Goal: Task Accomplishment & Management: Manage account settings

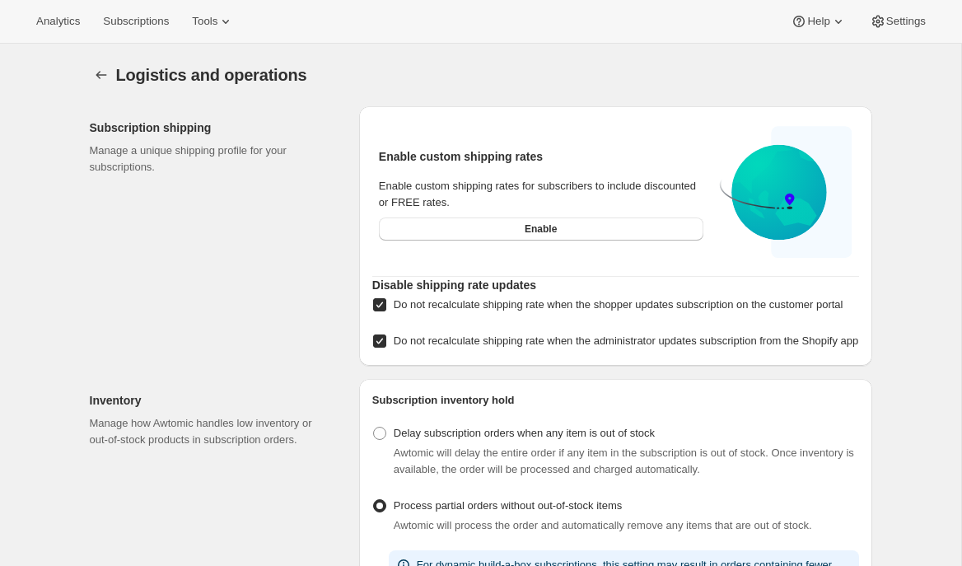
select select "09:00"
select select "DAY"
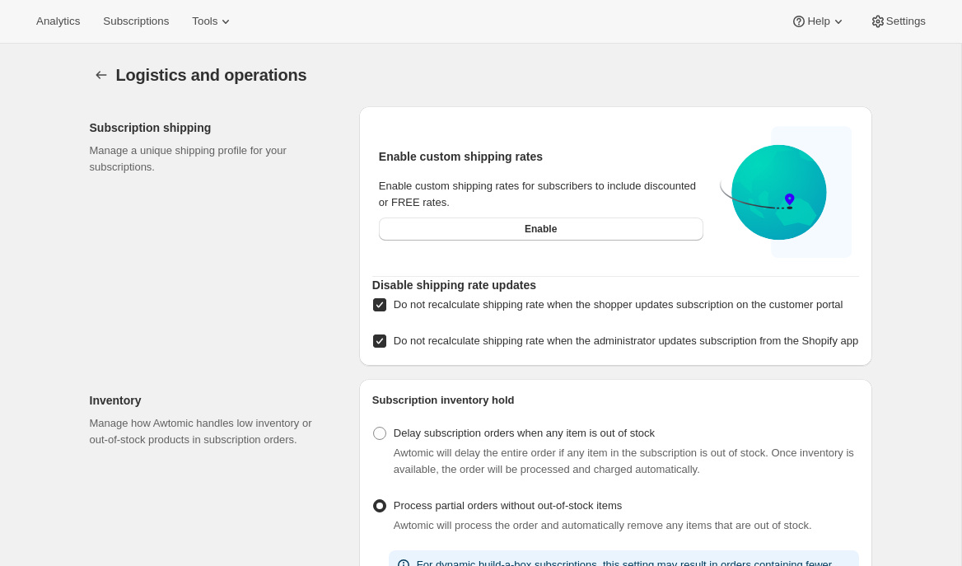
select select "DAY"
click at [123, 14] on button "Subscriptions" at bounding box center [136, 21] width 86 height 23
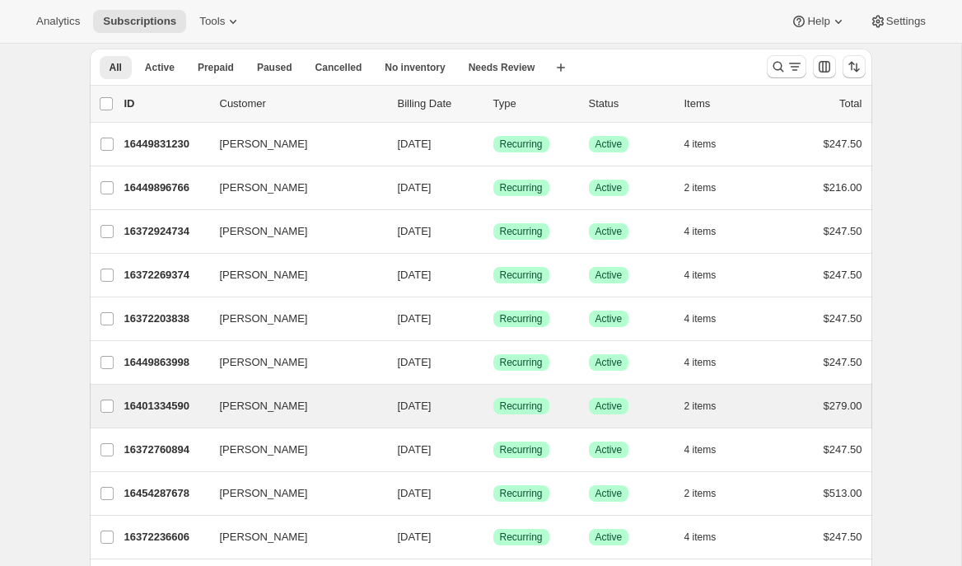
scroll to position [59, 0]
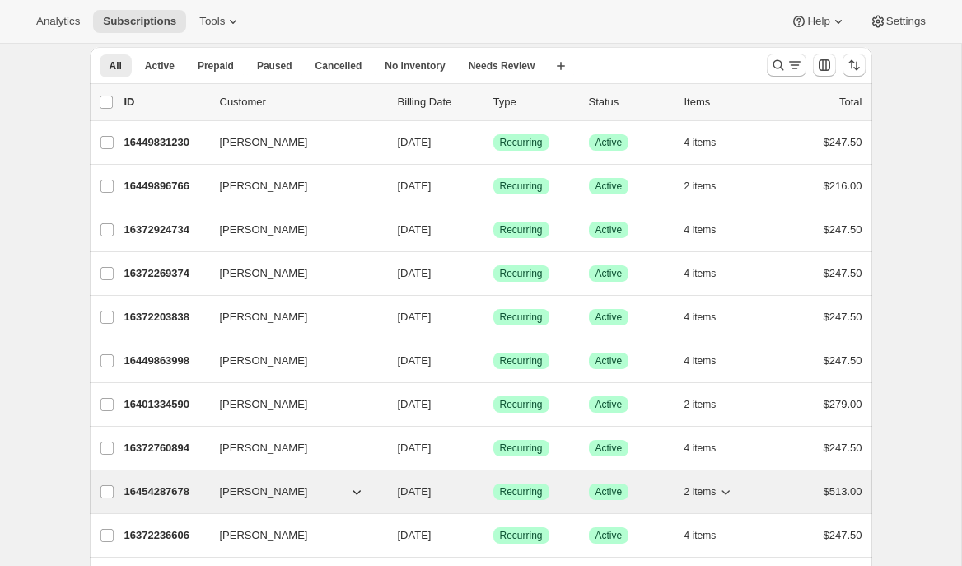
click at [173, 490] on p "16454287678" at bounding box center [165, 492] width 82 height 16
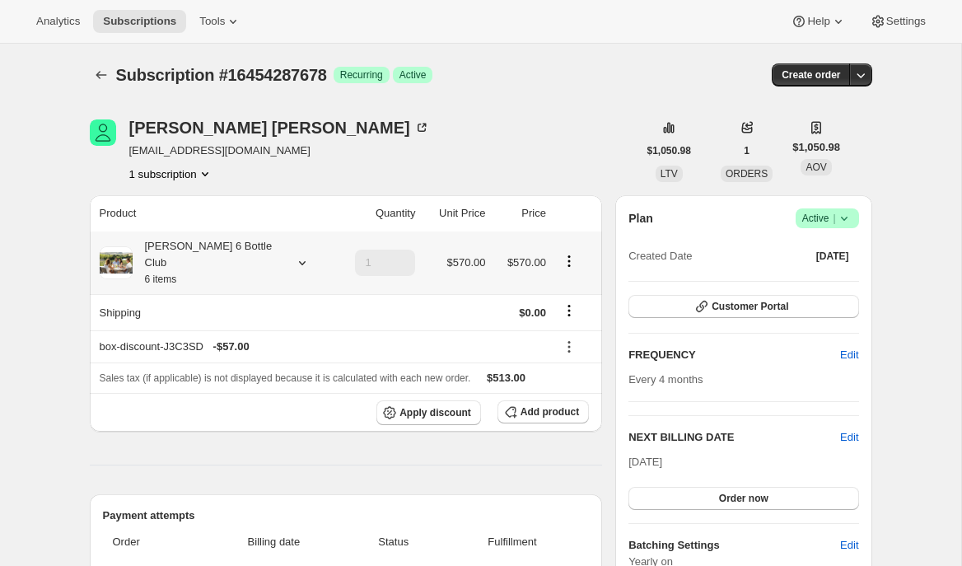
click at [294, 256] on icon at bounding box center [302, 263] width 16 height 16
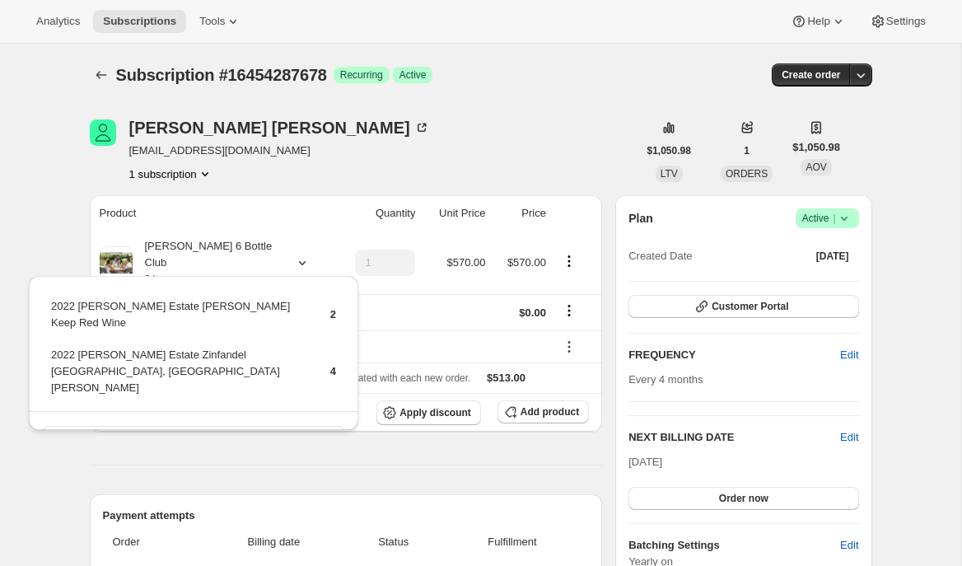
click at [372, 168] on div "Lanie Johnson laniejohnson09@gmail.com 1 subscription" at bounding box center [364, 150] width 548 height 63
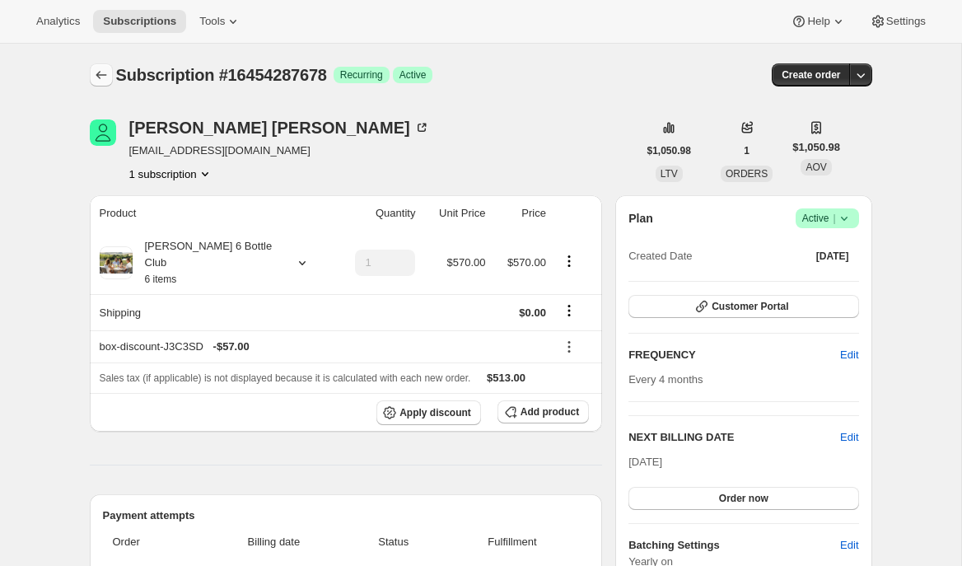
click at [99, 73] on icon "Subscriptions" at bounding box center [101, 75] width 16 height 16
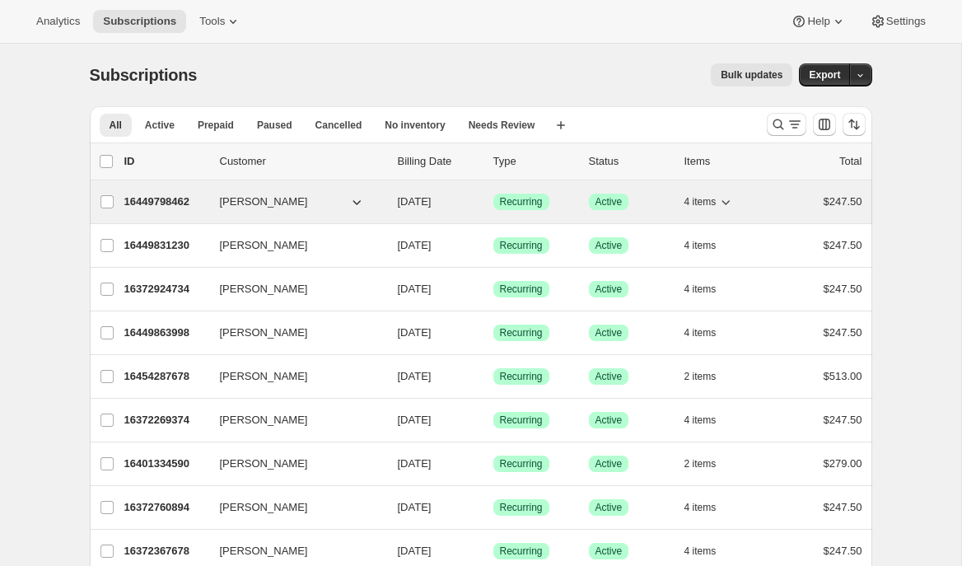
click at [147, 192] on div "16449798462 Emin Maltepe 09/09/2025 Success Recurring Success Active 4 items $2…" at bounding box center [493, 201] width 738 height 23
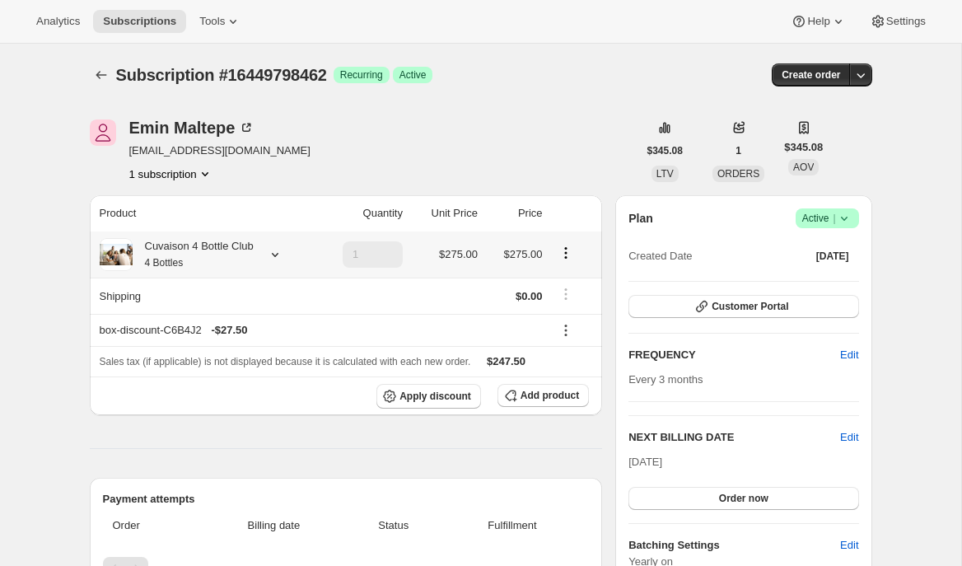
click at [278, 255] on icon at bounding box center [275, 255] width 7 height 4
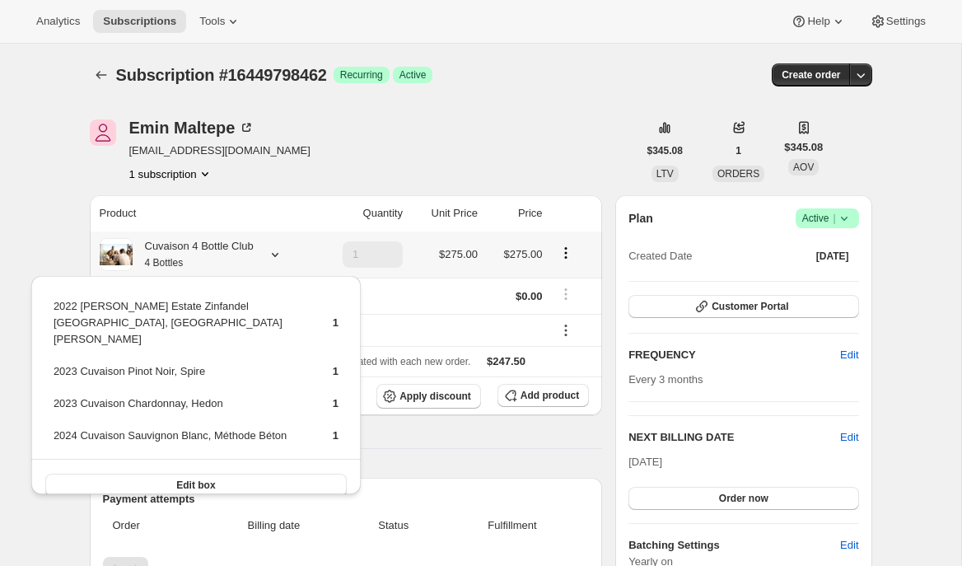
click at [278, 255] on icon at bounding box center [275, 255] width 7 height 4
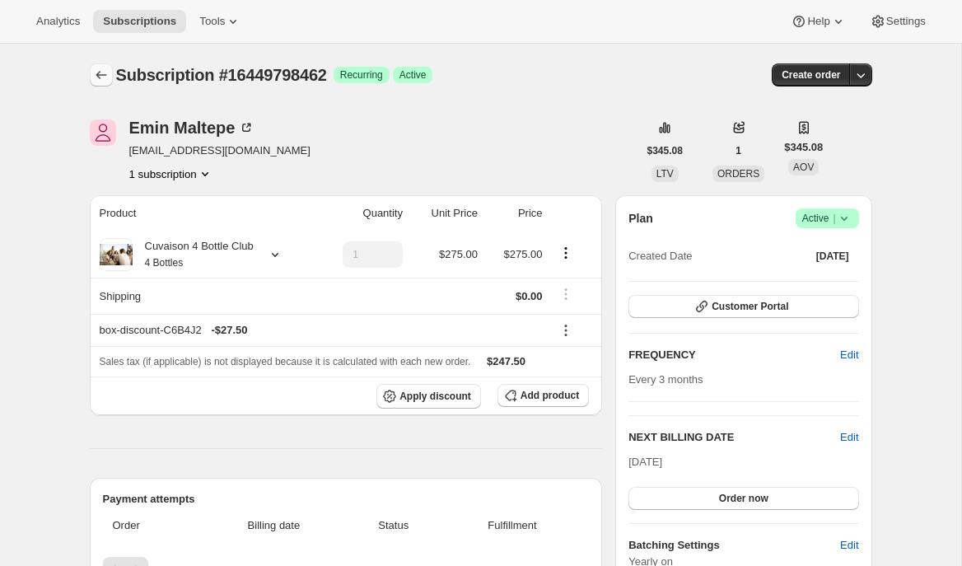
click at [98, 74] on icon "Subscriptions" at bounding box center [101, 75] width 16 height 16
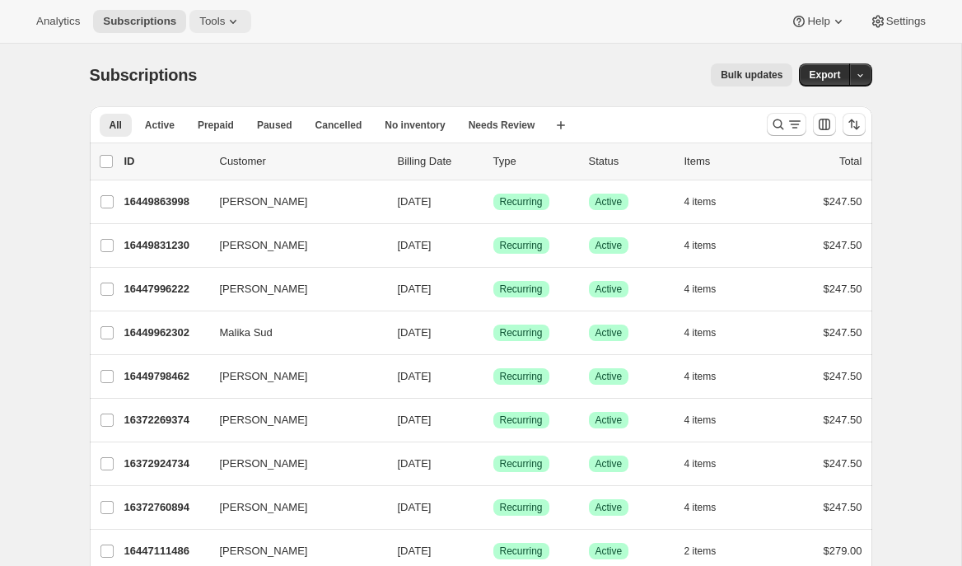
click at [216, 16] on span "Tools" at bounding box center [212, 21] width 26 height 13
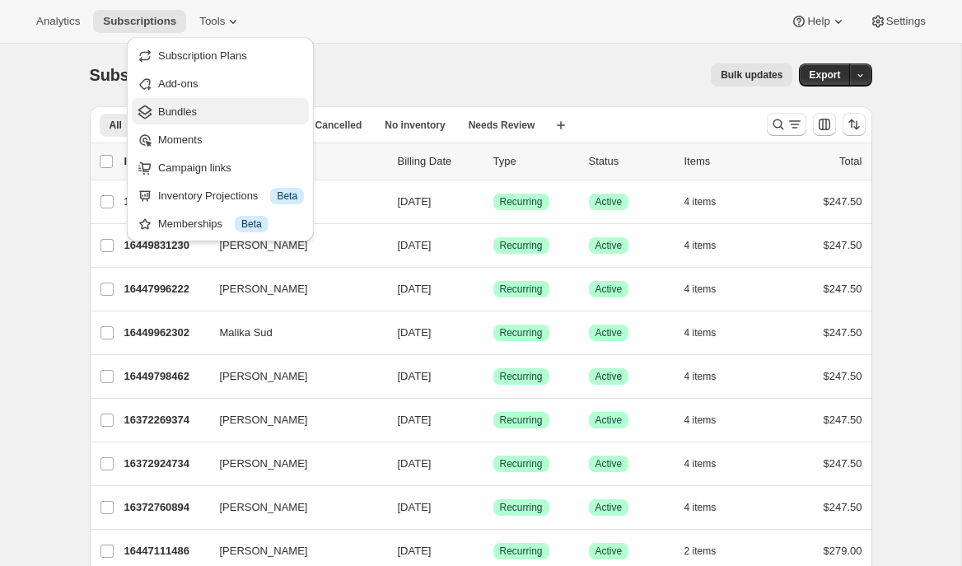
click at [185, 107] on span "Bundles" at bounding box center [177, 111] width 39 height 12
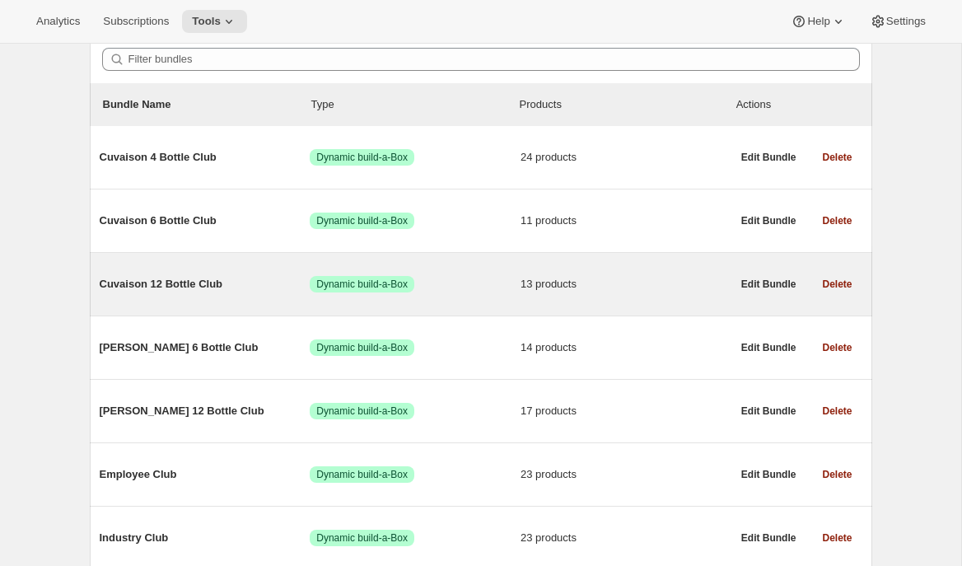
scroll to position [189, 0]
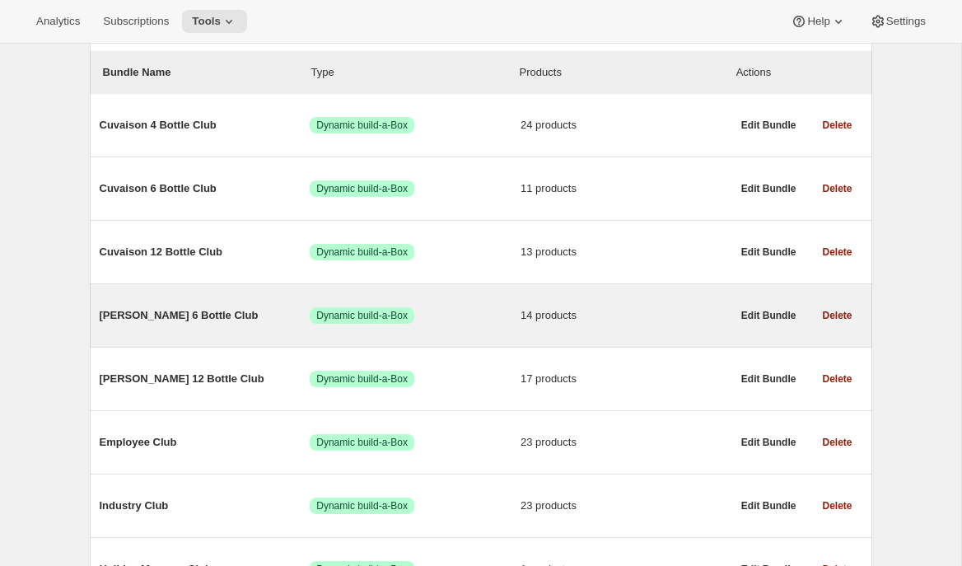
click at [216, 339] on div "Brandlin 6 Bottle Club Success Dynamic build-a-Box 14 products Edit Bundle Dele…" at bounding box center [481, 315] width 783 height 63
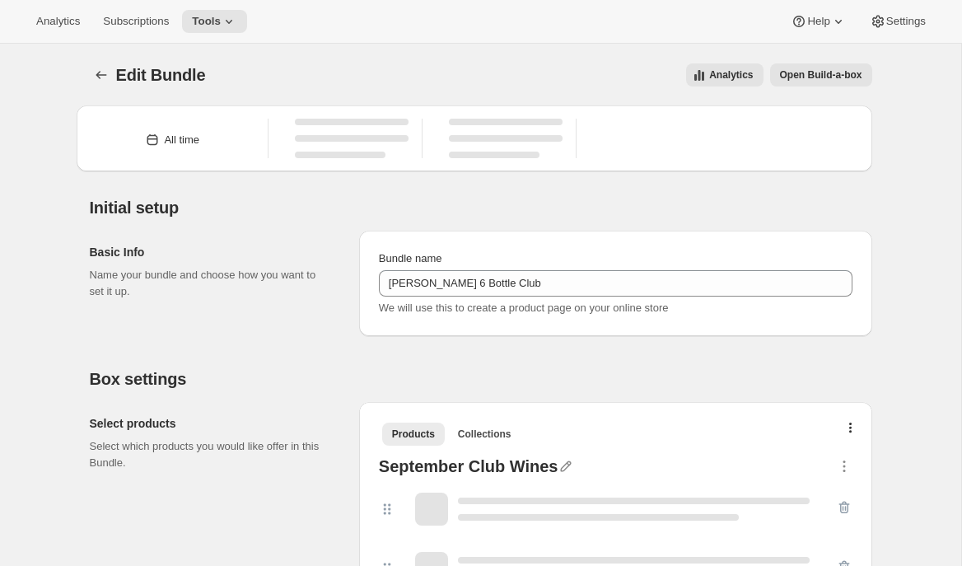
type input "Brandlin 6 Bottle Club"
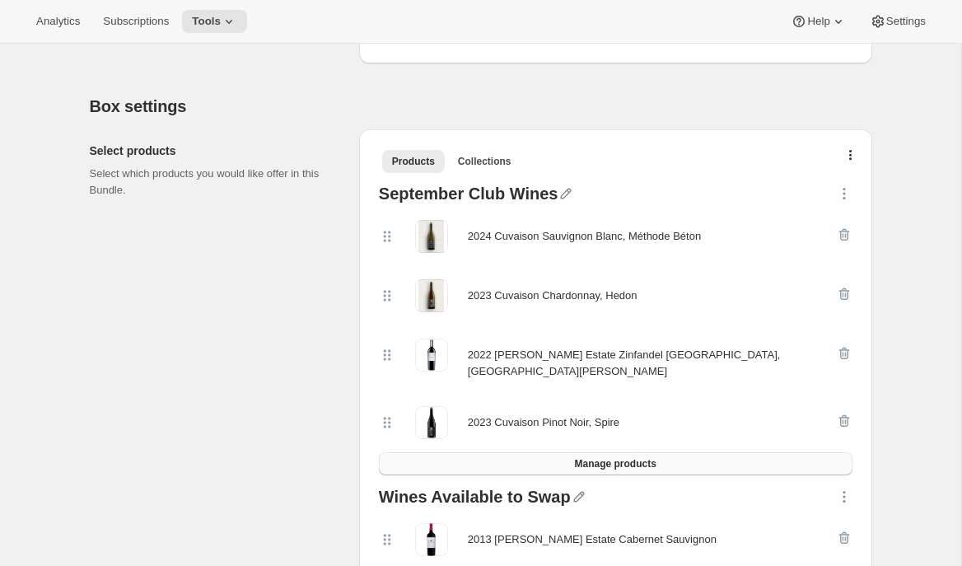
scroll to position [433, 0]
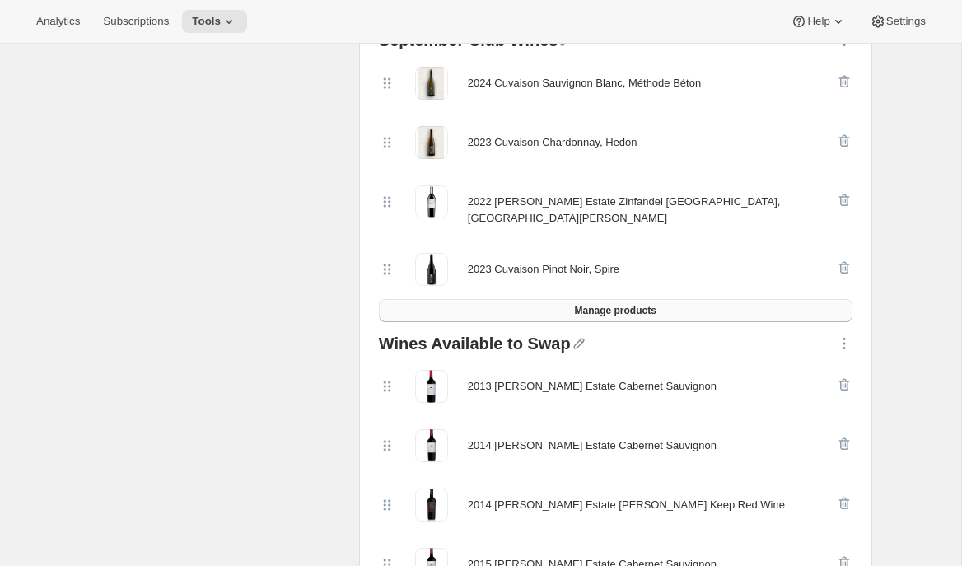
click at [586, 306] on span "Manage products" at bounding box center [615, 310] width 82 height 13
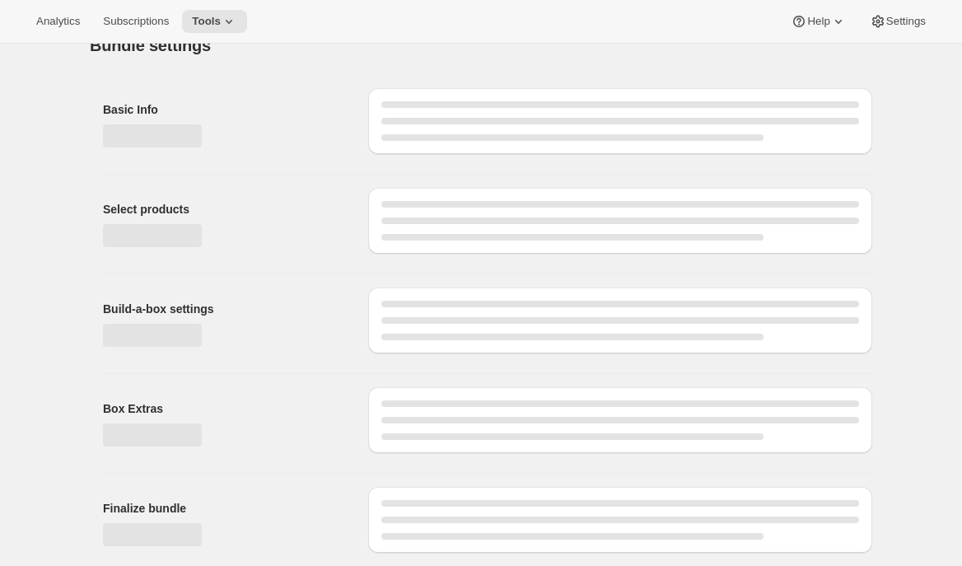
scroll to position [0, 0]
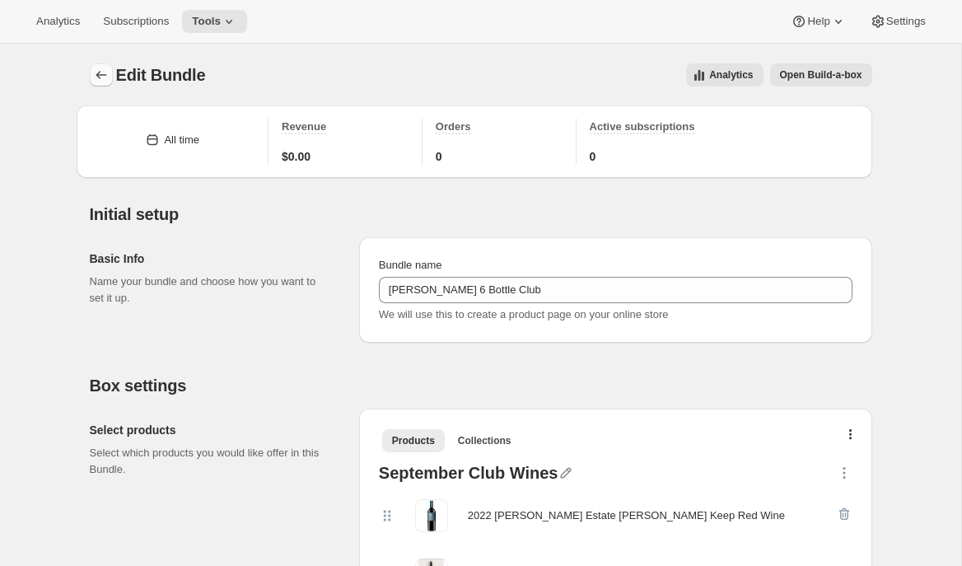
click at [101, 73] on icon "Bundles" at bounding box center [101, 75] width 16 height 16
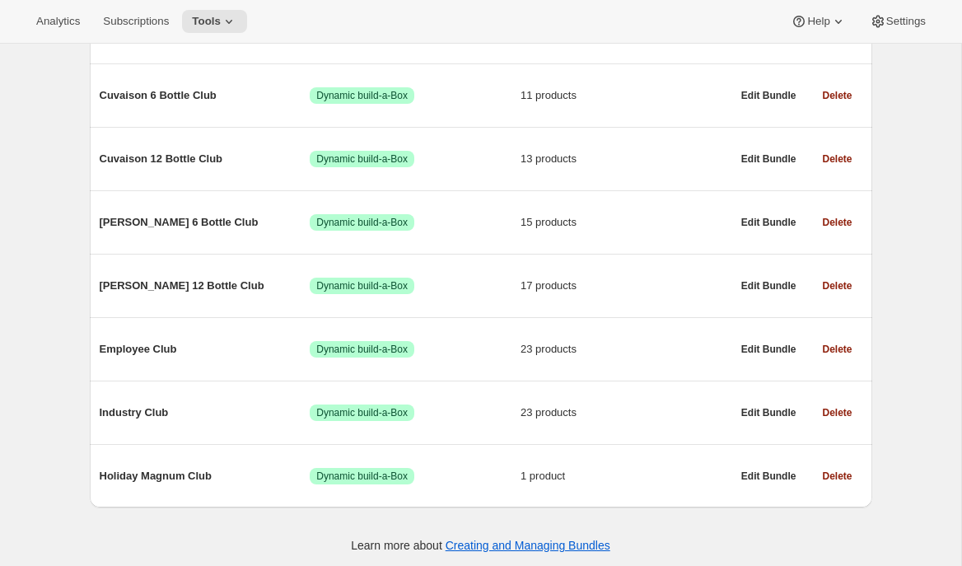
scroll to position [289, 0]
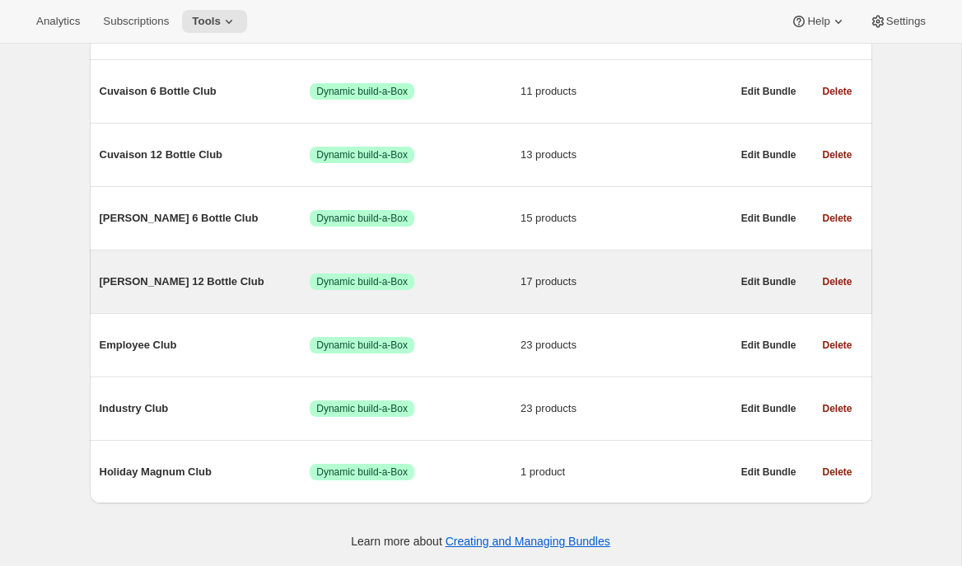
click at [223, 292] on div "Brandlin 12 Bottle Club Success Dynamic build-a-Box 17 products" at bounding box center [416, 281] width 632 height 43
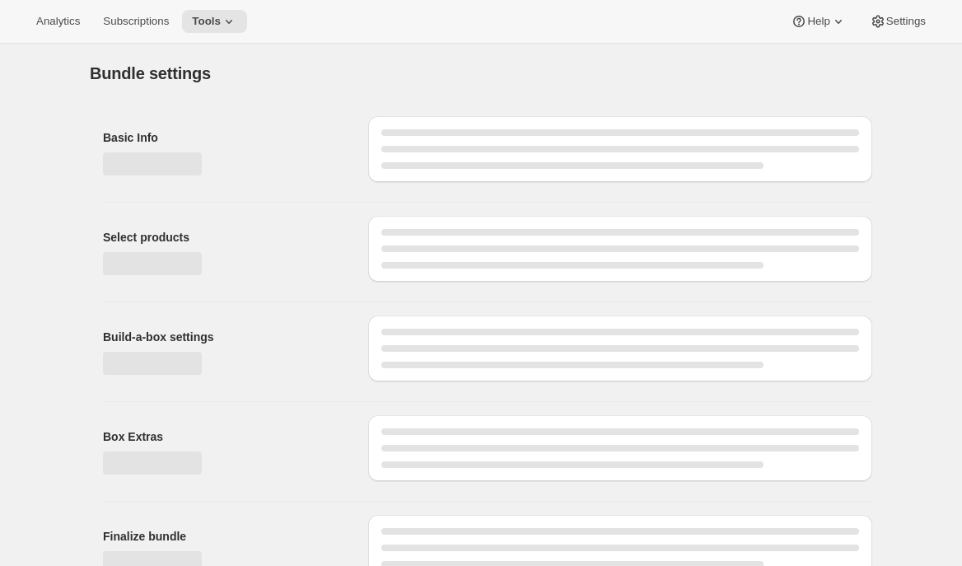
type input "Brandlin 12 Bottle Club"
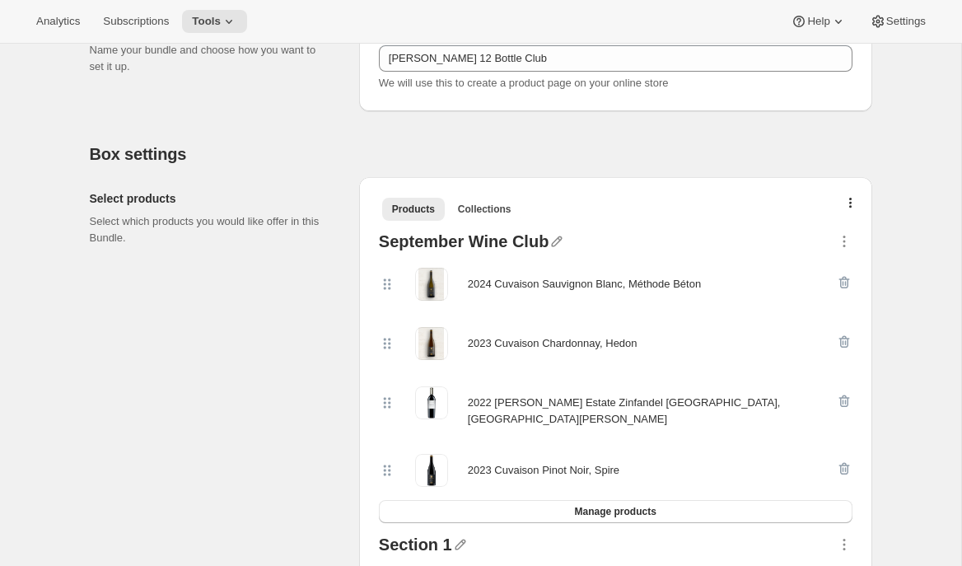
scroll to position [260, 0]
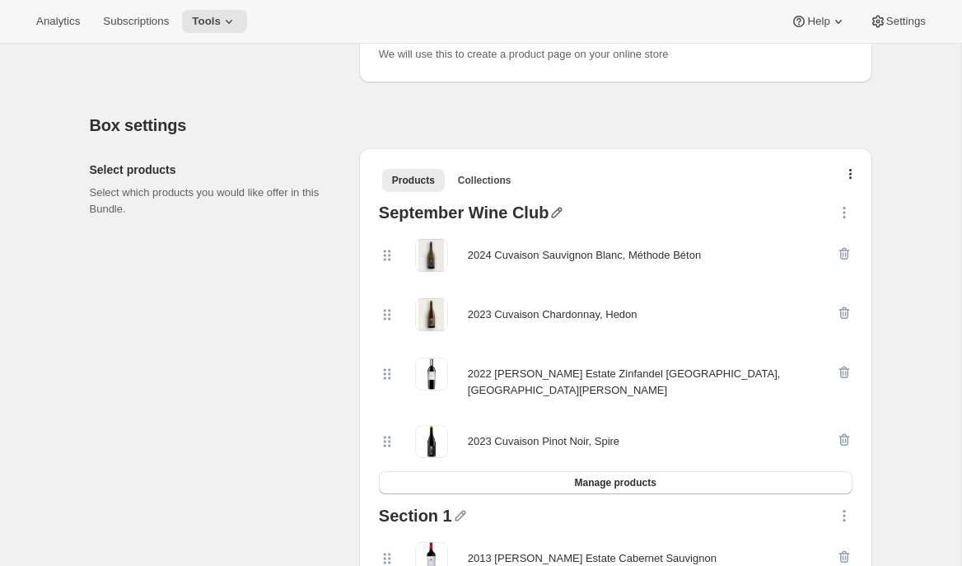
click at [557, 208] on icon "button" at bounding box center [557, 213] width 11 height 11
click at [841, 208] on icon "button" at bounding box center [844, 212] width 16 height 16
click at [648, 266] on div "2024 Cuvaison Sauvignon Blanc, Méthode Béton" at bounding box center [584, 255] width 233 height 33
click at [569, 477] on button "Manage products" at bounding box center [616, 482] width 474 height 23
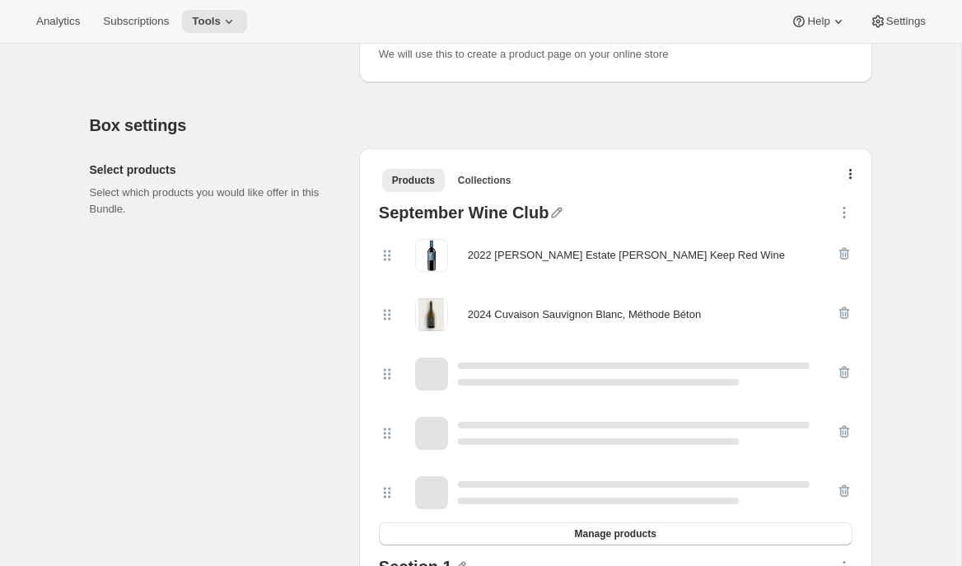
scroll to position [0, 0]
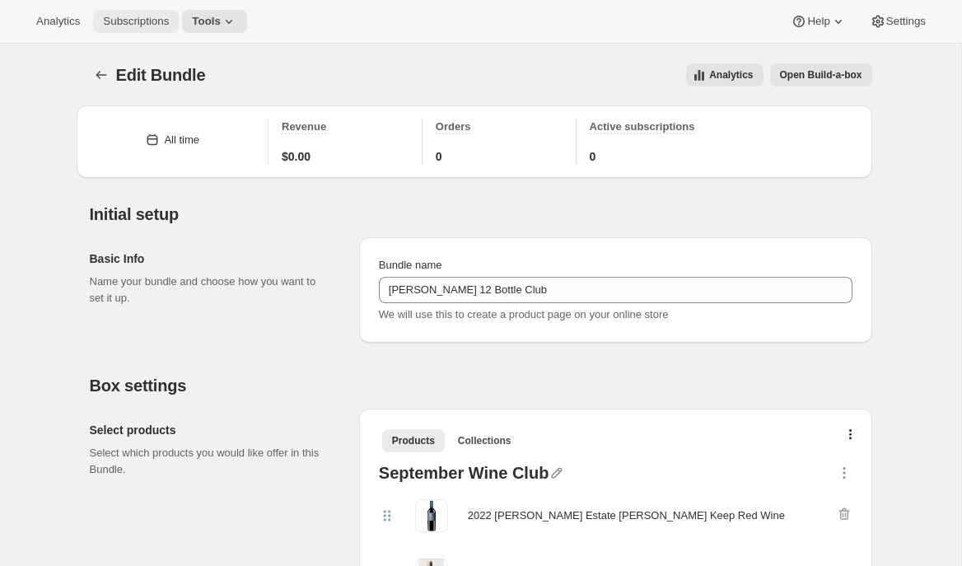
click at [141, 11] on button "Subscriptions" at bounding box center [136, 21] width 86 height 23
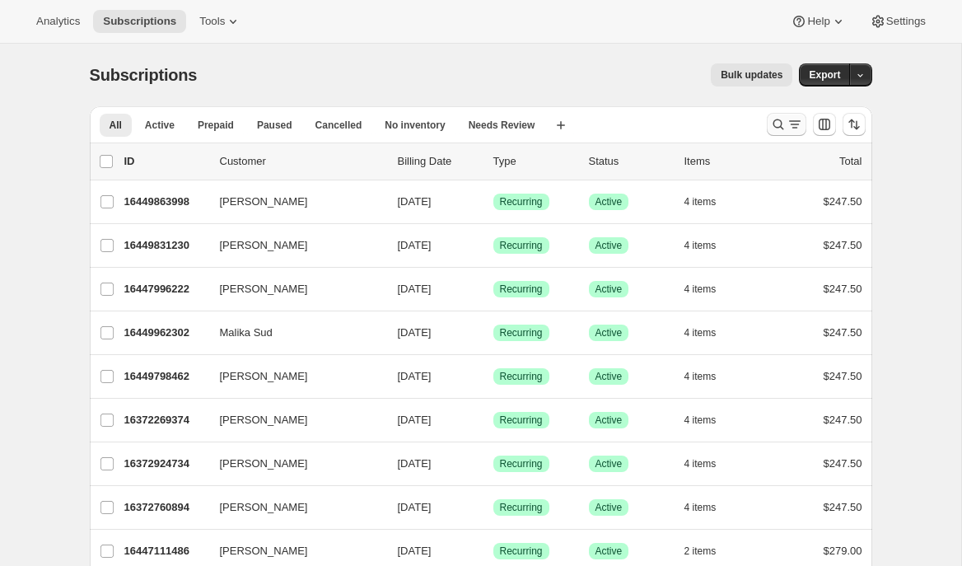
click at [783, 122] on icon "Search and filter results" at bounding box center [778, 124] width 16 height 16
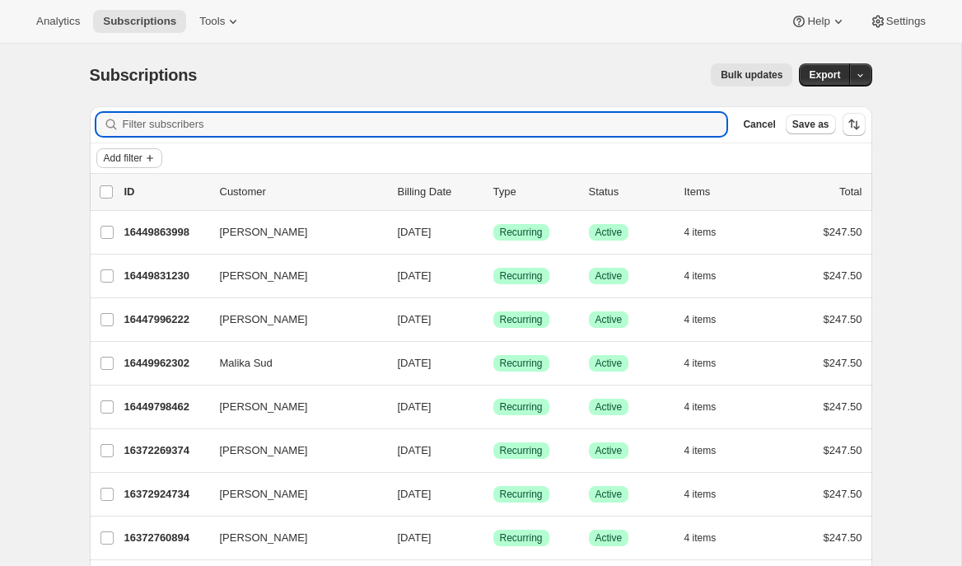
click at [127, 158] on span "Add filter" at bounding box center [123, 158] width 39 height 13
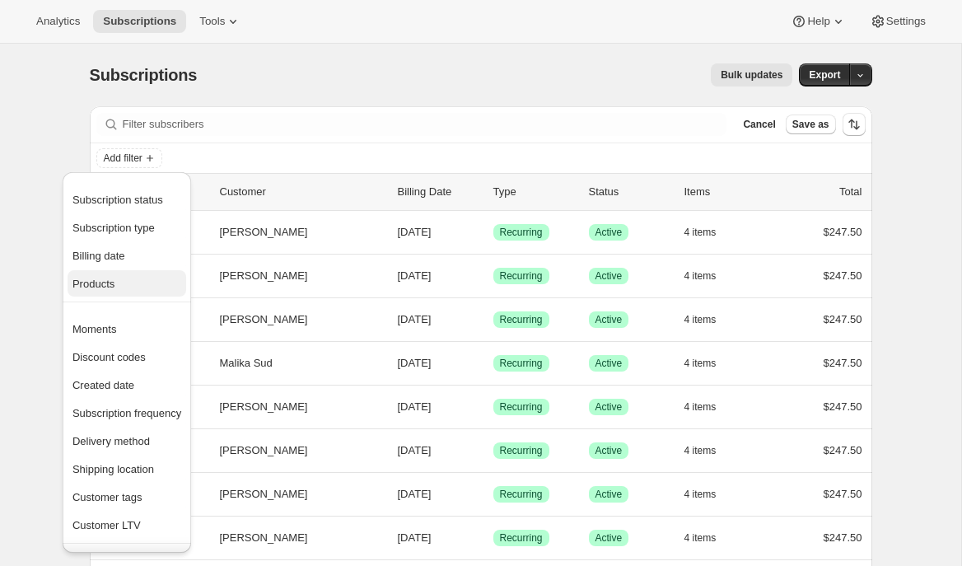
click at [115, 278] on span "Products" at bounding box center [93, 284] width 42 height 12
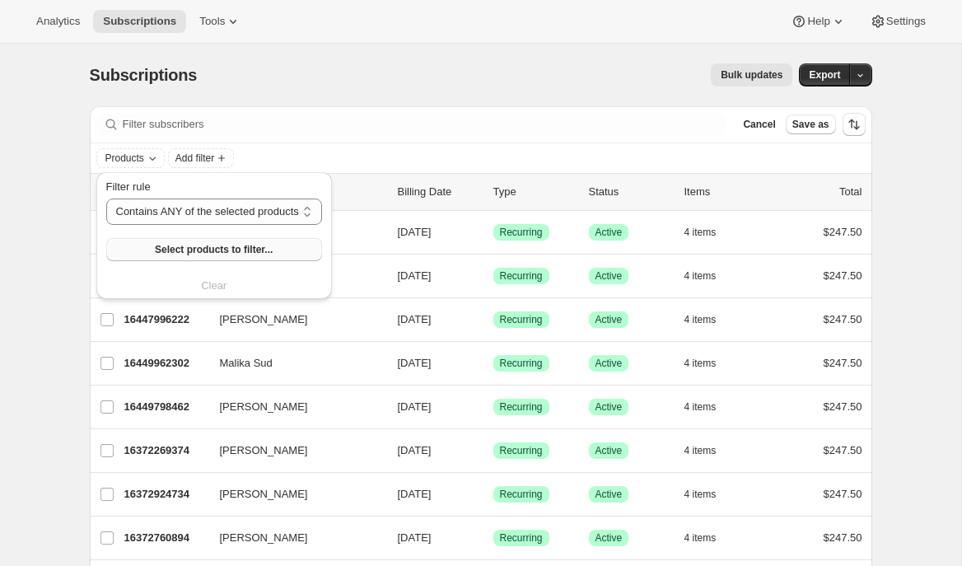
click at [157, 254] on button "Select products to filter..." at bounding box center [214, 249] width 216 height 23
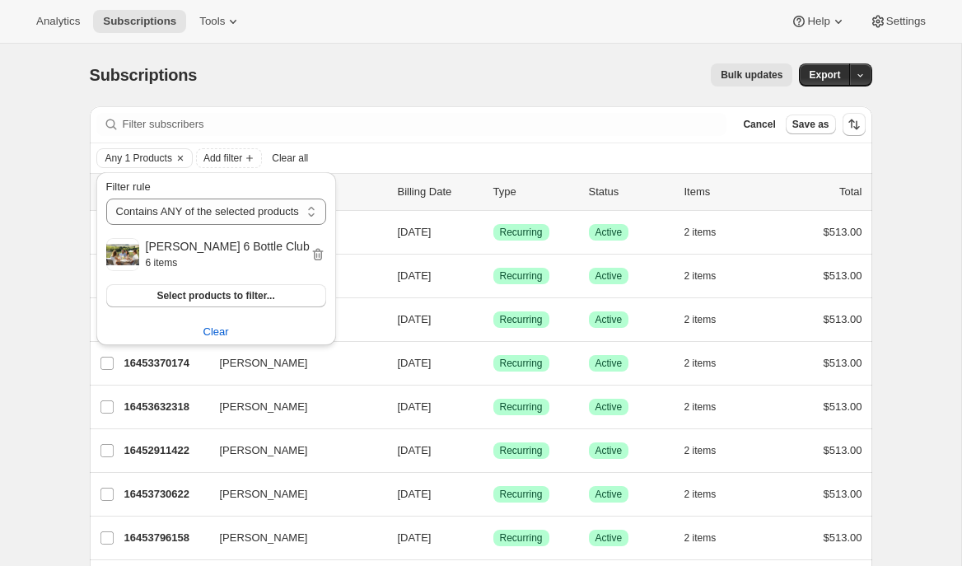
click at [476, 46] on div "Subscriptions. This page is ready Subscriptions Bulk updates More actions Bulk …" at bounding box center [481, 75] width 783 height 63
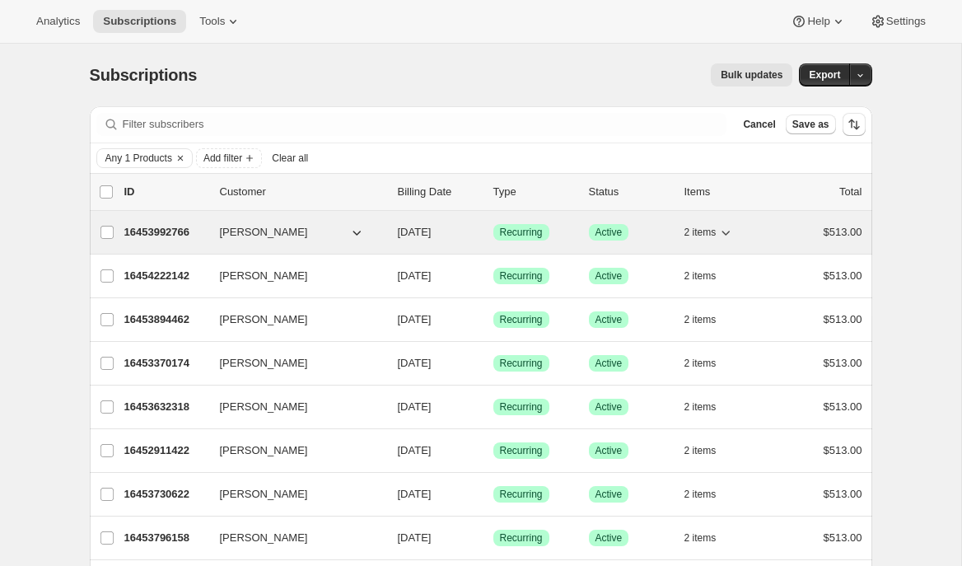
click at [729, 234] on icon "button" at bounding box center [726, 233] width 8 height 5
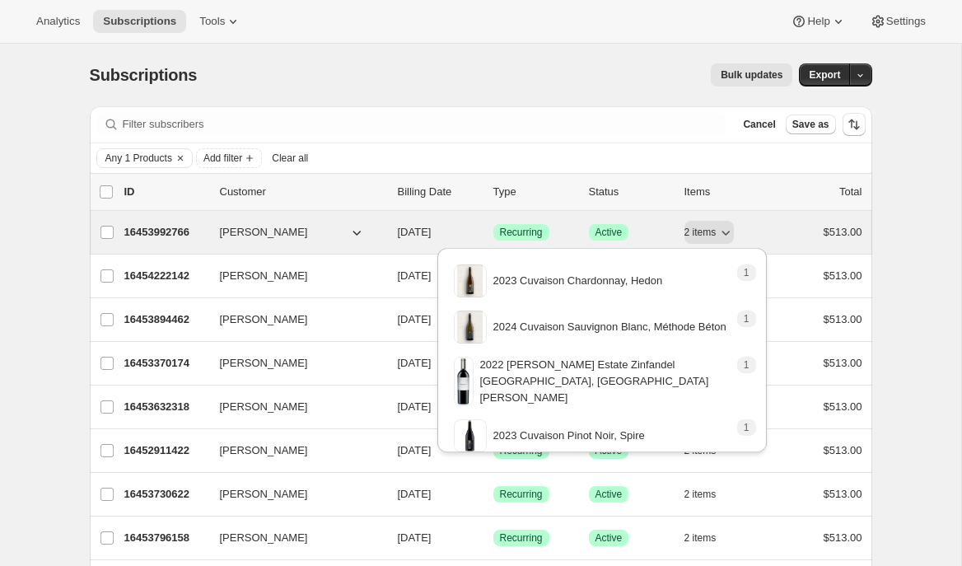
click at [181, 231] on p "16453992766" at bounding box center [165, 232] width 82 height 16
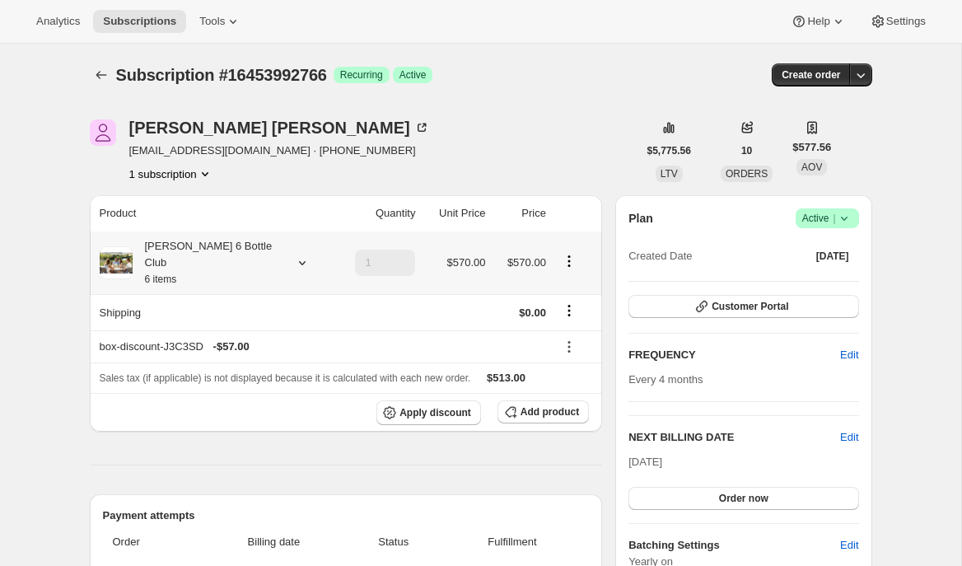
click at [294, 256] on icon at bounding box center [302, 263] width 16 height 16
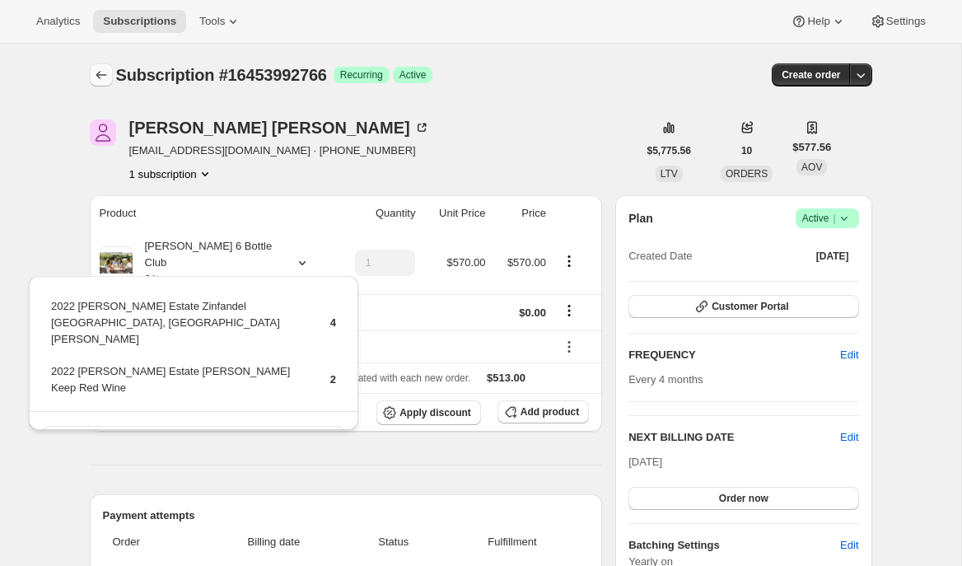
click at [91, 69] on button "Subscriptions" at bounding box center [101, 74] width 23 height 23
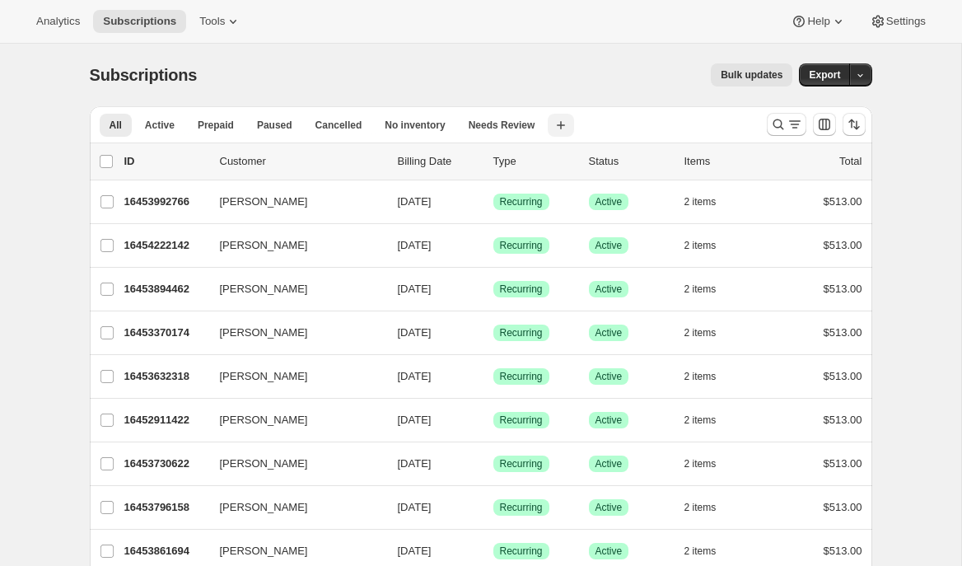
click at [568, 127] on icon "button" at bounding box center [561, 125] width 16 height 16
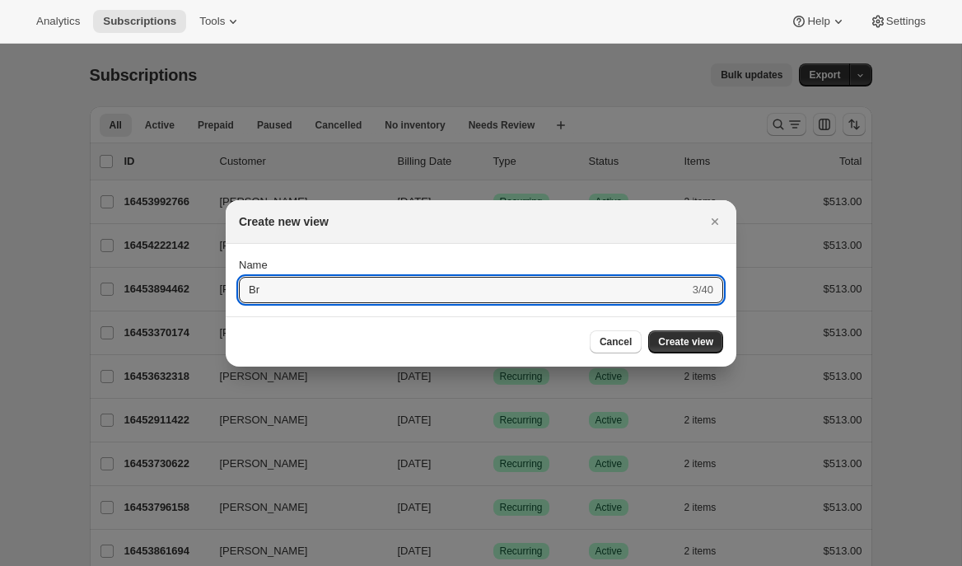
type input "B"
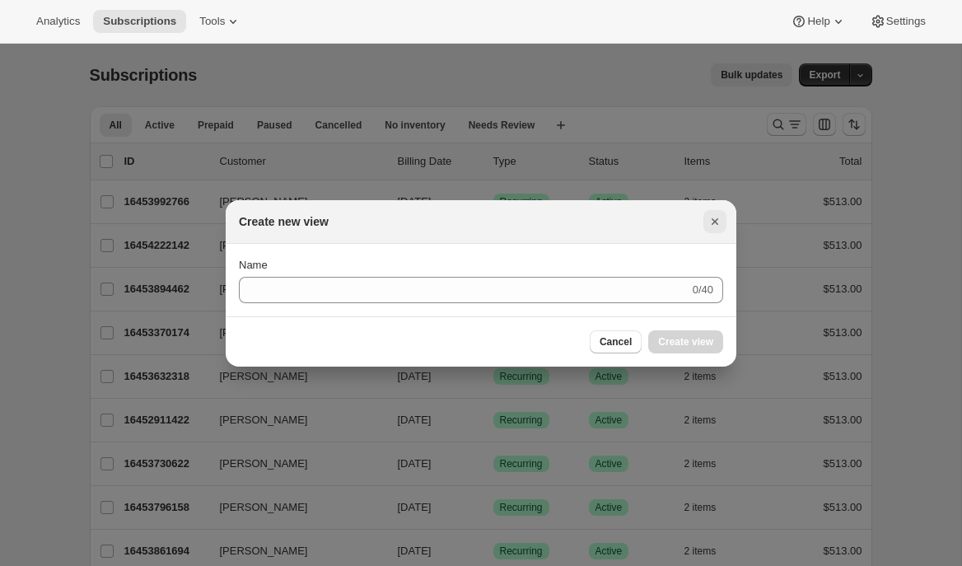
click at [721, 224] on icon "Close" at bounding box center [715, 221] width 16 height 16
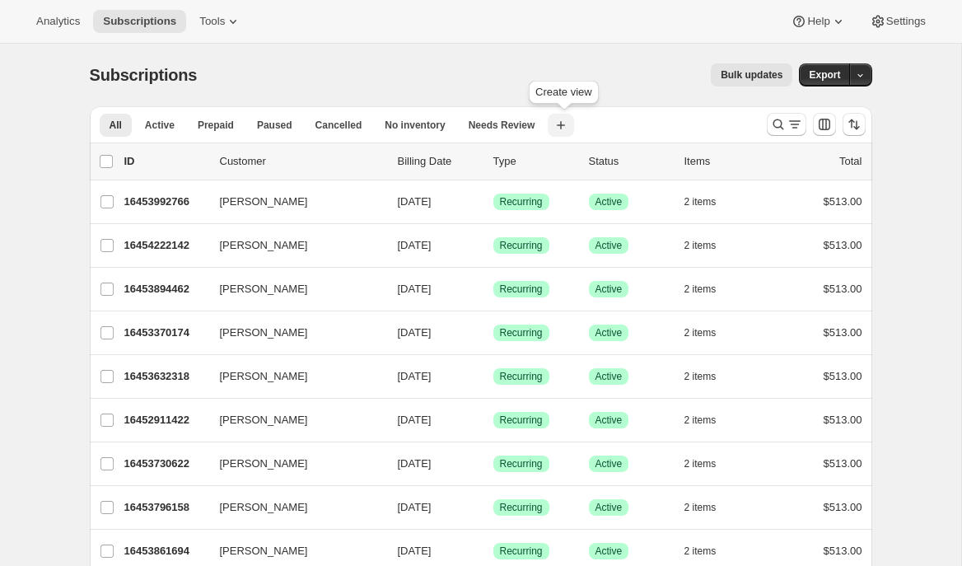
click at [569, 125] on icon "button" at bounding box center [561, 125] width 16 height 16
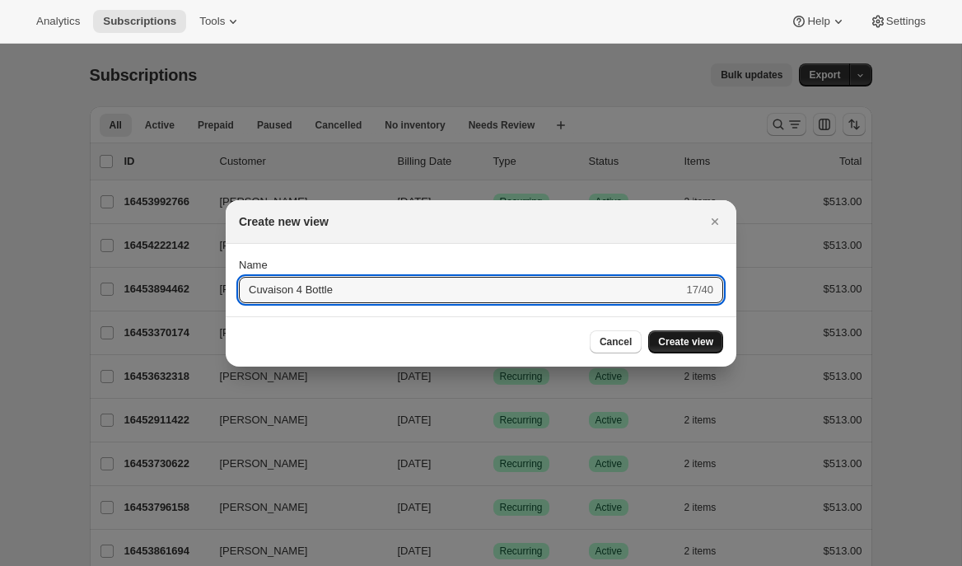
type input "Cuvaison 4 Bottle"
click at [675, 343] on span "Create view" at bounding box center [685, 341] width 55 height 13
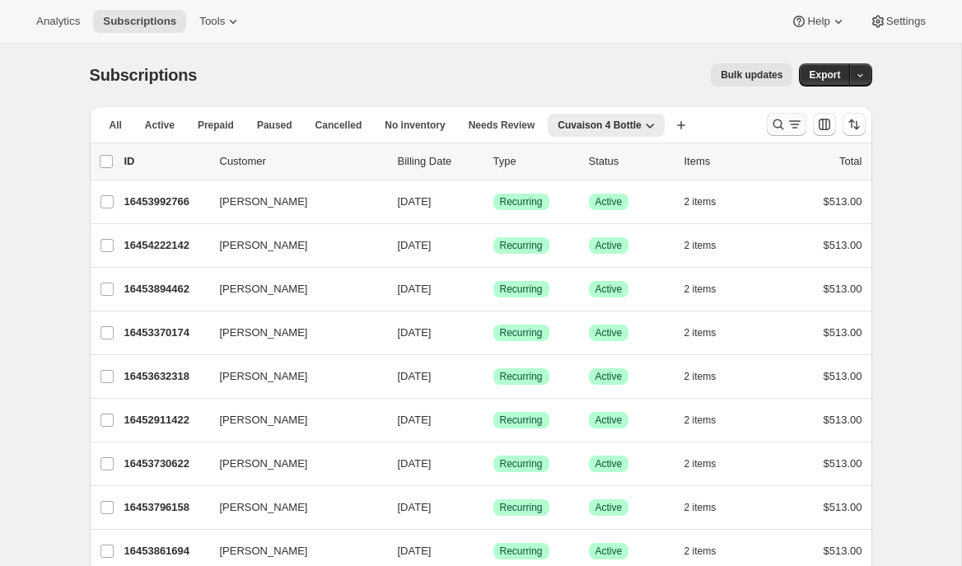
click at [774, 126] on icon "Search and filter results" at bounding box center [778, 124] width 16 height 16
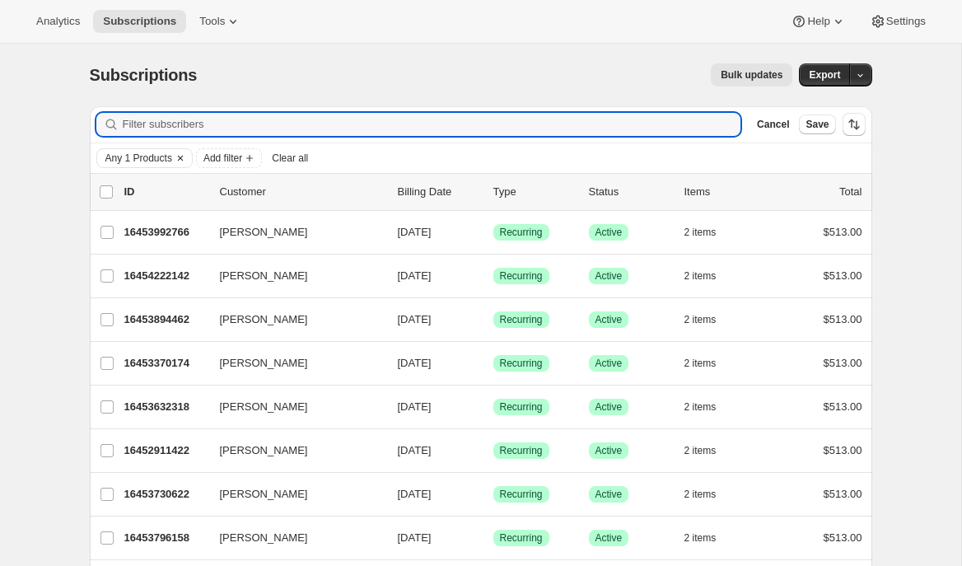
click at [169, 157] on span "Any 1 Products" at bounding box center [138, 158] width 67 height 13
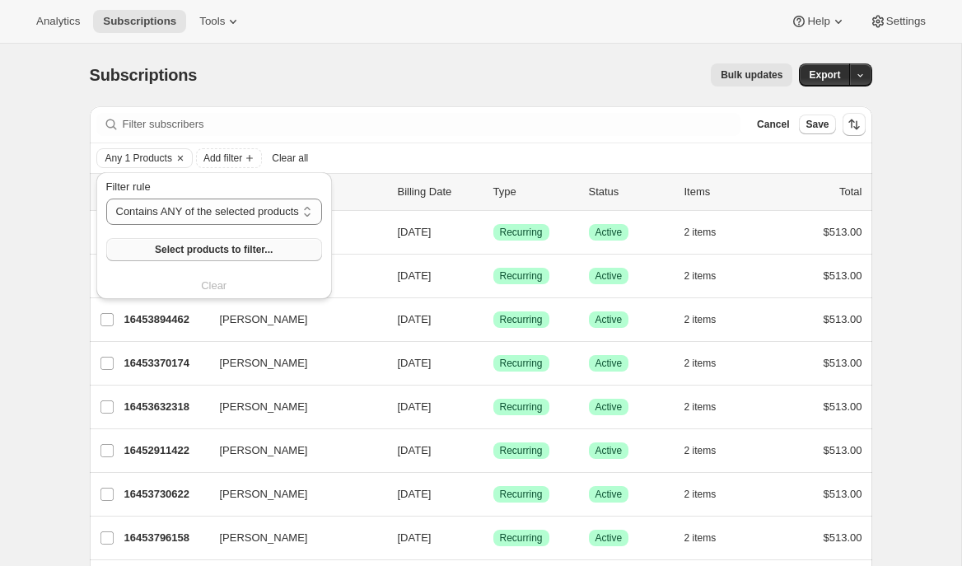
click at [201, 253] on span "Select products to filter..." at bounding box center [214, 249] width 118 height 13
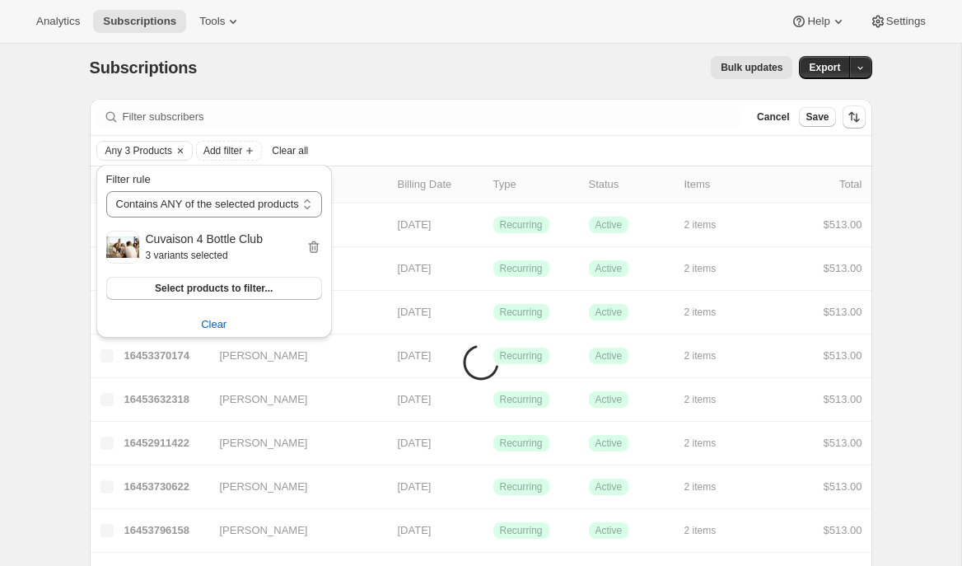
scroll to position [21, 0]
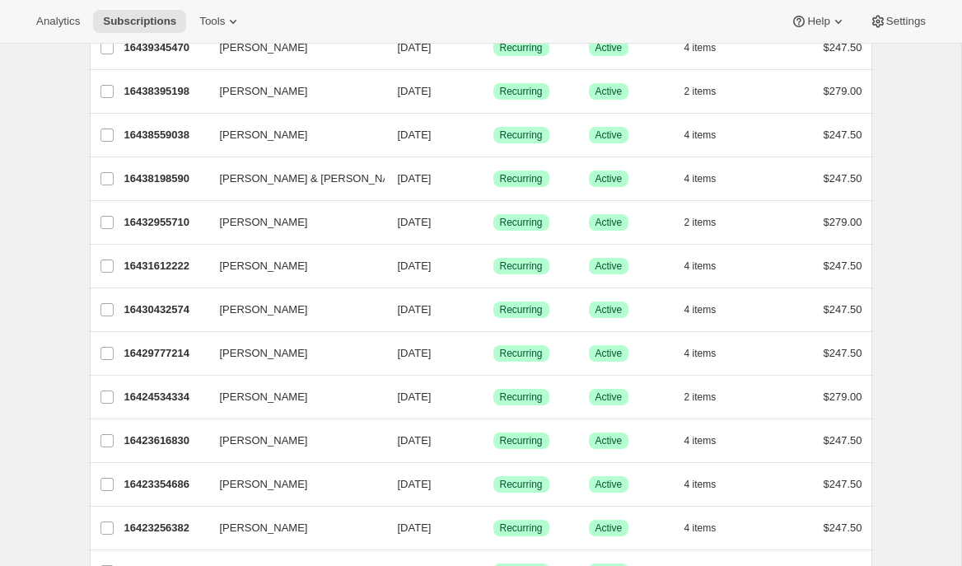
scroll to position [0, 0]
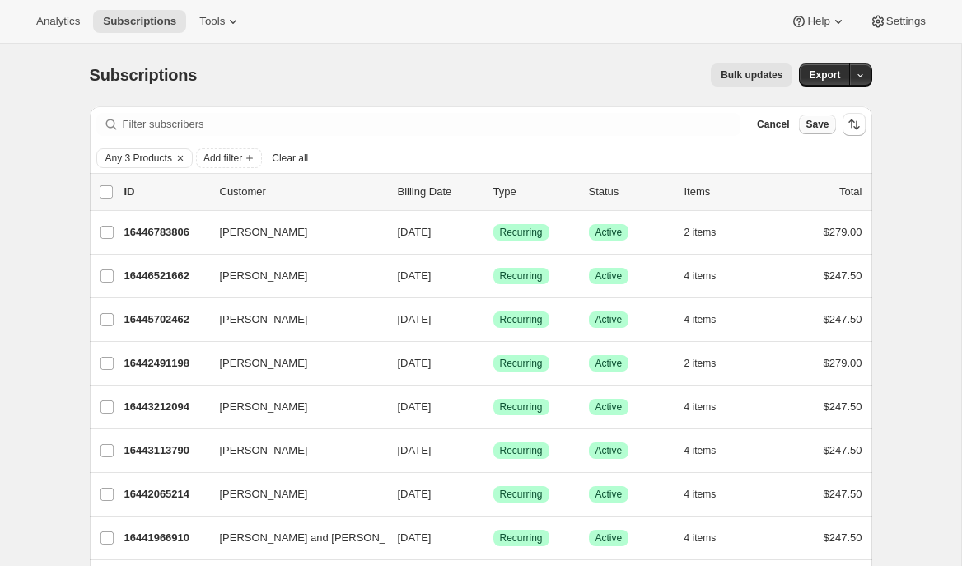
click at [813, 128] on span "Save" at bounding box center [817, 124] width 23 height 13
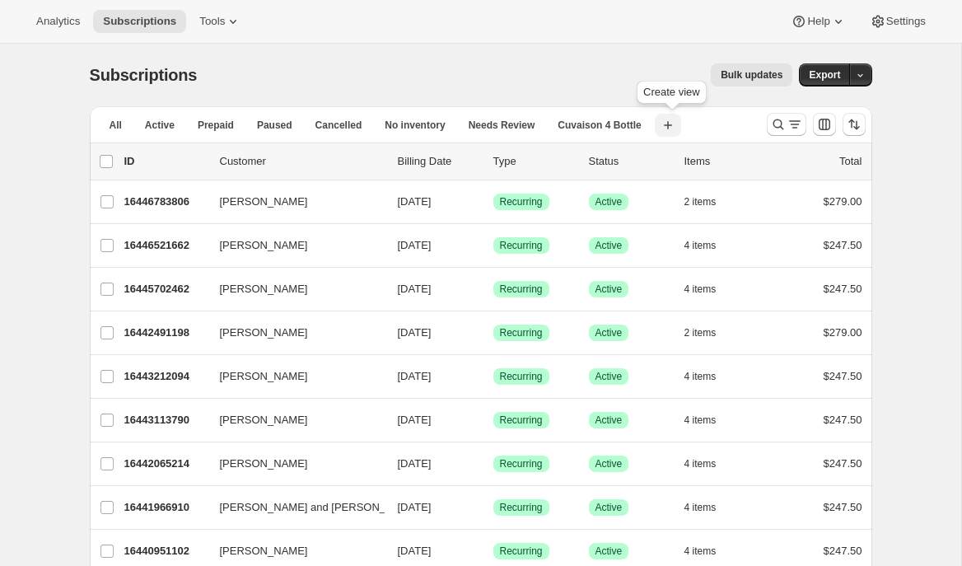
click at [671, 126] on icon "button" at bounding box center [668, 125] width 16 height 16
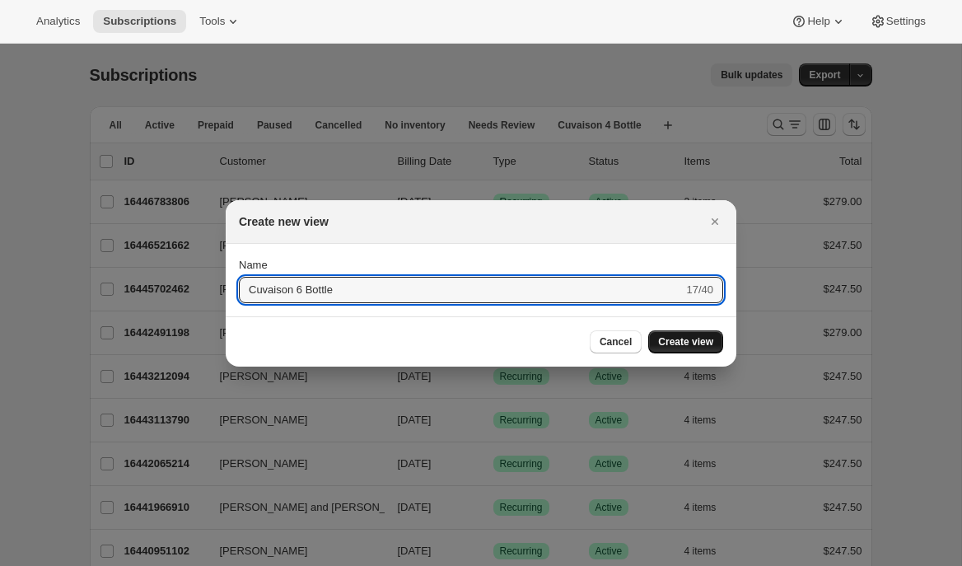
type input "Cuvaison 6 Bottle"
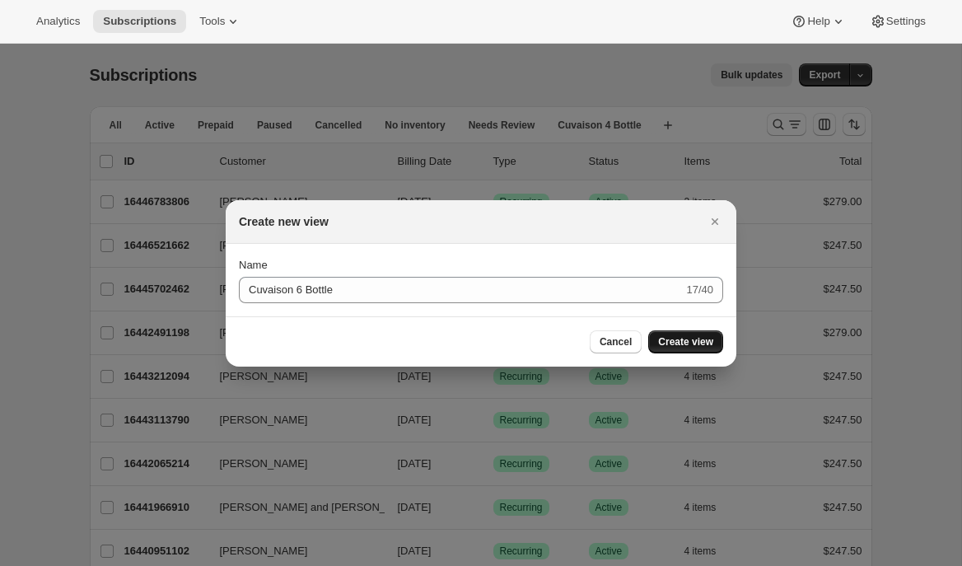
click at [677, 340] on span "Create view" at bounding box center [685, 341] width 55 height 13
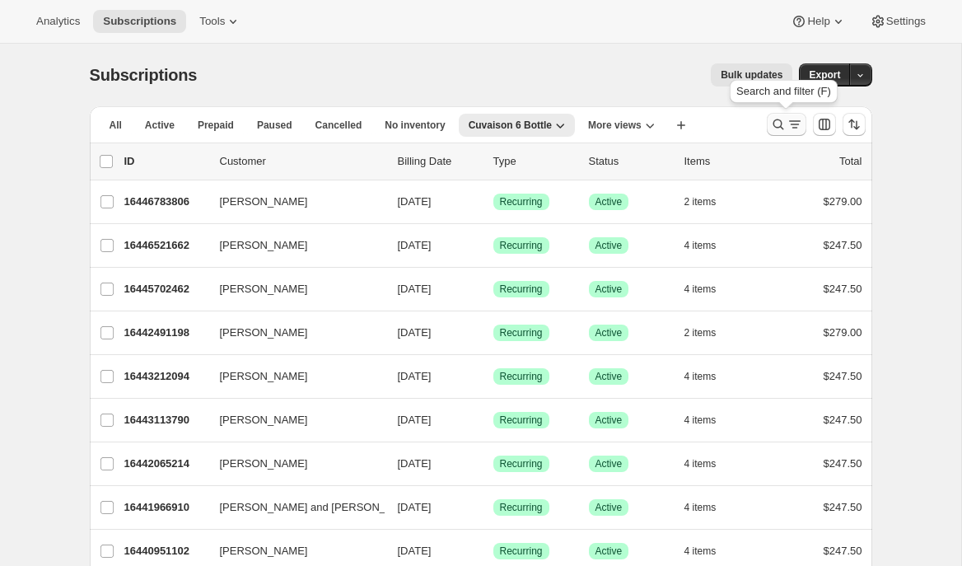
click at [780, 126] on icon "Search and filter results" at bounding box center [778, 124] width 11 height 11
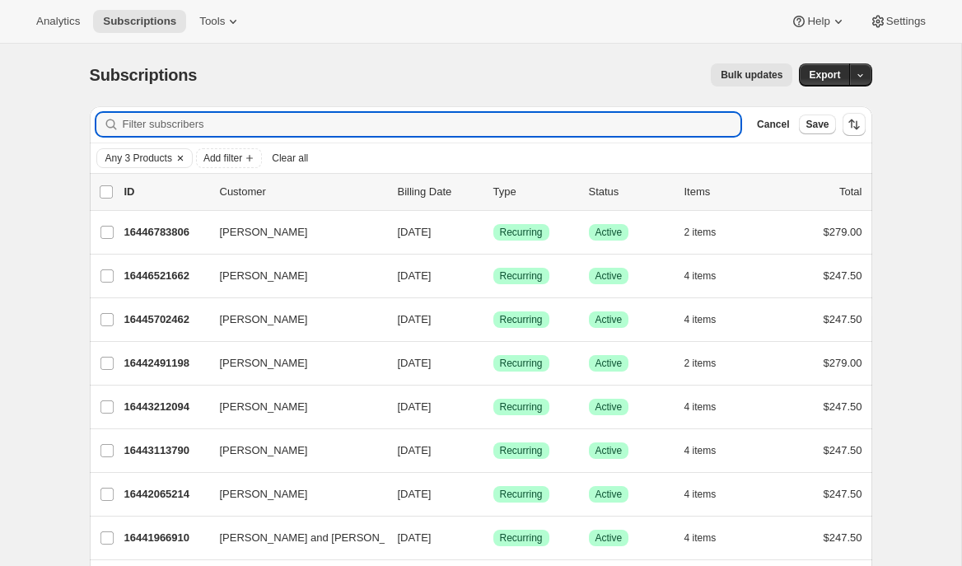
click at [170, 158] on span "Any 3 Products" at bounding box center [138, 158] width 67 height 13
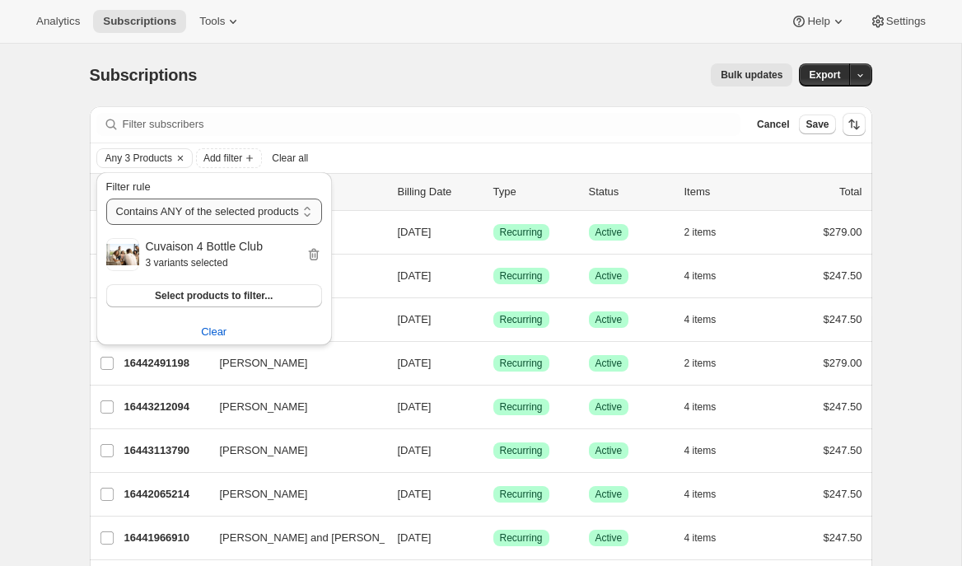
click at [171, 213] on select "Contains ANY of the selected products Contains ALL of the selected products Con…" at bounding box center [214, 212] width 216 height 26
click at [106, 199] on select "Contains ANY of the selected products Contains ALL of the selected products Con…" at bounding box center [214, 212] width 216 height 26
click at [177, 303] on button "Select products to filter..." at bounding box center [214, 295] width 216 height 23
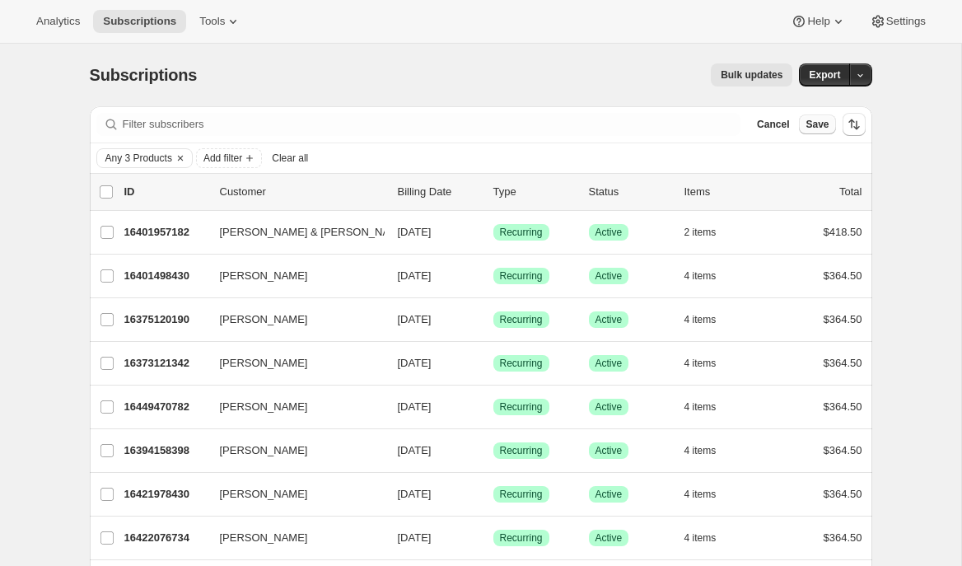
click at [821, 125] on span "Save" at bounding box center [817, 124] width 23 height 13
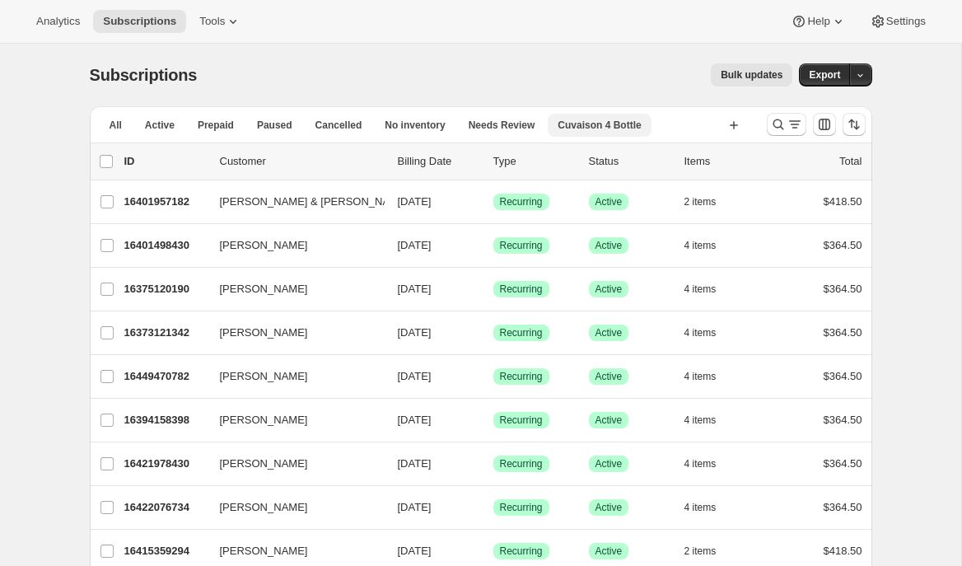
click at [600, 128] on span "Cuvaison 4 Bottle" at bounding box center [599, 125] width 83 height 13
click at [638, 131] on span "More views" at bounding box center [615, 125] width 54 height 13
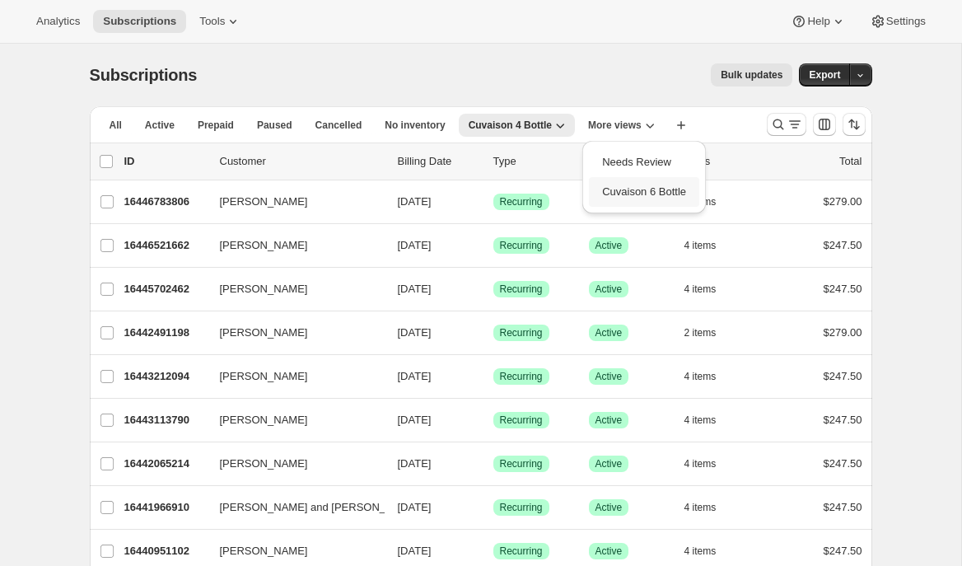
click at [633, 189] on button "Cuvaison 6 Bottle" at bounding box center [644, 192] width 110 height 30
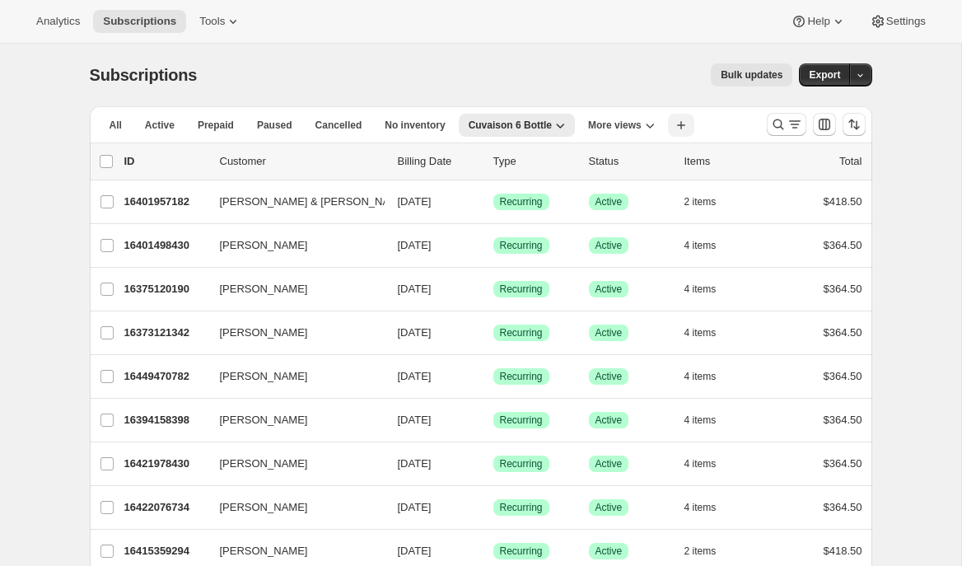
click at [687, 123] on icon "button" at bounding box center [681, 125] width 16 height 16
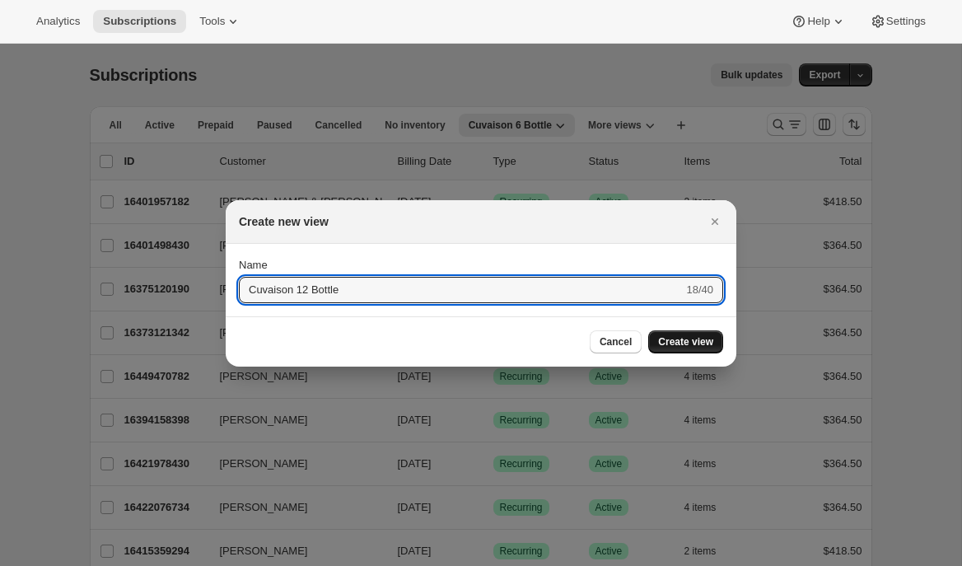
type input "Cuvaison 12 Bottle"
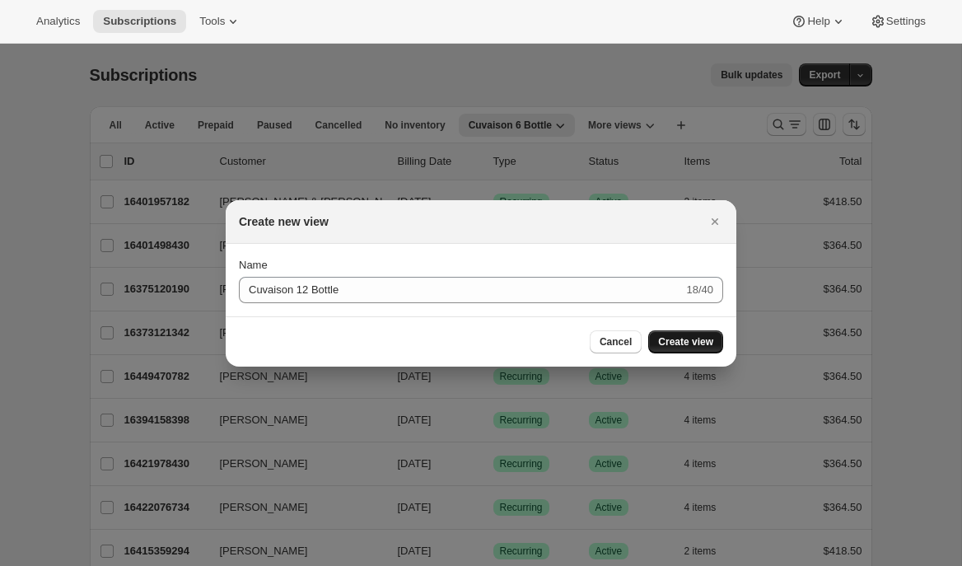
click at [692, 337] on span "Create view" at bounding box center [685, 341] width 55 height 13
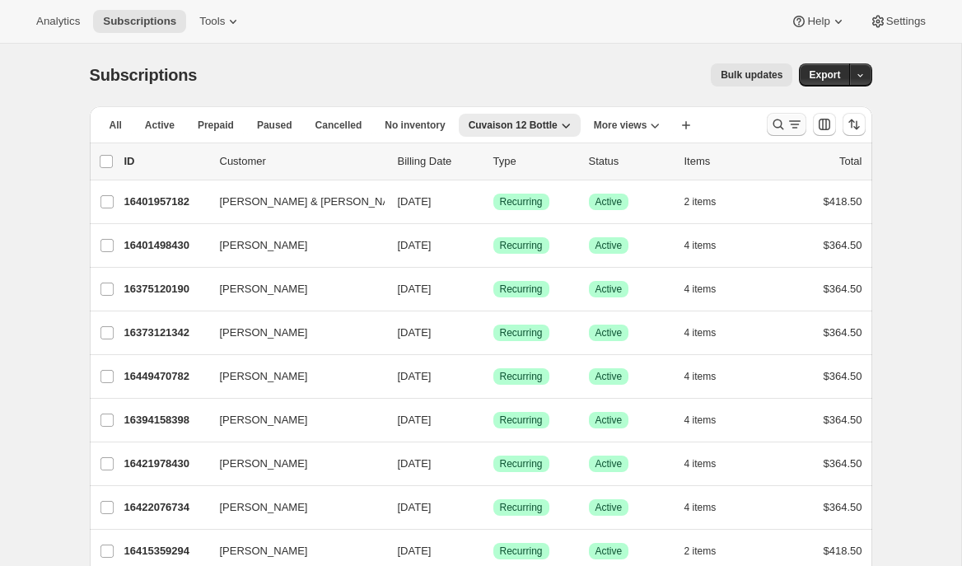
click at [770, 128] on icon "Search and filter results" at bounding box center [778, 124] width 16 height 16
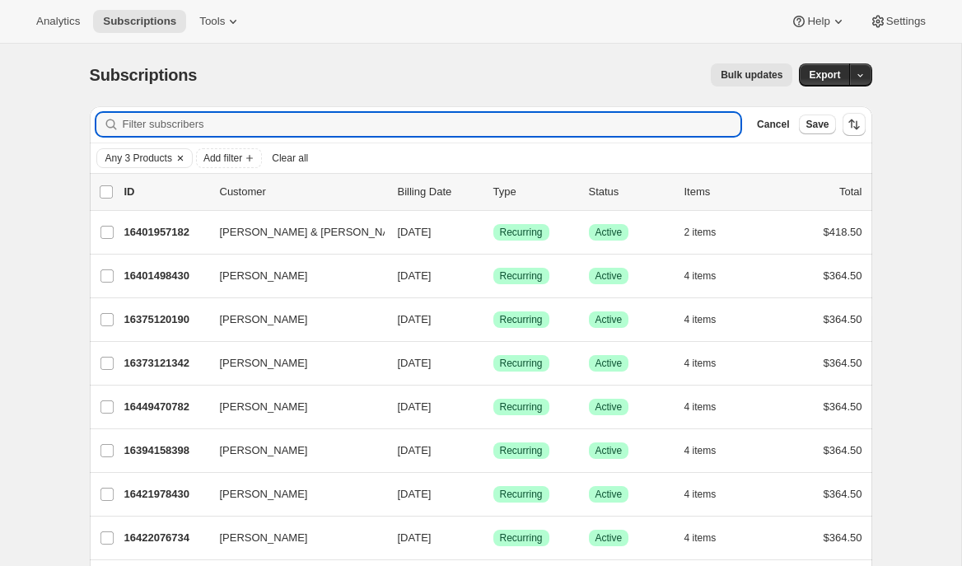
click at [172, 154] on span "Any 3 Products" at bounding box center [138, 158] width 67 height 13
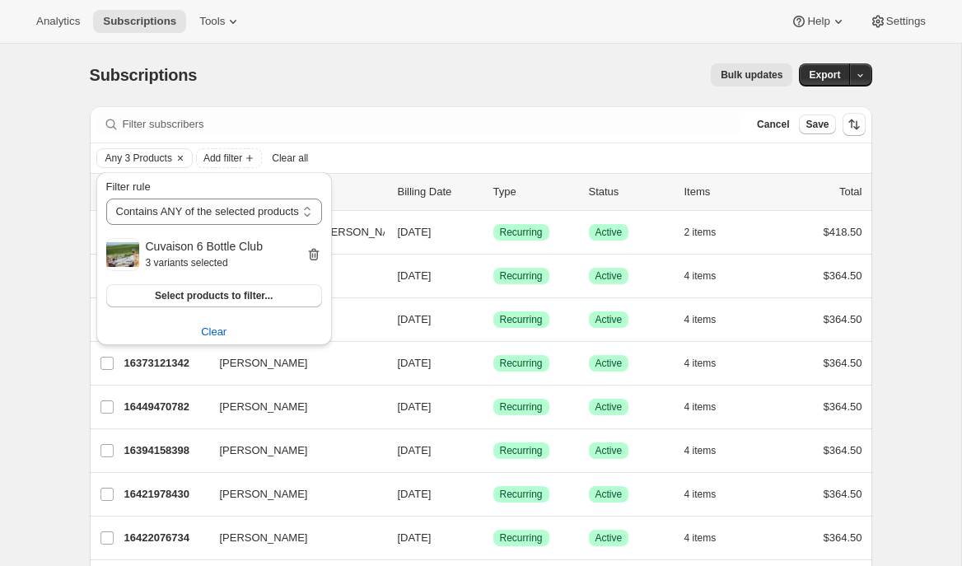
click at [320, 248] on icon "button" at bounding box center [314, 254] width 16 height 16
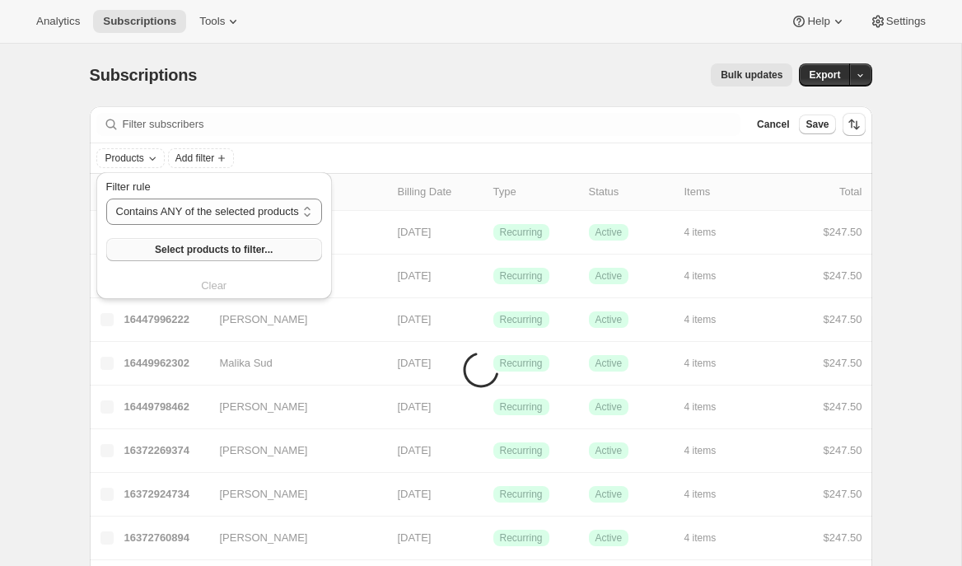
click at [231, 250] on span "Select products to filter..." at bounding box center [214, 249] width 118 height 13
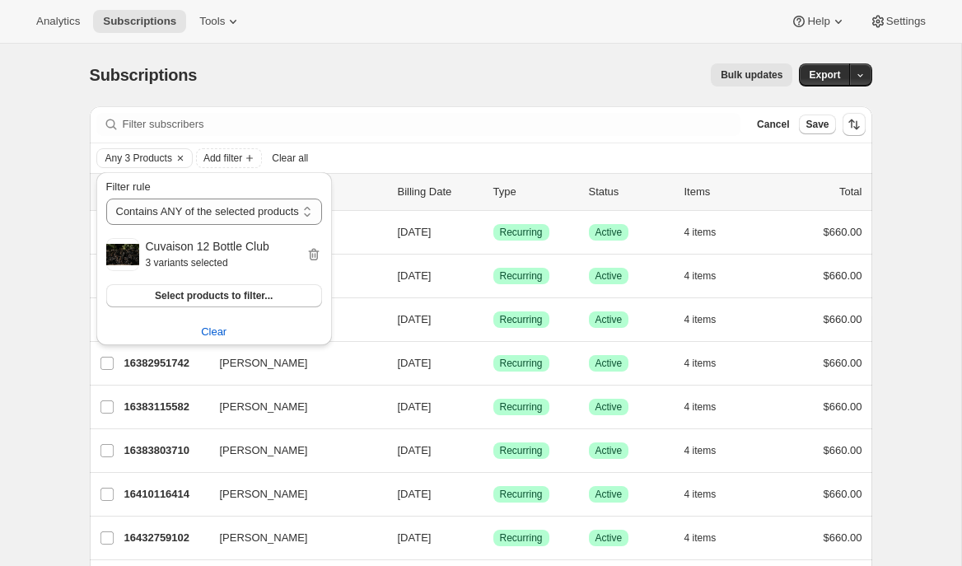
click at [919, 266] on div "Subscriptions. This page is ready Subscriptions Bulk updates More actions Bulk …" at bounding box center [480, 391] width 961 height 695
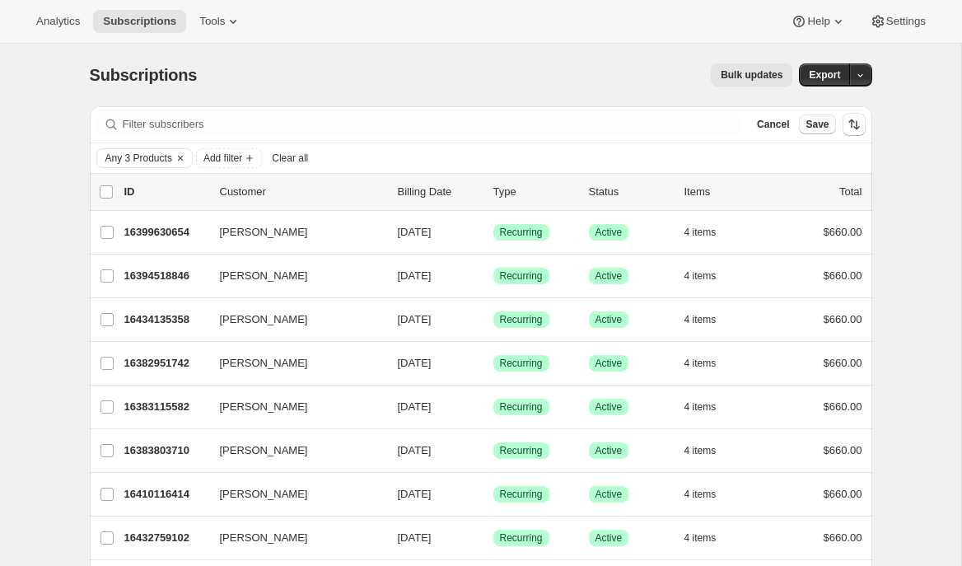
click at [816, 125] on span "Save" at bounding box center [817, 124] width 23 height 13
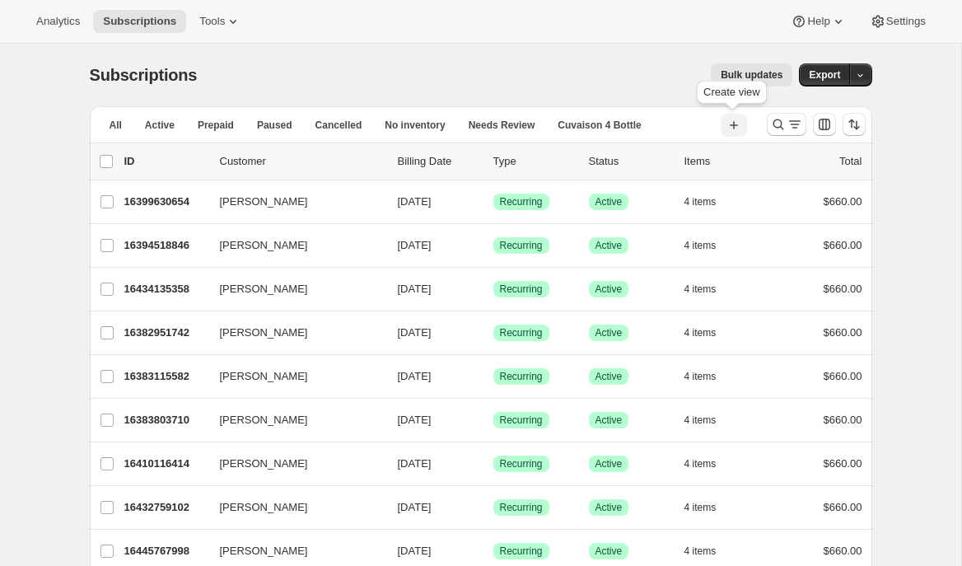
click at [737, 127] on icon "button" at bounding box center [734, 125] width 16 height 16
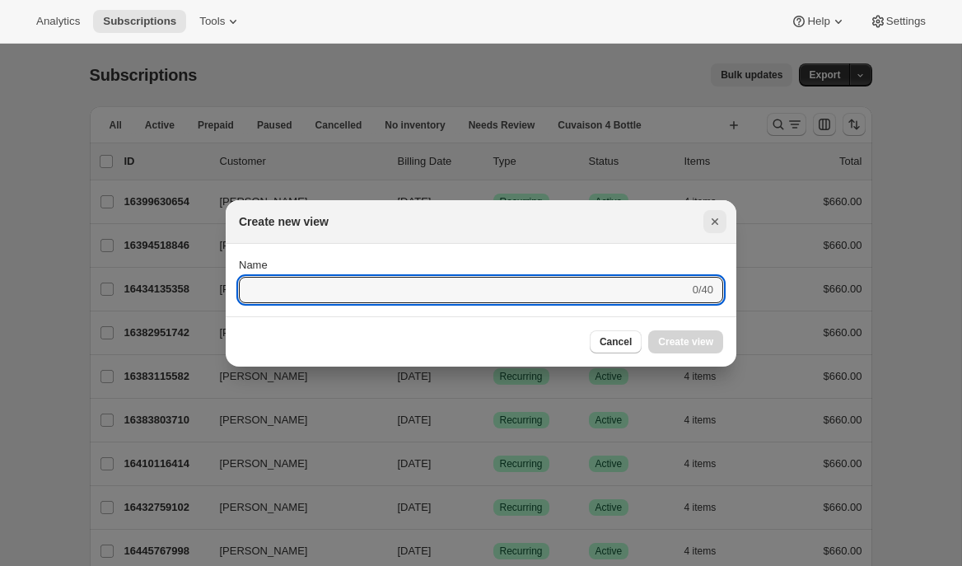
click at [715, 222] on icon "Close" at bounding box center [715, 221] width 7 height 7
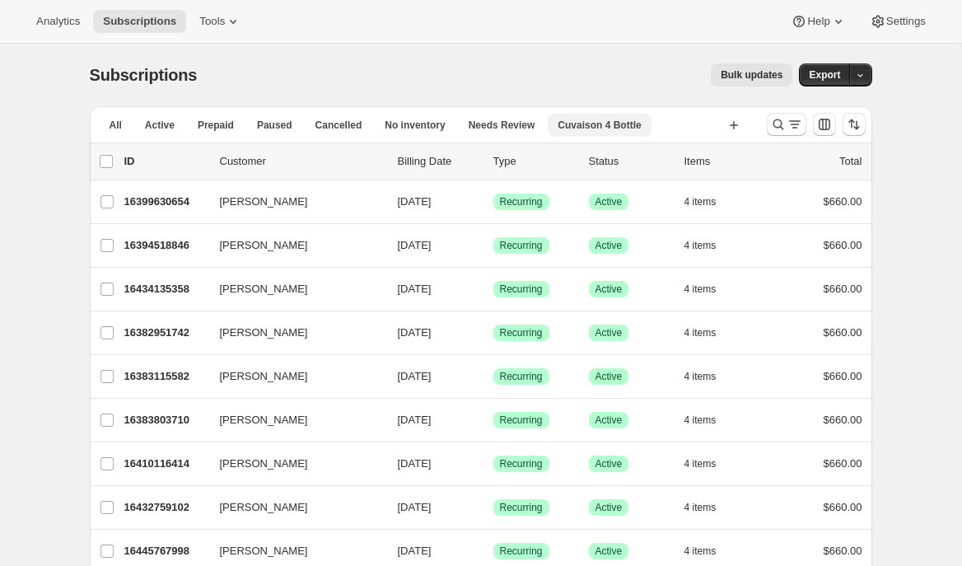
click at [631, 119] on span "Cuvaison 4 Bottle" at bounding box center [599, 125] width 83 height 13
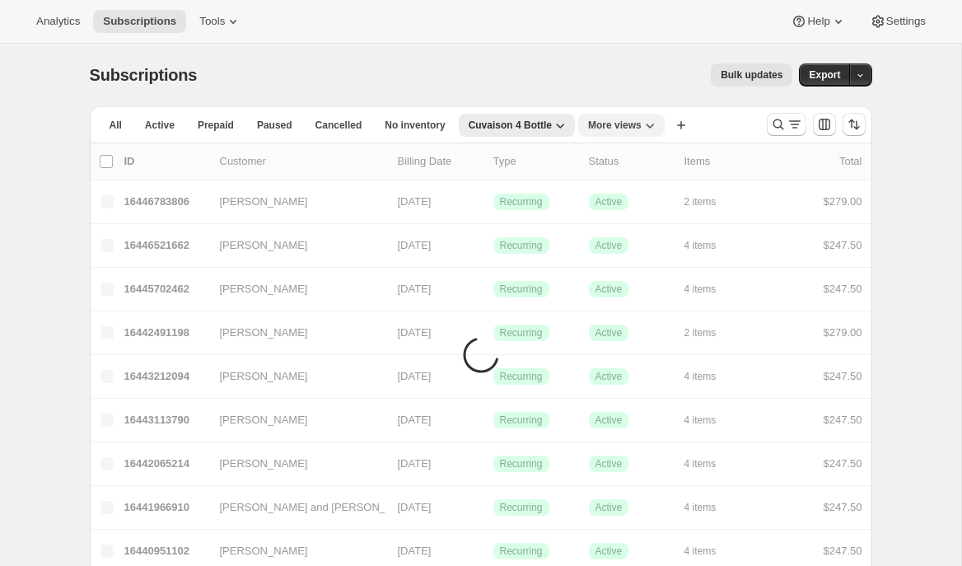
click at [650, 125] on icon "More views" at bounding box center [650, 125] width 16 height 16
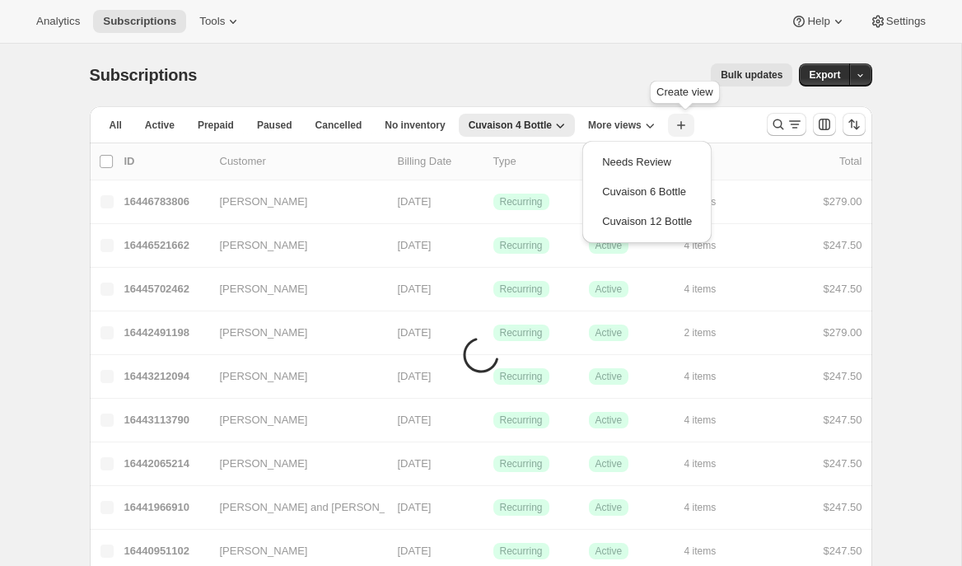
click at [684, 124] on icon "button" at bounding box center [681, 125] width 8 height 8
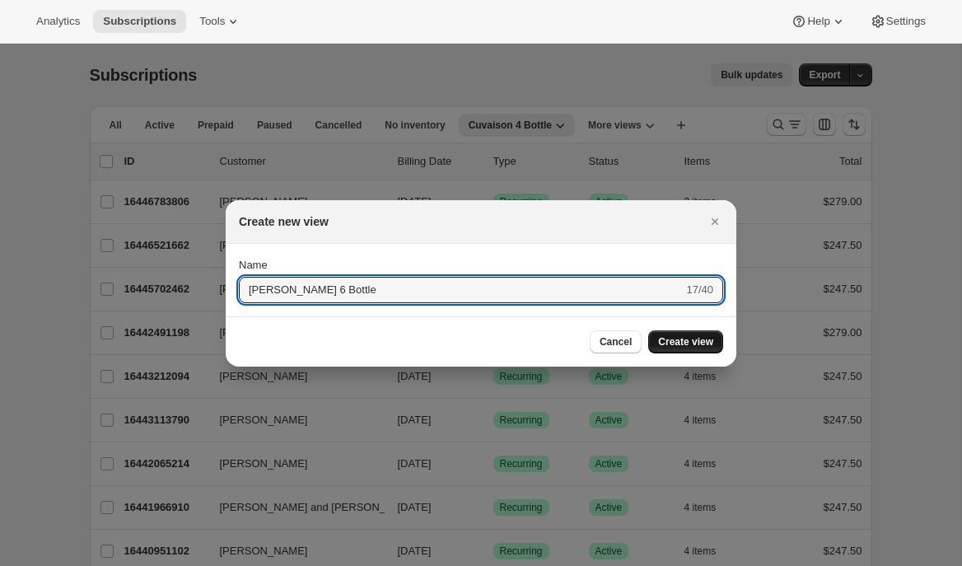
type input "[PERSON_NAME] 6 Bottle"
click at [680, 340] on span "Create view" at bounding box center [685, 341] width 55 height 13
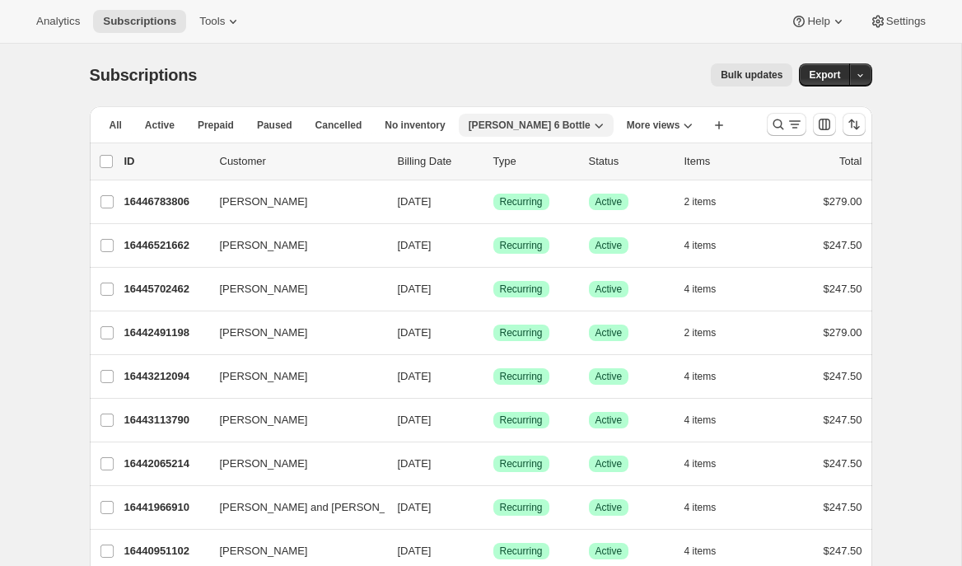
click at [591, 127] on icon "button" at bounding box center [599, 125] width 16 height 16
click at [781, 128] on icon "Search and filter results" at bounding box center [778, 124] width 11 height 11
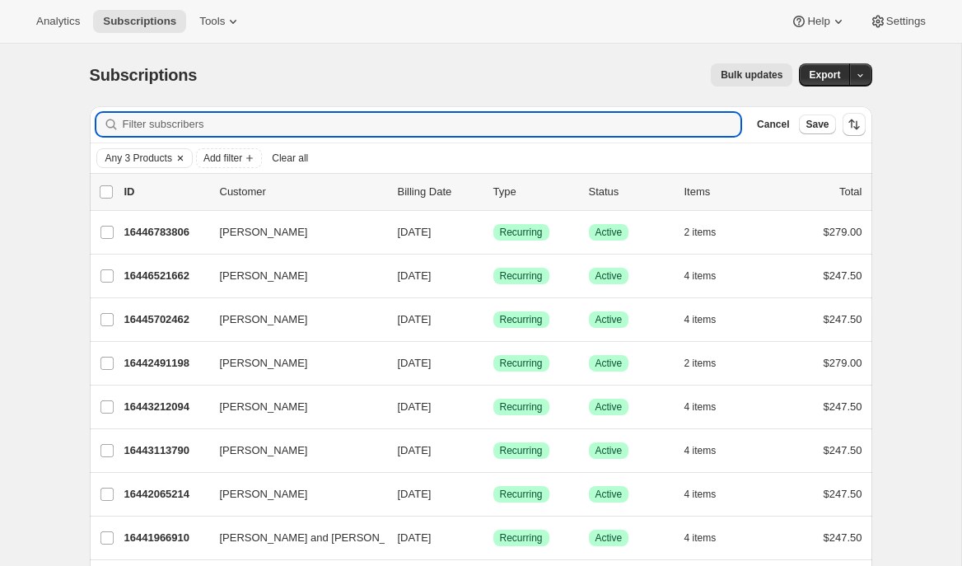
click at [180, 158] on icon "Clear" at bounding box center [180, 158] width 13 height 13
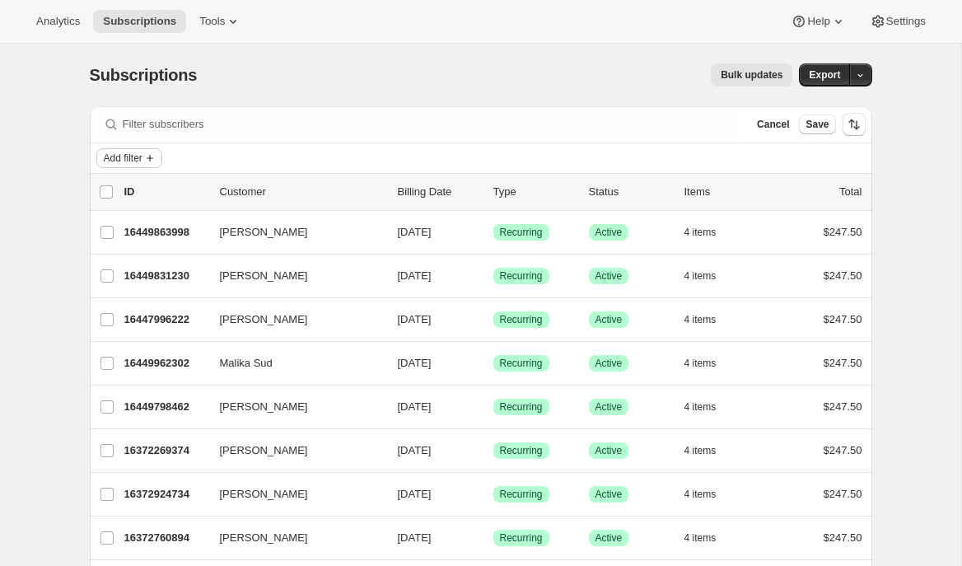
click at [157, 161] on icon "Add filter" at bounding box center [149, 158] width 13 height 13
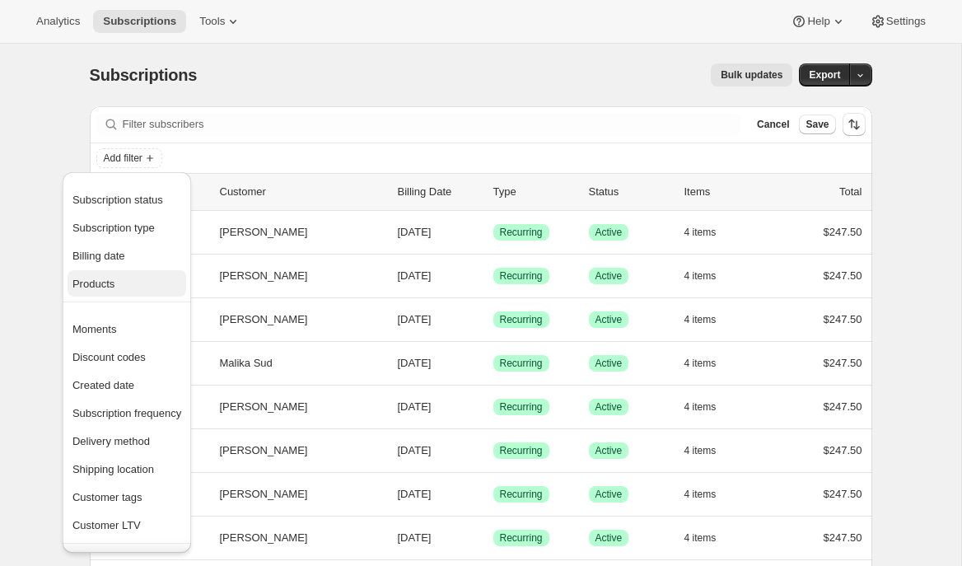
click at [120, 289] on span "Products" at bounding box center [126, 284] width 109 height 16
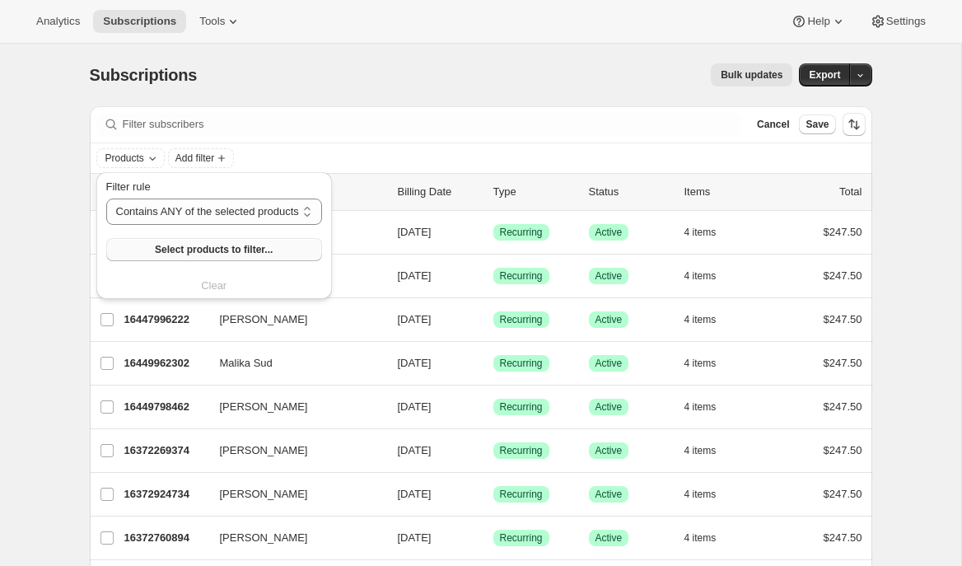
click at [173, 254] on span "Select products to filter..." at bounding box center [214, 249] width 118 height 13
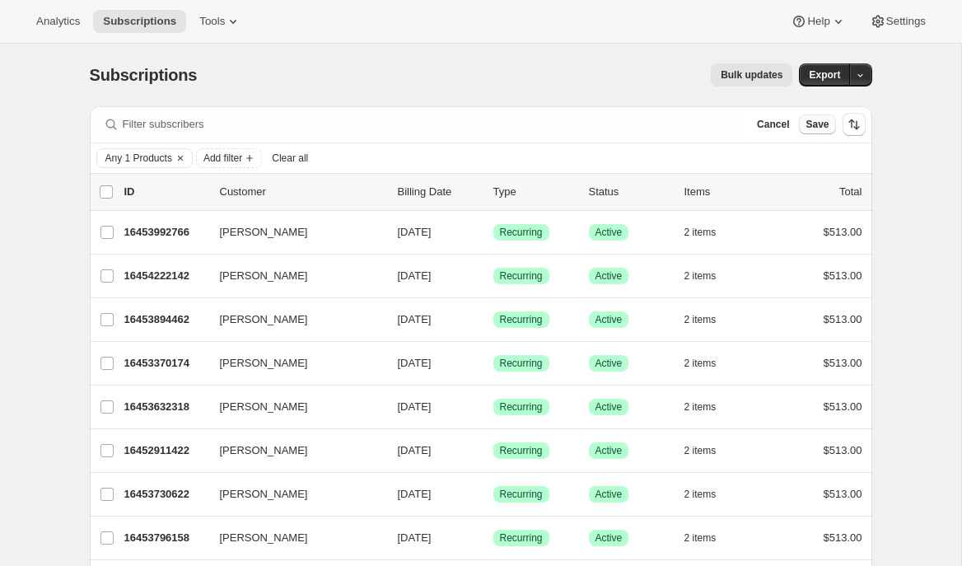
click at [815, 123] on span "Save" at bounding box center [817, 124] width 23 height 13
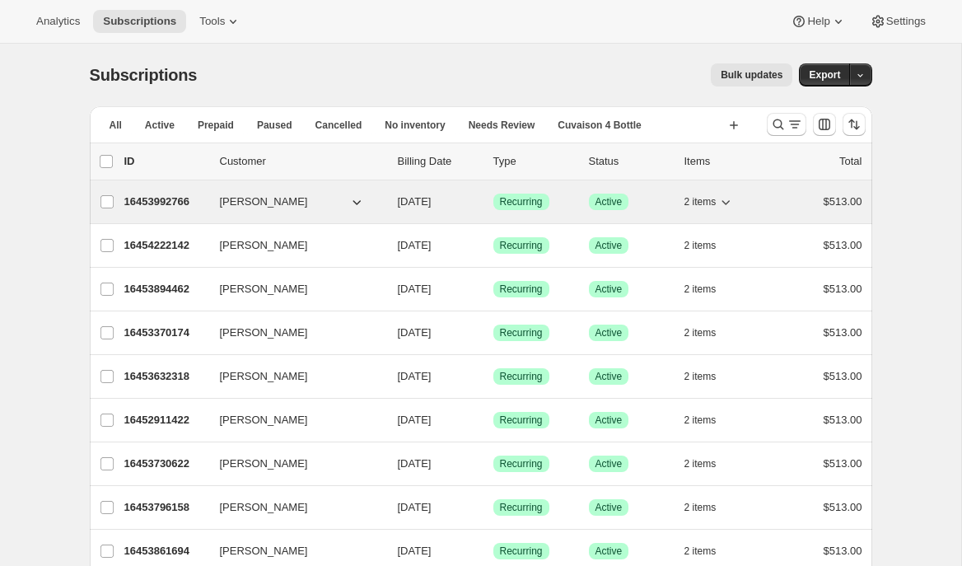
click at [728, 206] on icon "button" at bounding box center [726, 202] width 16 height 16
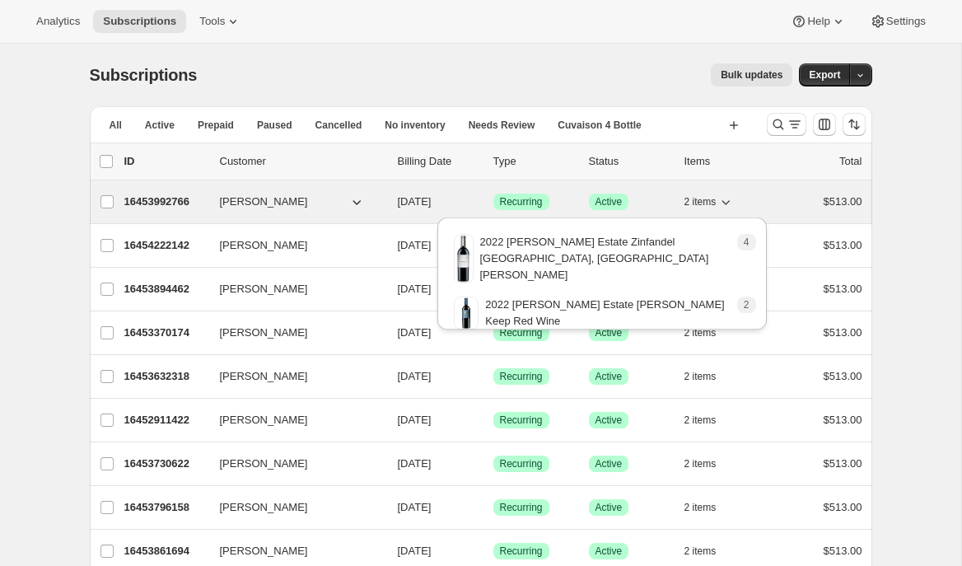
click at [728, 206] on icon "button" at bounding box center [726, 202] width 16 height 16
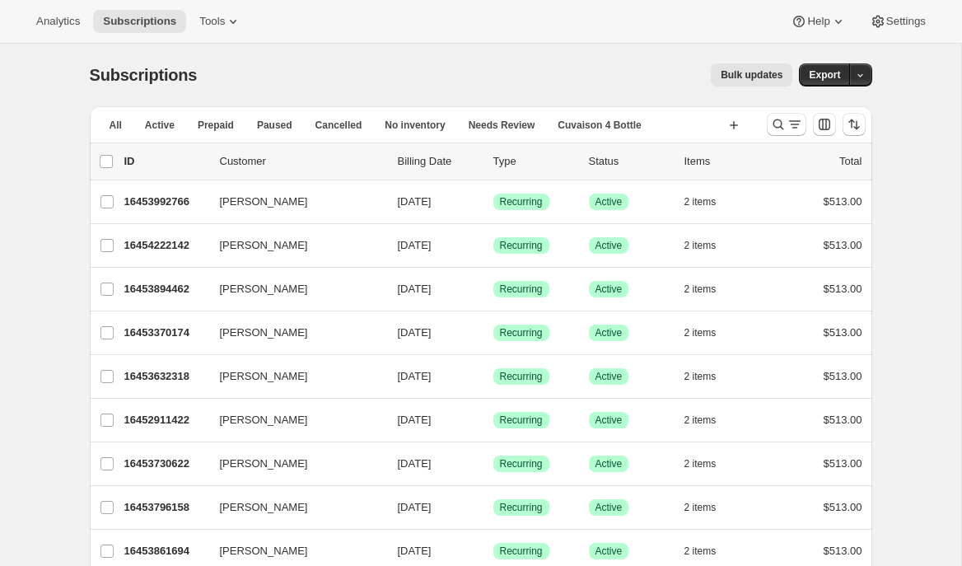
click at [625, 123] on span "Cuvaison 4 Bottle" at bounding box center [599, 125] width 83 height 13
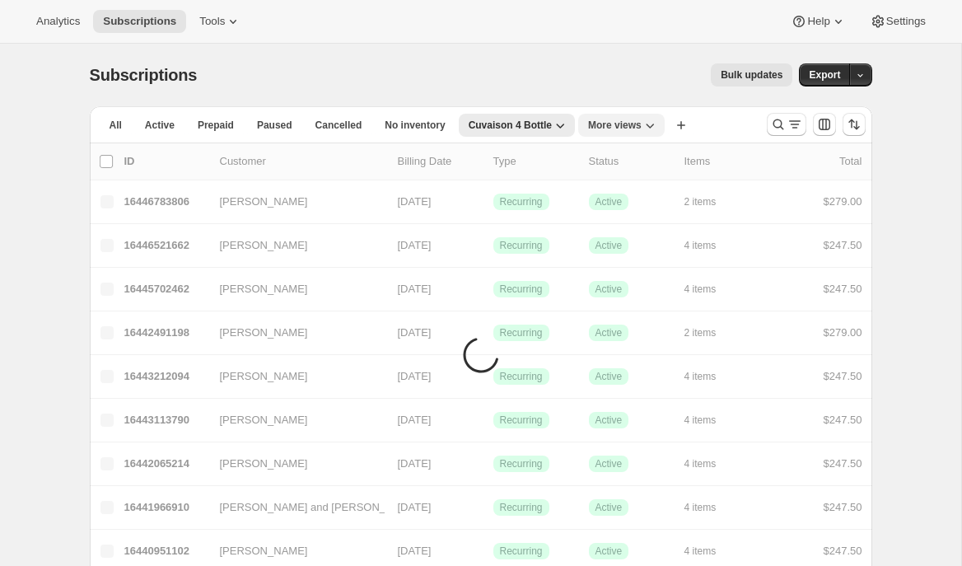
click at [657, 129] on icon "More views" at bounding box center [650, 125] width 16 height 16
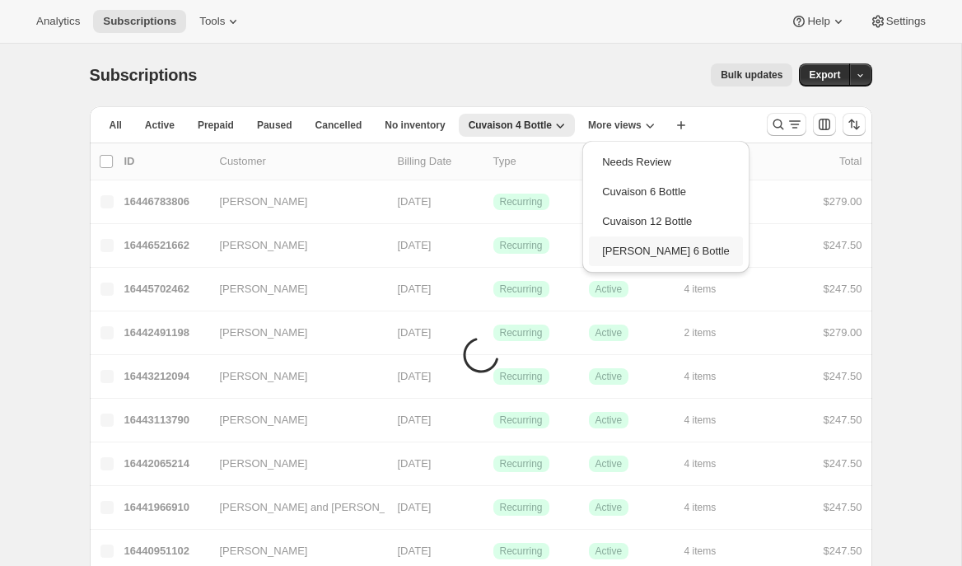
click at [645, 251] on button "[PERSON_NAME] 6 Bottle" at bounding box center [666, 251] width 154 height 30
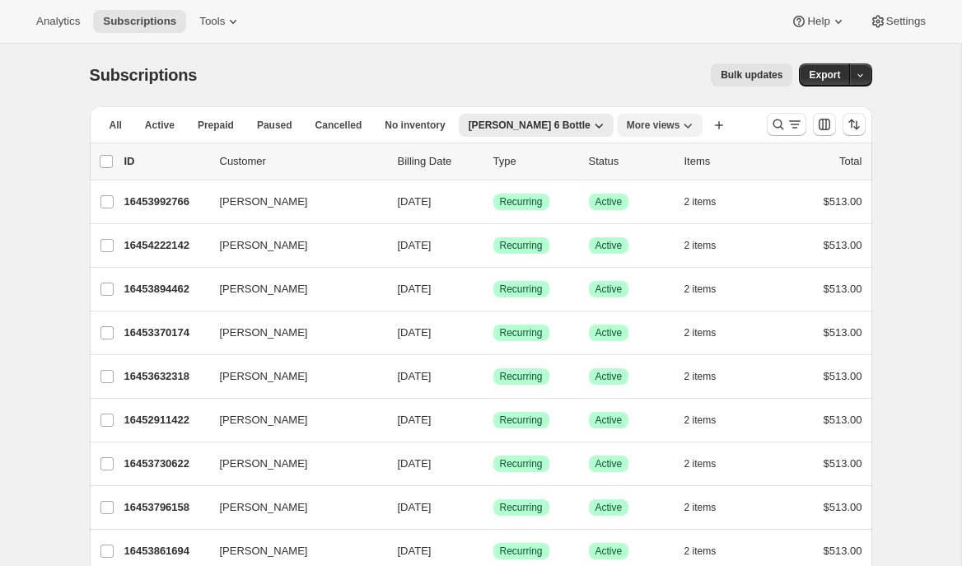
click at [632, 129] on span "More views" at bounding box center [654, 125] width 54 height 13
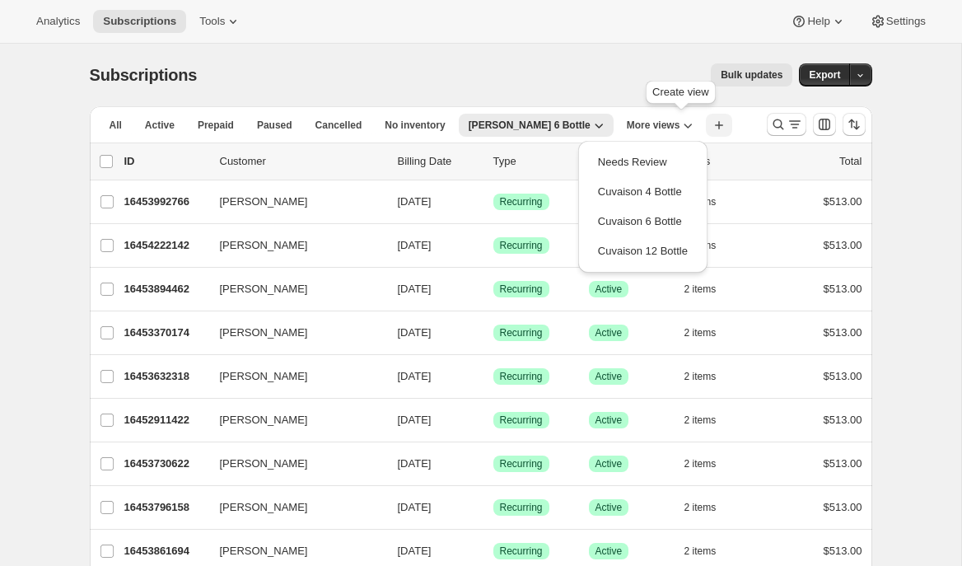
click at [711, 120] on icon "button" at bounding box center [719, 125] width 16 height 16
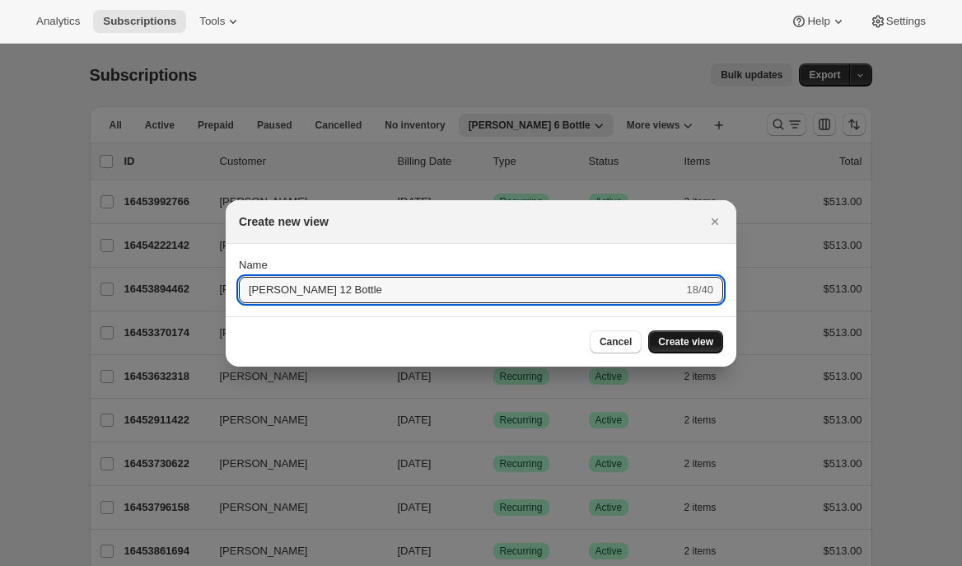
type input "[PERSON_NAME] 12 Bottle"
click at [699, 346] on span "Create view" at bounding box center [685, 341] width 55 height 13
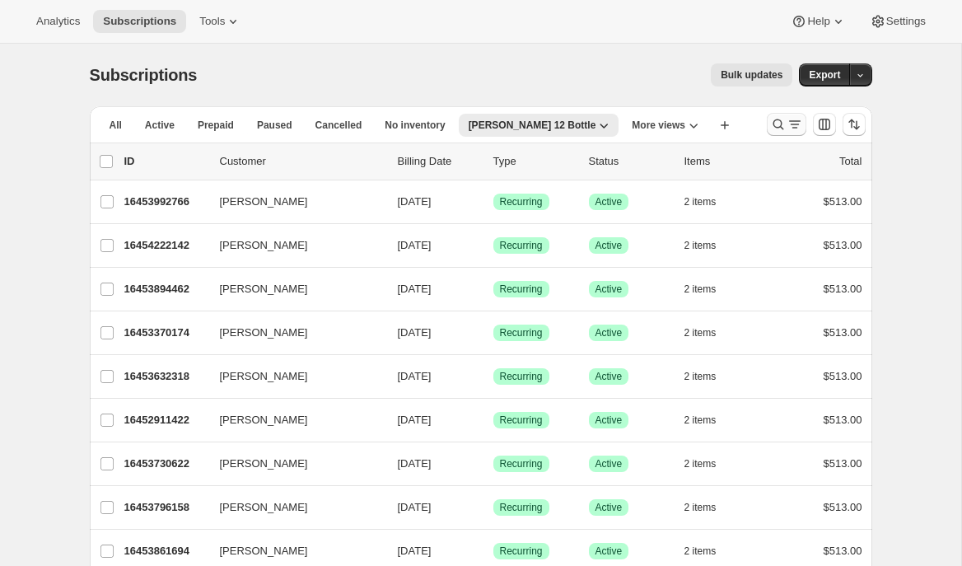
click at [777, 128] on icon "Search and filter results" at bounding box center [778, 124] width 16 height 16
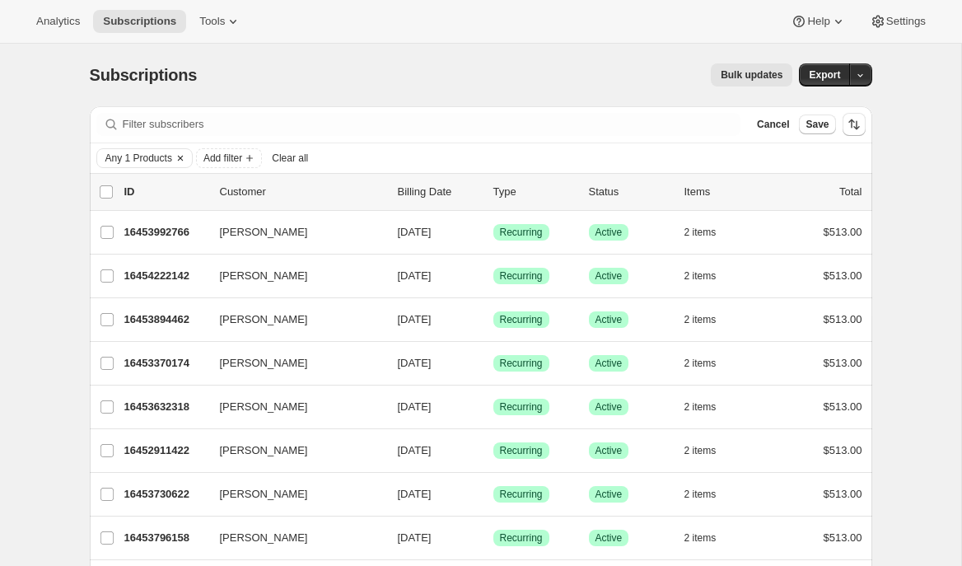
click at [184, 160] on icon "Clear" at bounding box center [180, 158] width 13 height 13
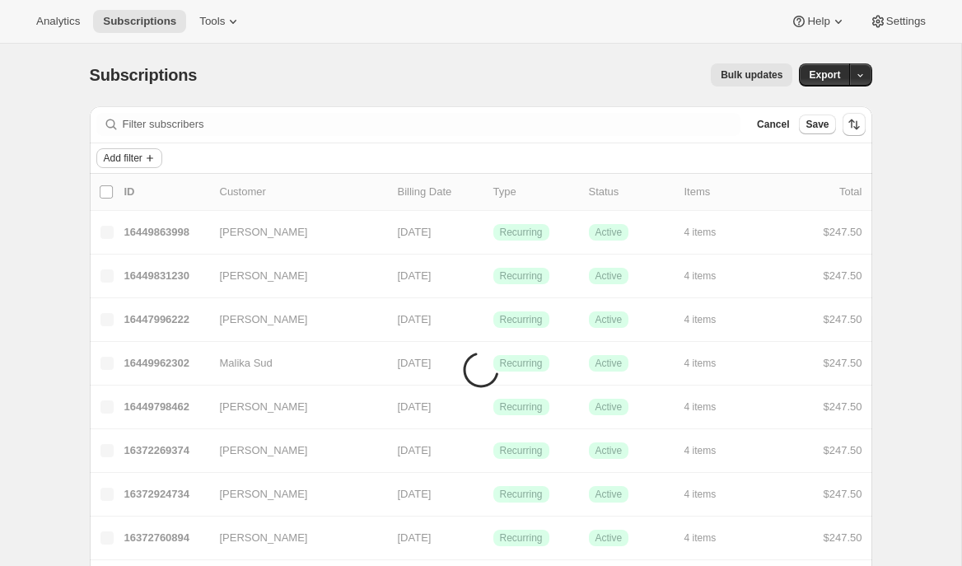
click at [157, 157] on icon "Add filter" at bounding box center [149, 158] width 13 height 13
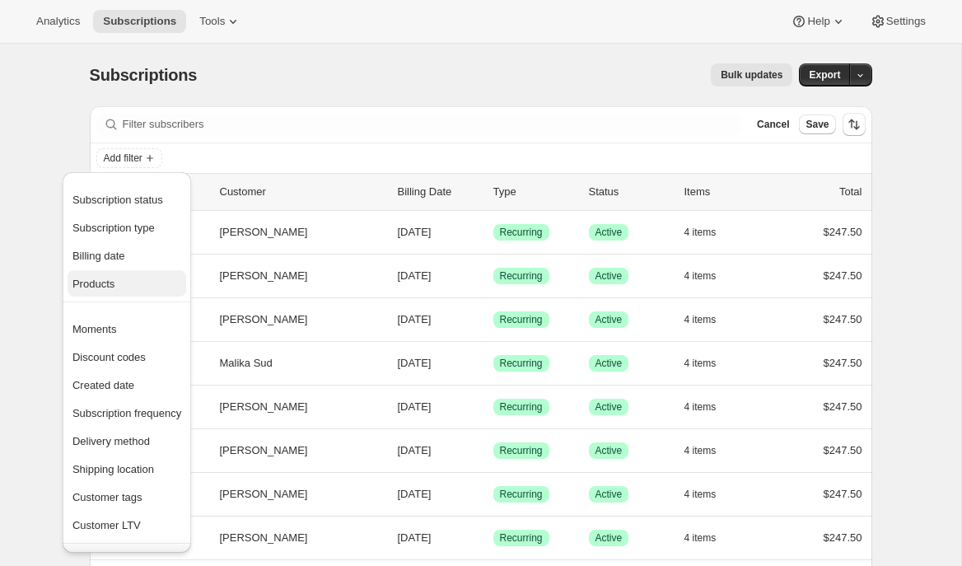
click at [106, 283] on span "Products" at bounding box center [93, 284] width 42 height 12
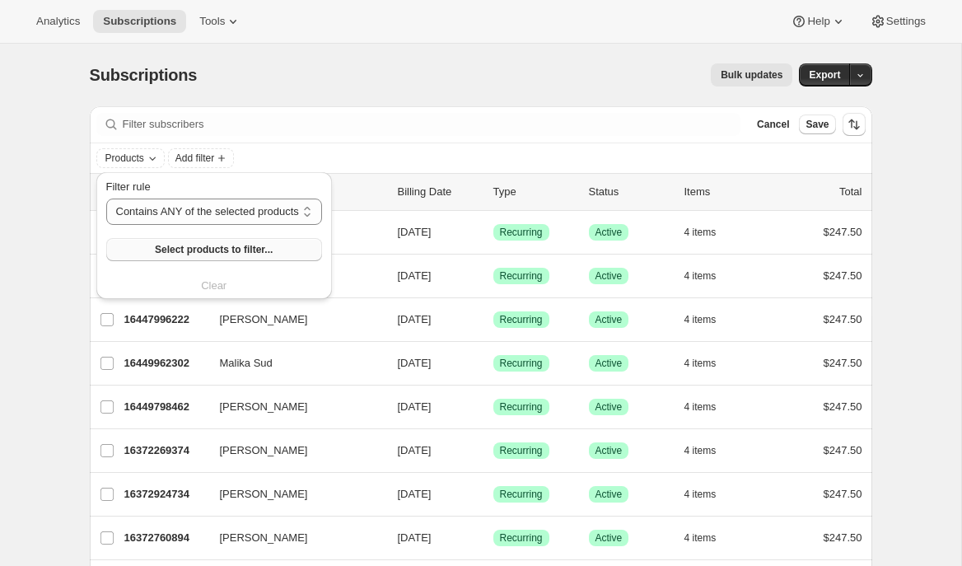
click at [213, 248] on span "Select products to filter..." at bounding box center [214, 249] width 118 height 13
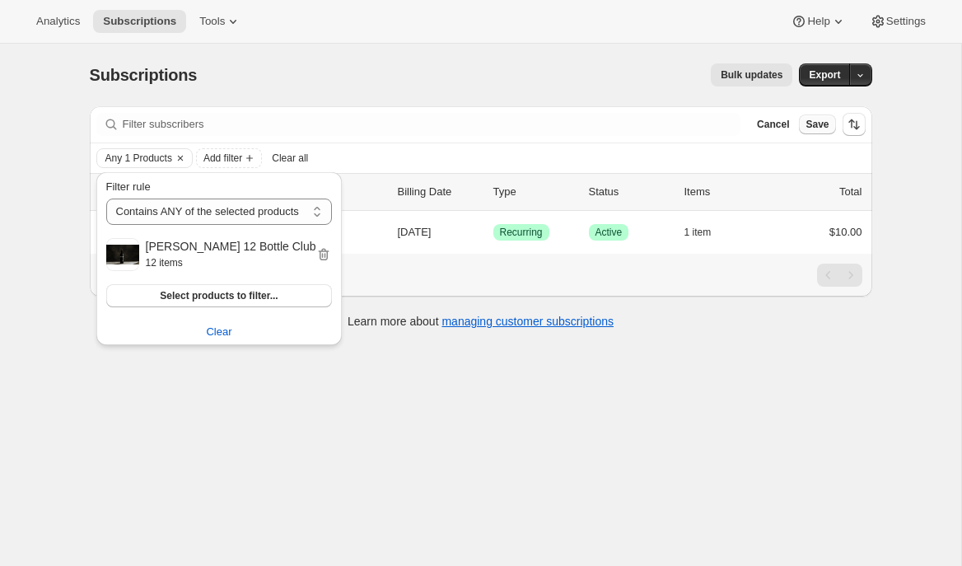
click at [816, 128] on span "Save" at bounding box center [817, 124] width 23 height 13
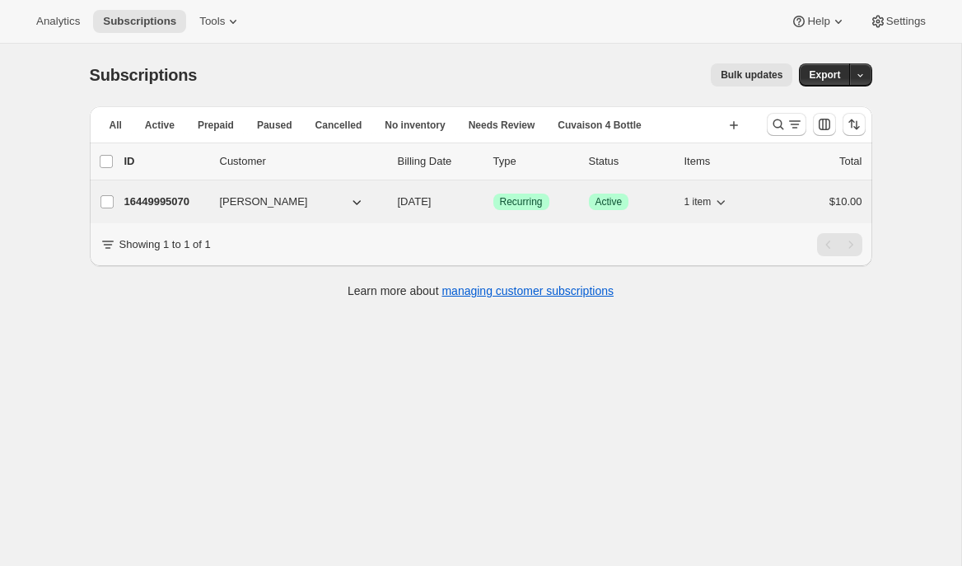
click at [339, 212] on div "16449995070 Susie Hakansson 09/09/2025 Success Recurring Success Active 1 item …" at bounding box center [493, 201] width 738 height 23
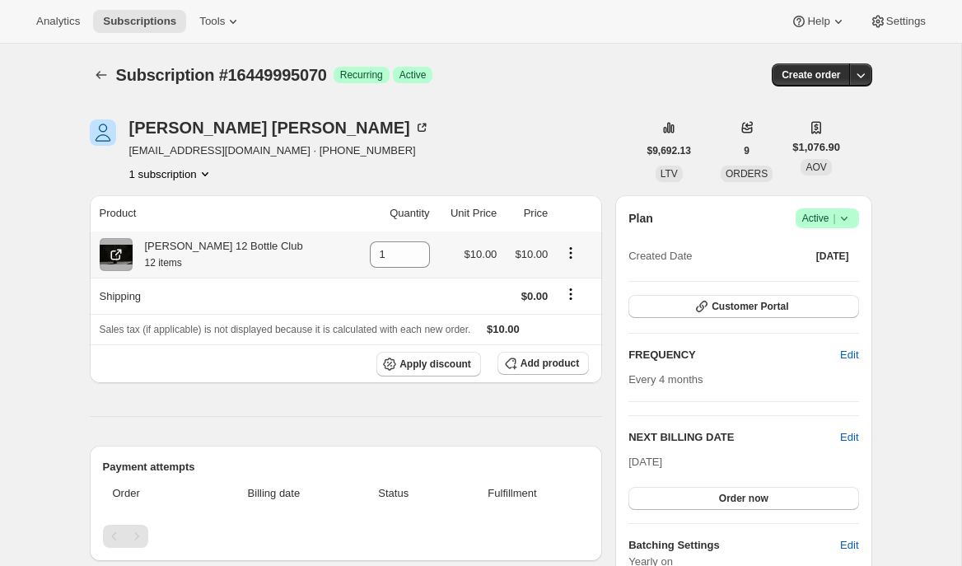
click at [240, 250] on div "Brandlin 12 Bottle Club 12 items" at bounding box center [218, 254] width 171 height 33
click at [286, 273] on th "Brandlin 12 Bottle Club 12 items" at bounding box center [220, 254] width 261 height 46
click at [563, 255] on icon "Product actions" at bounding box center [571, 253] width 16 height 16
click at [570, 255] on icon "Product actions" at bounding box center [571, 253] width 16 height 16
click at [256, 255] on div "Brandlin 12 Bottle Club 12 items" at bounding box center [218, 254] width 171 height 33
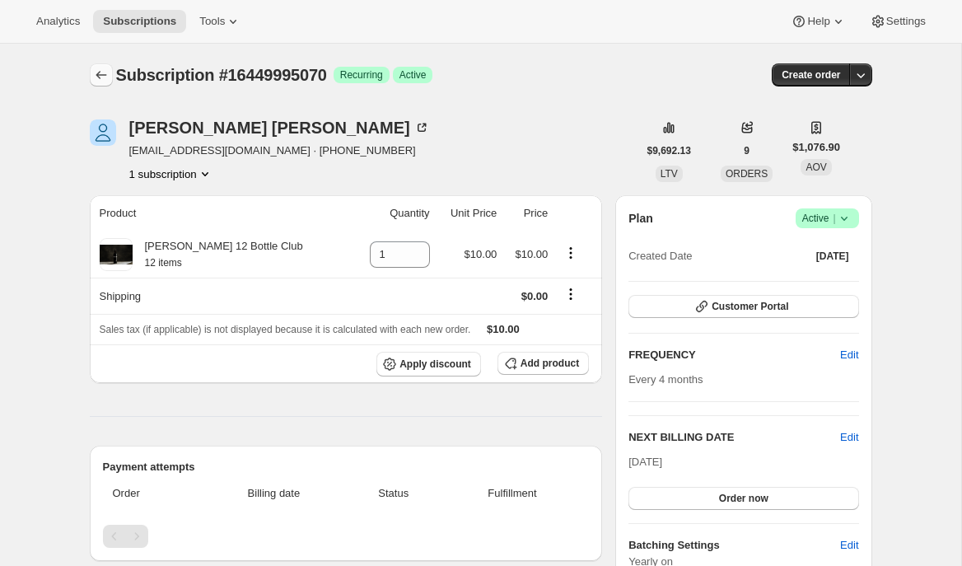
click at [106, 76] on icon "Subscriptions" at bounding box center [101, 75] width 16 height 16
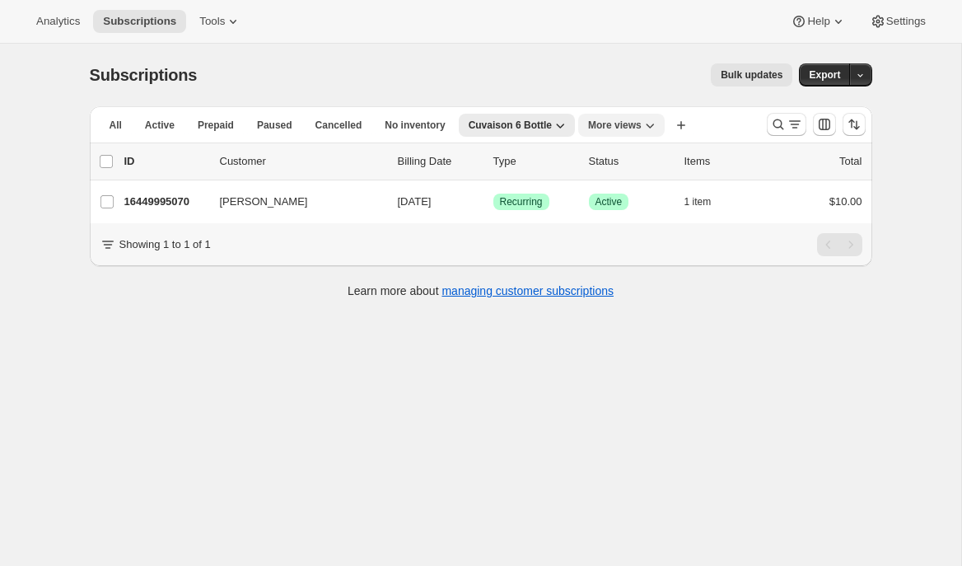
click at [656, 129] on icon "More views" at bounding box center [650, 125] width 16 height 16
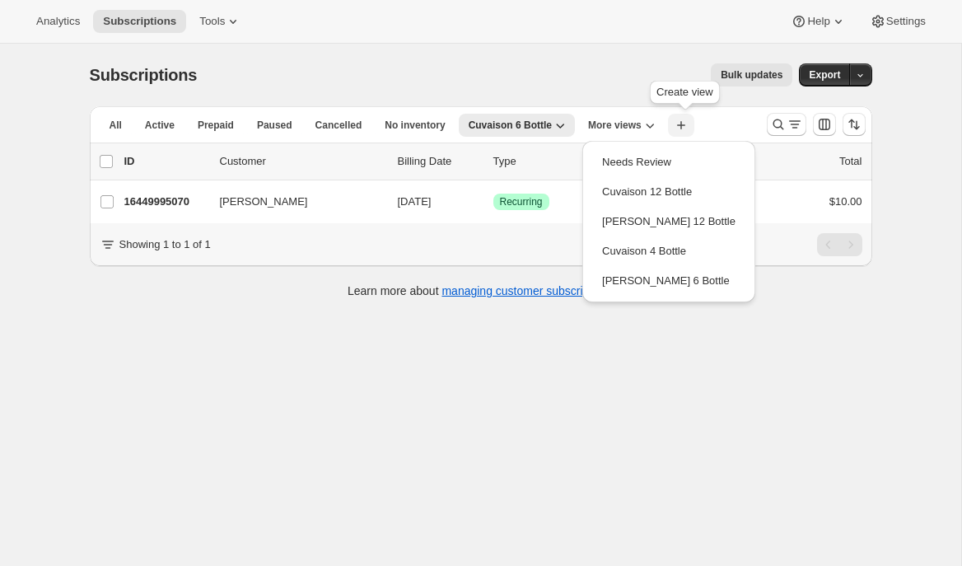
click at [690, 121] on icon "button" at bounding box center [681, 125] width 16 height 16
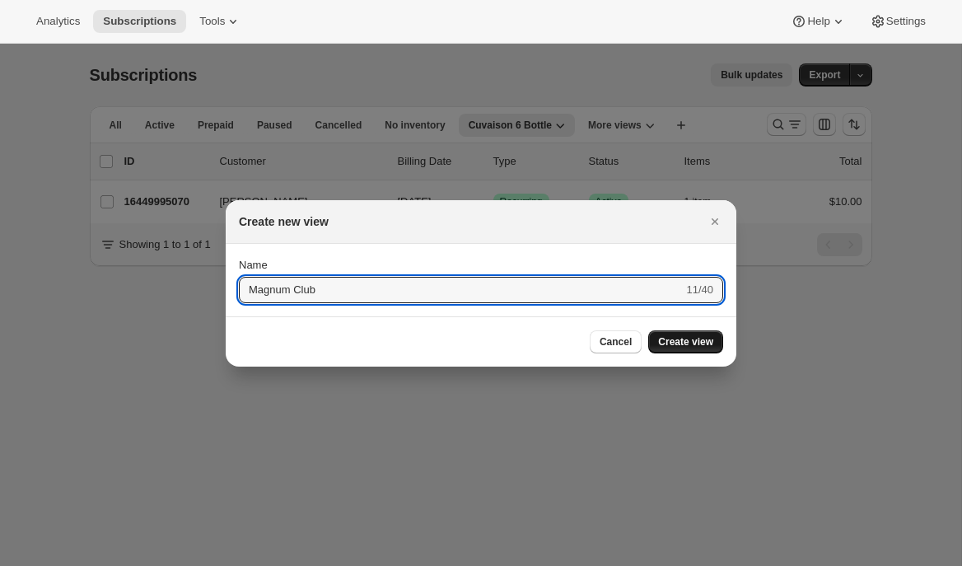
type input "Magnum Club"
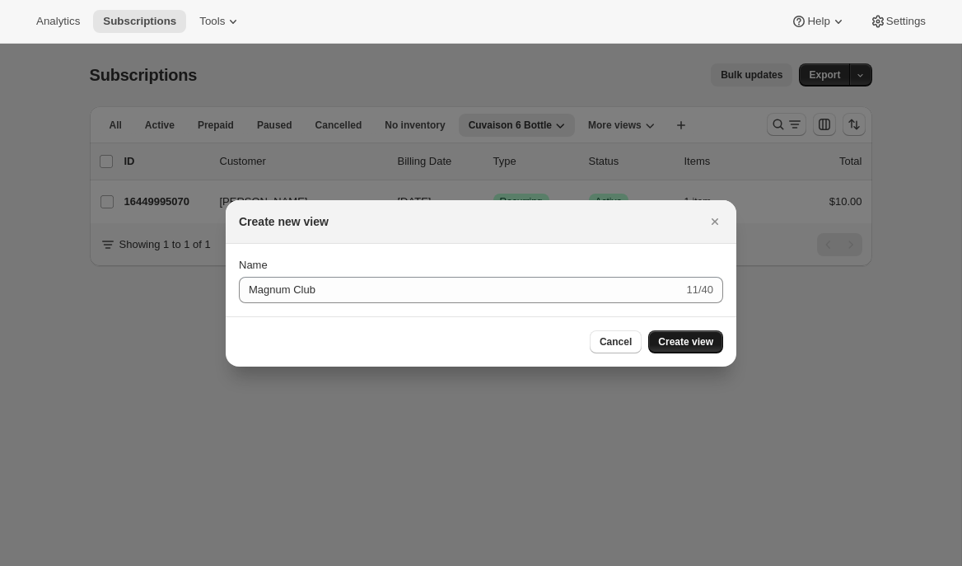
click at [683, 348] on span "Create view" at bounding box center [685, 341] width 55 height 13
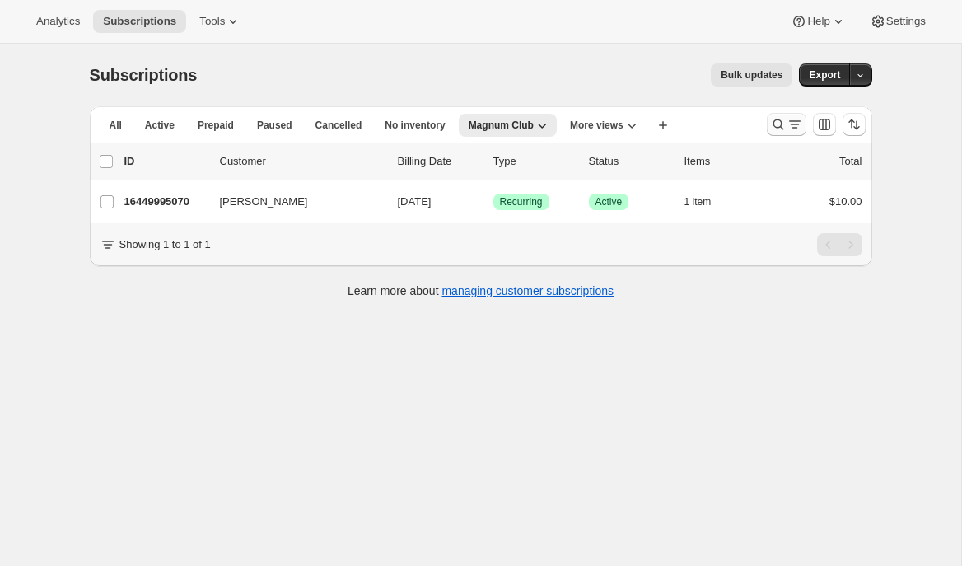
click at [777, 131] on icon "Search and filter results" at bounding box center [778, 124] width 16 height 16
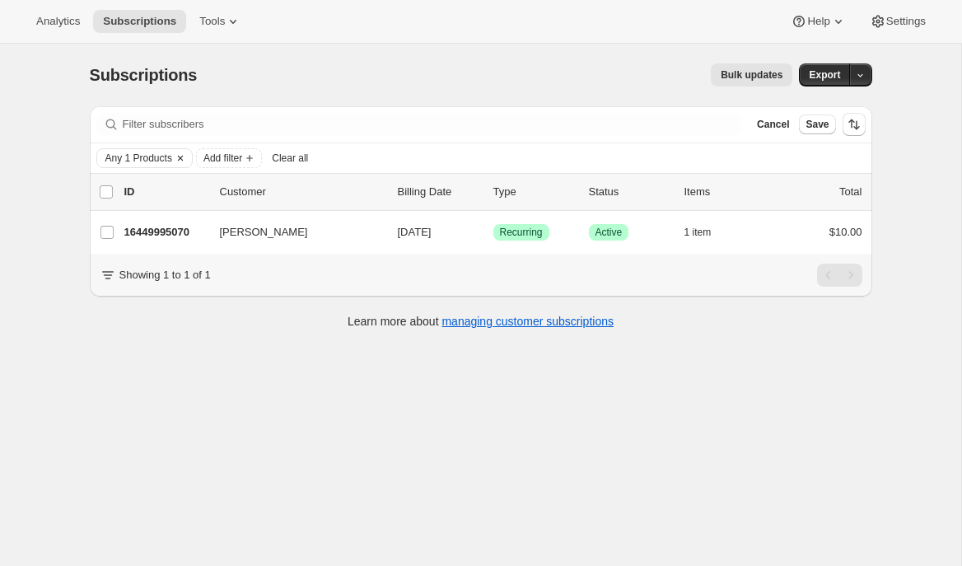
click at [183, 162] on icon "Clear" at bounding box center [180, 158] width 13 height 13
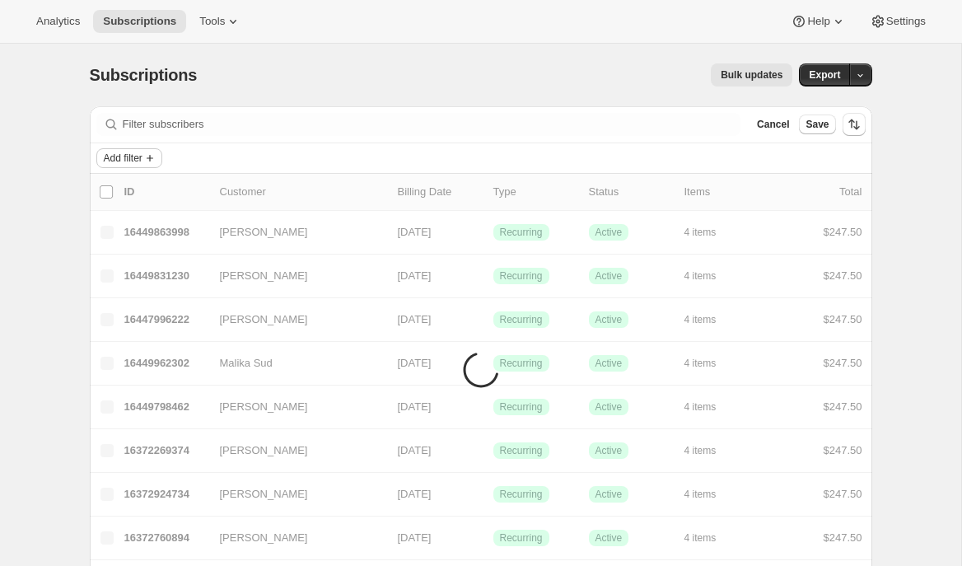
click at [134, 159] on span "Add filter" at bounding box center [123, 158] width 39 height 13
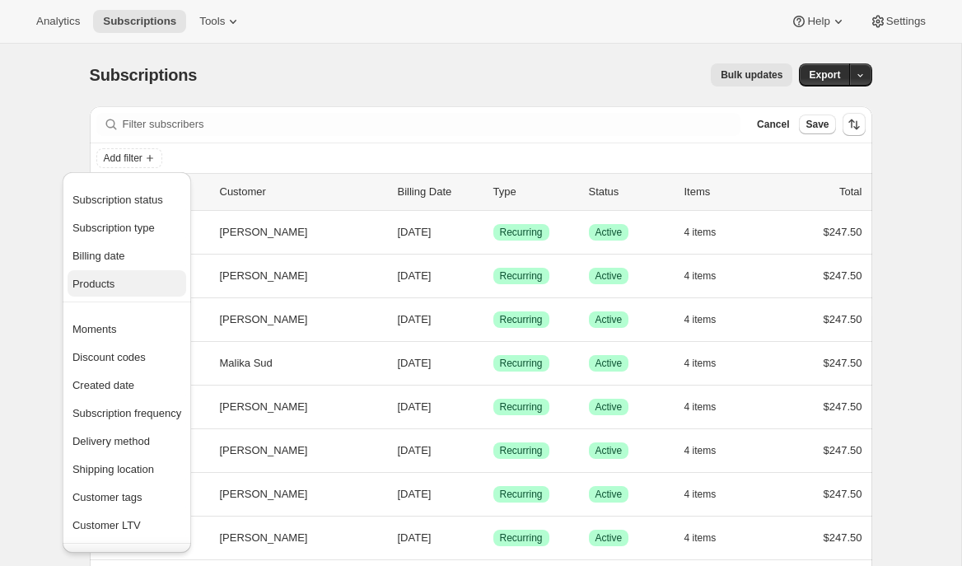
click at [117, 292] on button "Products" at bounding box center [127, 283] width 119 height 26
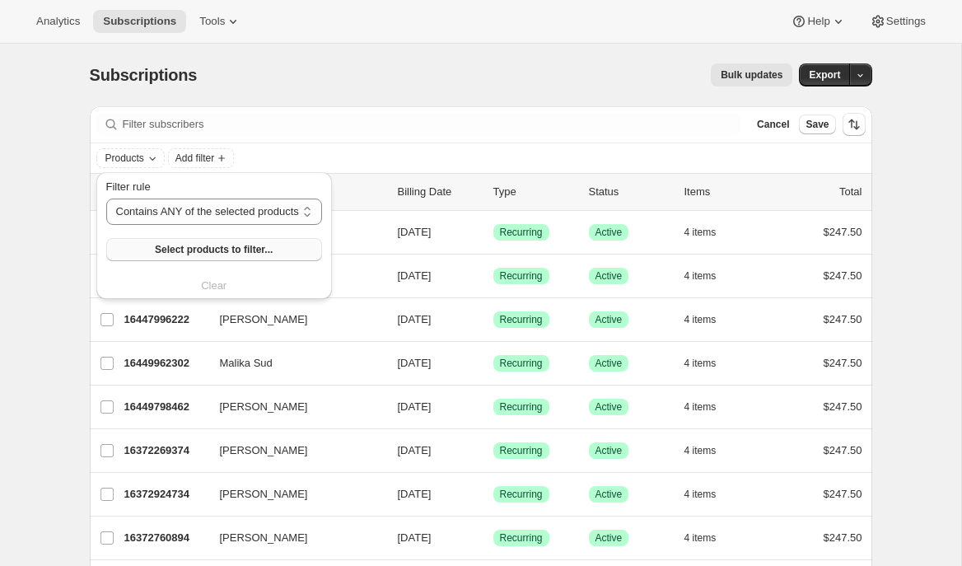
click at [176, 243] on span "Select products to filter..." at bounding box center [214, 249] width 118 height 13
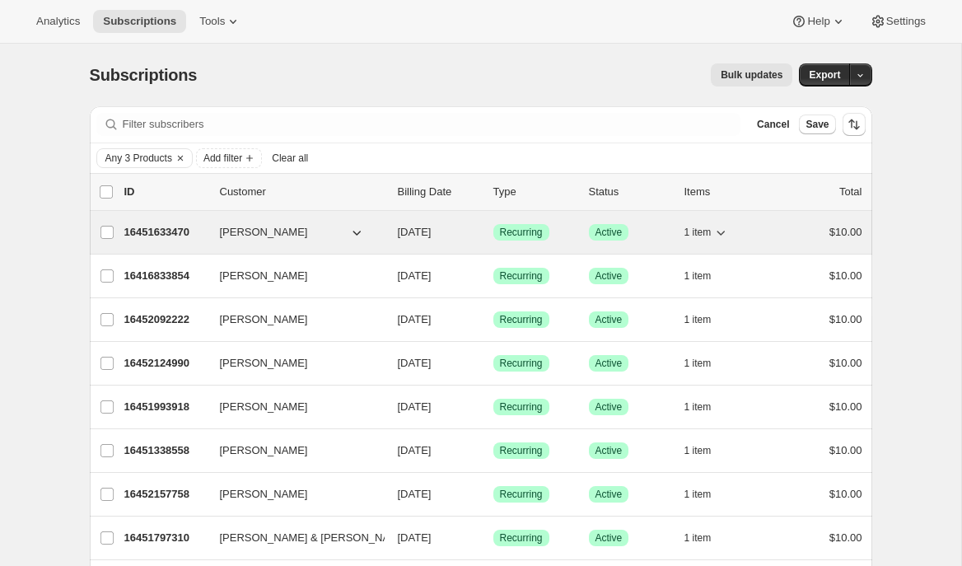
click at [725, 231] on icon "button" at bounding box center [722, 233] width 8 height 5
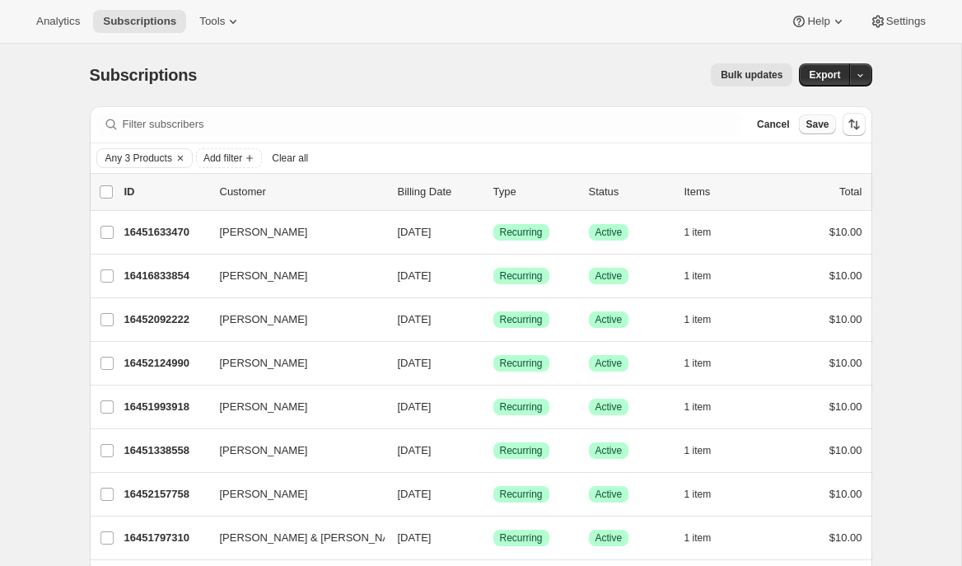
click at [825, 121] on span "Save" at bounding box center [817, 124] width 23 height 13
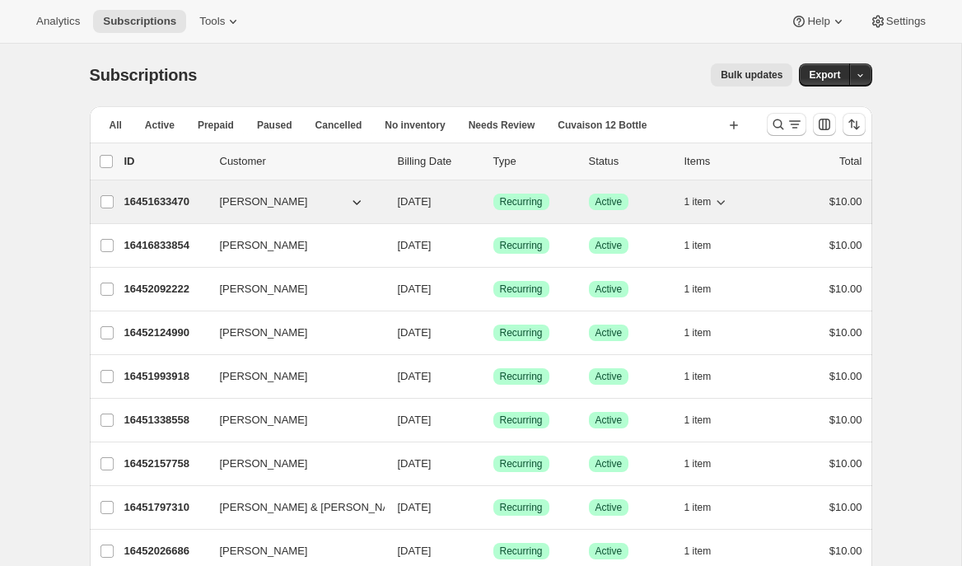
click at [166, 208] on p "16451633470" at bounding box center [165, 202] width 82 height 16
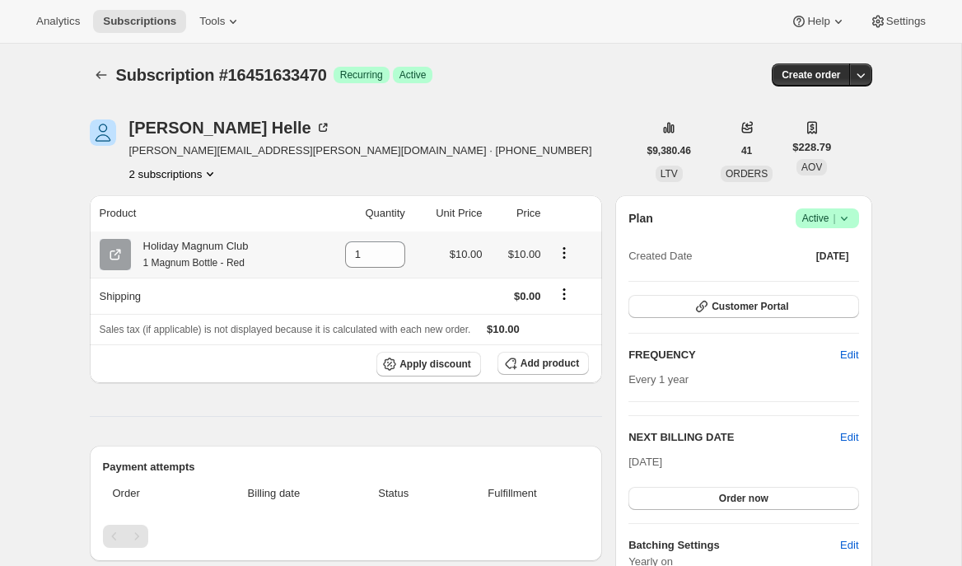
click at [260, 262] on div "Holiday Magnum Club 1 Magnum Bottle - Red" at bounding box center [205, 254] width 210 height 33
click at [101, 76] on icon "Subscriptions" at bounding box center [101, 75] width 16 height 16
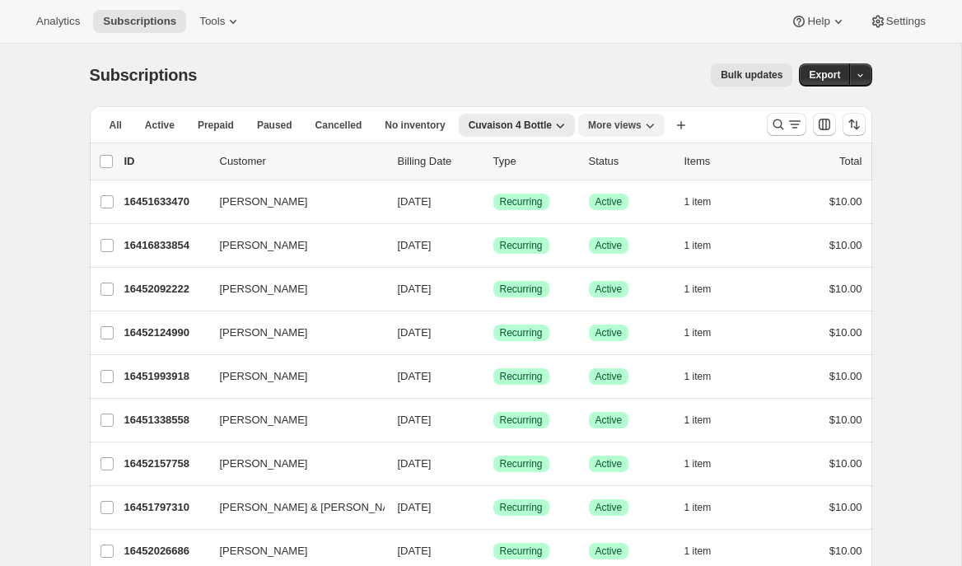
click at [647, 125] on icon "More views" at bounding box center [650, 125] width 16 height 16
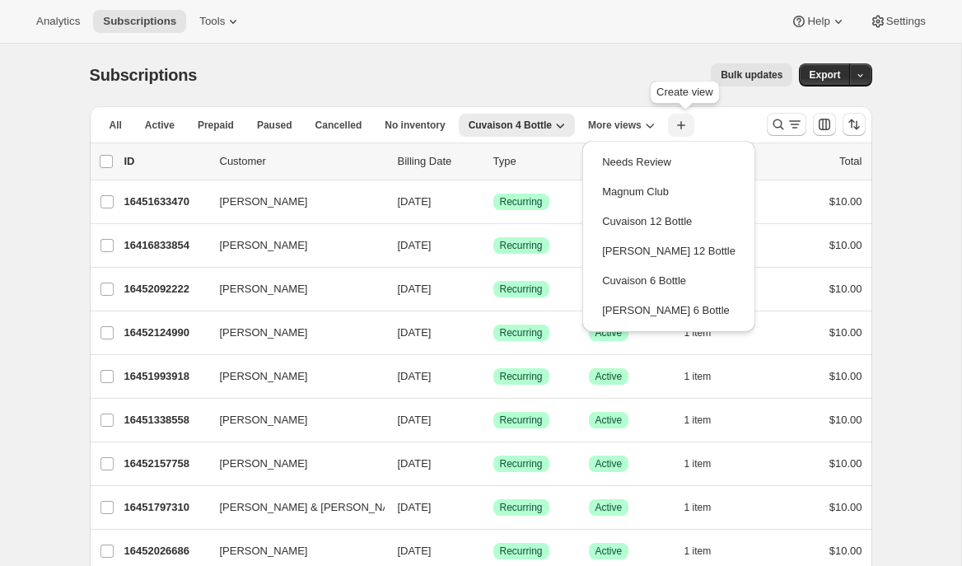
click at [690, 123] on icon "button" at bounding box center [681, 125] width 16 height 16
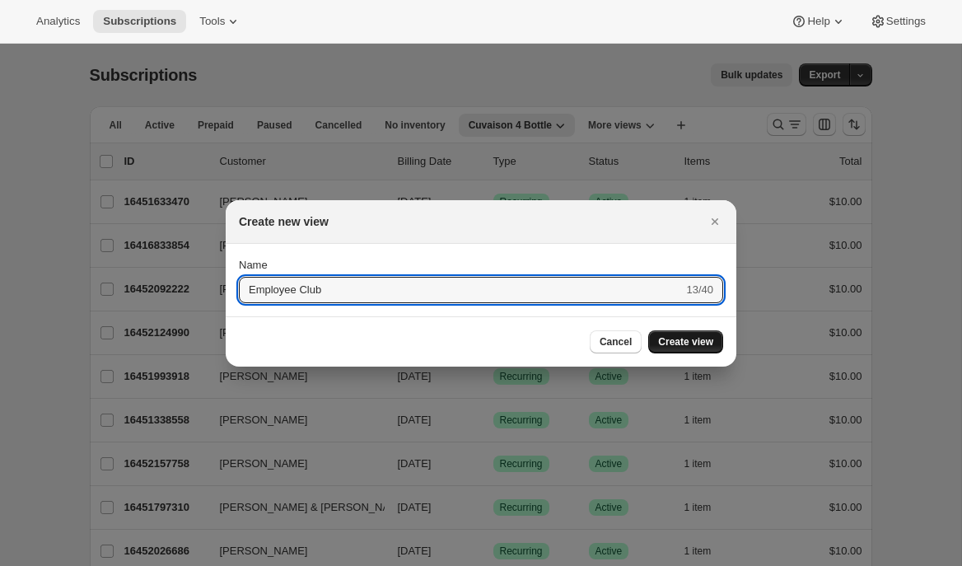
type input "Employee Club"
click at [684, 344] on span "Create view" at bounding box center [685, 341] width 55 height 13
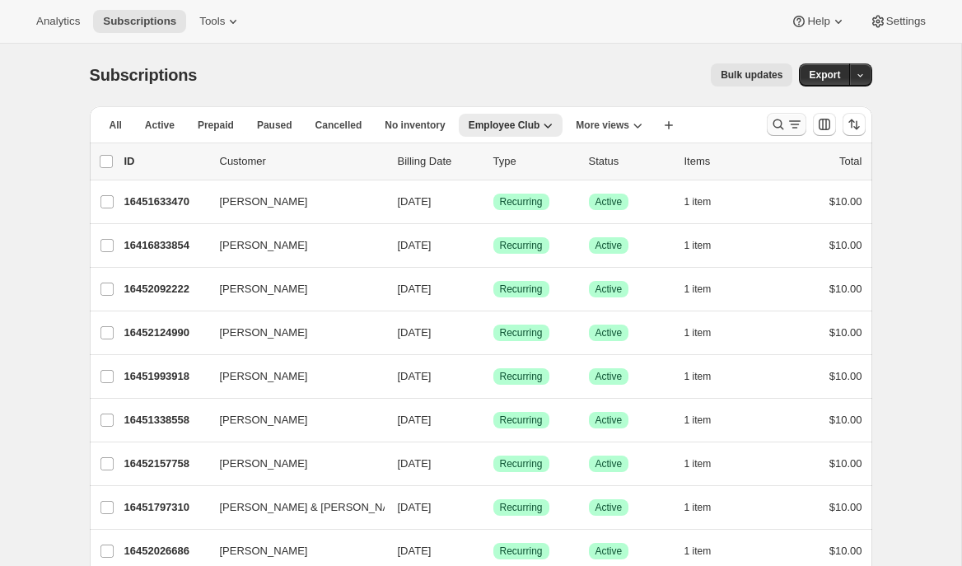
click at [774, 133] on button "Search and filter results" at bounding box center [787, 124] width 40 height 23
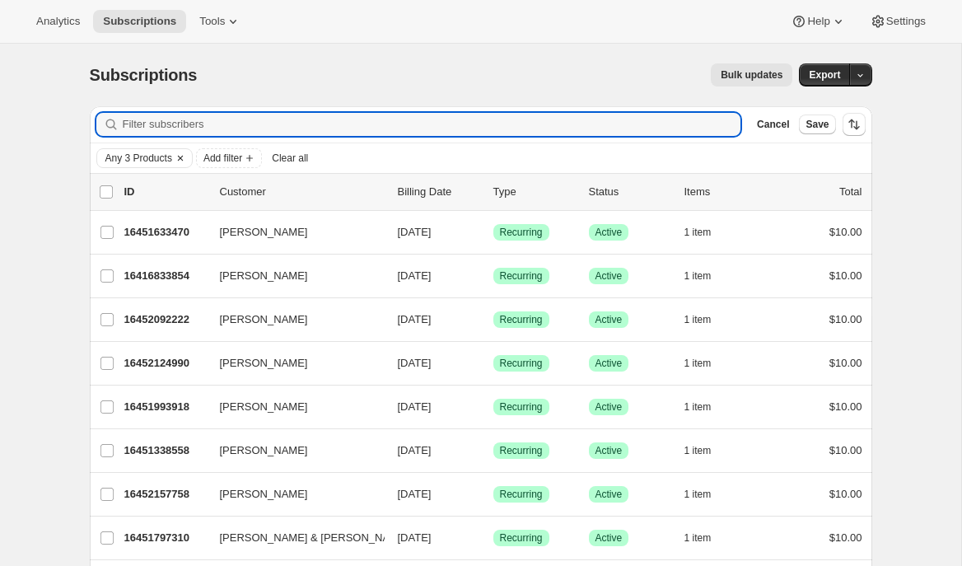
click at [186, 157] on icon "Clear" at bounding box center [180, 158] width 13 height 13
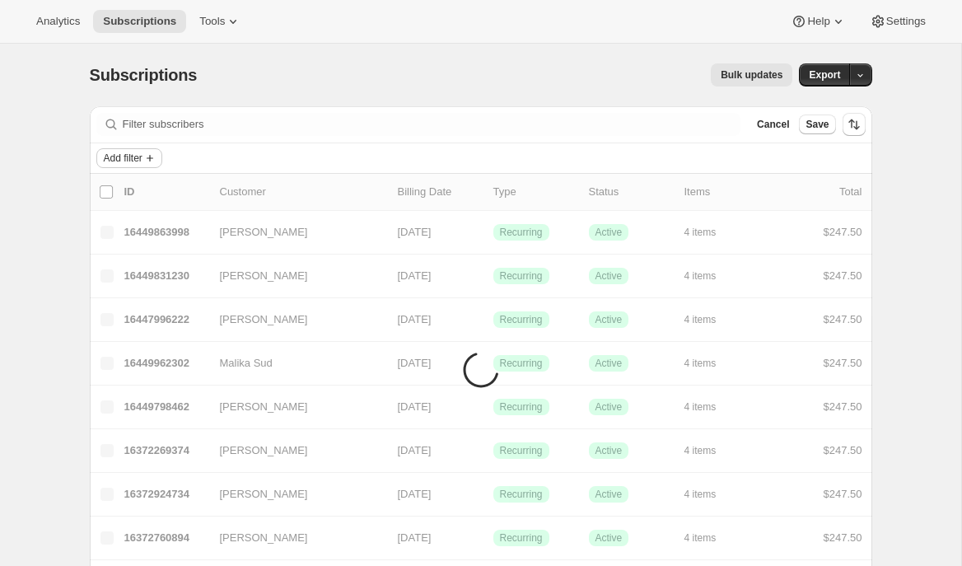
click at [143, 158] on span "Add filter" at bounding box center [123, 158] width 39 height 13
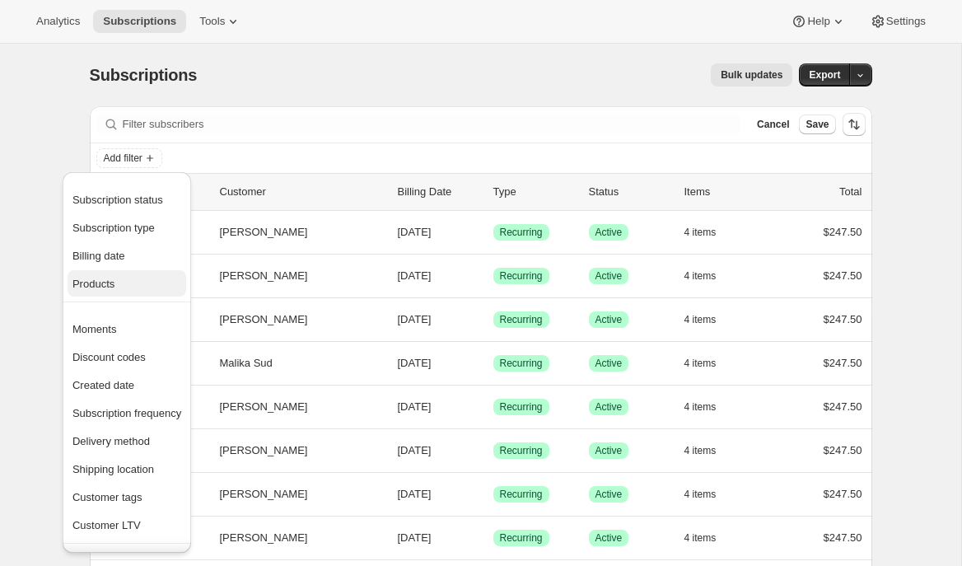
click at [115, 283] on span "Products" at bounding box center [93, 284] width 42 height 12
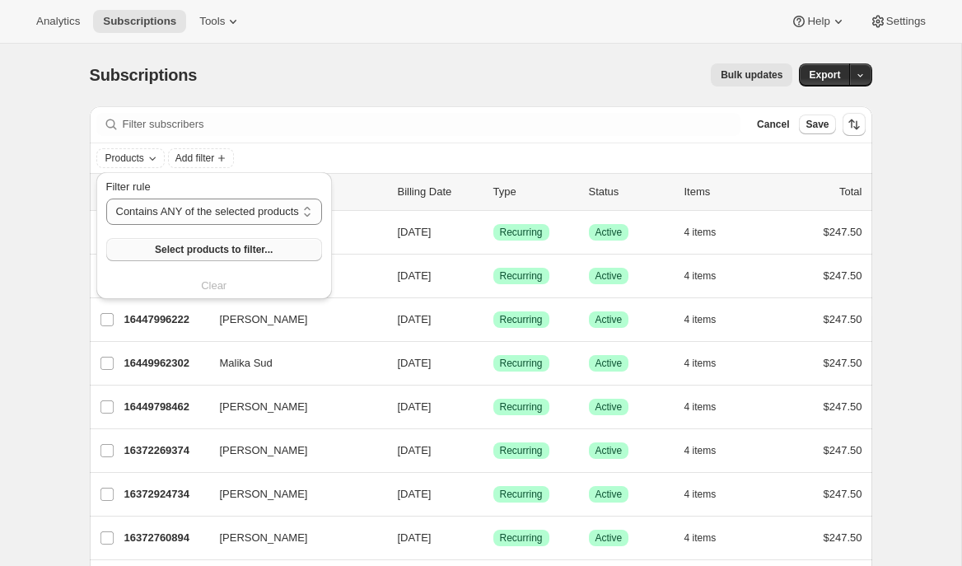
click at [157, 250] on button "Select products to filter..." at bounding box center [214, 249] width 216 height 23
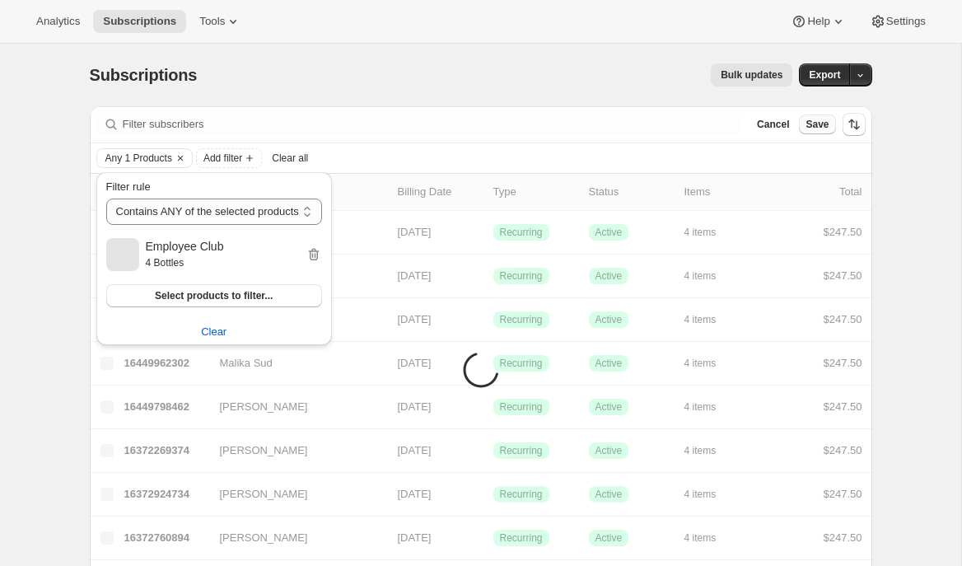
click at [824, 129] on span "Save" at bounding box center [817, 124] width 23 height 13
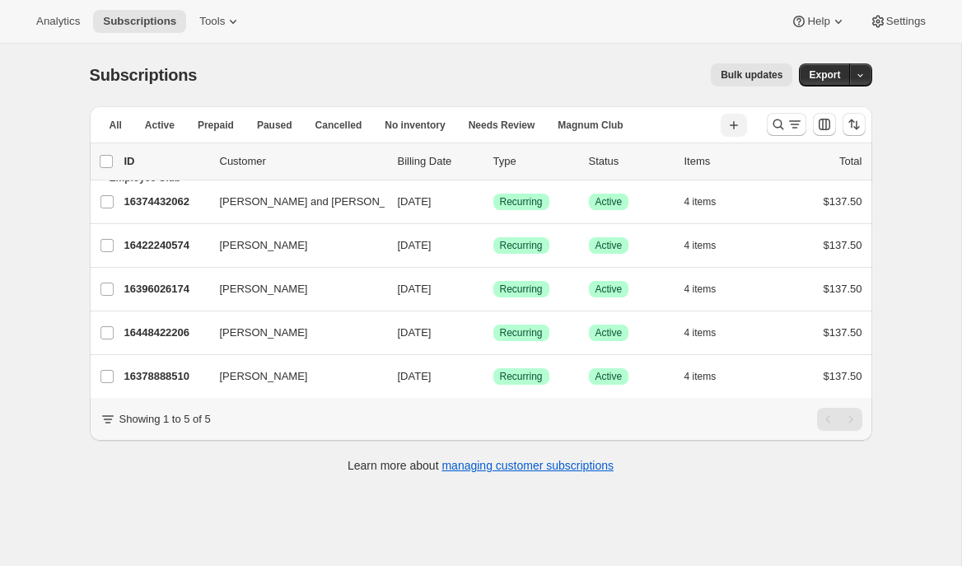
click at [735, 127] on icon "button" at bounding box center [734, 125] width 16 height 16
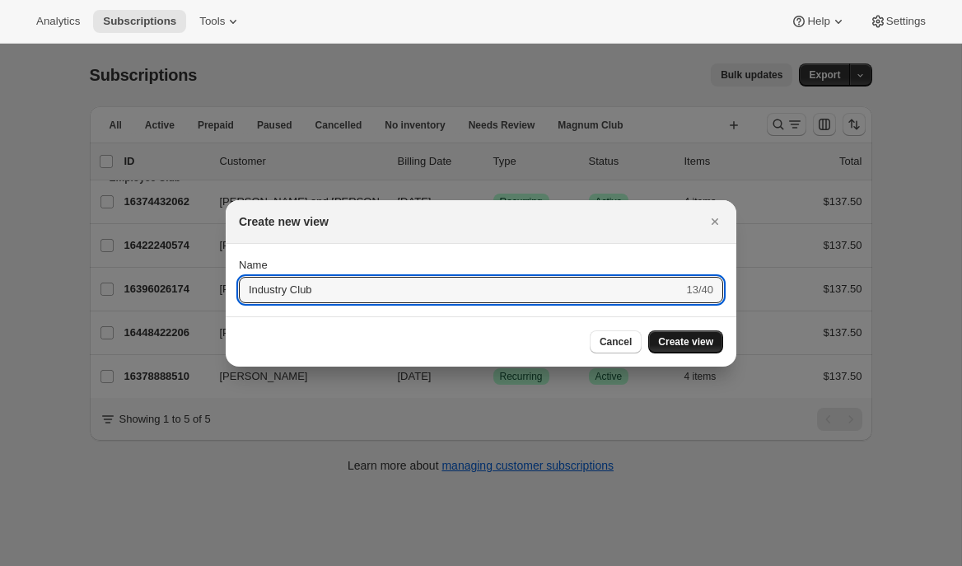
type input "Industry Club"
click at [675, 345] on span "Create view" at bounding box center [685, 341] width 55 height 13
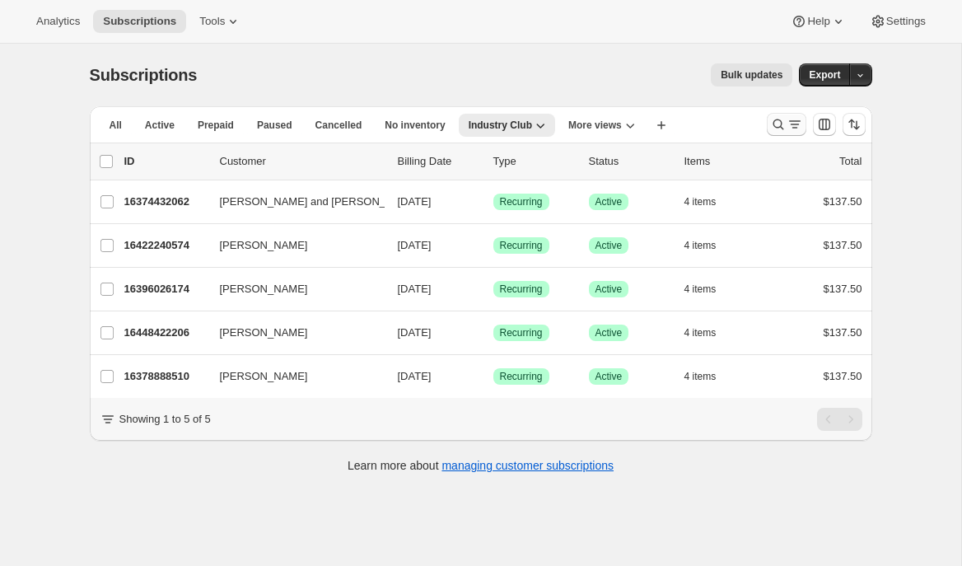
click at [789, 124] on icon "Search and filter results" at bounding box center [795, 124] width 16 height 16
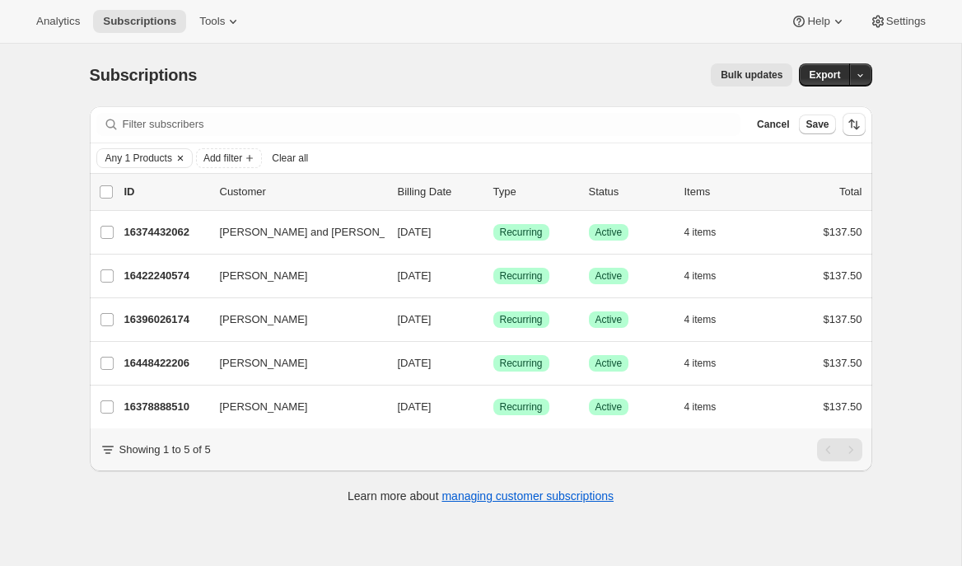
click at [187, 158] on icon "Clear" at bounding box center [180, 158] width 13 height 13
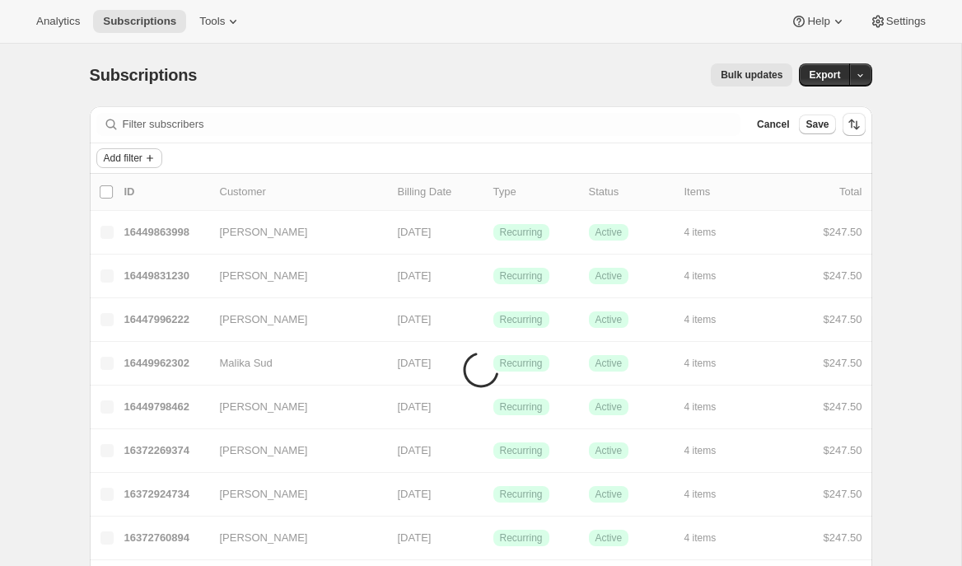
click at [153, 158] on icon "Add filter" at bounding box center [150, 158] width 7 height 7
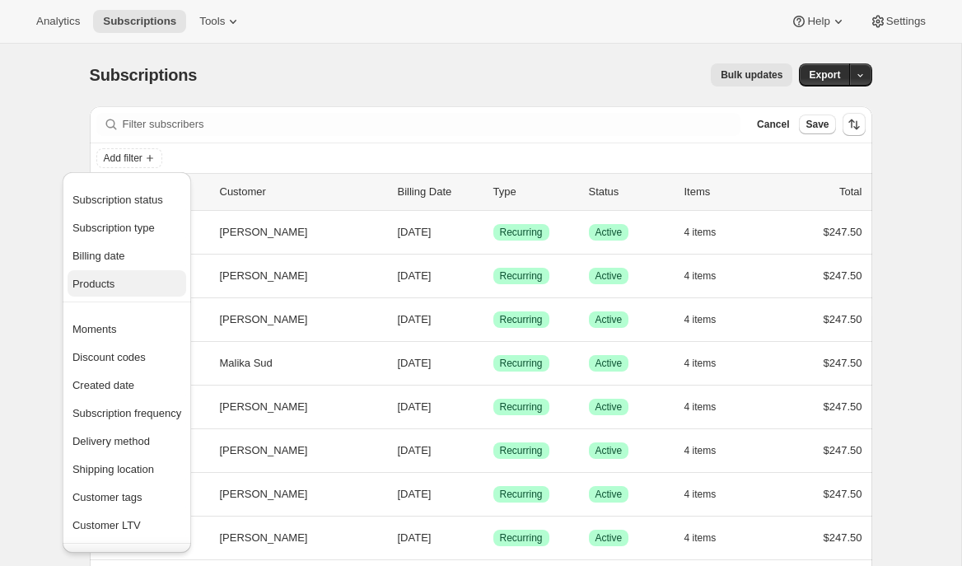
click at [120, 295] on button "Products" at bounding box center [127, 283] width 119 height 26
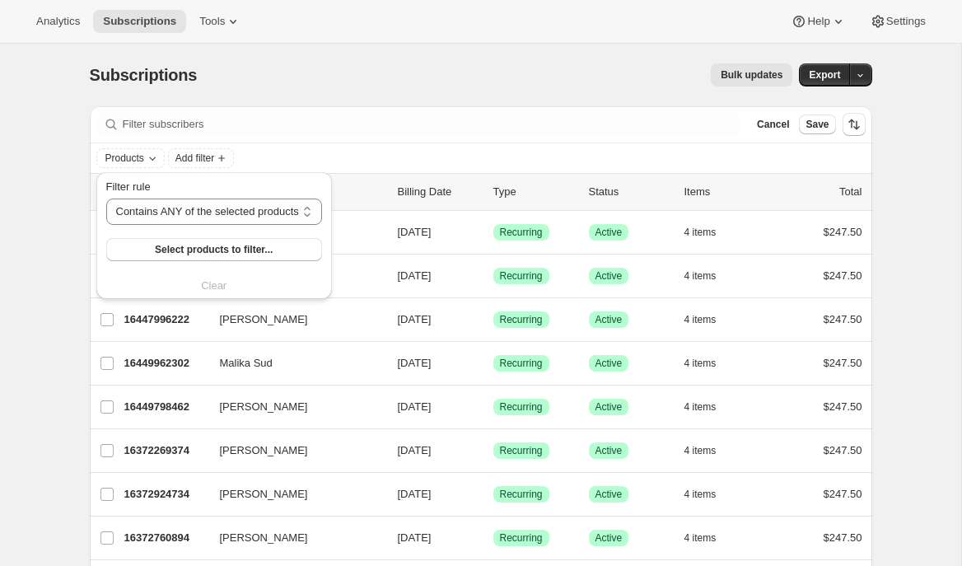
click at [134, 264] on div "Filter rule Contains ANY of the selected products Contains ALL of the selected …" at bounding box center [214, 236] width 216 height 115
click at [157, 255] on button "Select products to filter..." at bounding box center [214, 249] width 216 height 23
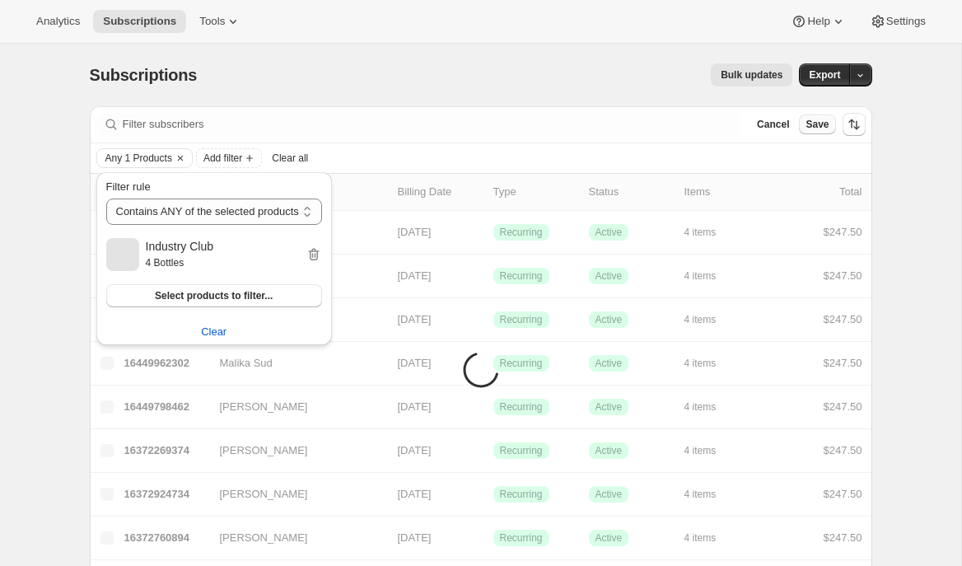
click at [820, 120] on span "Save" at bounding box center [817, 124] width 23 height 13
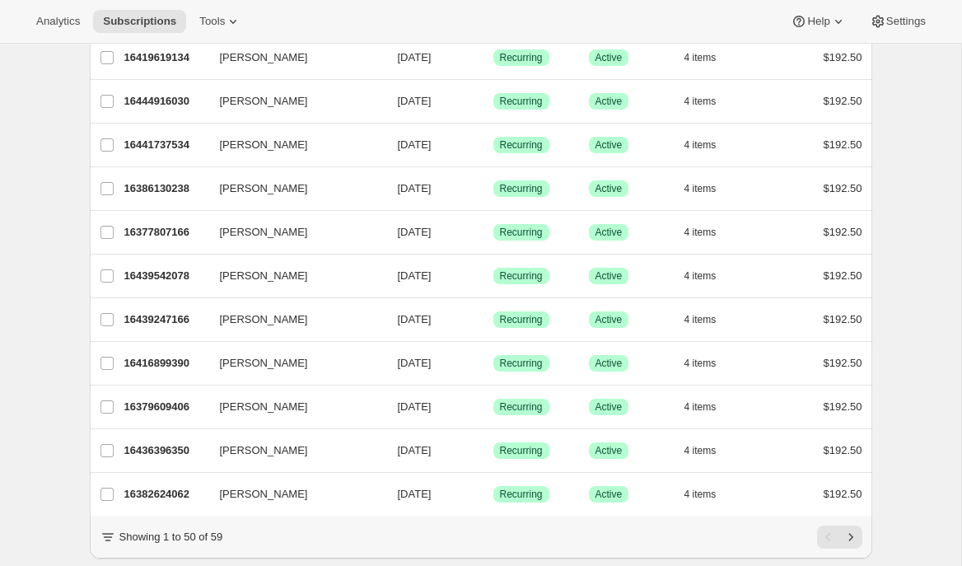
scroll to position [1889, 0]
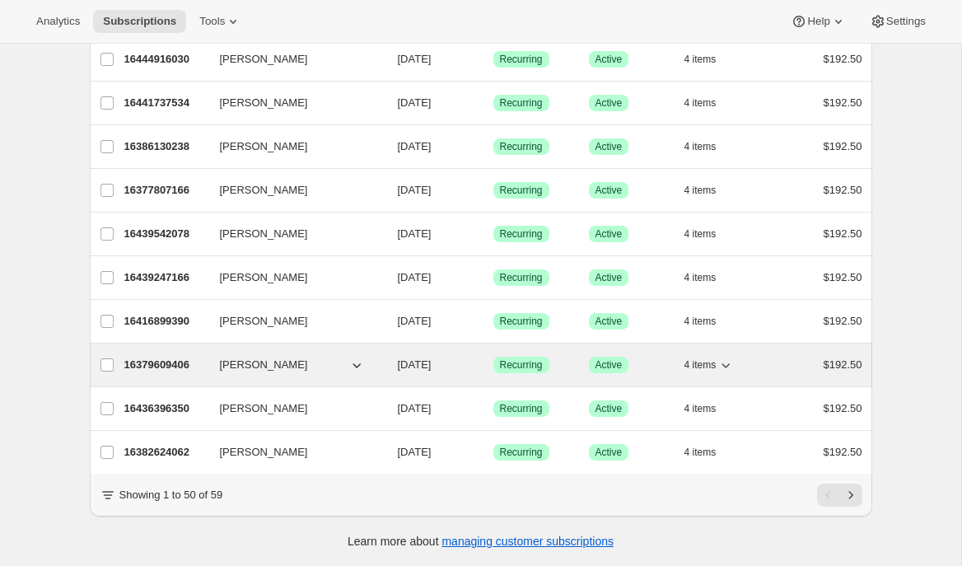
click at [246, 362] on span "Fred Morris" at bounding box center [264, 365] width 88 height 16
click at [180, 373] on div "16379609406 Fred Morris 09/09/2025 Success Recurring Success Active 4 items $19…" at bounding box center [493, 364] width 738 height 23
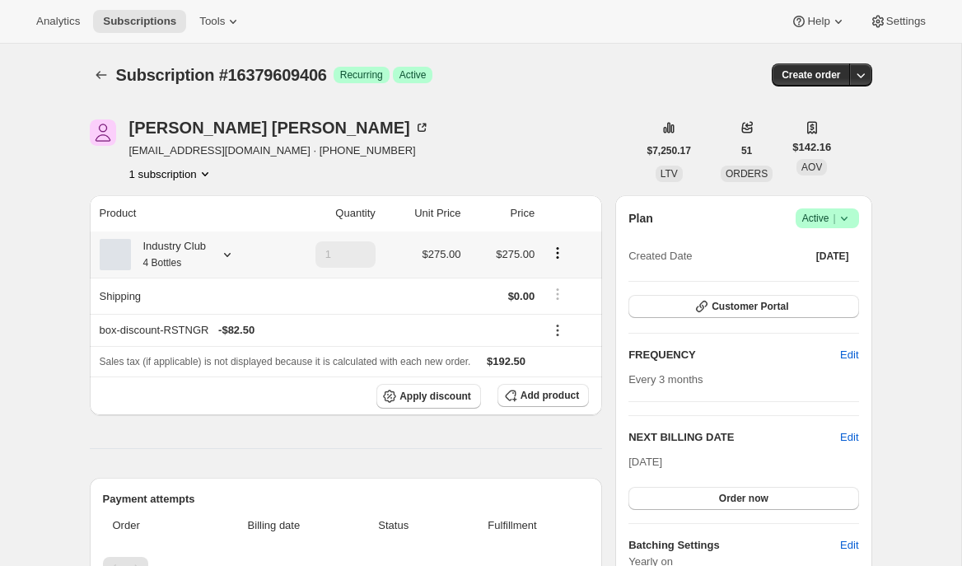
click at [227, 259] on icon at bounding box center [227, 254] width 16 height 16
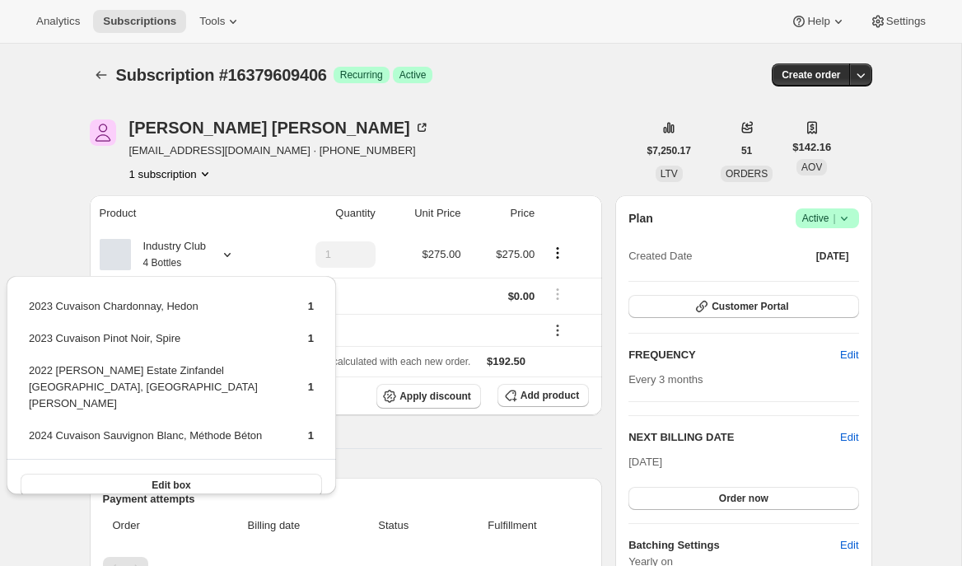
click at [290, 176] on div "1 subscription" at bounding box center [279, 174] width 301 height 16
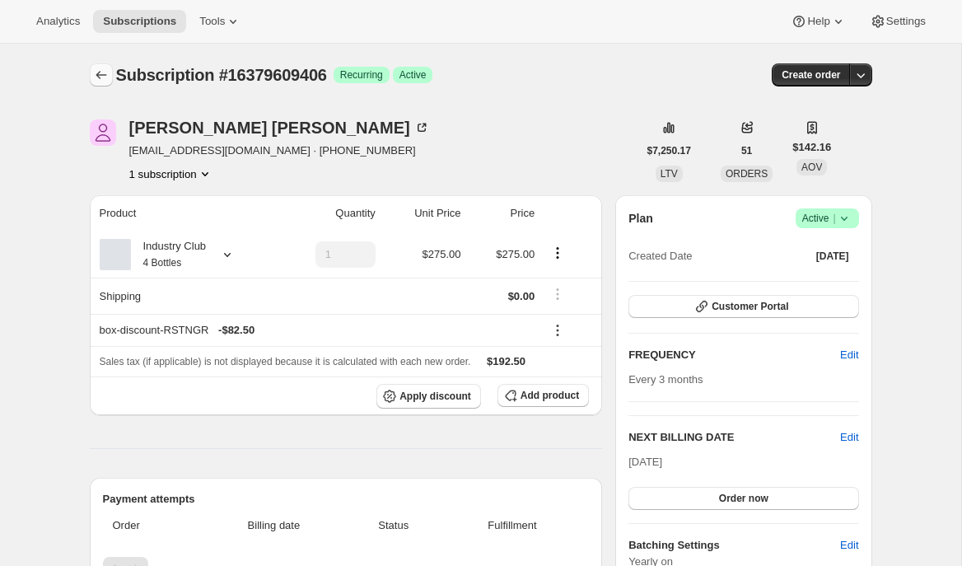
click at [107, 64] on button "Subscriptions" at bounding box center [101, 74] width 23 height 23
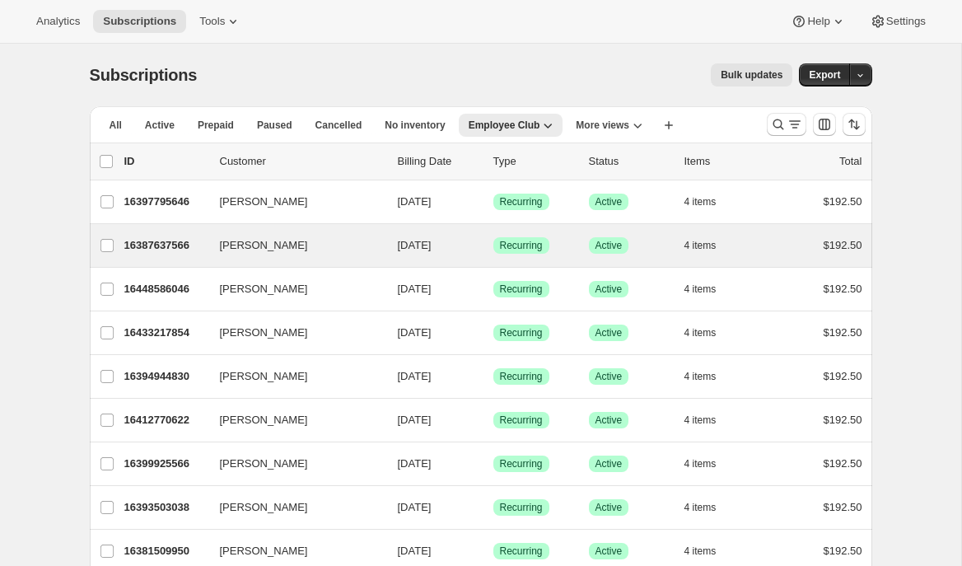
click at [256, 230] on div "Nancy Cuneo 16387637566 Nancy Cuneo 09/09/2025 Success Recurring Success Active…" at bounding box center [481, 245] width 783 height 43
click at [161, 236] on div "16387637566 Nancy Cuneo 09/09/2025 Success Recurring Success Active 4 items $19…" at bounding box center [493, 245] width 738 height 23
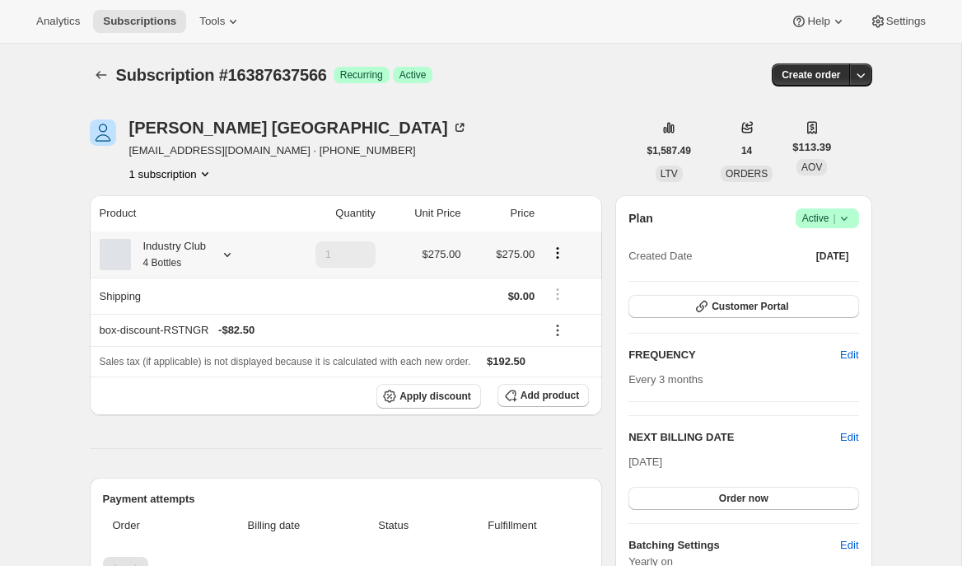
click at [231, 255] on icon at bounding box center [227, 255] width 7 height 4
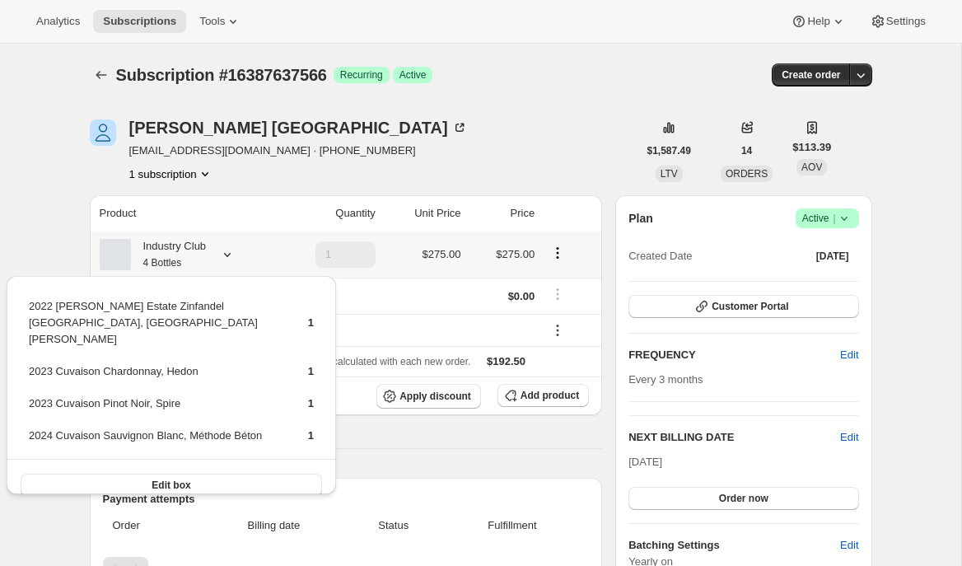
click at [231, 255] on icon at bounding box center [227, 255] width 7 height 4
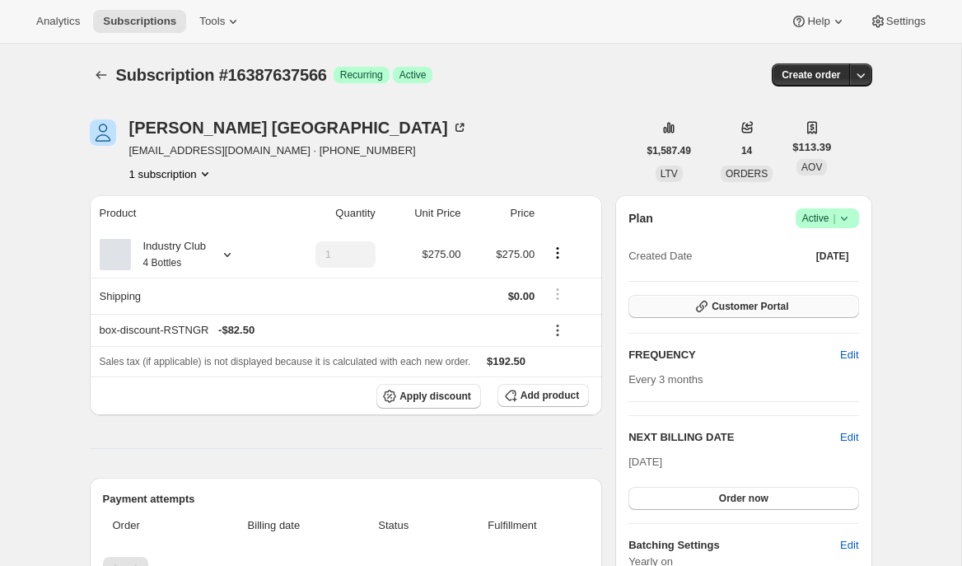
click at [733, 308] on span "Customer Portal" at bounding box center [750, 306] width 77 height 13
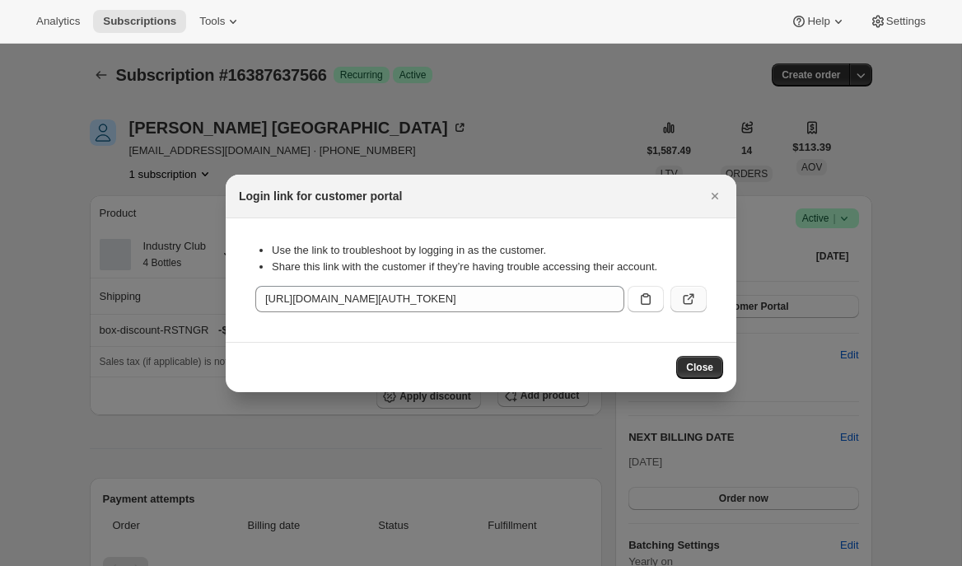
click at [693, 301] on icon ":r48t:" at bounding box center [688, 299] width 16 height 16
click at [712, 191] on icon "Close" at bounding box center [715, 196] width 16 height 16
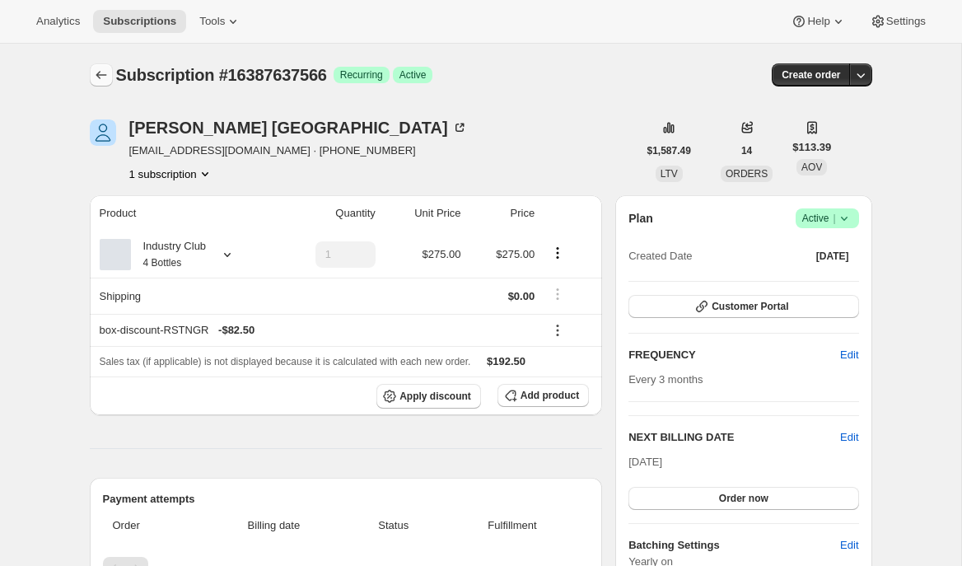
click at [94, 75] on icon "Subscriptions" at bounding box center [101, 75] width 16 height 16
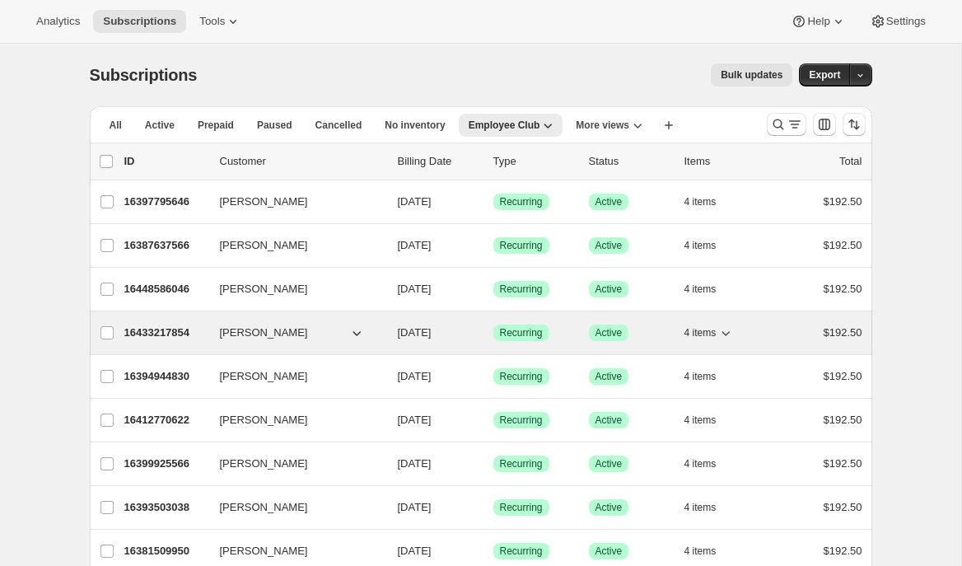
click at [157, 325] on p "16433217854" at bounding box center [165, 333] width 82 height 16
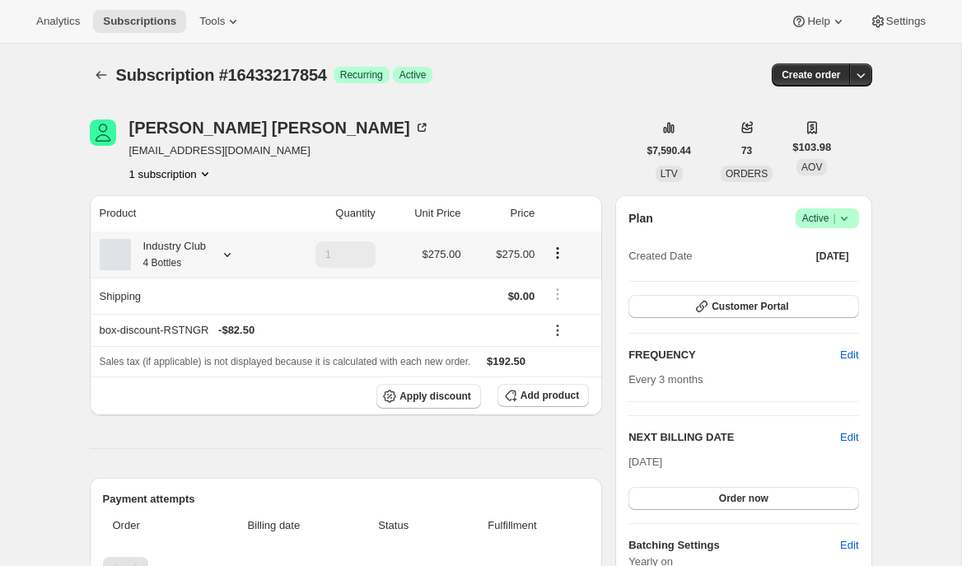
click at [226, 255] on icon at bounding box center [227, 254] width 16 height 16
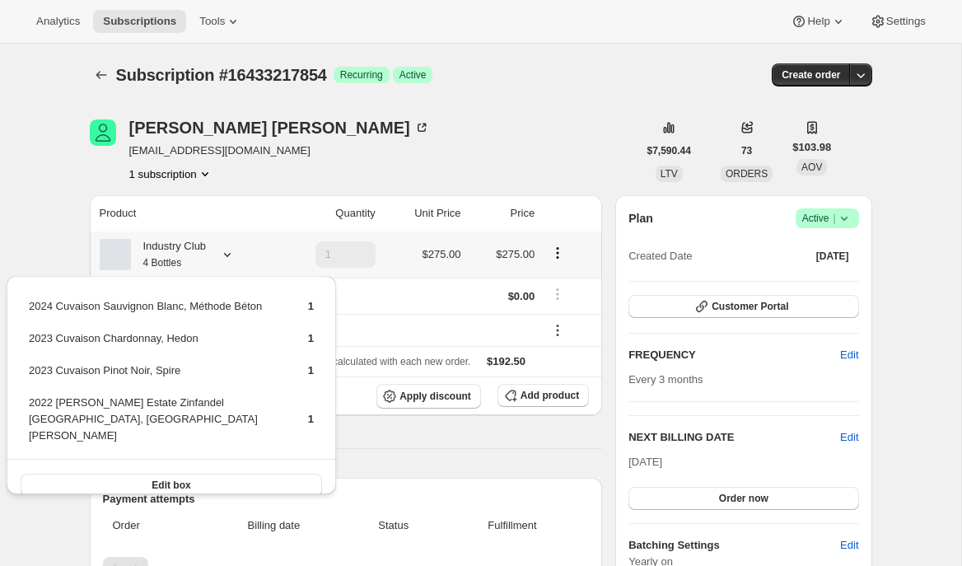
click at [227, 255] on icon at bounding box center [227, 254] width 16 height 16
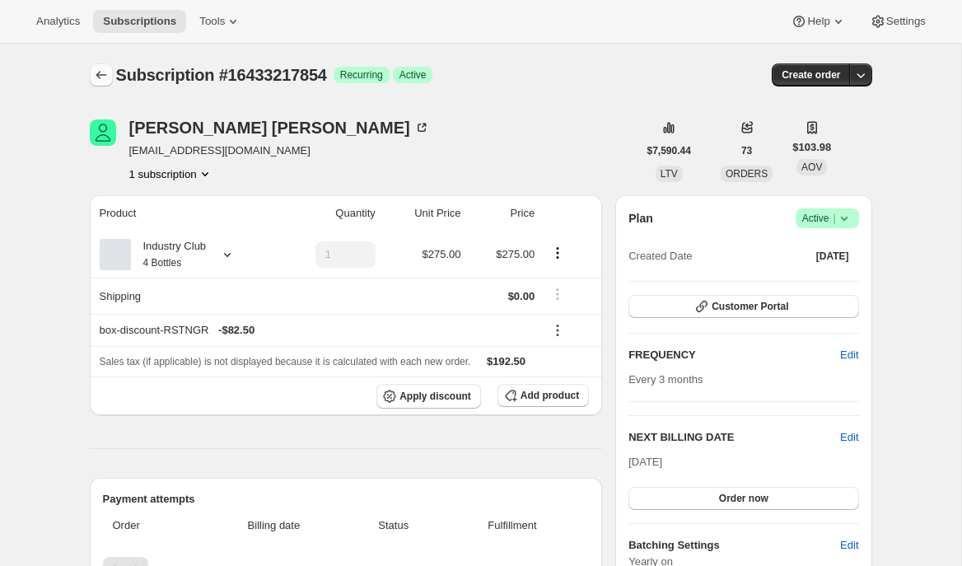
click at [99, 81] on icon "Subscriptions" at bounding box center [101, 75] width 16 height 16
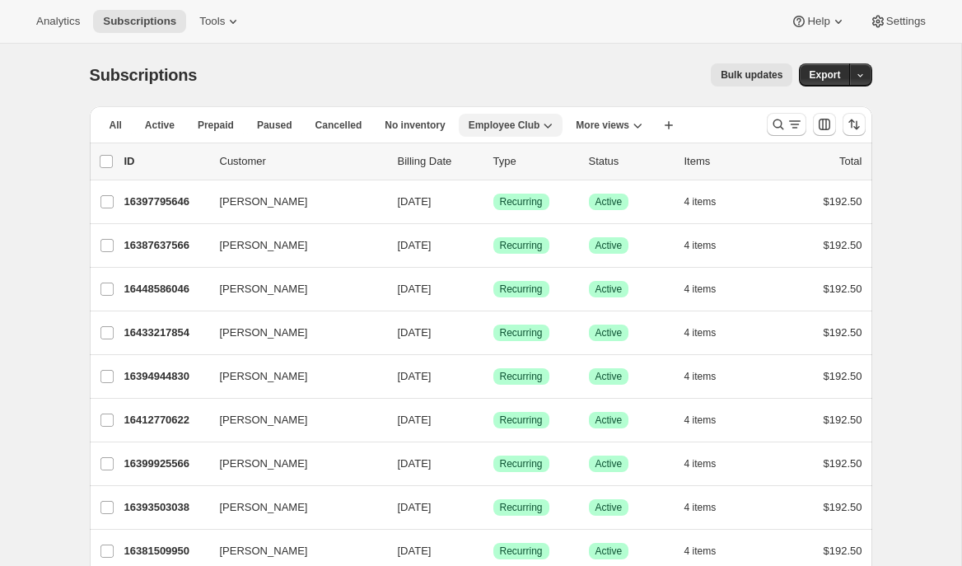
click at [560, 133] on button "Employee Club" at bounding box center [511, 125] width 105 height 23
click at [555, 121] on icon "button" at bounding box center [548, 125] width 16 height 16
click at [617, 124] on span "More views" at bounding box center [603, 125] width 54 height 13
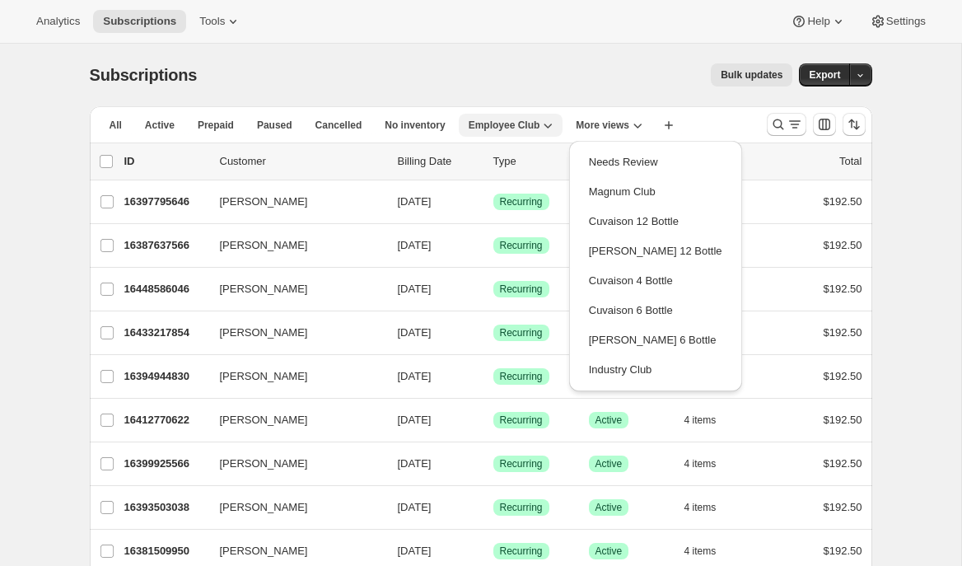
click at [483, 124] on span "Employee Club" at bounding box center [505, 125] width 72 height 13
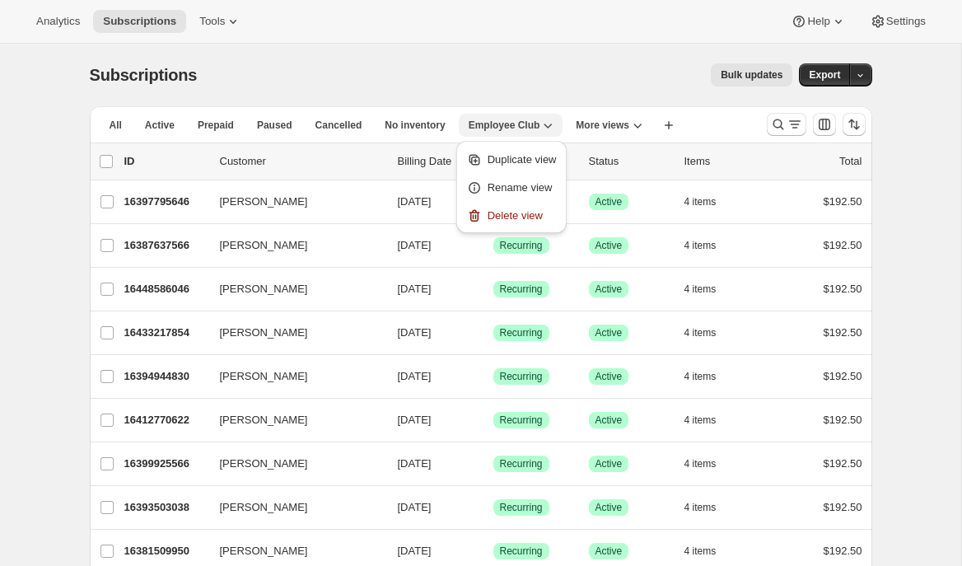
click at [486, 128] on span "Employee Club" at bounding box center [505, 125] width 72 height 13
click at [789, 127] on icon "Search and filter results" at bounding box center [795, 124] width 16 height 16
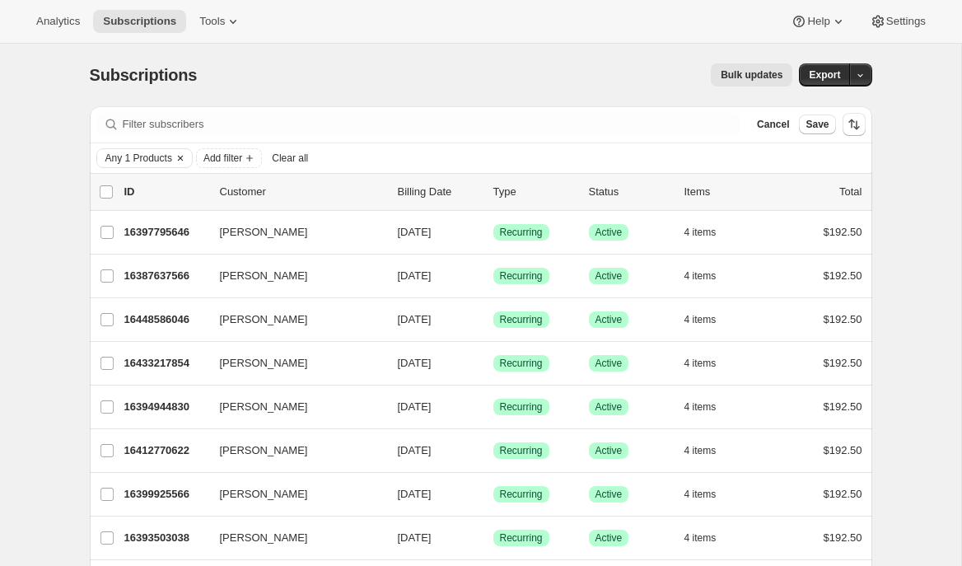
click at [156, 158] on span "Any 1 Products" at bounding box center [138, 158] width 67 height 13
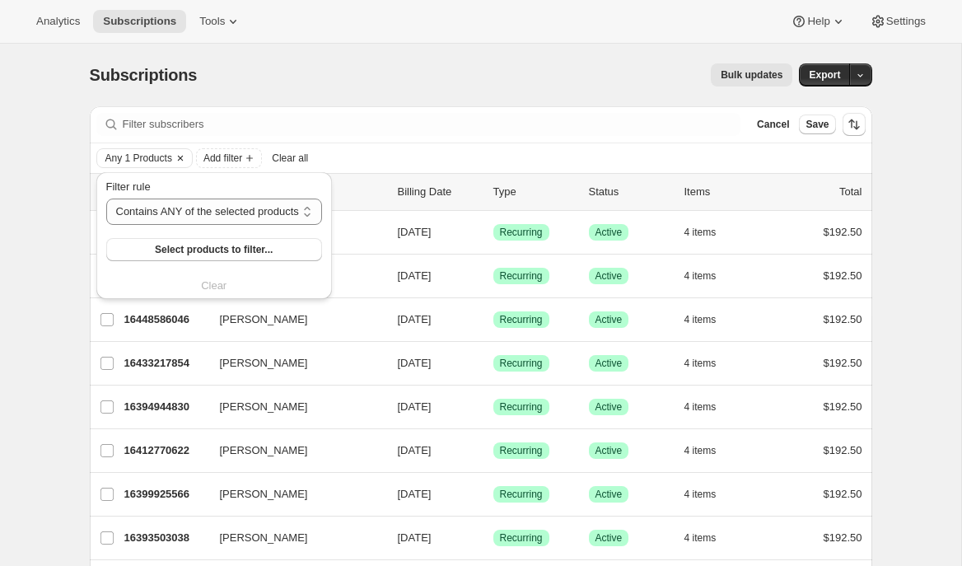
click at [145, 161] on span "Any 1 Products" at bounding box center [138, 158] width 67 height 13
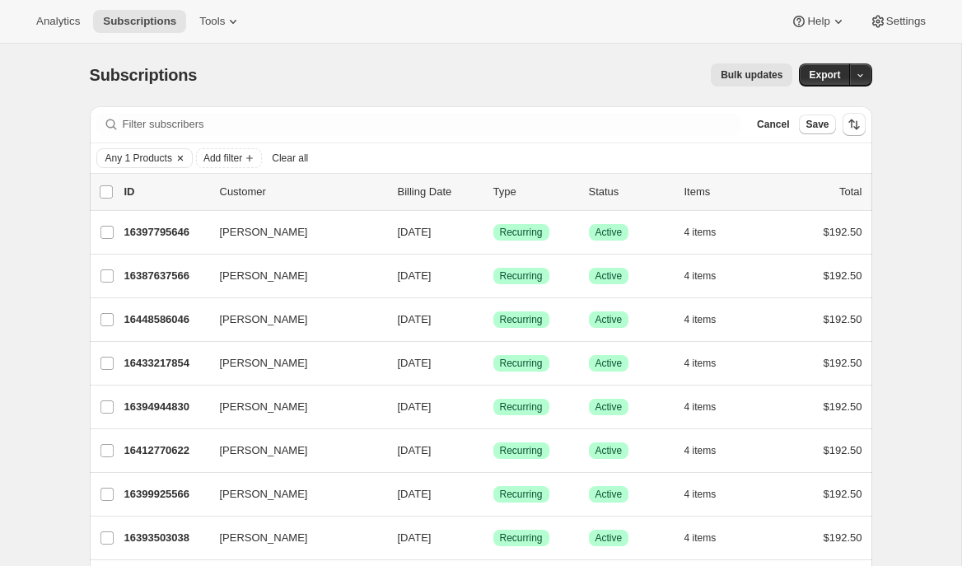
click at [145, 161] on span "Any 1 Products" at bounding box center [138, 158] width 67 height 13
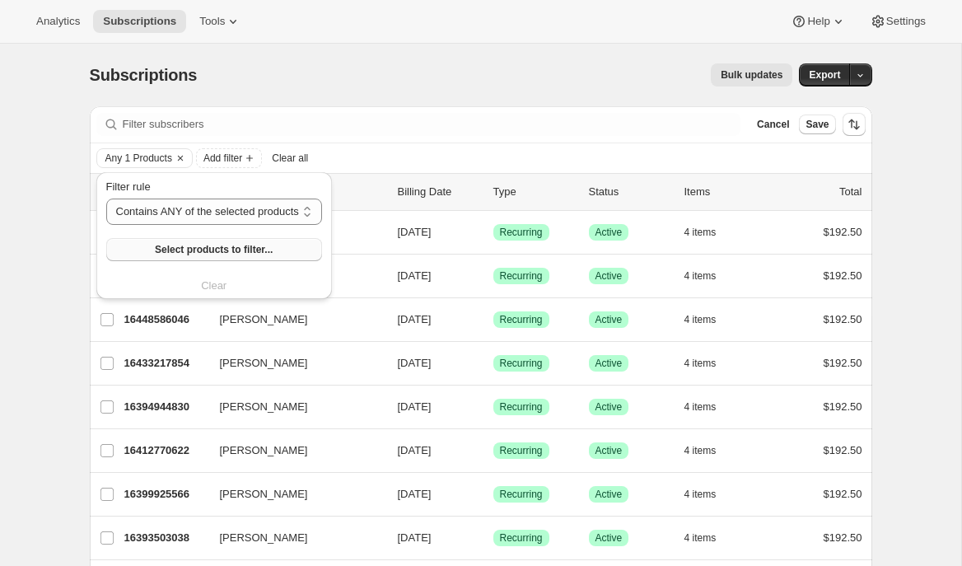
click at [165, 245] on span "Select products to filter..." at bounding box center [214, 249] width 118 height 13
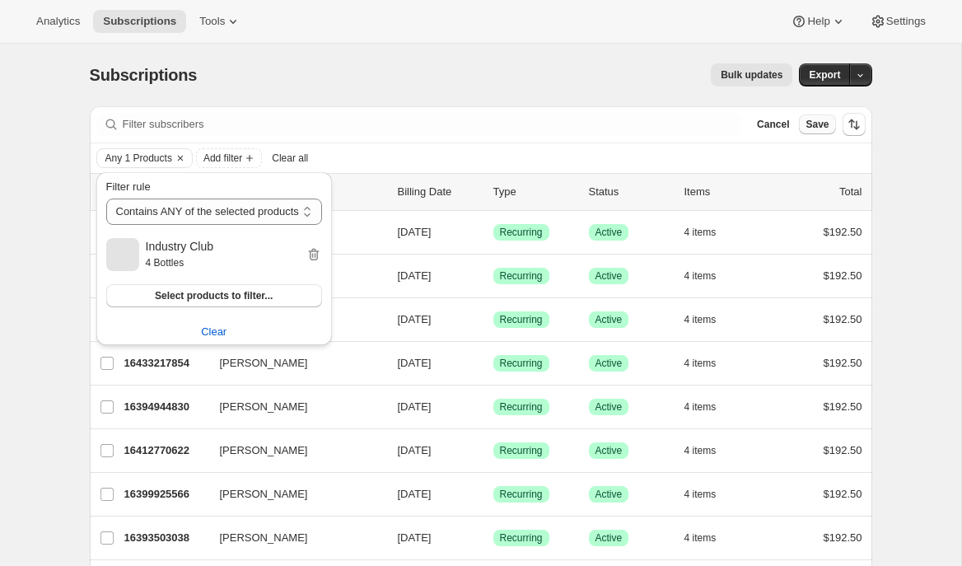
click at [821, 124] on span "Save" at bounding box center [817, 124] width 23 height 13
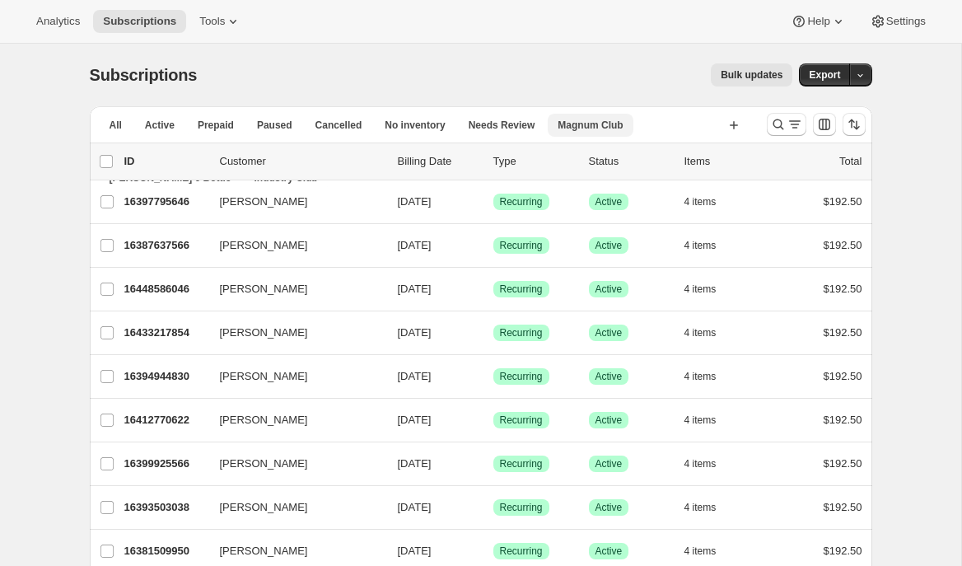
click at [610, 121] on span "Magnum Club" at bounding box center [590, 125] width 65 height 13
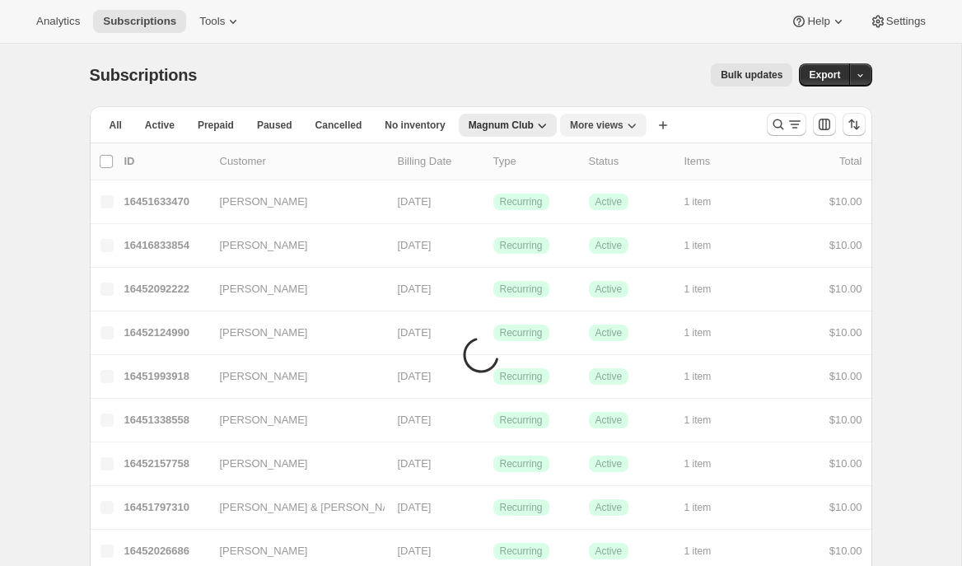
click at [633, 127] on icon "More views" at bounding box center [632, 125] width 16 height 16
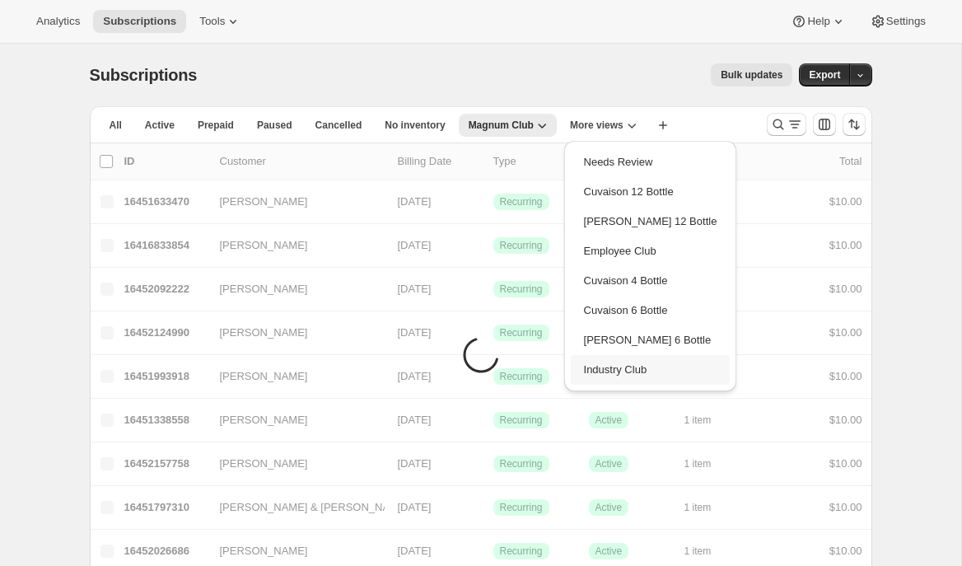
click at [632, 380] on button "Industry Club" at bounding box center [651, 370] width 160 height 30
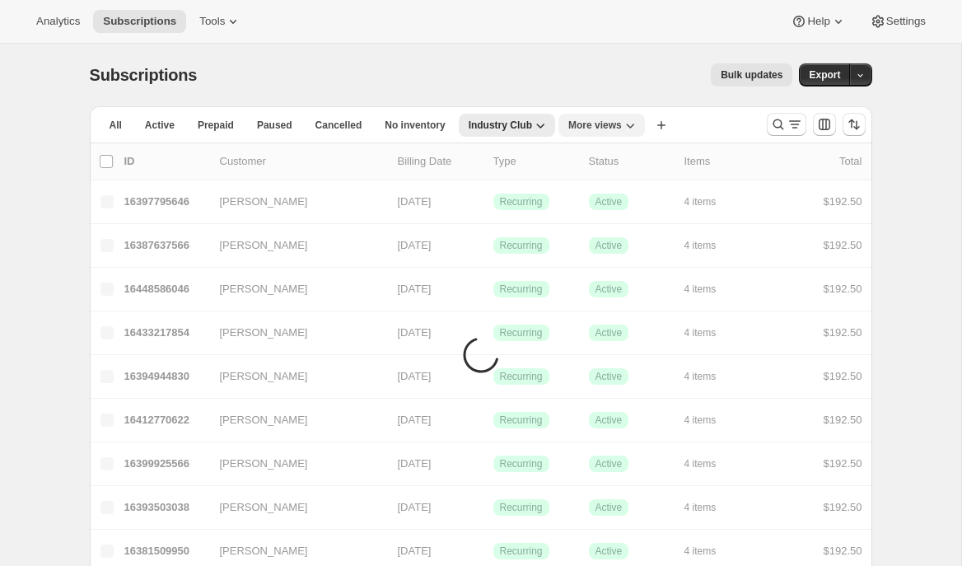
click at [607, 125] on span "More views" at bounding box center [595, 125] width 54 height 13
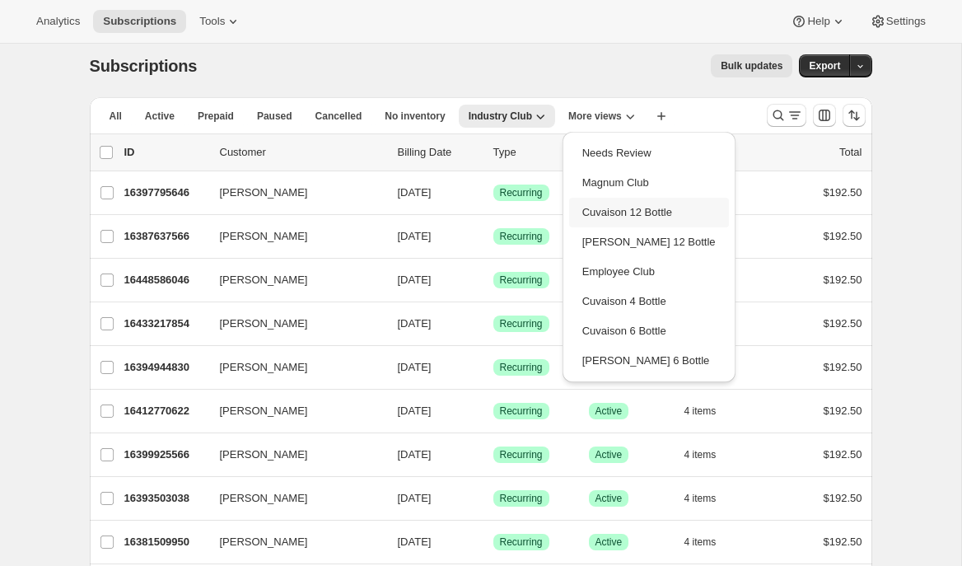
scroll to position [7, 0]
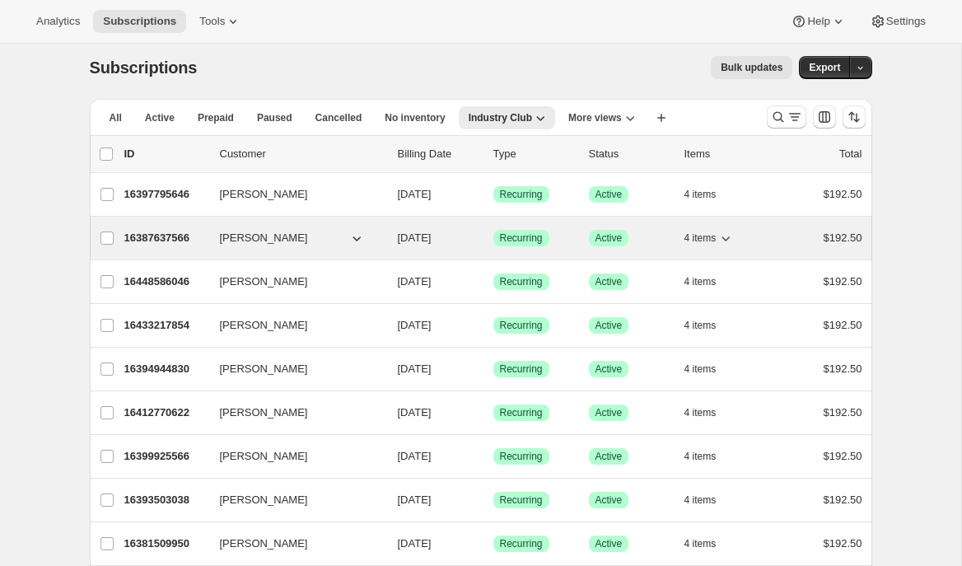
click at [166, 234] on p "16387637566" at bounding box center [165, 238] width 82 height 16
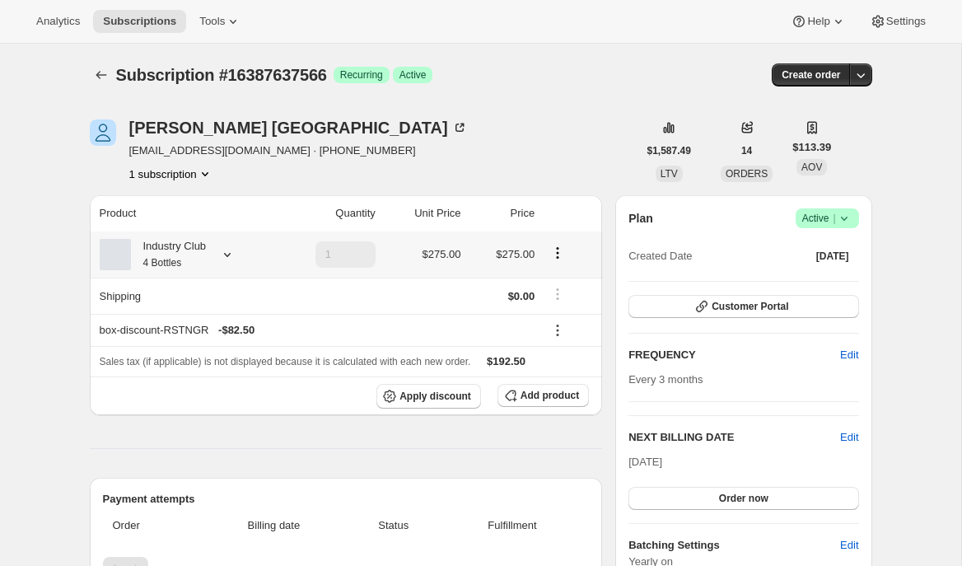
click at [231, 254] on icon at bounding box center [227, 254] width 16 height 16
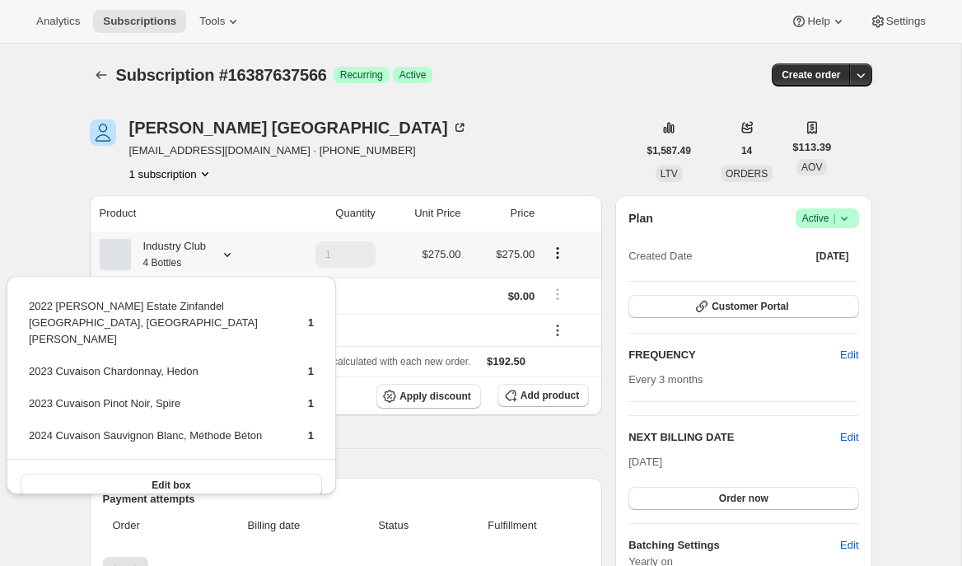
click at [231, 254] on icon at bounding box center [227, 254] width 16 height 16
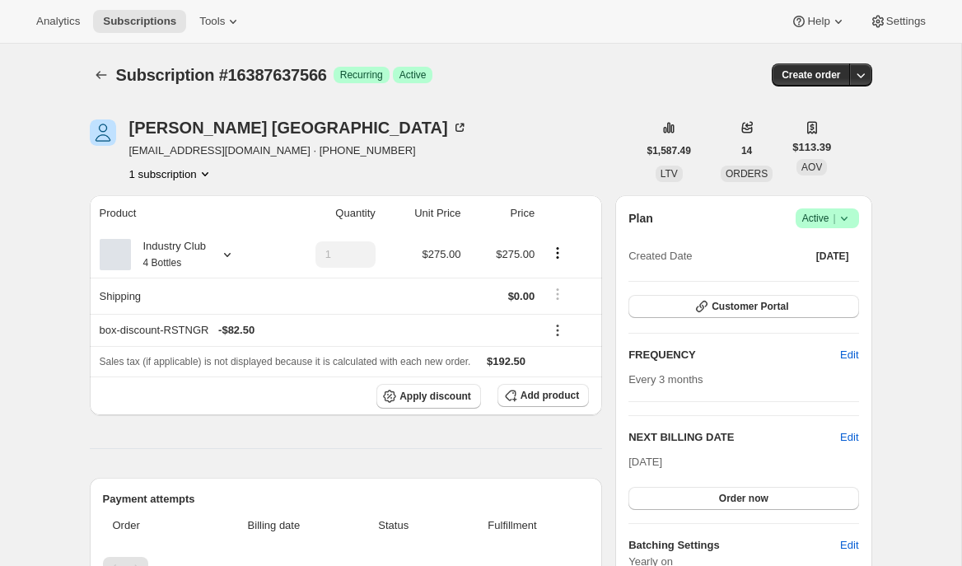
click at [101, 63] on div "Subscription #16387637566. This page is ready Subscription #16387637566 Success…" at bounding box center [481, 75] width 783 height 63
click at [95, 72] on icon "Subscriptions" at bounding box center [101, 75] width 16 height 16
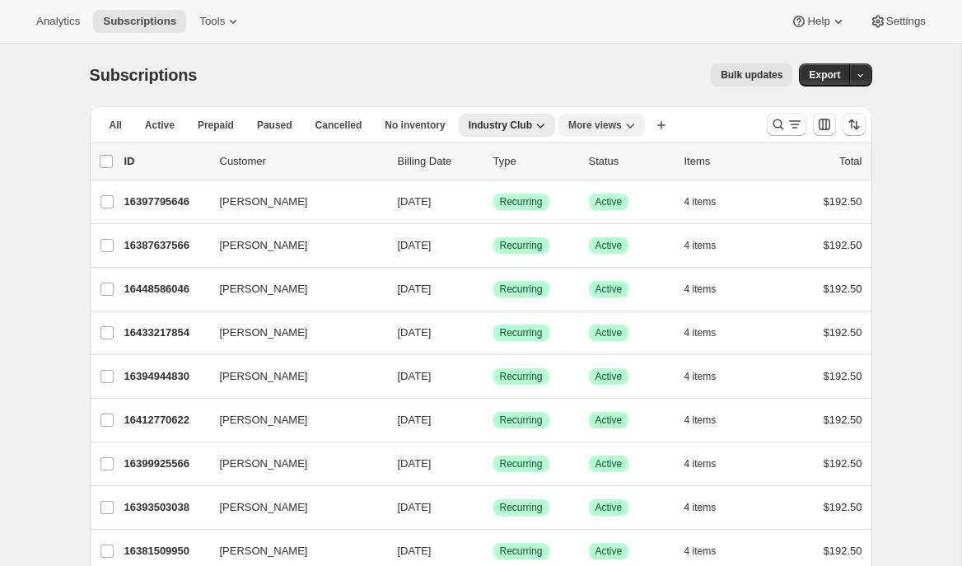
click at [634, 124] on icon "More views" at bounding box center [630, 126] width 8 height 5
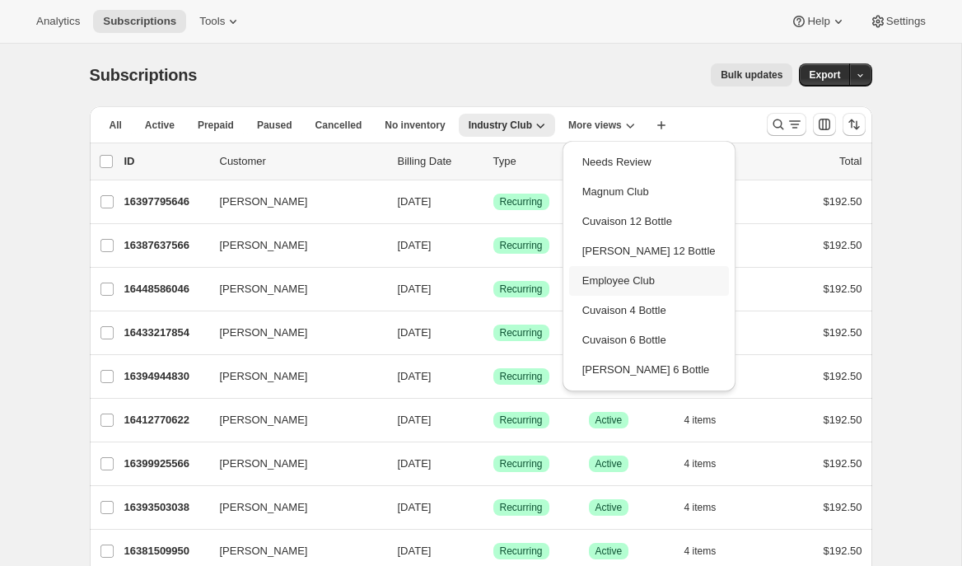
click at [626, 281] on button "Employee Club" at bounding box center [649, 281] width 160 height 30
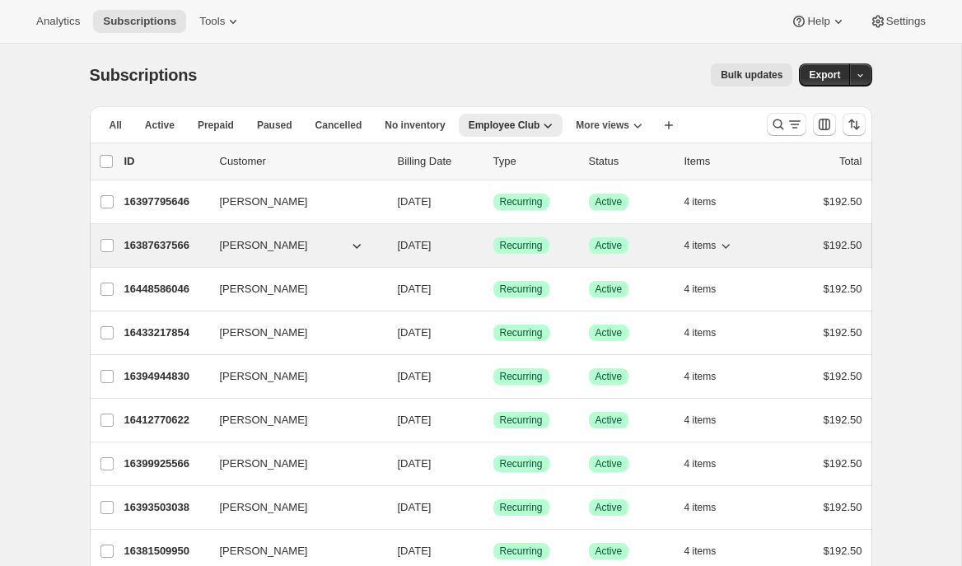
click at [143, 247] on p "16387637566" at bounding box center [165, 245] width 82 height 16
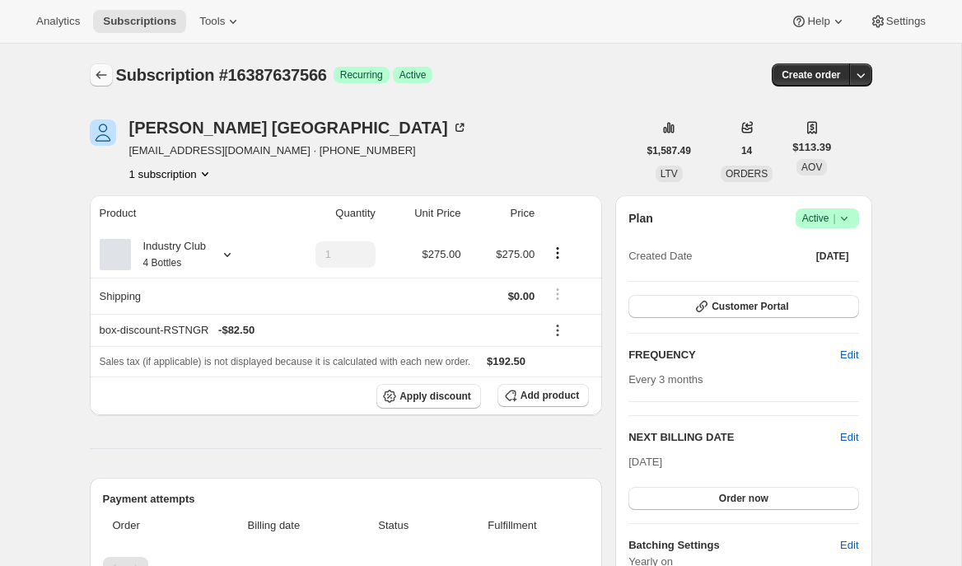
click at [105, 86] on button "Subscriptions" at bounding box center [101, 74] width 23 height 23
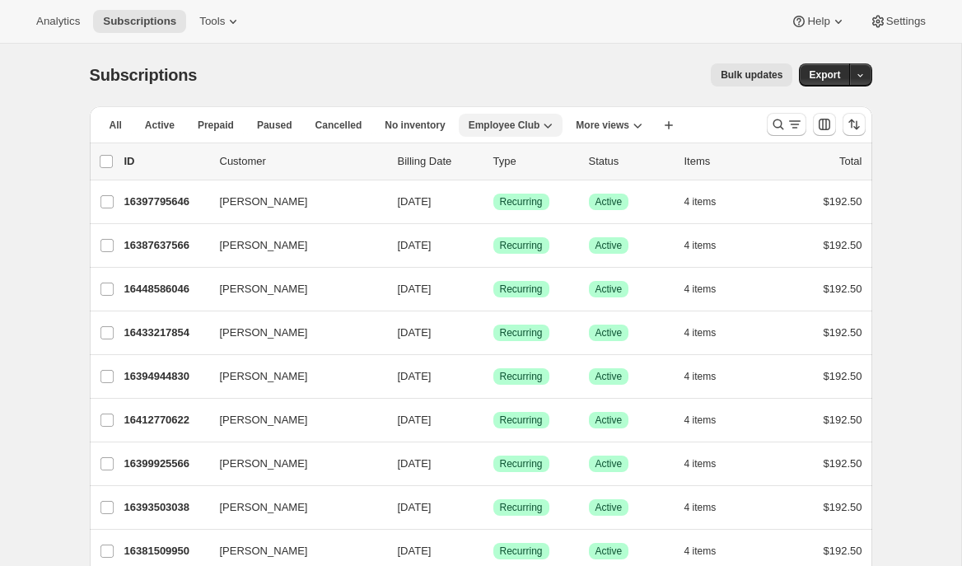
click at [516, 125] on span "Employee Club" at bounding box center [505, 125] width 72 height 13
click at [517, 114] on button "Employee Club" at bounding box center [511, 125] width 105 height 23
click at [763, 121] on div at bounding box center [816, 124] width 112 height 33
click at [783, 129] on icon "Search and filter results" at bounding box center [778, 124] width 11 height 11
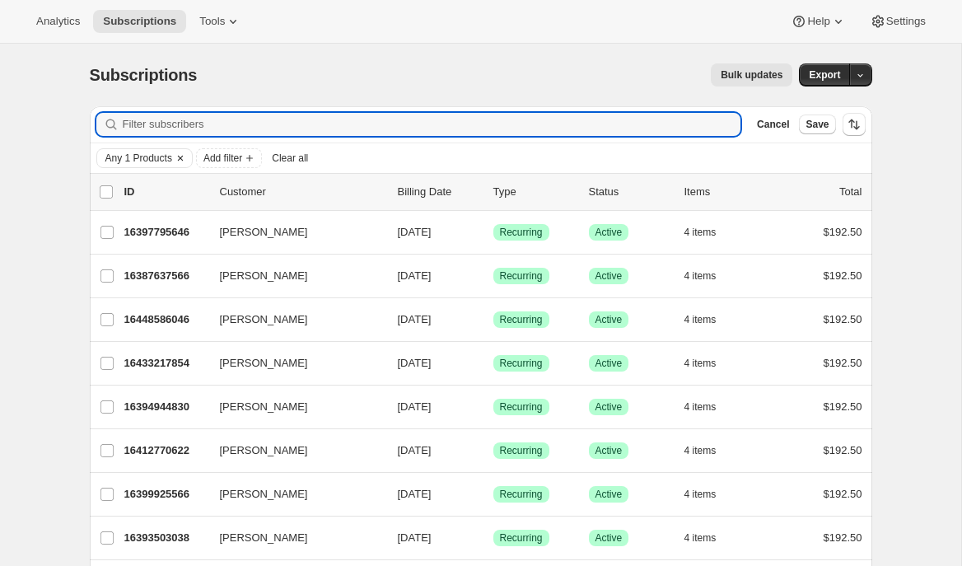
click at [121, 158] on span "Any 1 Products" at bounding box center [138, 158] width 67 height 13
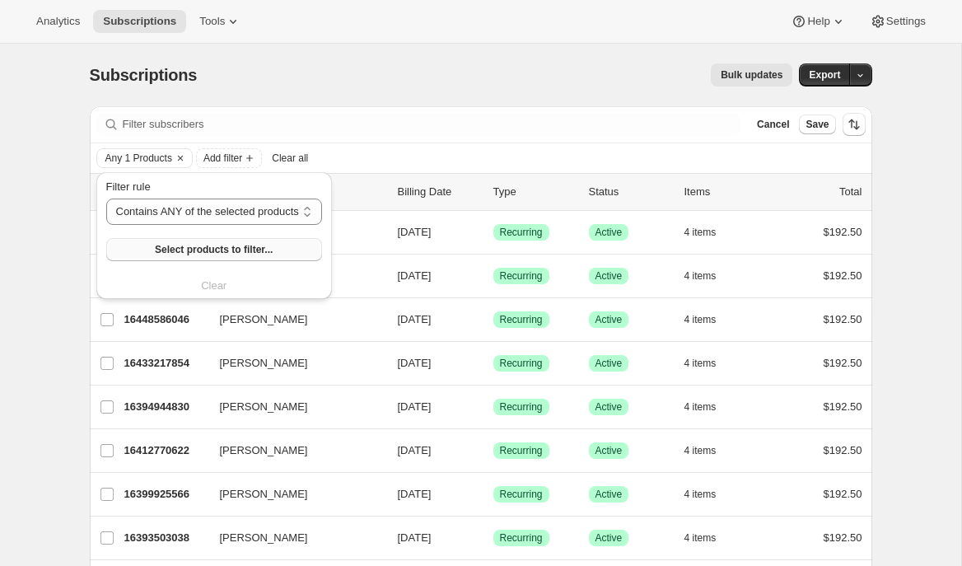
click at [166, 245] on span "Select products to filter..." at bounding box center [214, 249] width 118 height 13
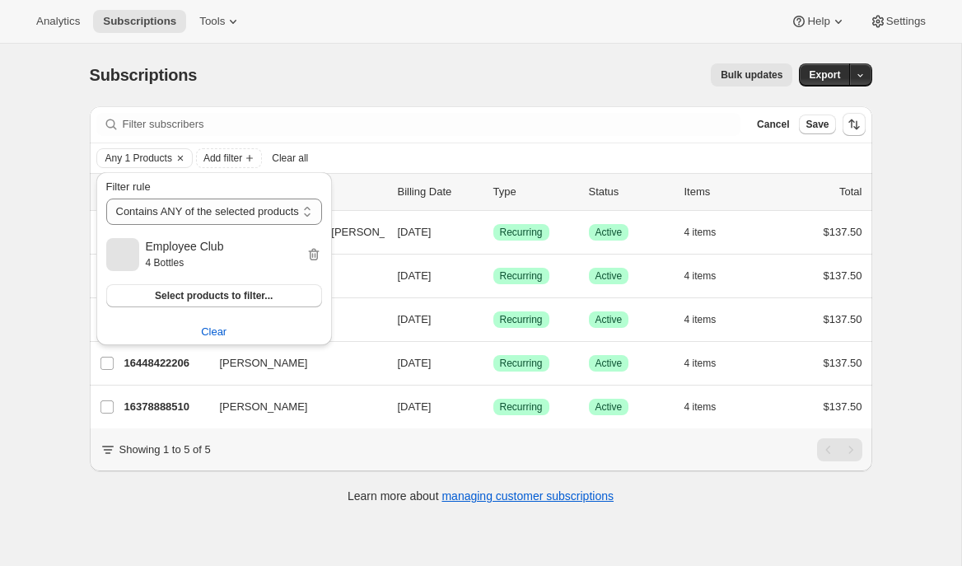
click at [56, 351] on div "Subscriptions. This page is ready Subscriptions Bulk updates More actions Bulk …" at bounding box center [480, 327] width 961 height 566
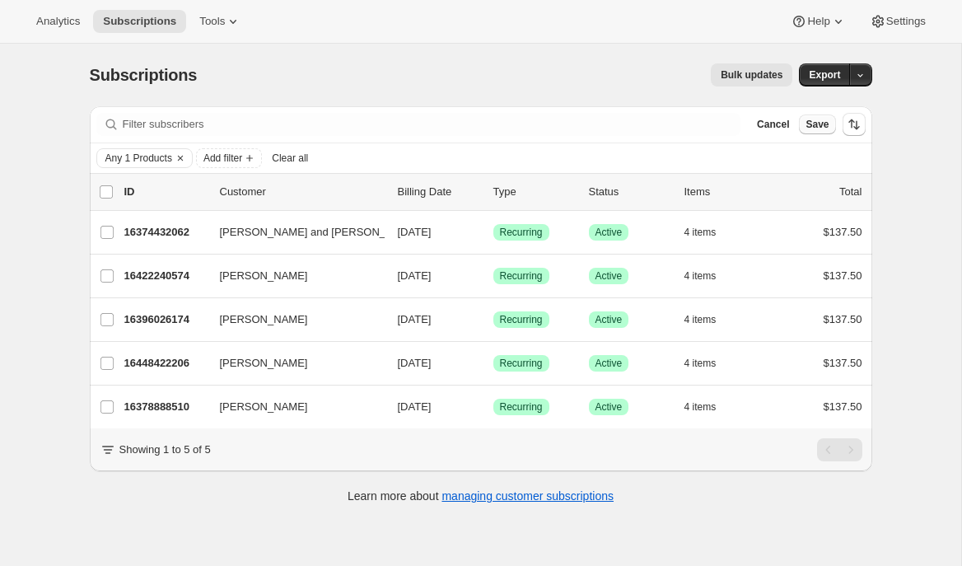
click at [816, 127] on span "Save" at bounding box center [817, 124] width 23 height 13
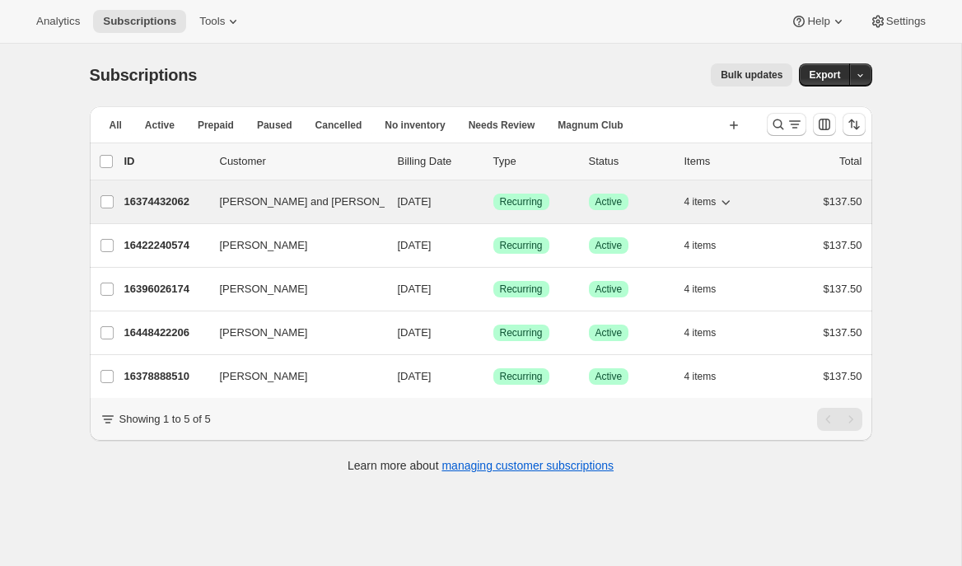
click at [175, 203] on p "16374432062" at bounding box center [165, 202] width 82 height 16
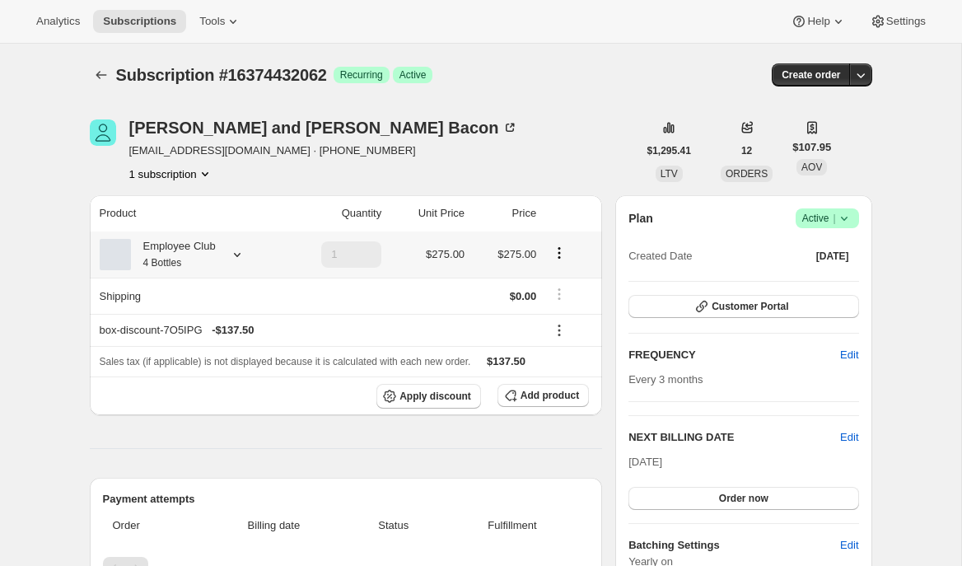
click at [236, 259] on icon at bounding box center [237, 254] width 16 height 16
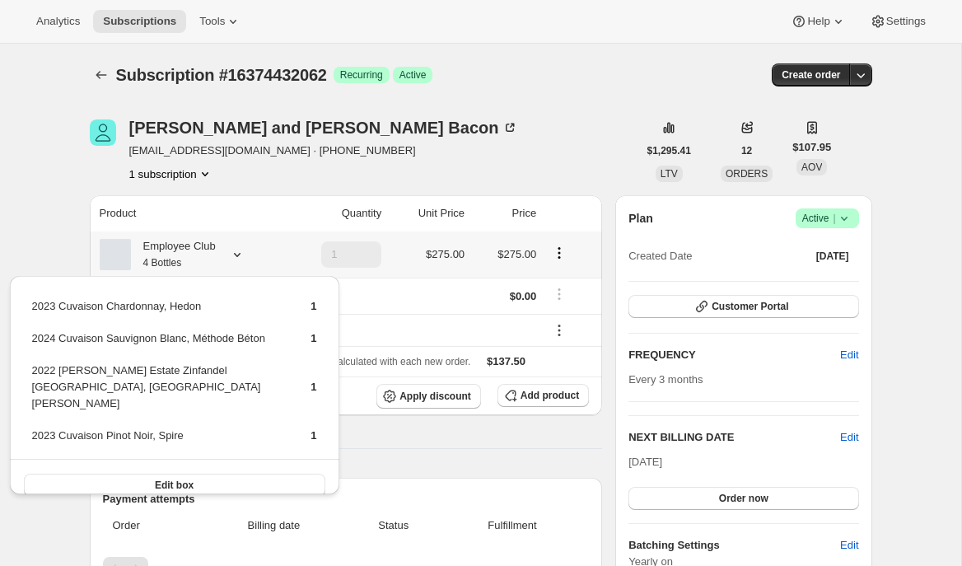
click at [236, 259] on icon at bounding box center [237, 254] width 16 height 16
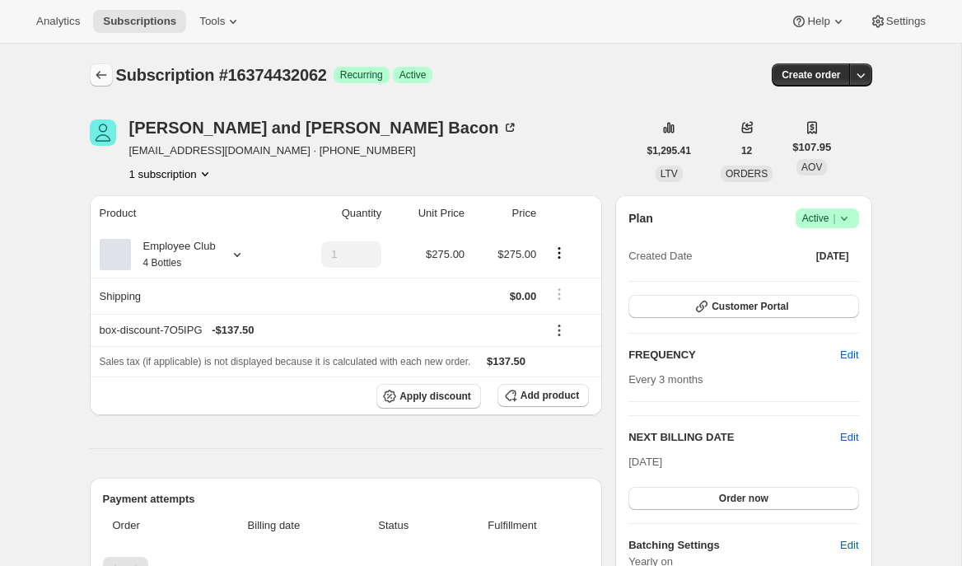
click at [98, 69] on icon "Subscriptions" at bounding box center [101, 75] width 16 height 16
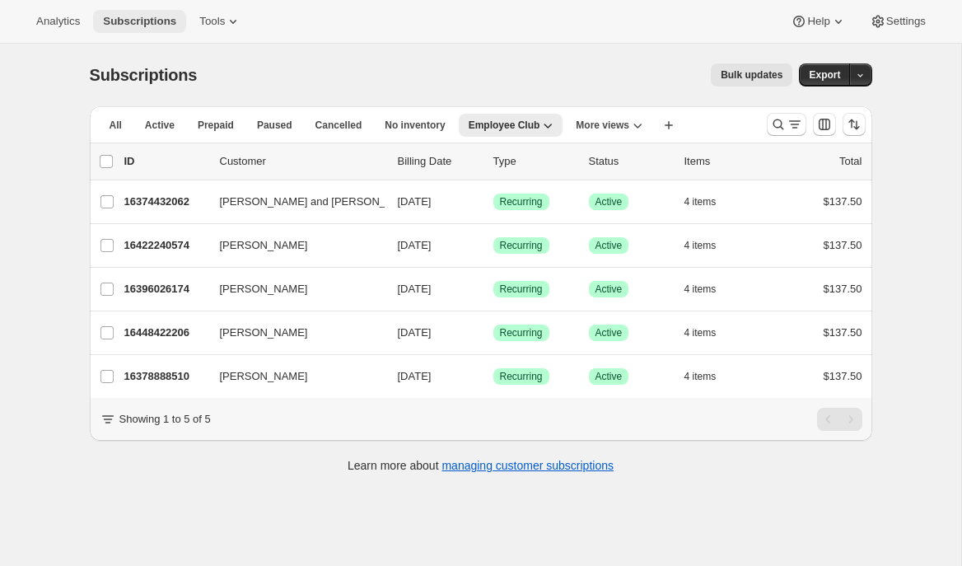
click at [135, 22] on span "Subscriptions" at bounding box center [139, 21] width 73 height 13
click at [545, 122] on icon "button" at bounding box center [548, 125] width 16 height 16
click at [609, 129] on span "More views" at bounding box center [603, 125] width 54 height 13
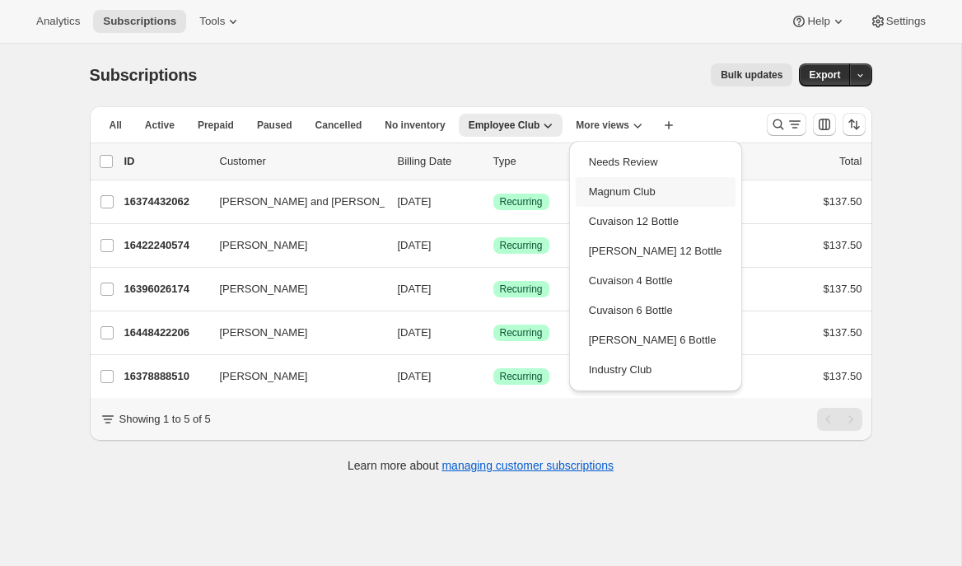
click at [631, 185] on button "Magnum Club" at bounding box center [656, 192] width 160 height 30
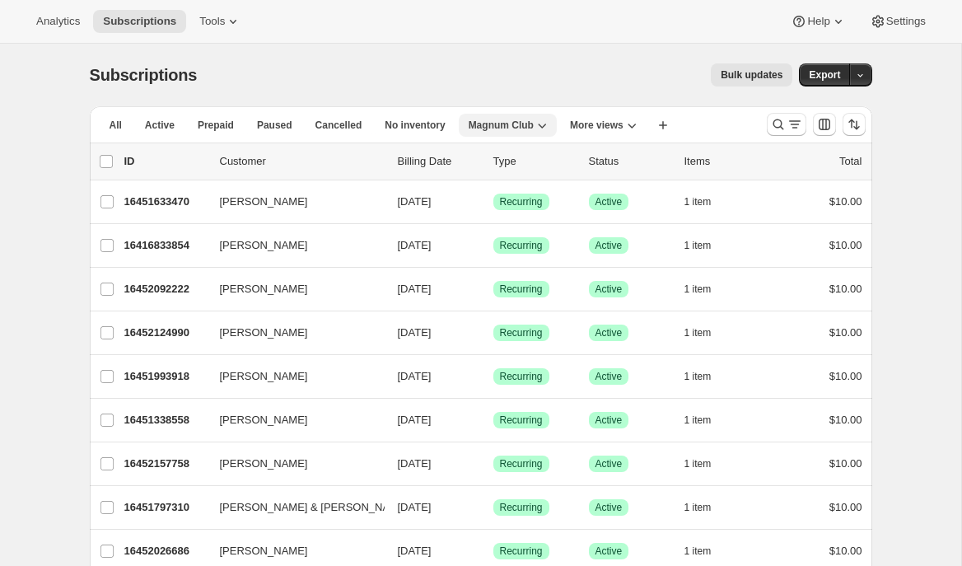
click at [546, 126] on icon "button" at bounding box center [542, 126] width 8 height 5
click at [629, 117] on icon "More views" at bounding box center [632, 125] width 16 height 16
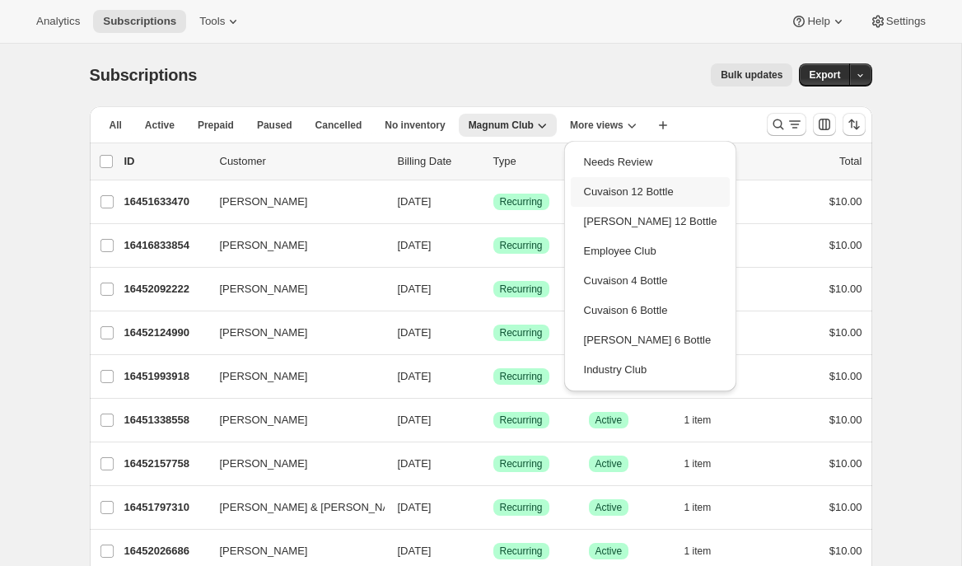
click at [604, 198] on button "Cuvaison 12 Bottle" at bounding box center [651, 192] width 160 height 30
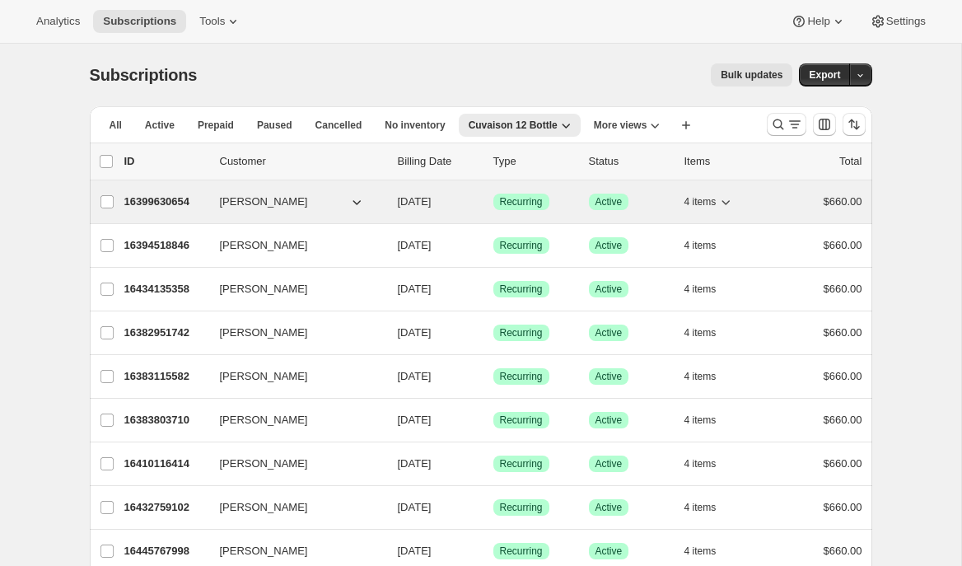
click at [151, 198] on p "16399630654" at bounding box center [165, 202] width 82 height 16
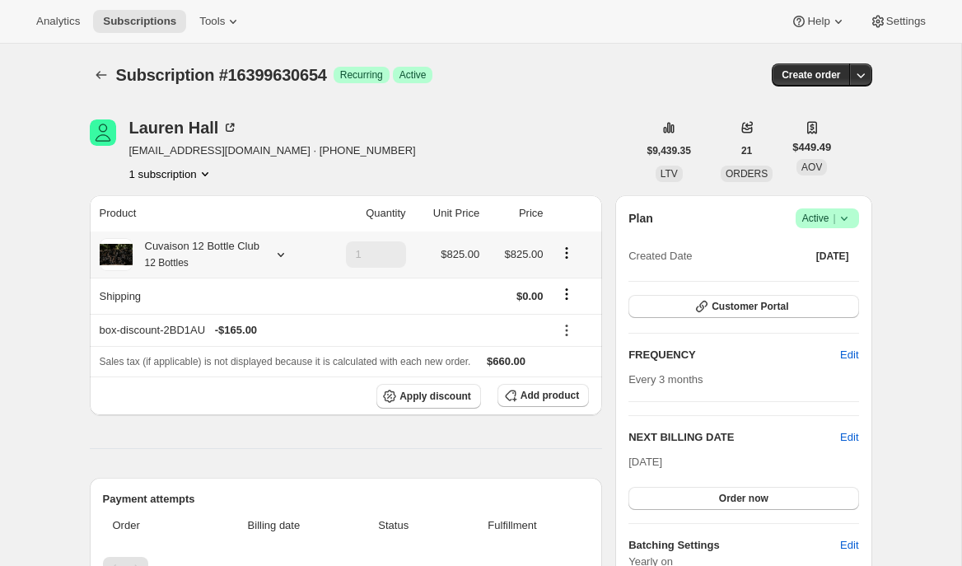
click at [289, 256] on icon at bounding box center [281, 254] width 16 height 16
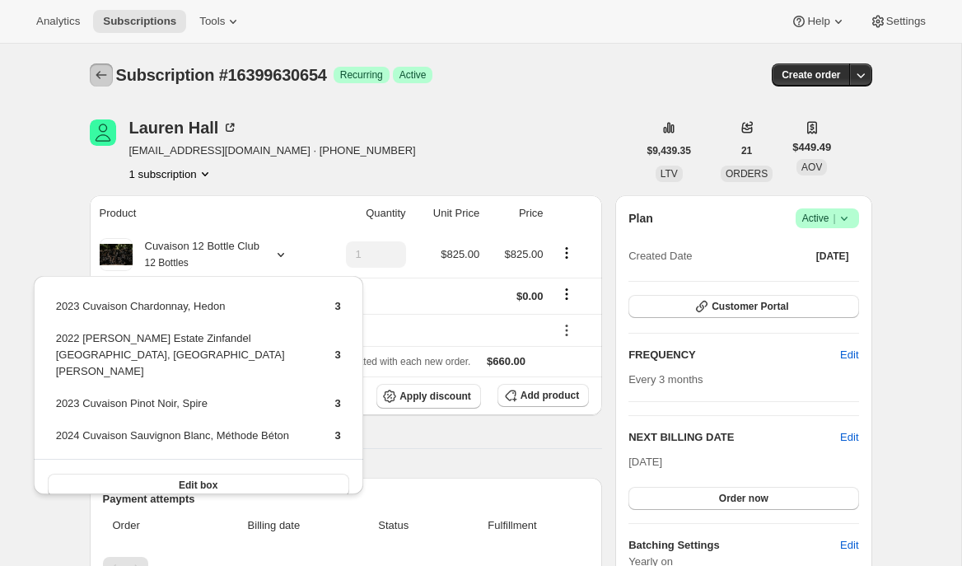
click at [97, 69] on icon "Subscriptions" at bounding box center [101, 75] width 16 height 16
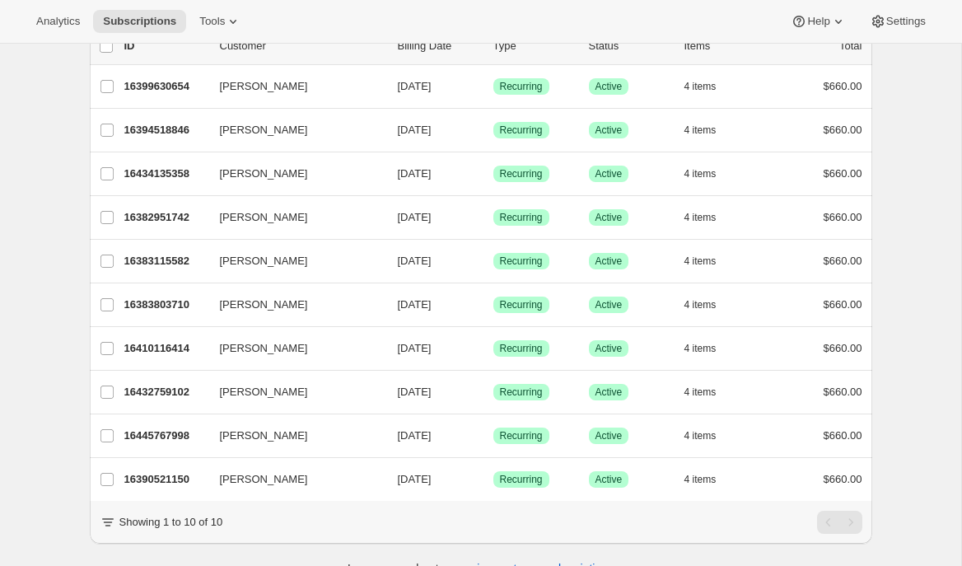
scroll to position [143, 0]
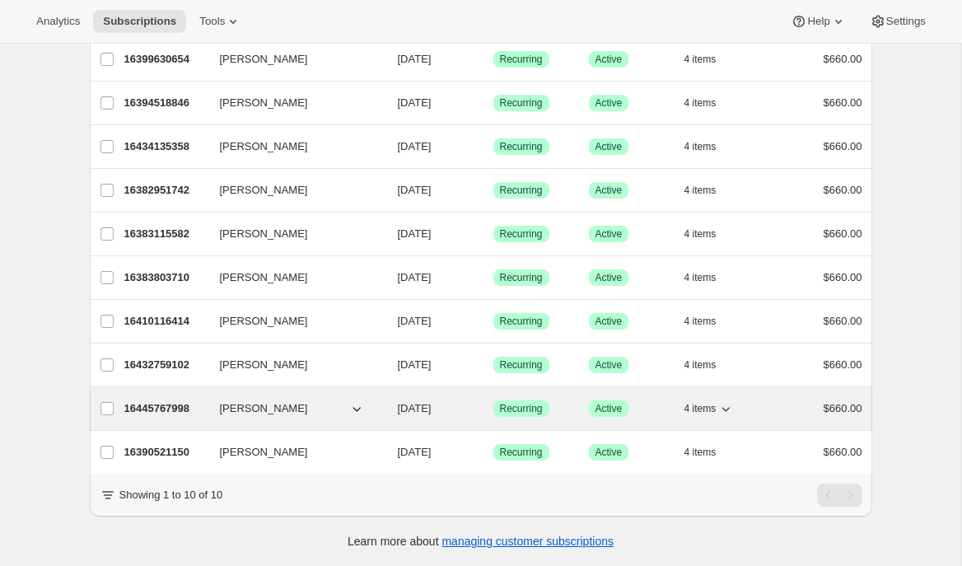
click at [157, 417] on div "16445767998 Joseph Farley 09/09/2025 Success Recurring Success Active 4 items $…" at bounding box center [493, 408] width 738 height 23
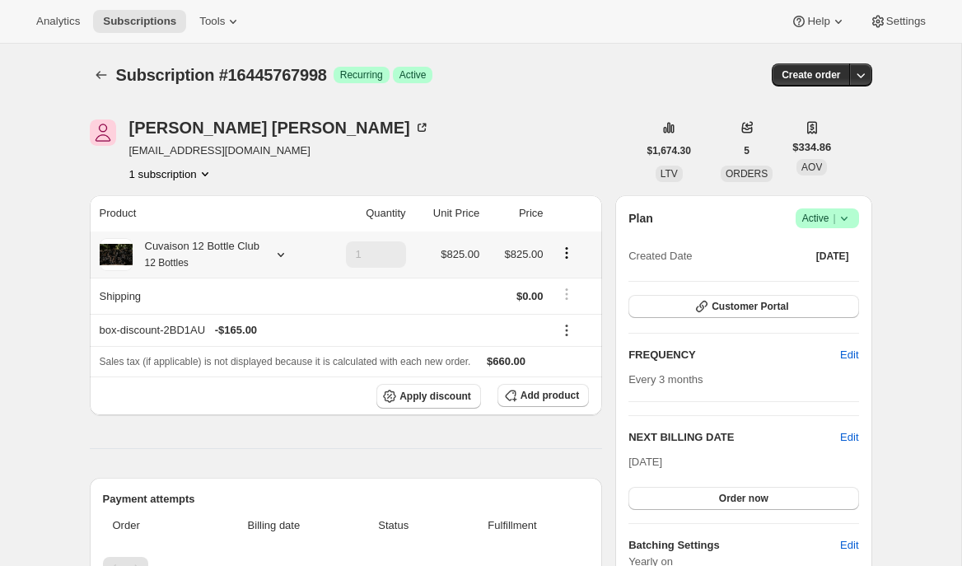
click at [284, 255] on icon at bounding box center [281, 255] width 7 height 4
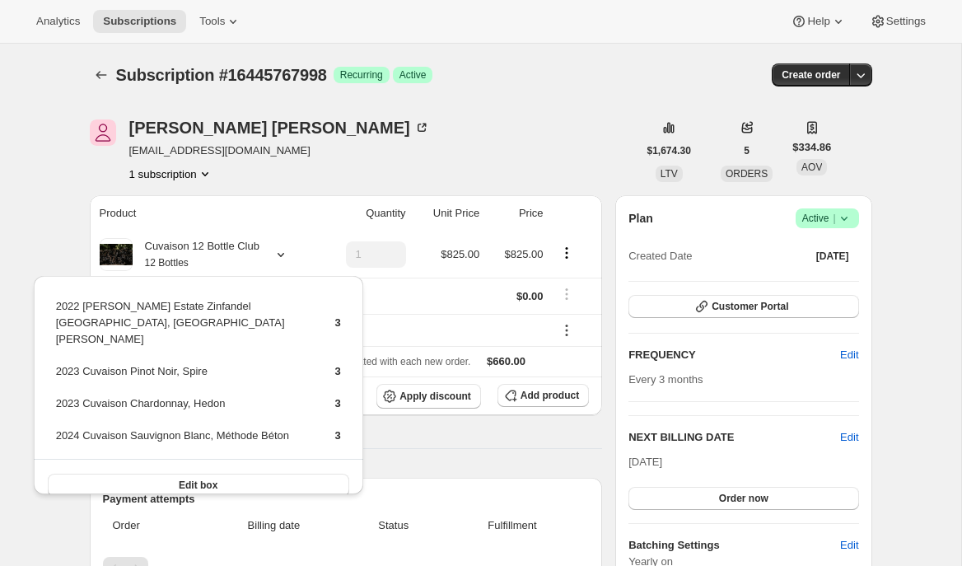
click at [370, 151] on div "Joseph Farley jpfmft@gmail.com 1 subscription" at bounding box center [364, 150] width 548 height 63
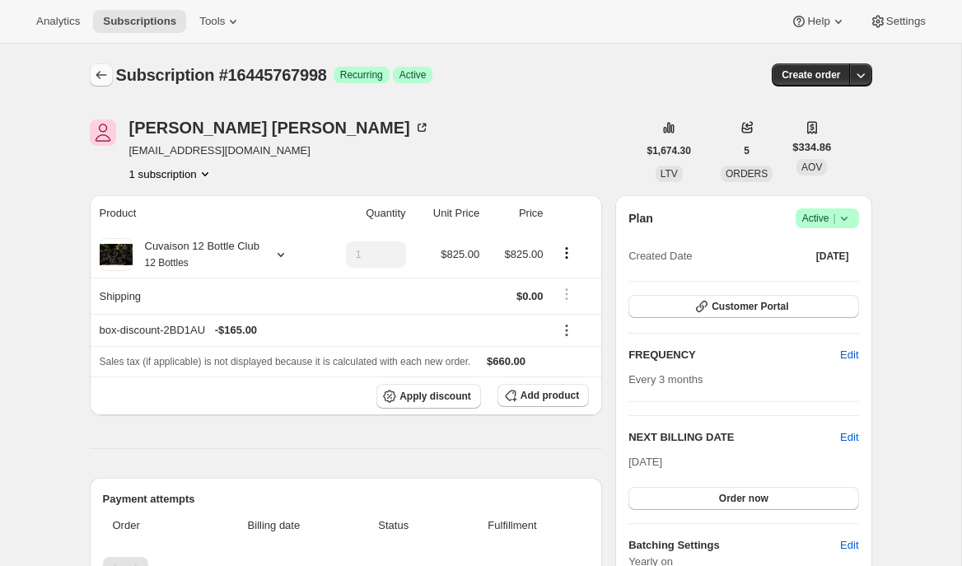
click at [108, 72] on icon "Subscriptions" at bounding box center [101, 75] width 16 height 16
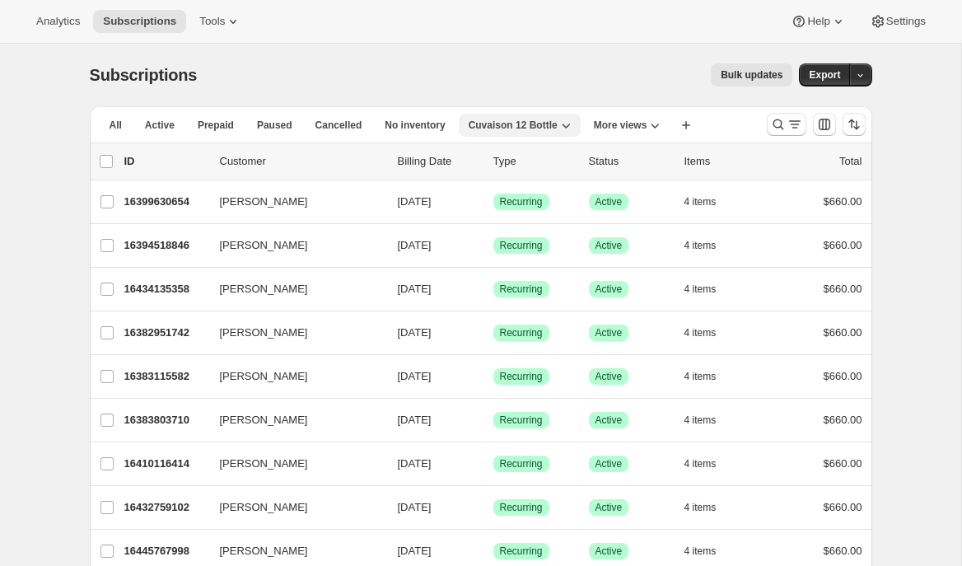
click at [562, 124] on icon "button" at bounding box center [566, 125] width 16 height 16
click at [620, 117] on button "More views" at bounding box center [627, 125] width 87 height 23
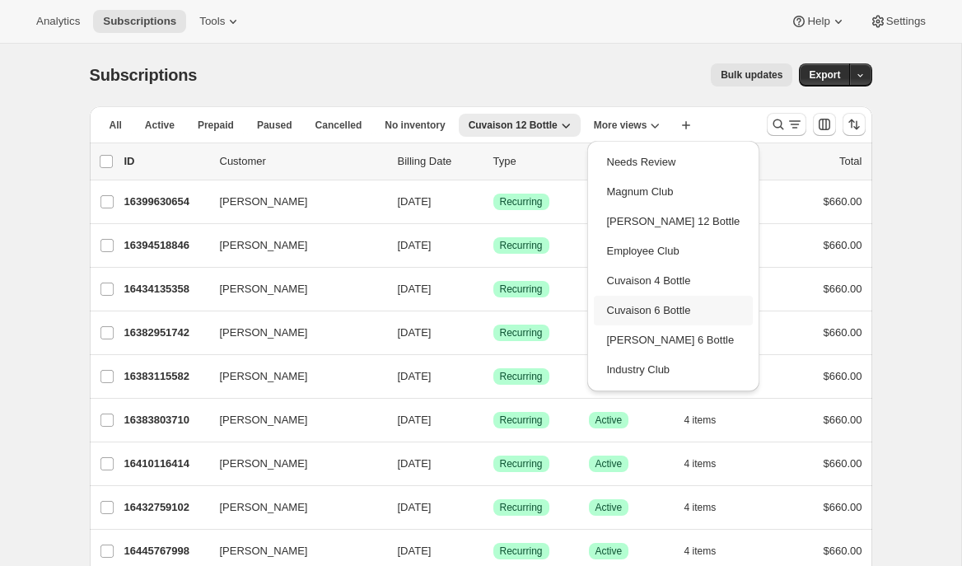
click at [638, 307] on button "Cuvaison 6 Bottle" at bounding box center [674, 311] width 160 height 30
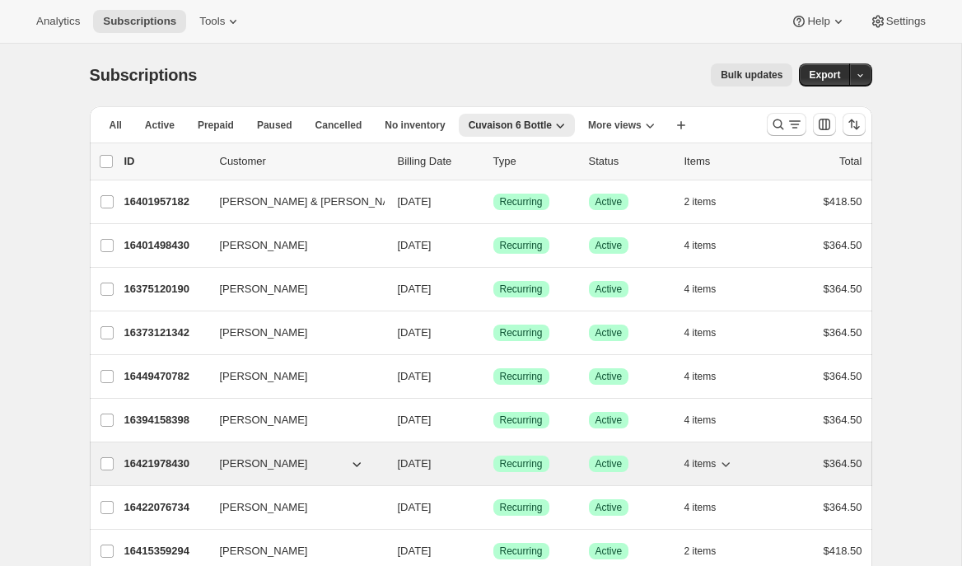
click at [168, 466] on p "16421978430" at bounding box center [165, 464] width 82 height 16
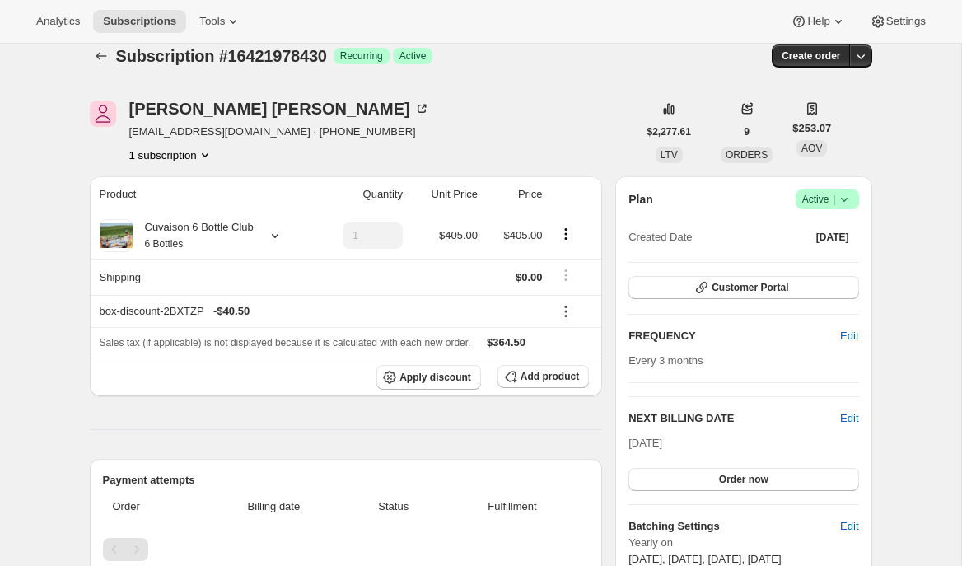
scroll to position [26, 0]
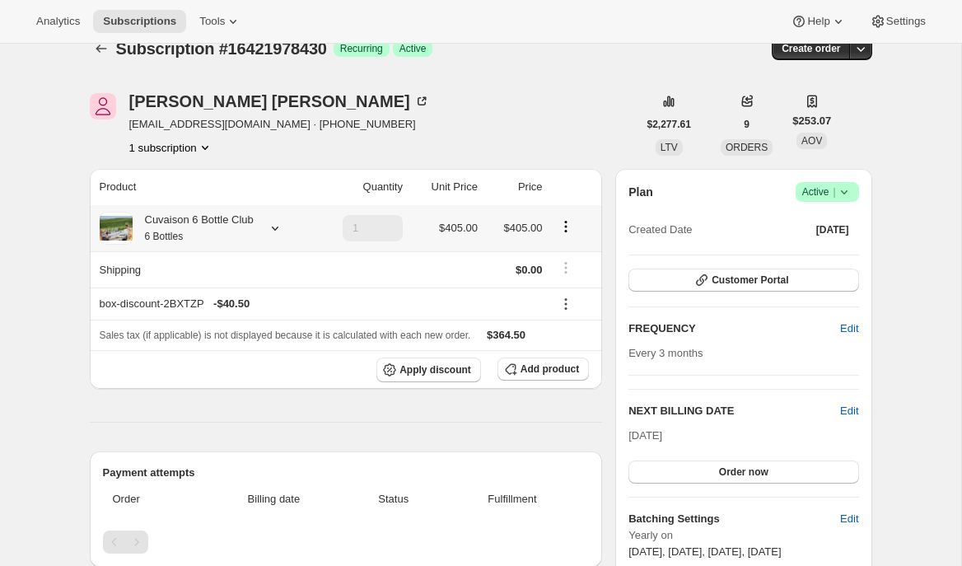
click at [280, 226] on icon at bounding box center [275, 228] width 16 height 16
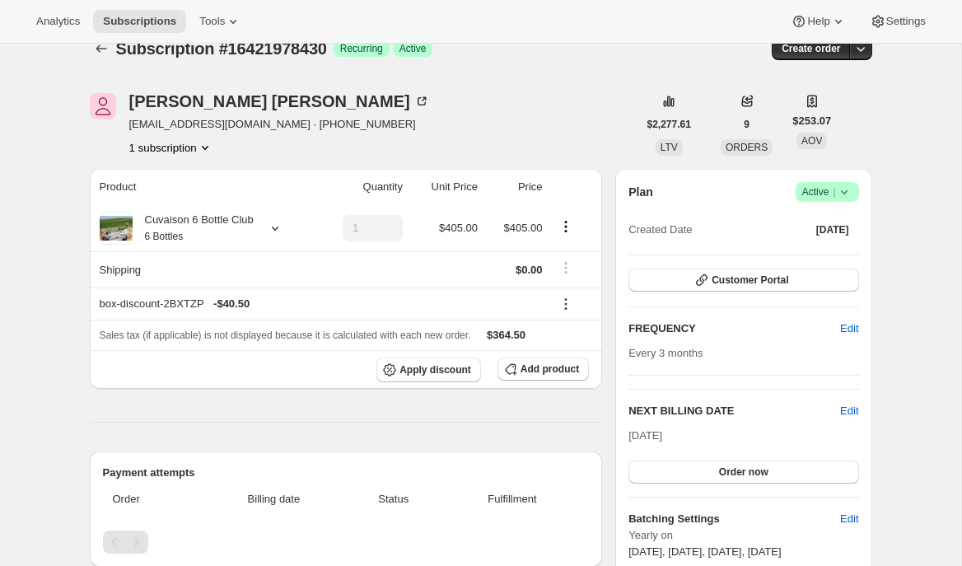
scroll to position [0, 0]
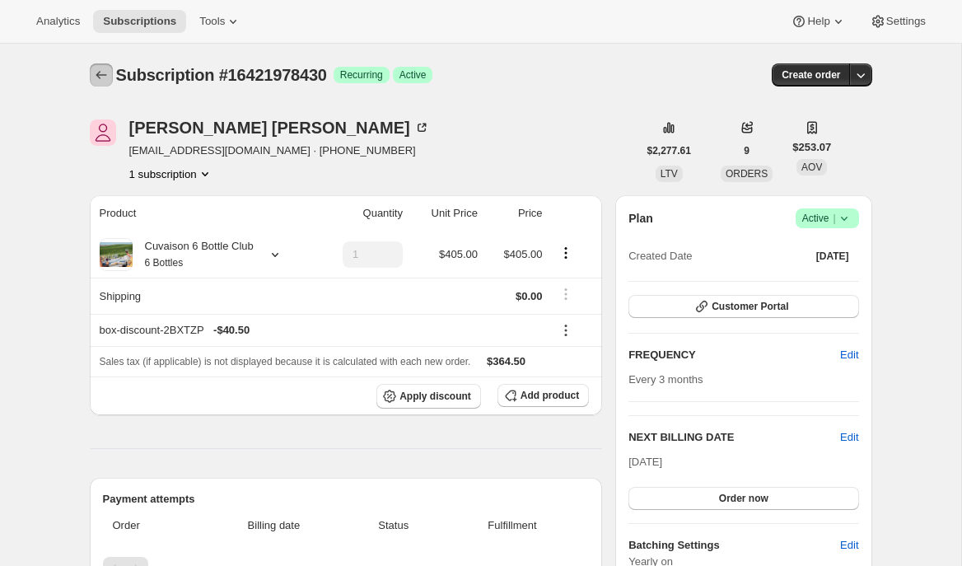
click at [106, 72] on icon "Subscriptions" at bounding box center [101, 75] width 16 height 16
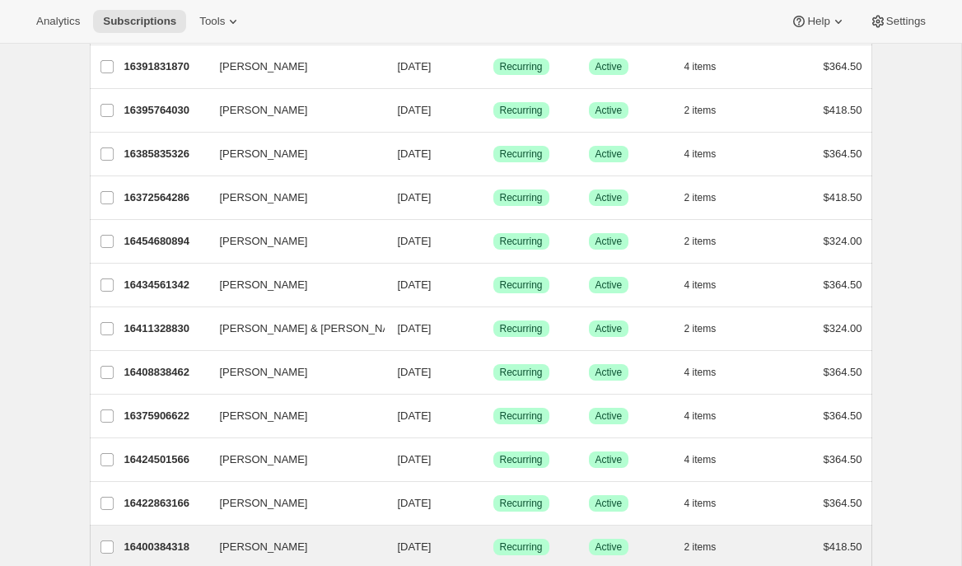
scroll to position [727, 0]
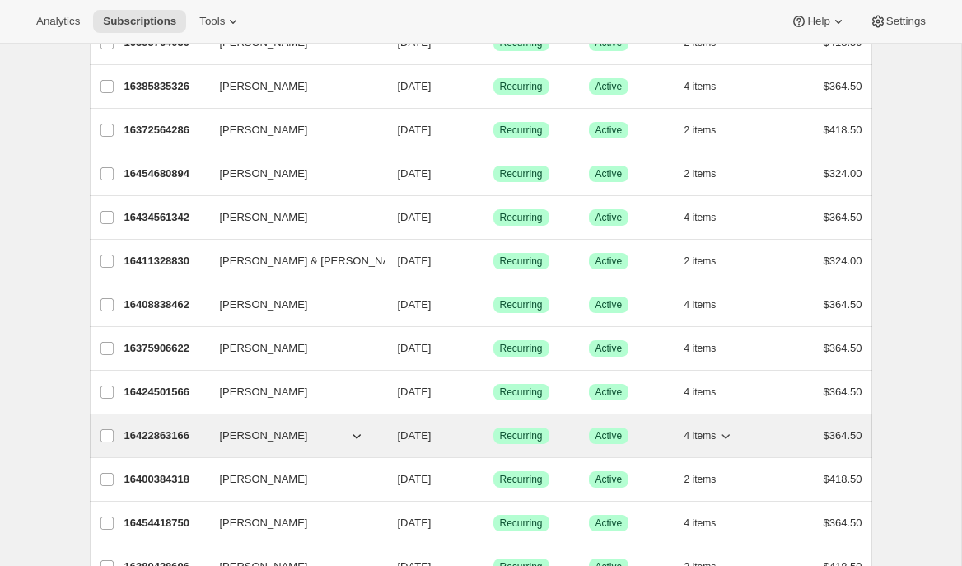
click at [149, 433] on p "16422863166" at bounding box center [165, 436] width 82 height 16
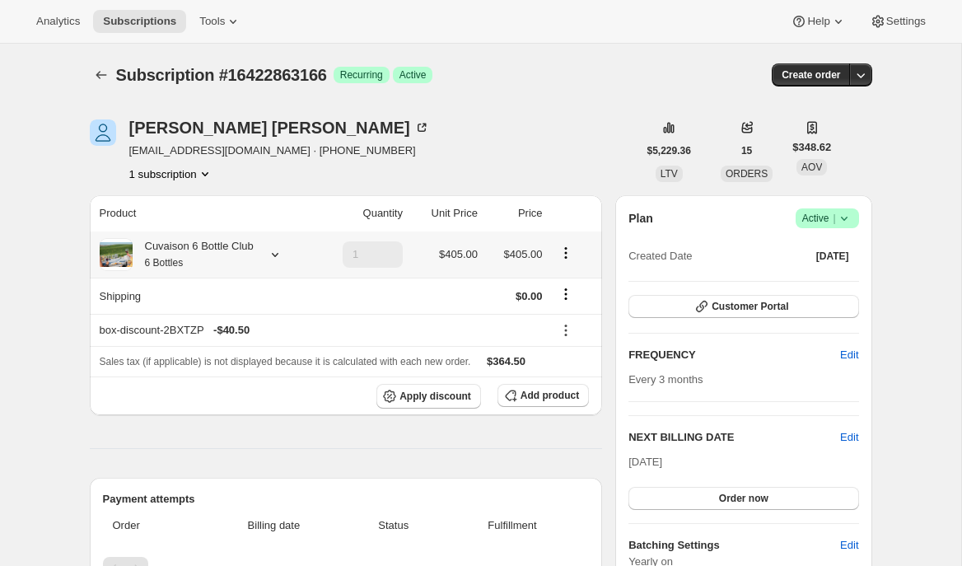
click at [283, 255] on icon at bounding box center [275, 254] width 16 height 16
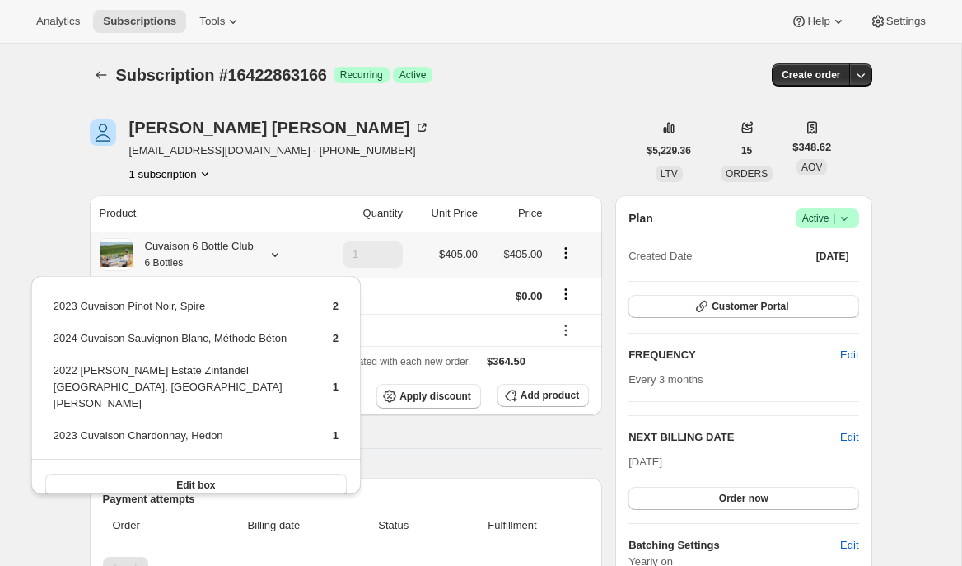
click at [283, 255] on icon at bounding box center [275, 254] width 16 height 16
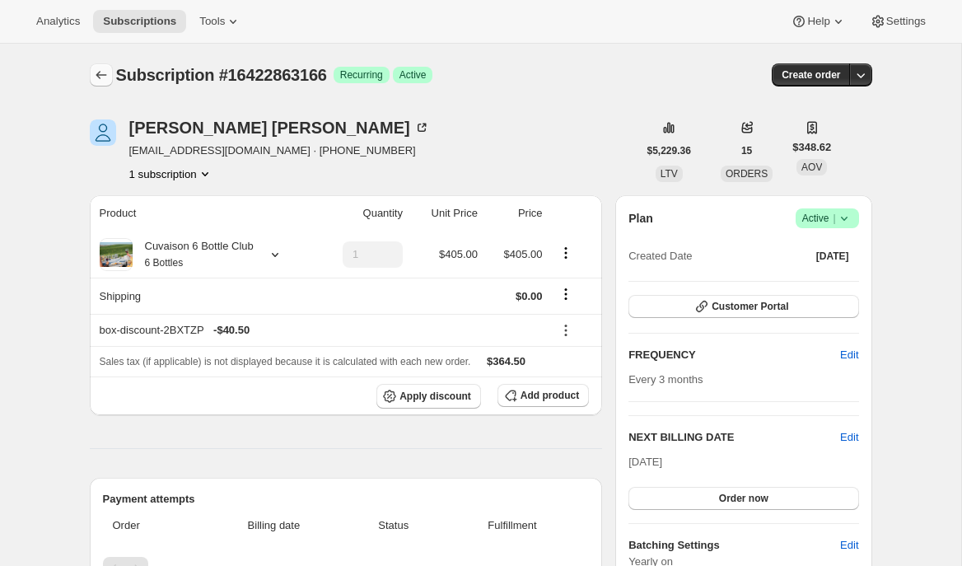
click at [102, 76] on icon "Subscriptions" at bounding box center [101, 75] width 16 height 16
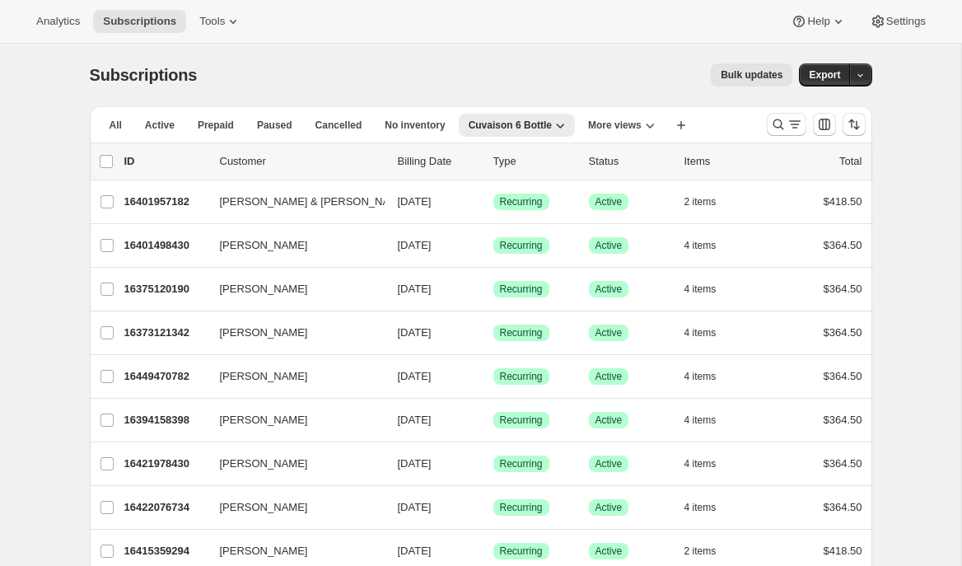
scroll to position [247, 0]
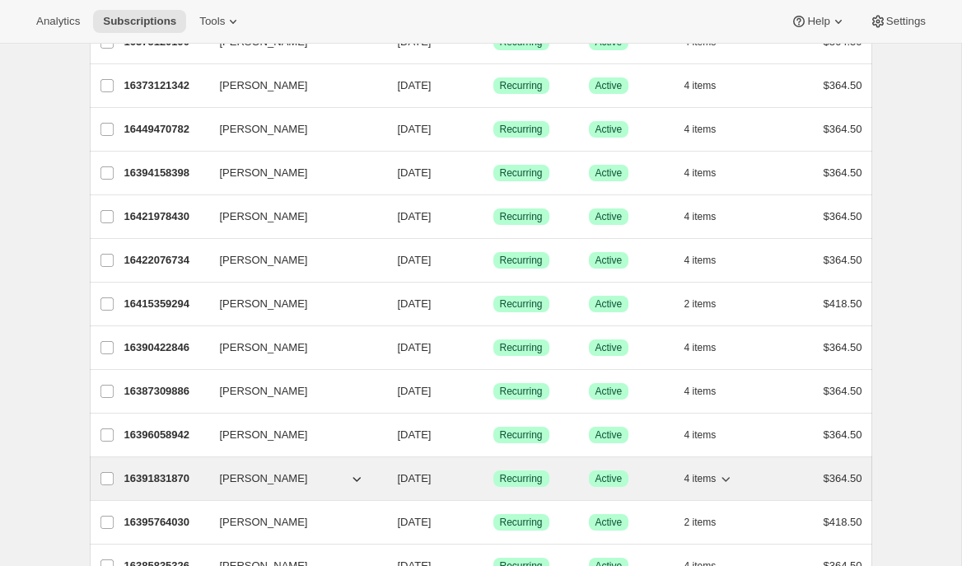
click at [147, 478] on p "16391831870" at bounding box center [165, 478] width 82 height 16
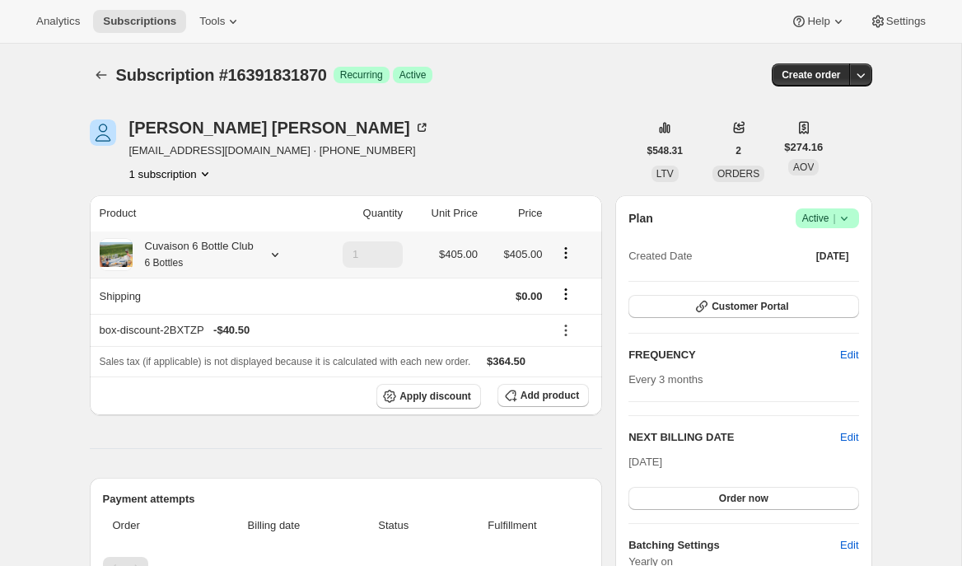
click at [273, 256] on icon at bounding box center [275, 254] width 16 height 16
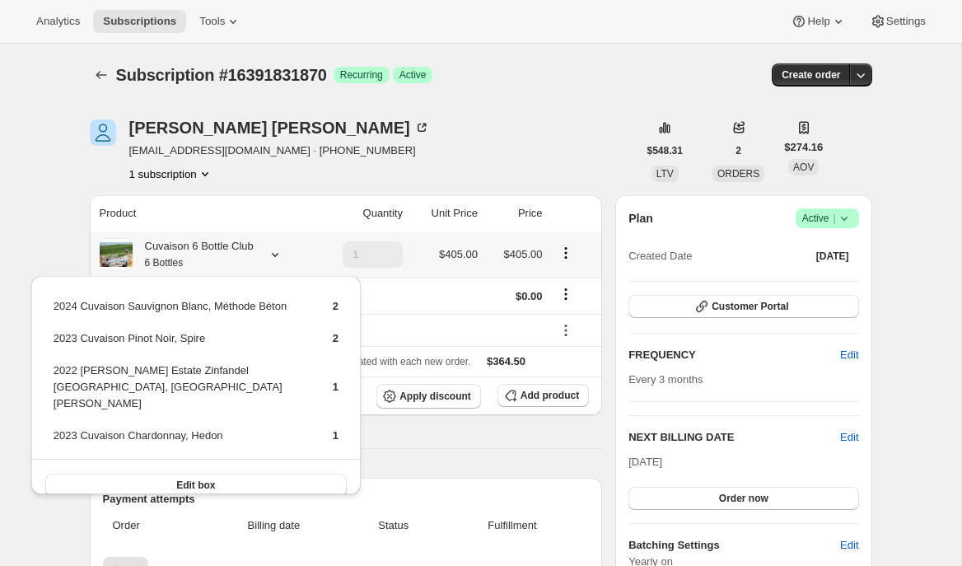
click at [273, 256] on icon at bounding box center [275, 254] width 16 height 16
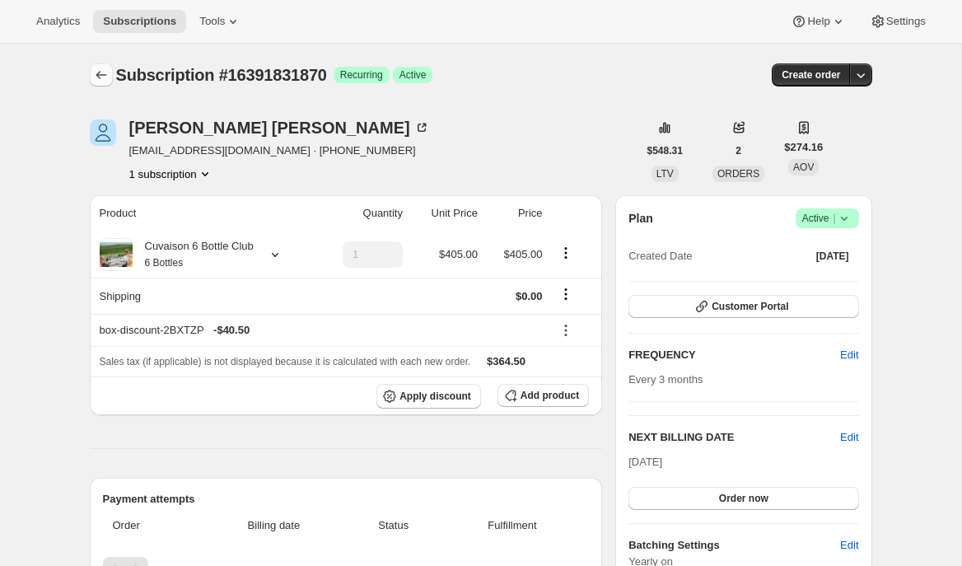
click at [96, 79] on icon "Subscriptions" at bounding box center [101, 75] width 16 height 16
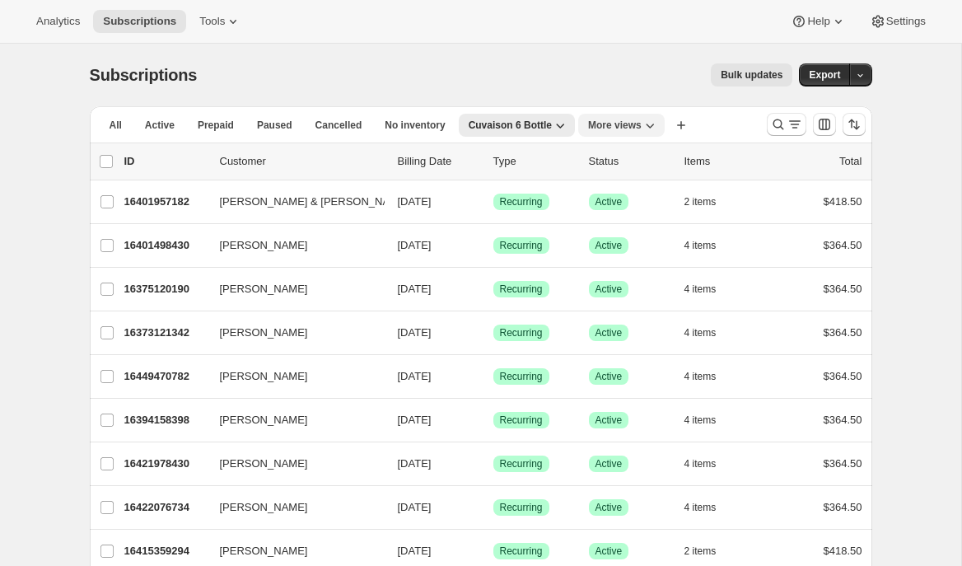
click at [648, 133] on icon "More views" at bounding box center [650, 125] width 16 height 16
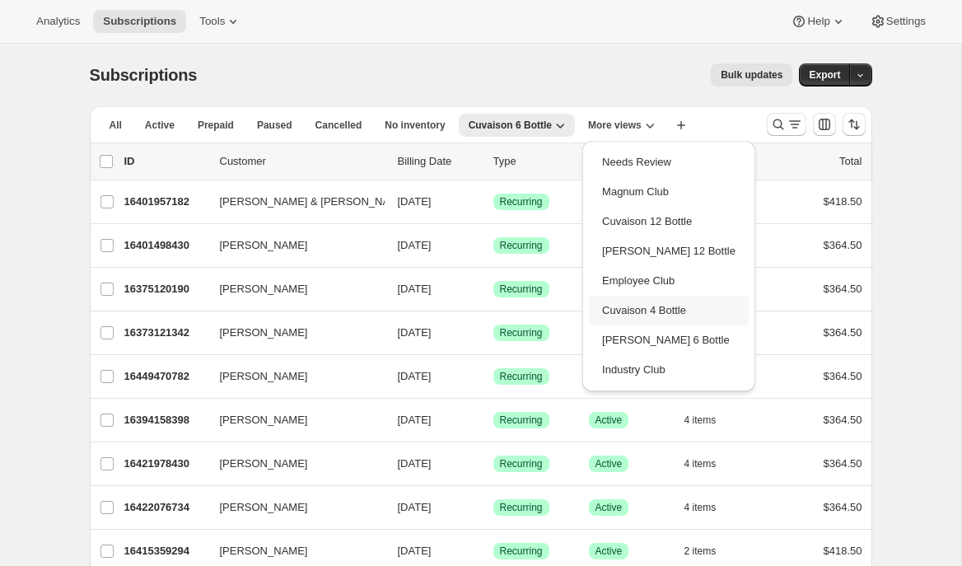
click at [616, 314] on button "Cuvaison 4 Bottle" at bounding box center [669, 311] width 160 height 30
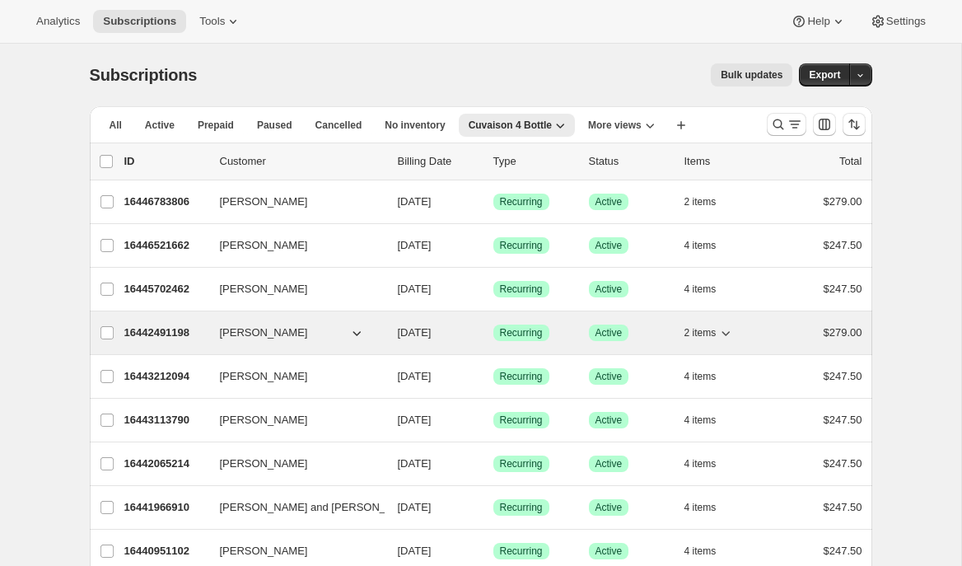
click at [266, 332] on span "Larry White" at bounding box center [264, 333] width 88 height 16
click at [147, 326] on p "16442491198" at bounding box center [165, 333] width 82 height 16
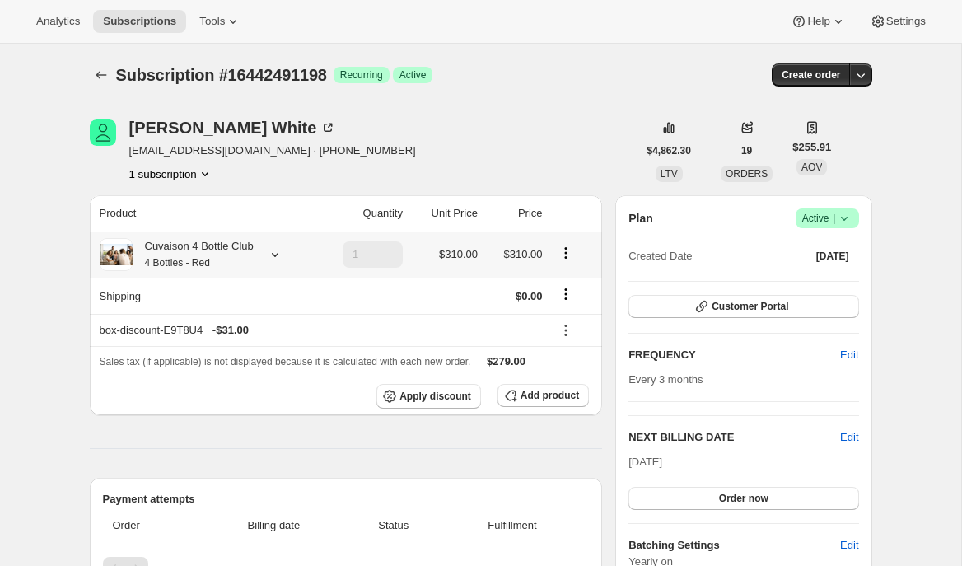
click at [277, 255] on icon at bounding box center [275, 254] width 16 height 16
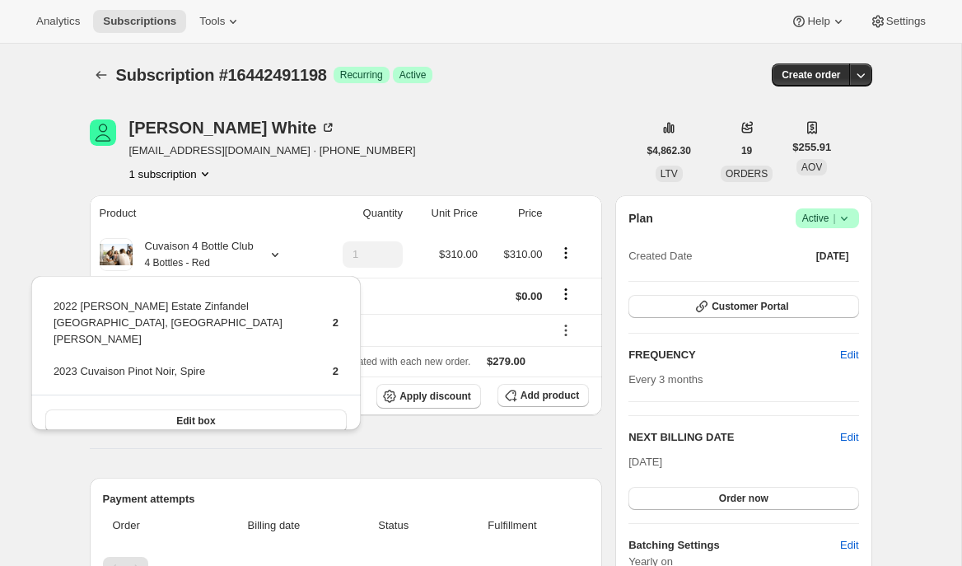
click at [106, 95] on div "Subscription #16442491198. This page is ready Subscription #16442491198 Success…" at bounding box center [481, 75] width 783 height 63
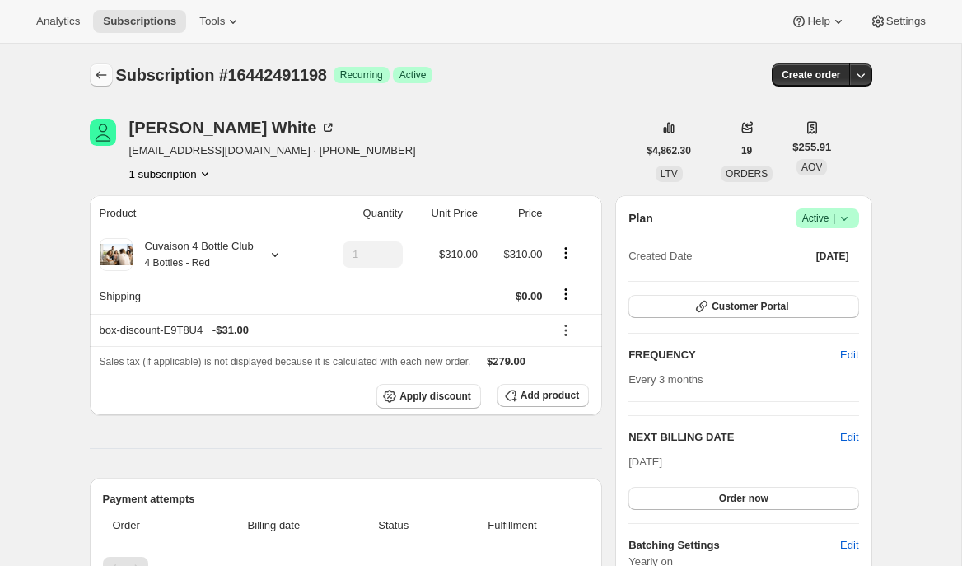
click at [100, 67] on icon "Subscriptions" at bounding box center [101, 75] width 16 height 16
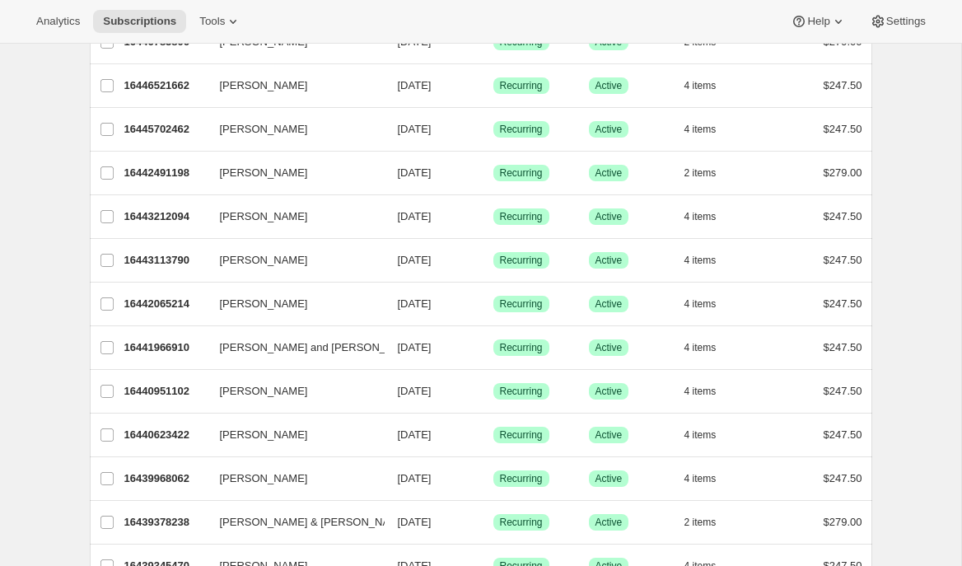
scroll to position [264, 0]
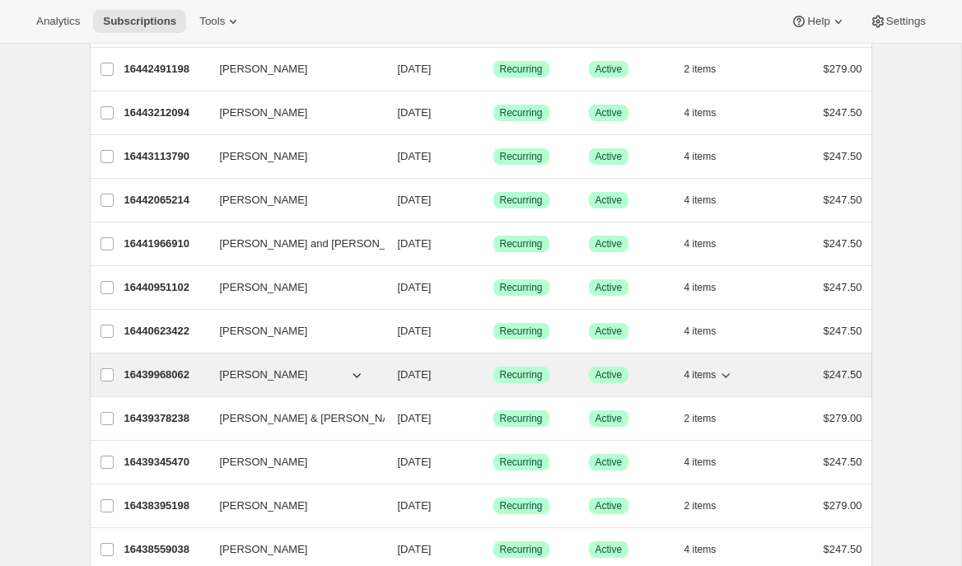
click at [175, 376] on p "16439968062" at bounding box center [165, 375] width 82 height 16
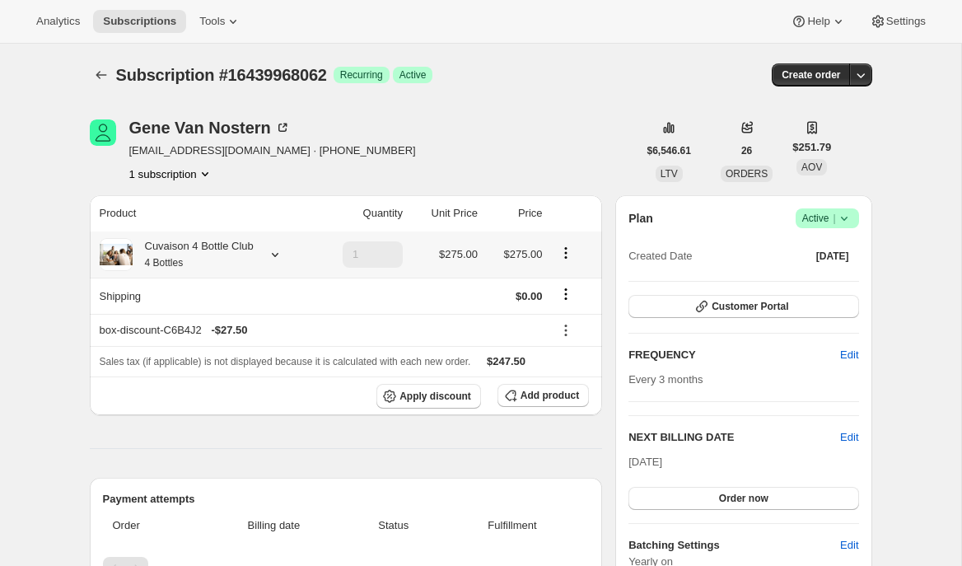
click at [283, 249] on icon at bounding box center [275, 254] width 16 height 16
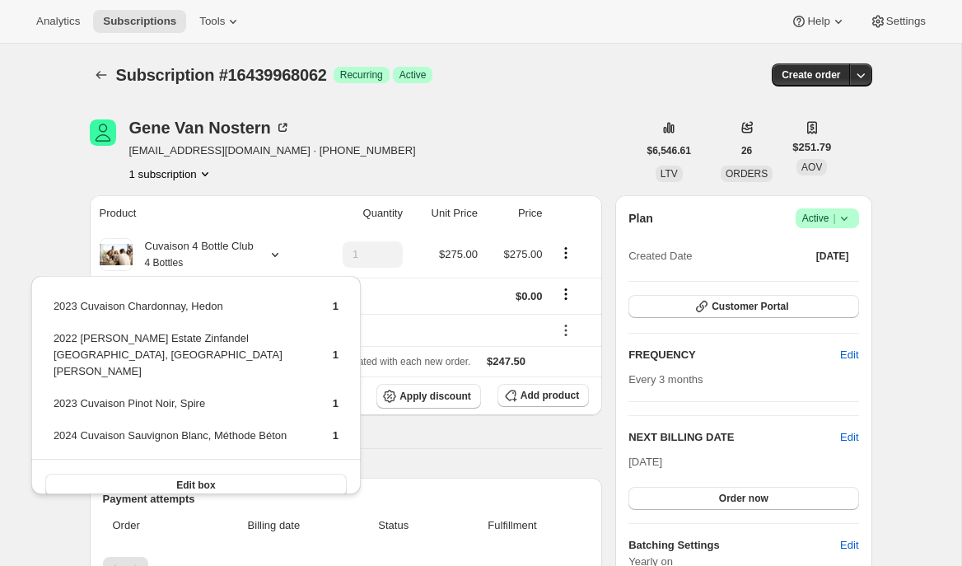
click at [339, 175] on div "Gene Van Nostern gcvn@yahoo.com · +19259984539 1 subscription" at bounding box center [364, 150] width 548 height 63
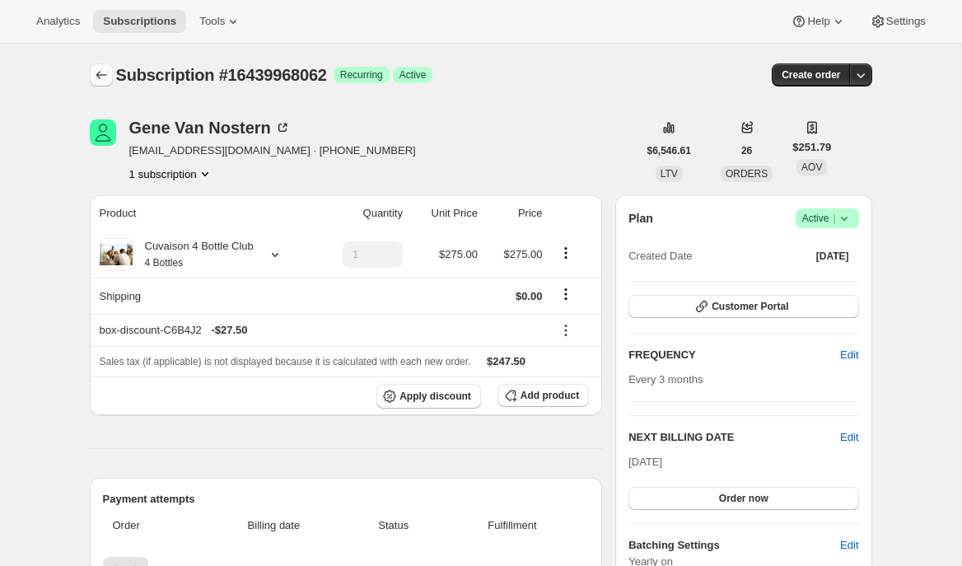
click at [97, 70] on icon "Subscriptions" at bounding box center [101, 75] width 16 height 16
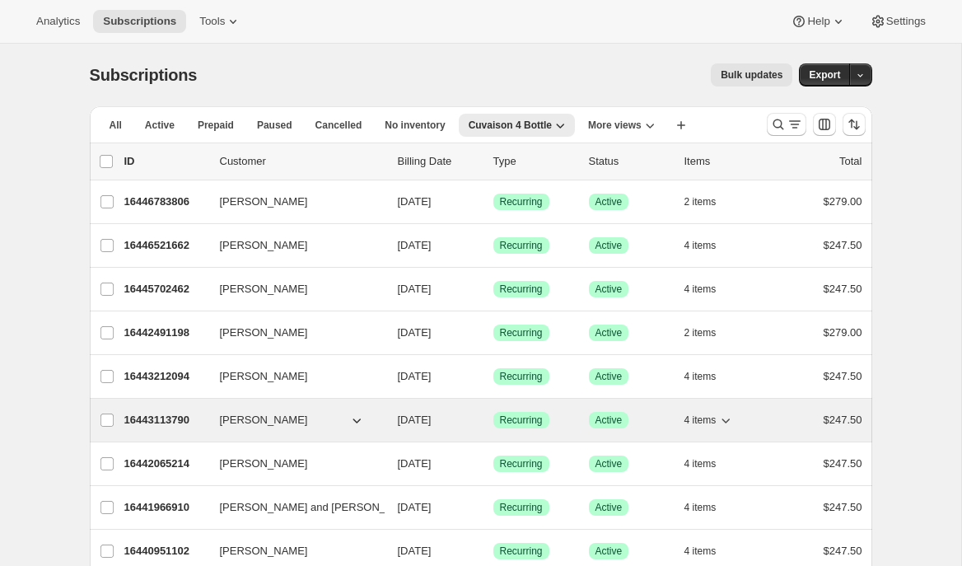
click at [174, 422] on p "16443113790" at bounding box center [165, 420] width 82 height 16
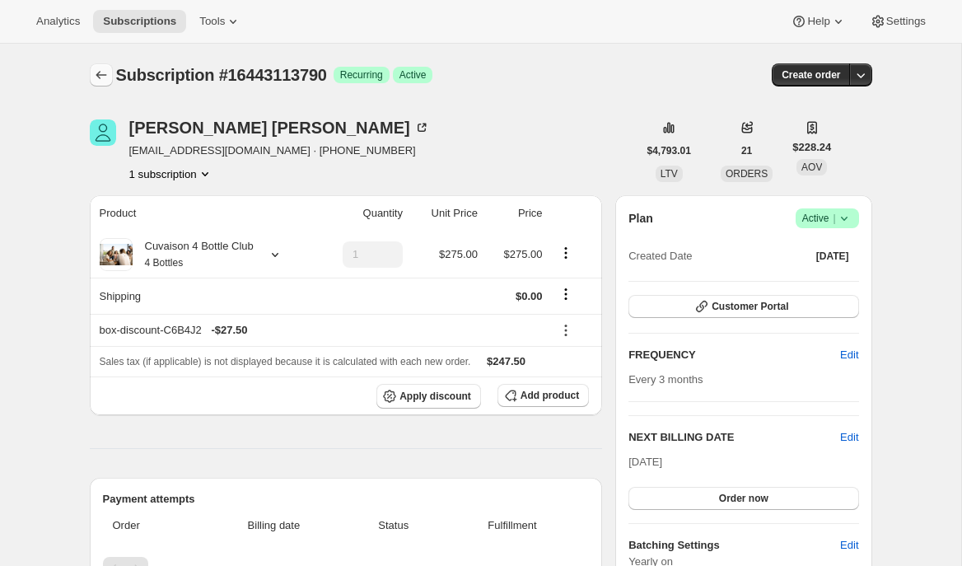
click at [102, 75] on icon "Subscriptions" at bounding box center [101, 75] width 11 height 8
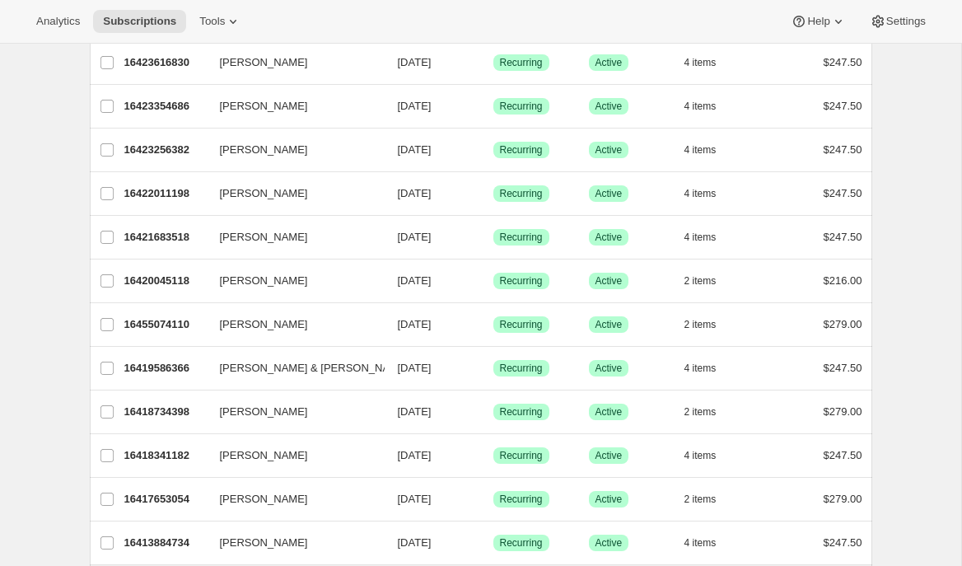
scroll to position [1175, 0]
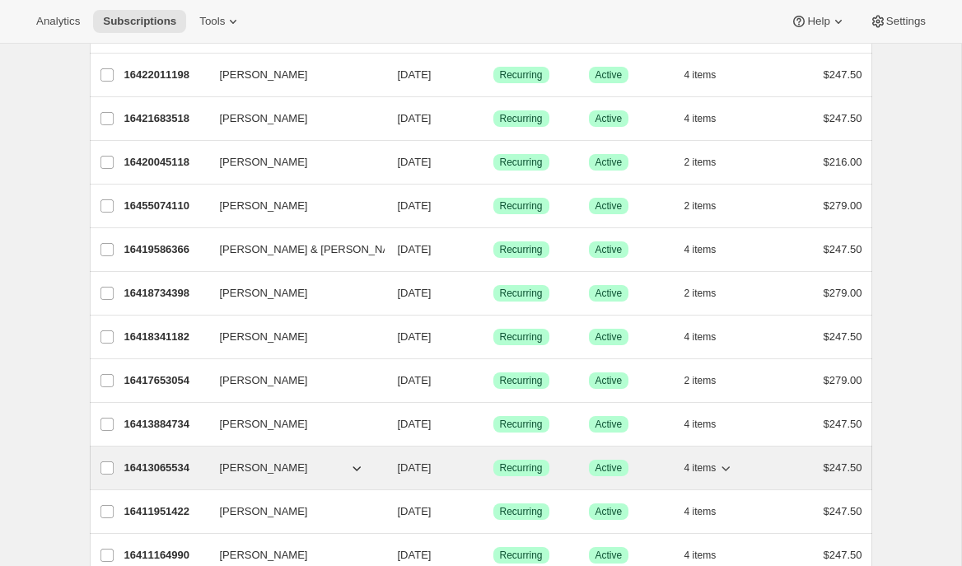
click at [168, 466] on p "16413065534" at bounding box center [165, 468] width 82 height 16
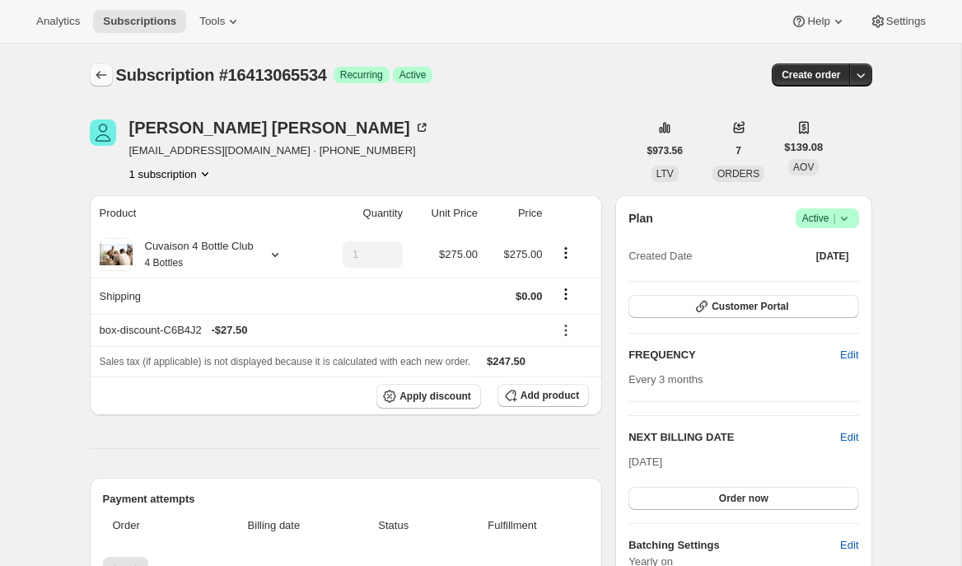
click at [93, 73] on icon "Subscriptions" at bounding box center [101, 75] width 16 height 16
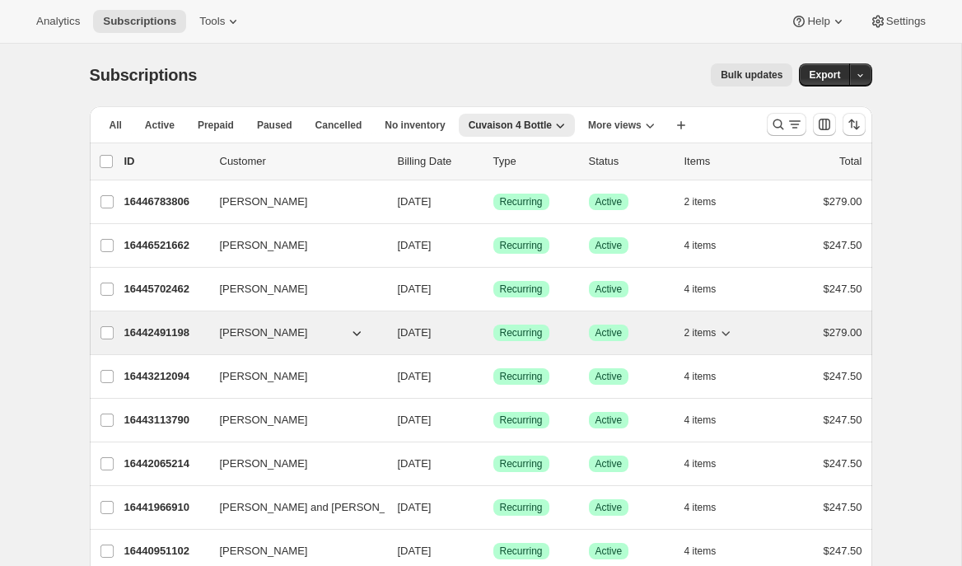
click at [152, 339] on p "16442491198" at bounding box center [165, 333] width 82 height 16
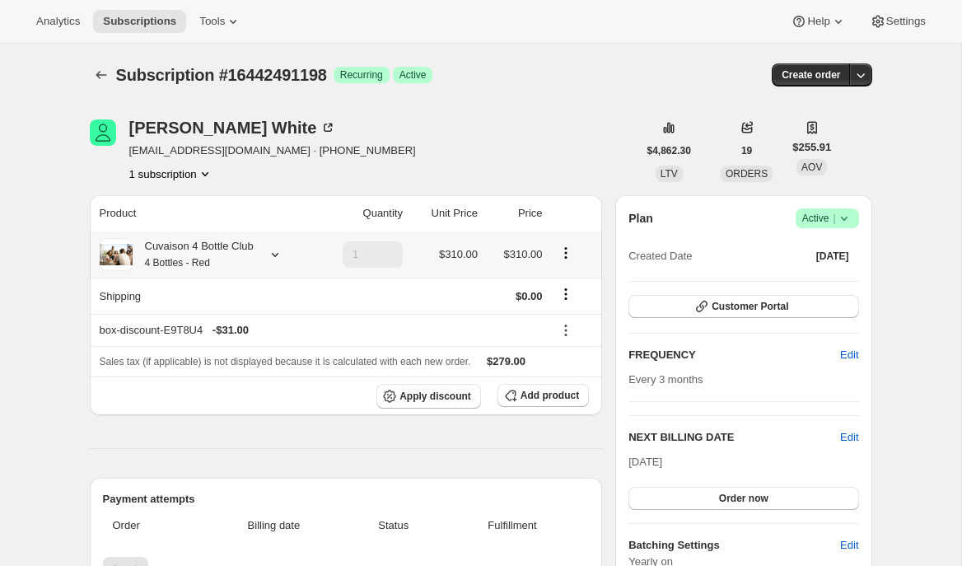
click at [276, 255] on icon at bounding box center [275, 254] width 16 height 16
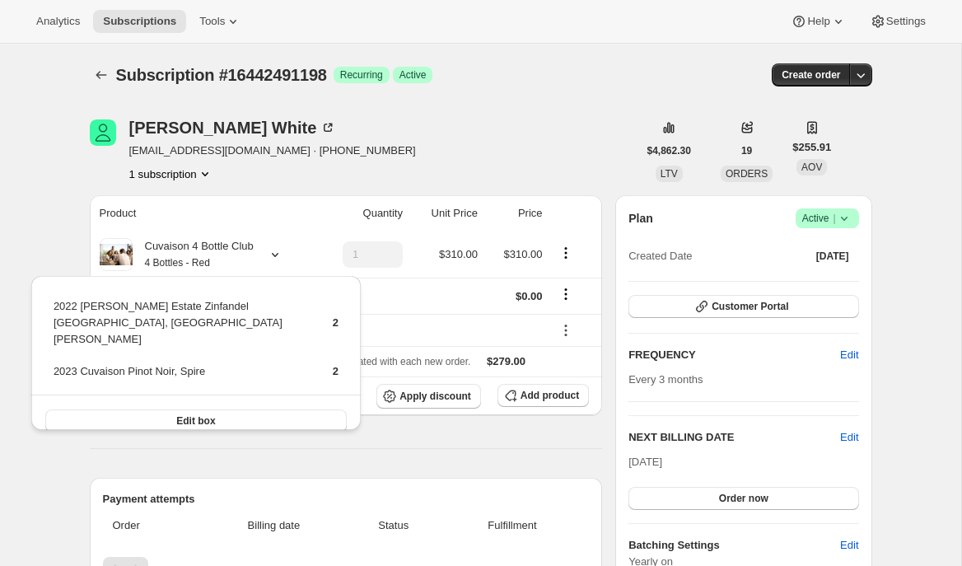
click at [409, 157] on div "Larry White ltwhite@yahoo.com · +13108318591 1 subscription" at bounding box center [364, 150] width 548 height 63
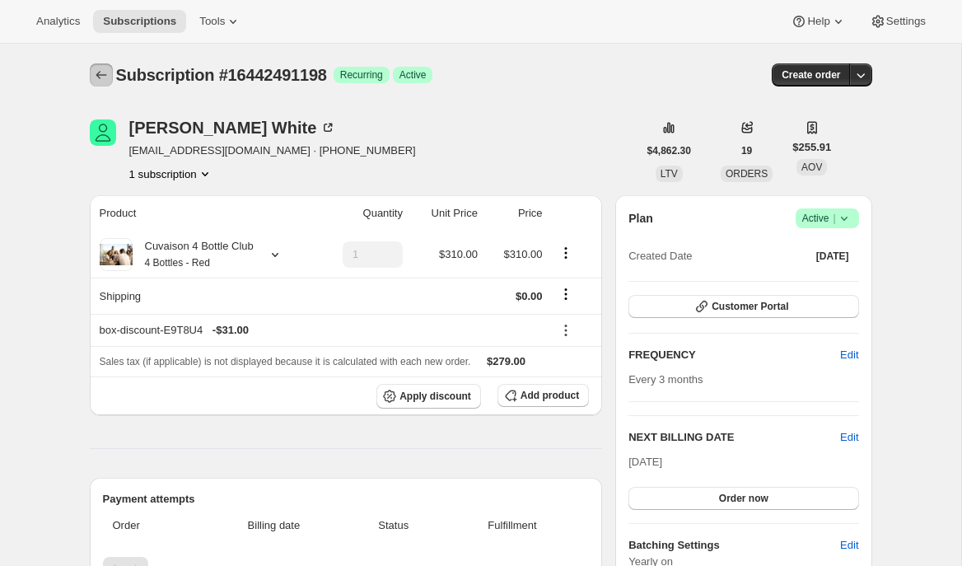
click at [97, 66] on button "Subscriptions" at bounding box center [101, 74] width 23 height 23
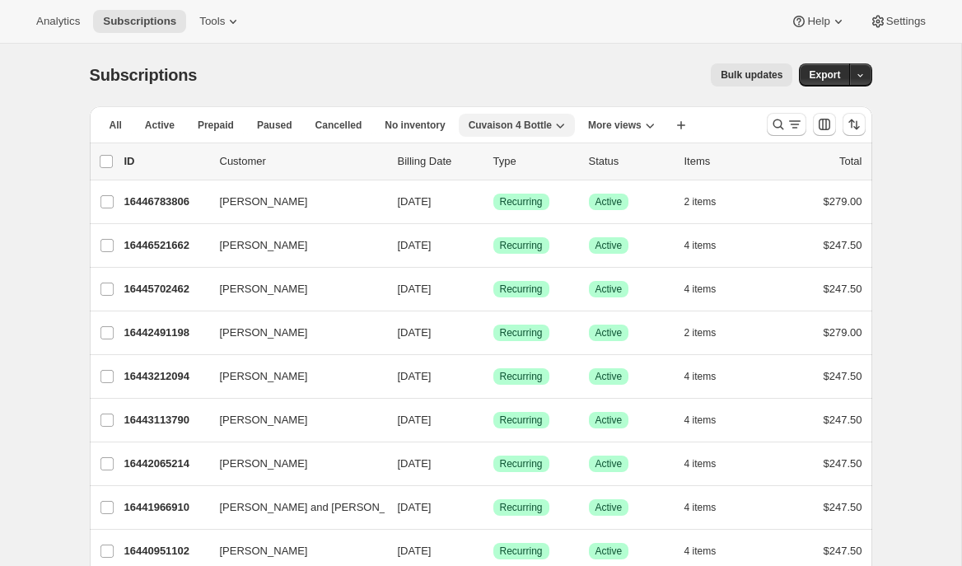
click at [528, 120] on span "Cuvaison 4 Bottle" at bounding box center [510, 125] width 83 height 13
click at [785, 129] on icon "Search and filter results" at bounding box center [778, 124] width 16 height 16
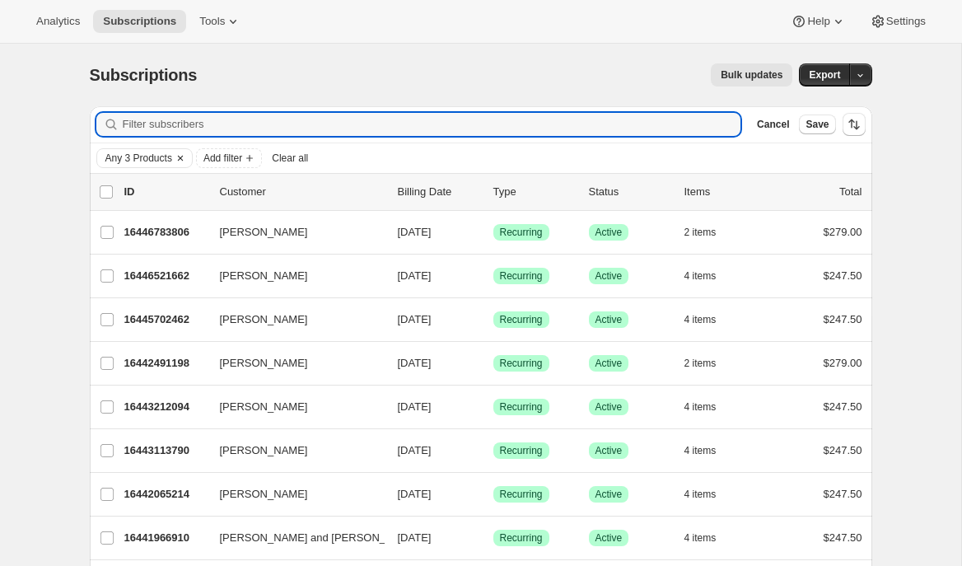
click at [164, 166] on button "Any 3 Products" at bounding box center [134, 158] width 75 height 18
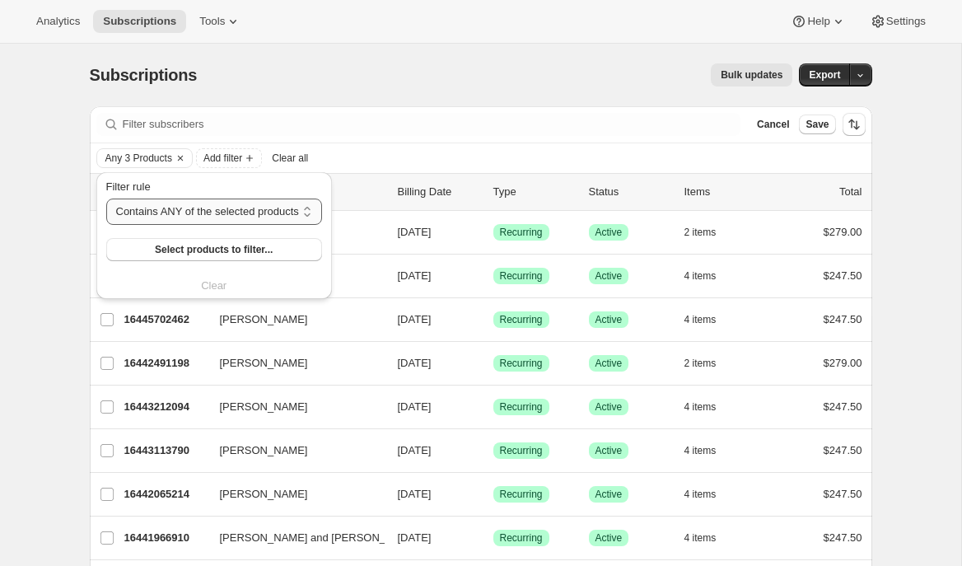
click at [195, 206] on select "Contains ANY of the selected products Contains ALL of the selected products Con…" at bounding box center [214, 212] width 216 height 26
click at [205, 245] on span "Select products to filter..." at bounding box center [214, 249] width 118 height 13
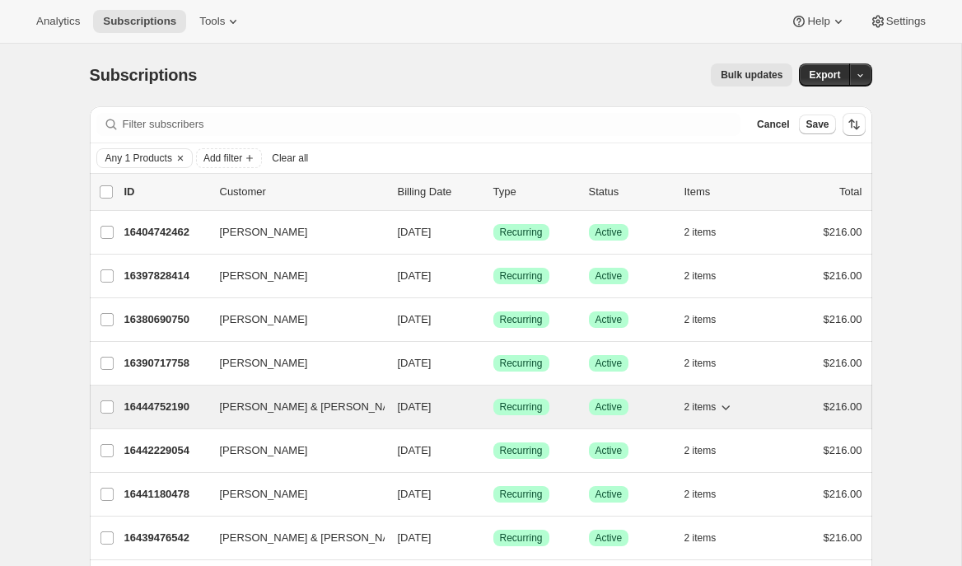
click at [272, 405] on span "Joyce & John Benone" at bounding box center [314, 407] width 189 height 16
click at [147, 404] on p "16444752190" at bounding box center [165, 407] width 82 height 16
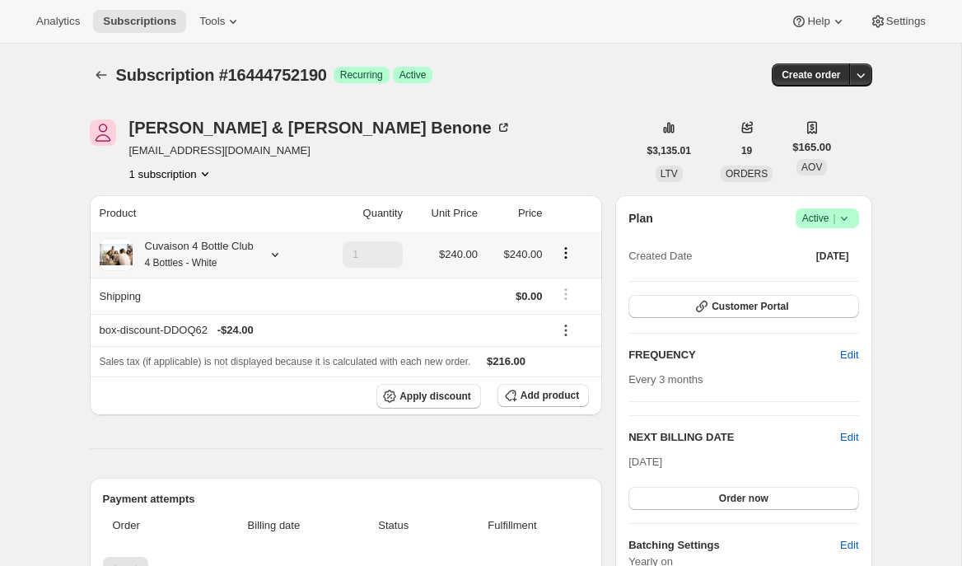
click at [283, 250] on icon at bounding box center [275, 254] width 16 height 16
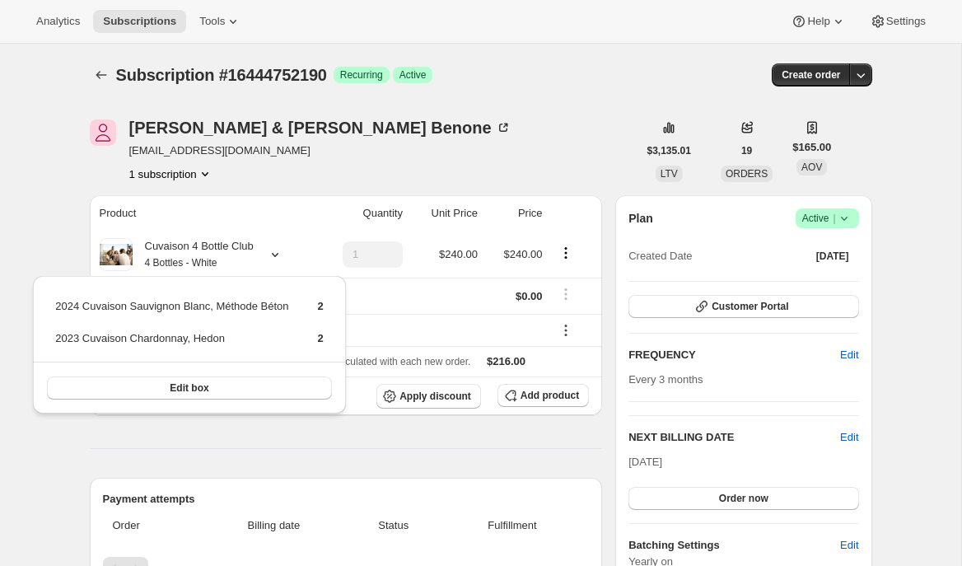
click at [365, 151] on div "Joyce & John Benone johnbbambam@me.com 1 subscription" at bounding box center [364, 150] width 548 height 63
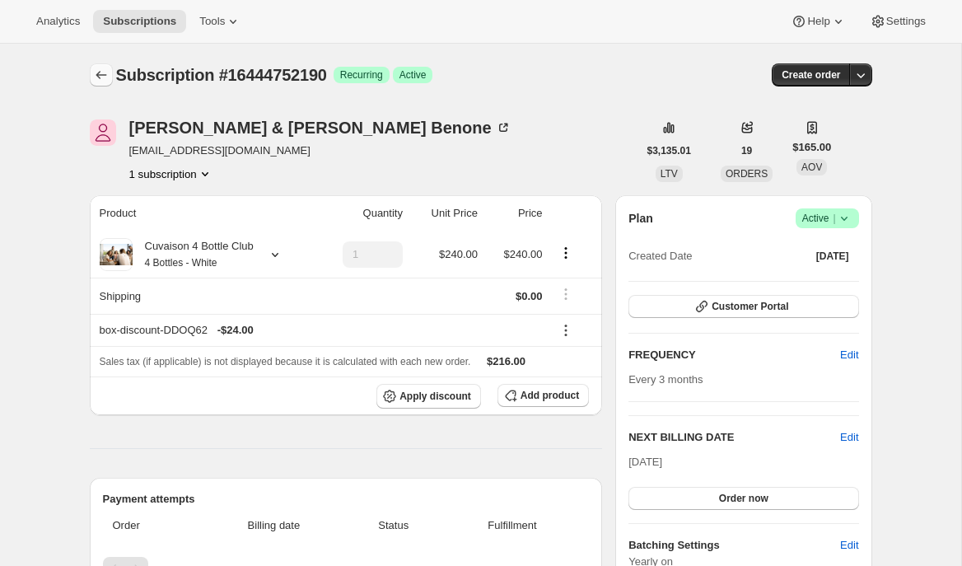
click at [95, 75] on icon "Subscriptions" at bounding box center [101, 75] width 16 height 16
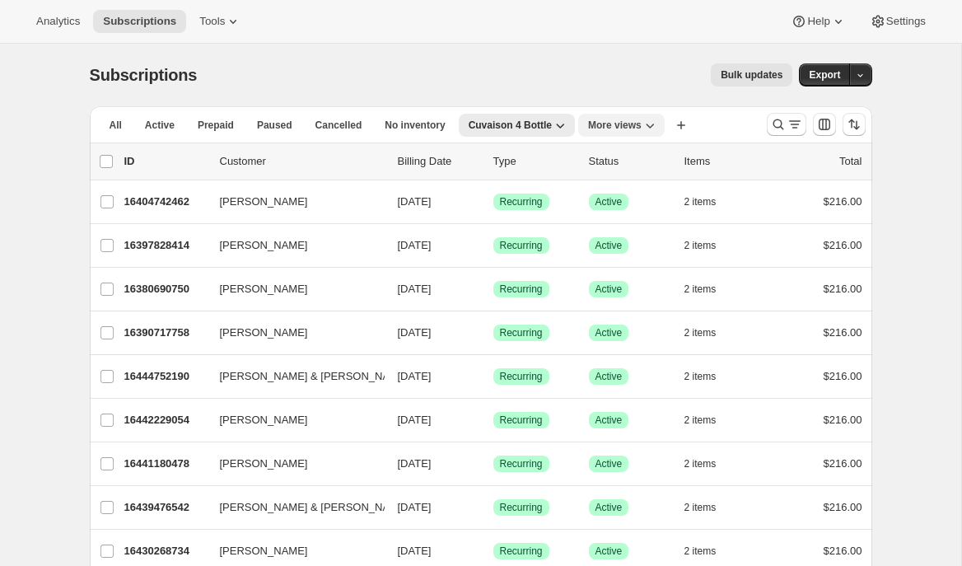
click at [620, 131] on span "More views" at bounding box center [615, 125] width 54 height 13
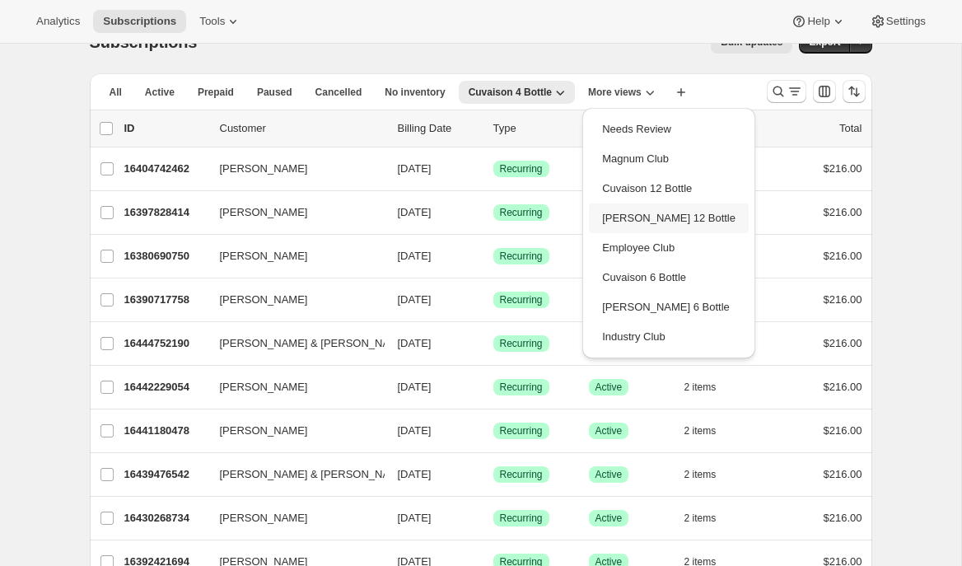
scroll to position [46, 0]
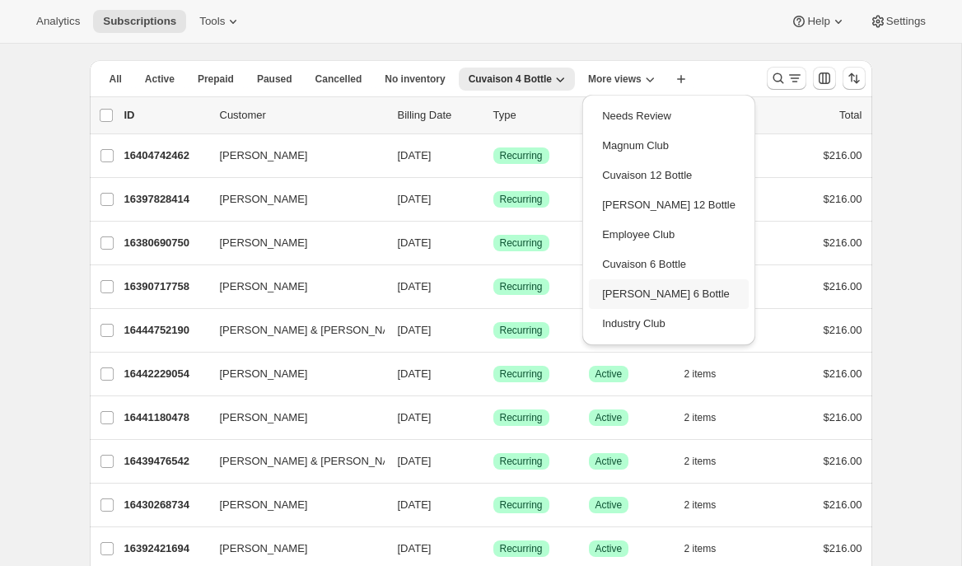
click at [636, 302] on button "[PERSON_NAME] 6 Bottle" at bounding box center [669, 294] width 160 height 30
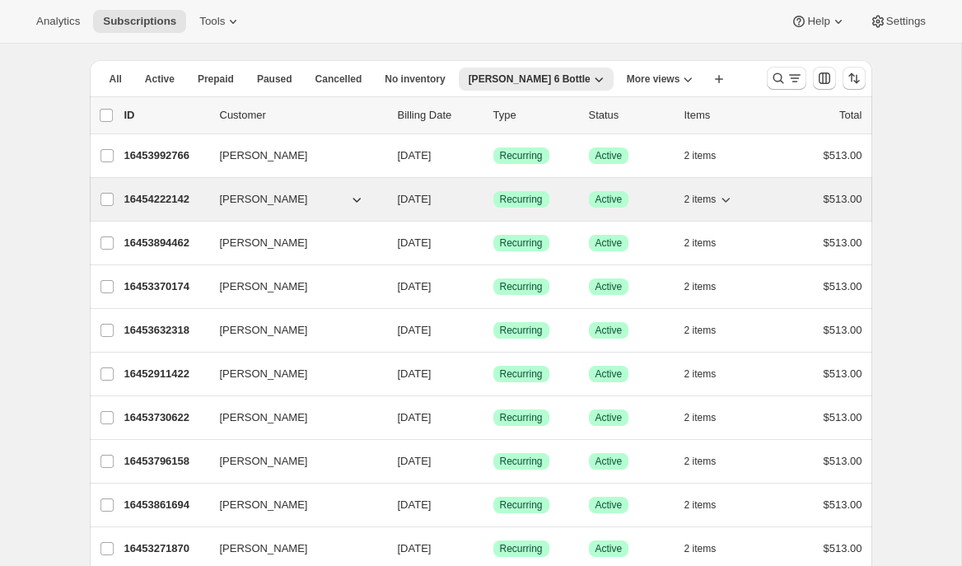
click at [168, 200] on p "16454222142" at bounding box center [165, 199] width 82 height 16
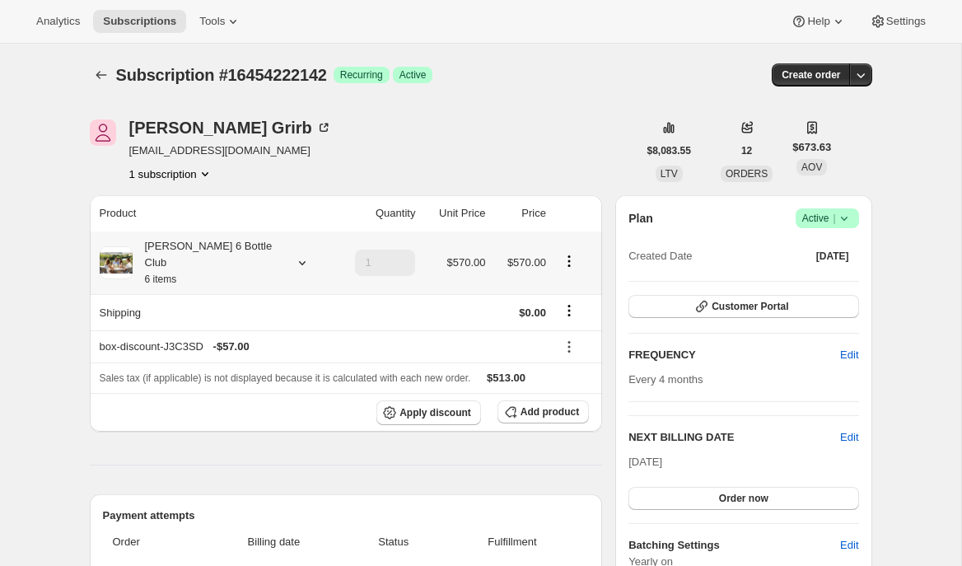
click at [294, 255] on icon at bounding box center [302, 263] width 16 height 16
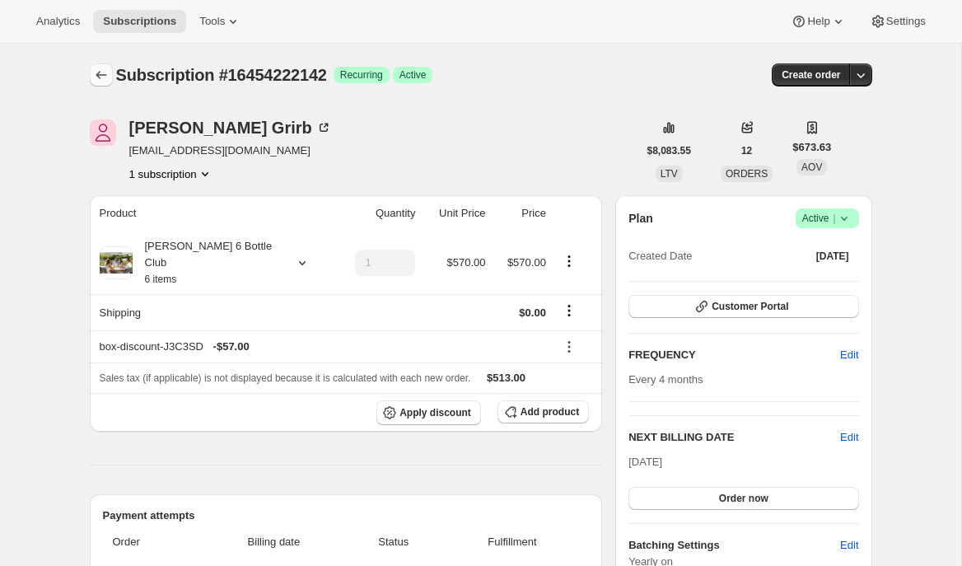
click at [91, 69] on button "Subscriptions" at bounding box center [101, 74] width 23 height 23
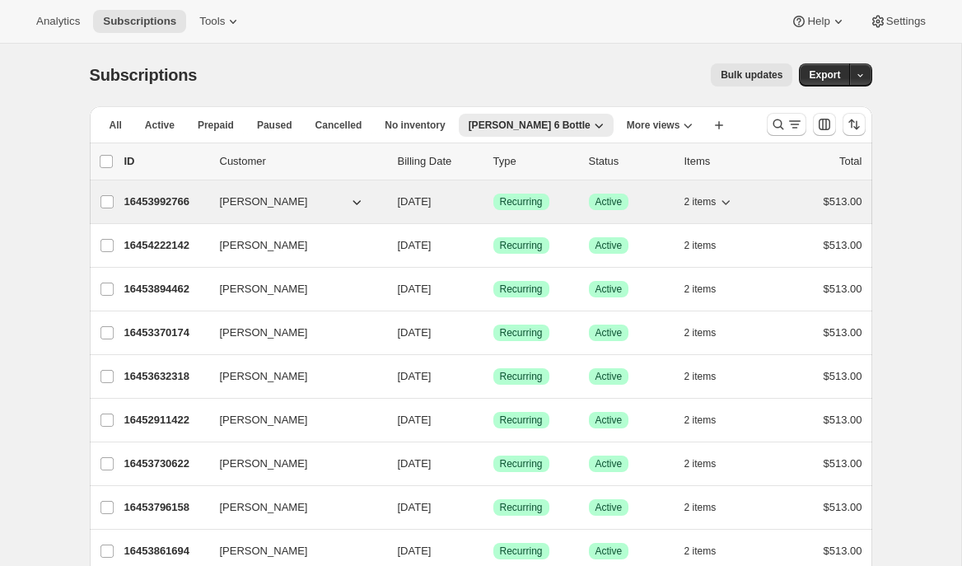
click at [176, 198] on p "16453992766" at bounding box center [165, 202] width 82 height 16
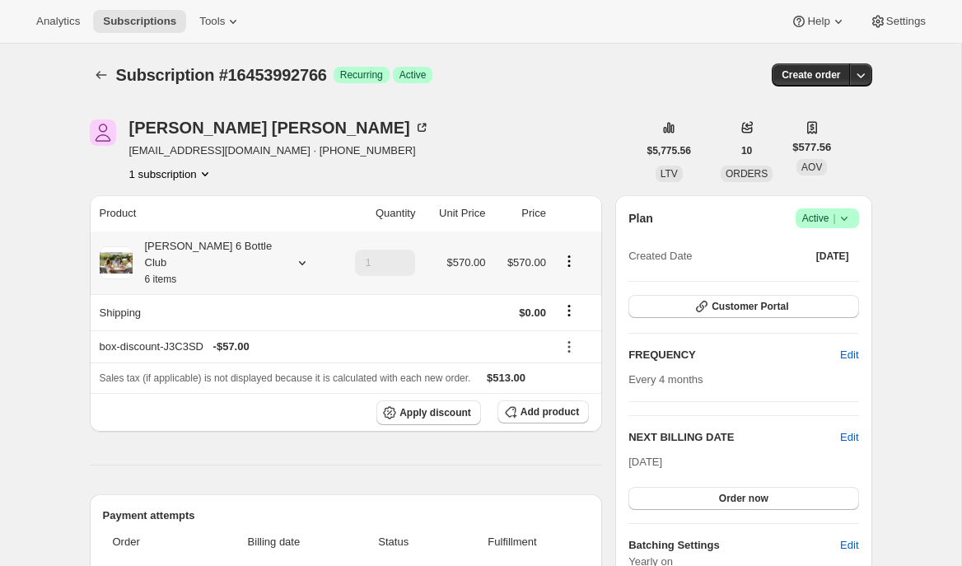
click at [294, 255] on icon at bounding box center [302, 263] width 16 height 16
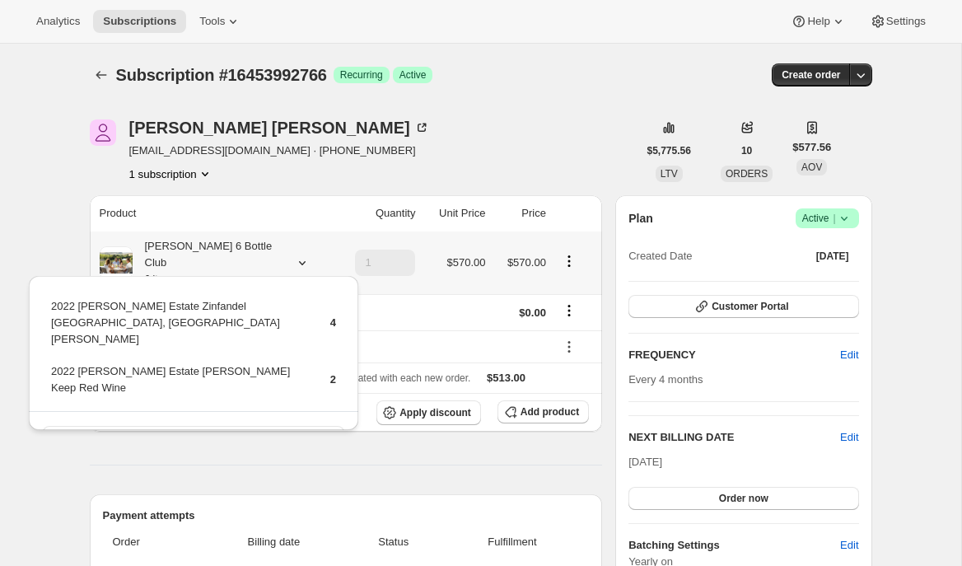
click at [294, 255] on icon at bounding box center [302, 263] width 16 height 16
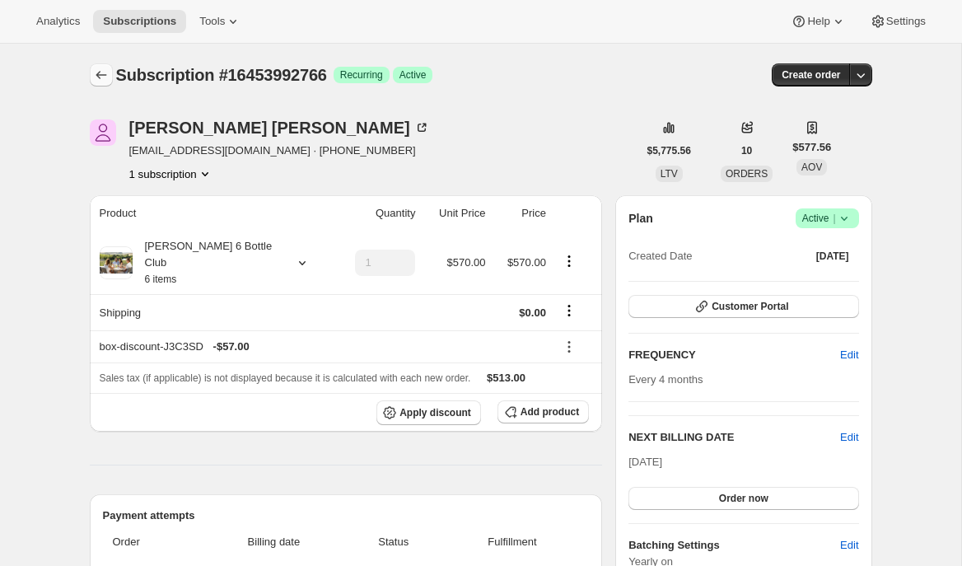
click at [108, 76] on icon "Subscriptions" at bounding box center [101, 75] width 16 height 16
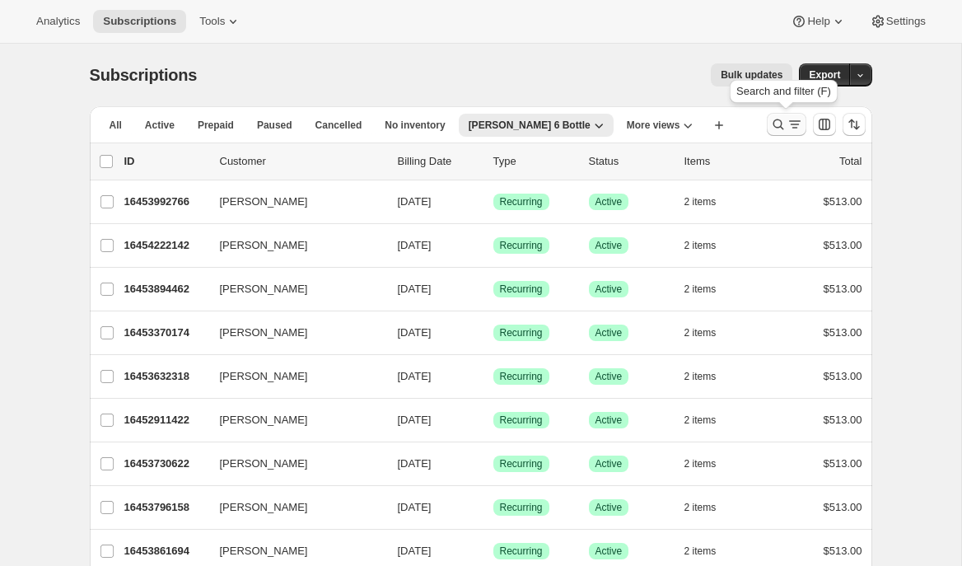
click at [770, 120] on icon "Search and filter results" at bounding box center [778, 124] width 16 height 16
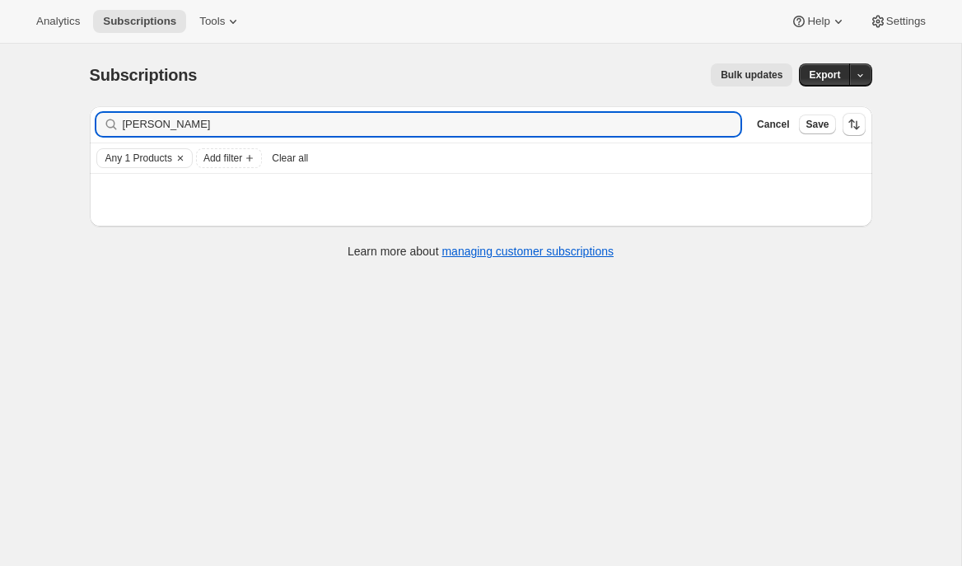
type input "kelly"
click at [724, 118] on icon "button" at bounding box center [722, 124] width 16 height 16
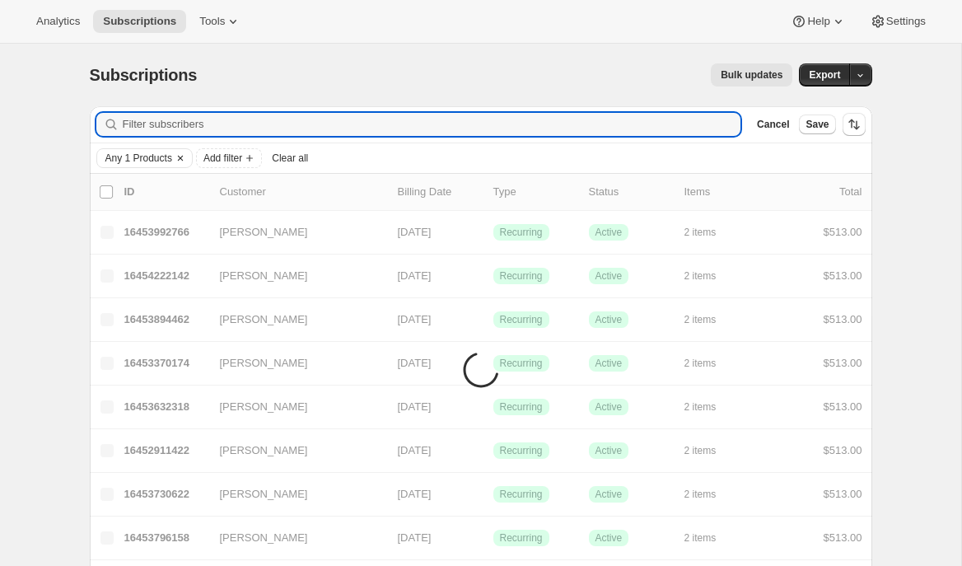
click at [182, 158] on icon "Clear" at bounding box center [180, 158] width 13 height 13
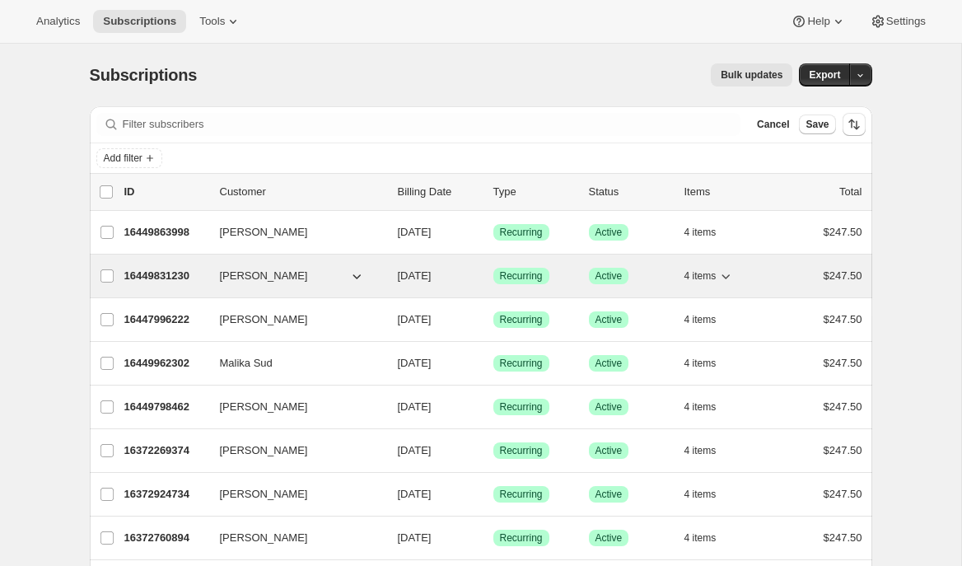
click at [152, 277] on p "16449831230" at bounding box center [165, 276] width 82 height 16
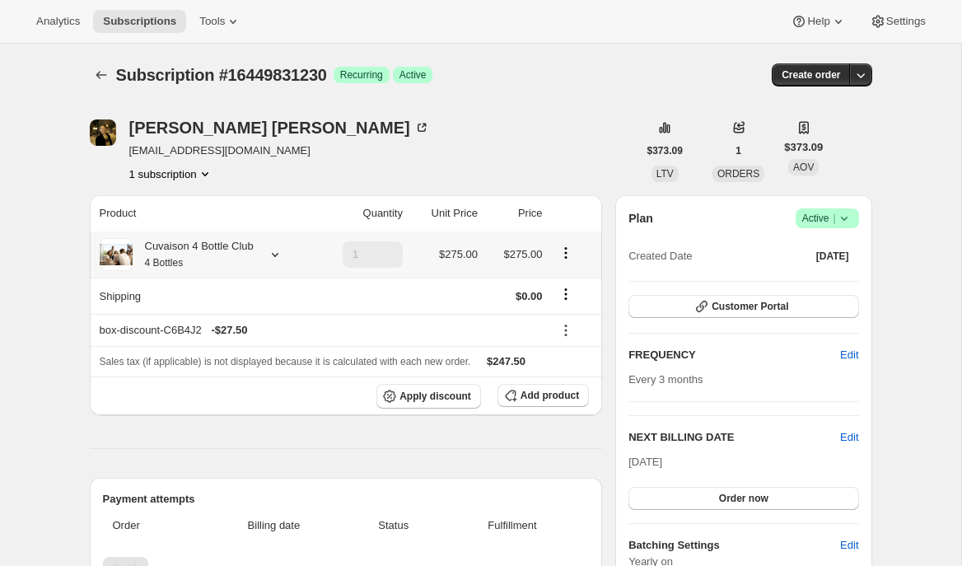
click at [283, 260] on icon at bounding box center [275, 254] width 16 height 16
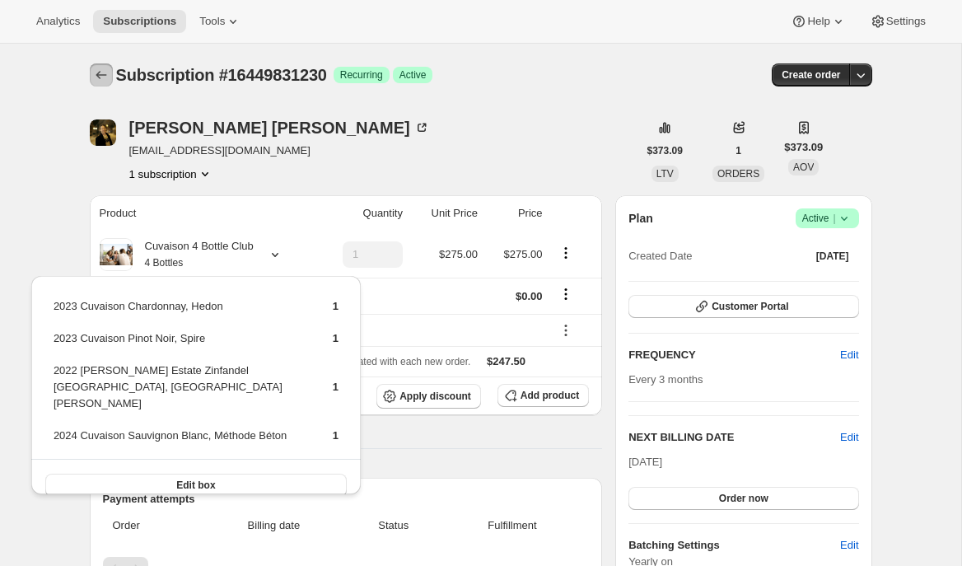
click at [90, 67] on button "Subscriptions" at bounding box center [101, 74] width 23 height 23
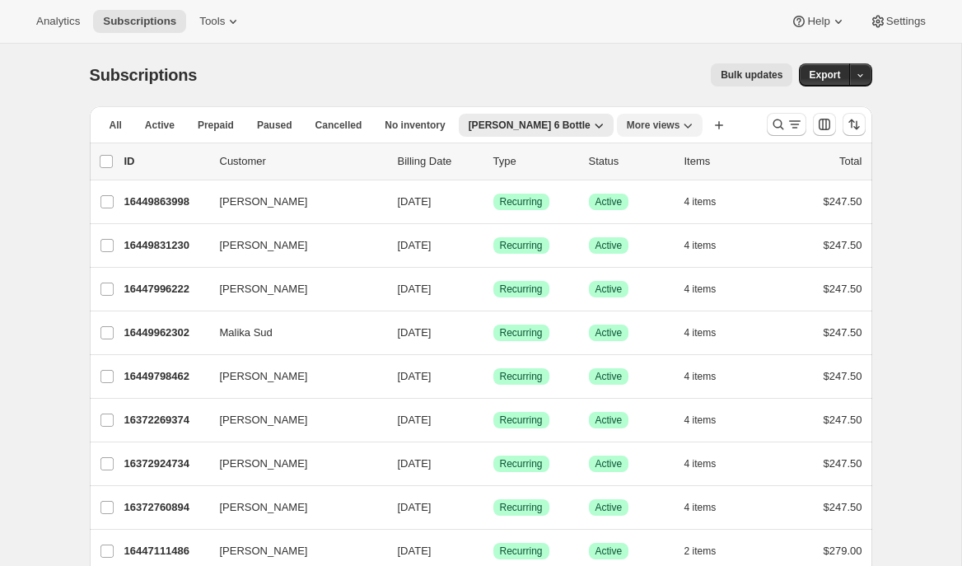
click at [627, 126] on span "More views" at bounding box center [654, 125] width 54 height 13
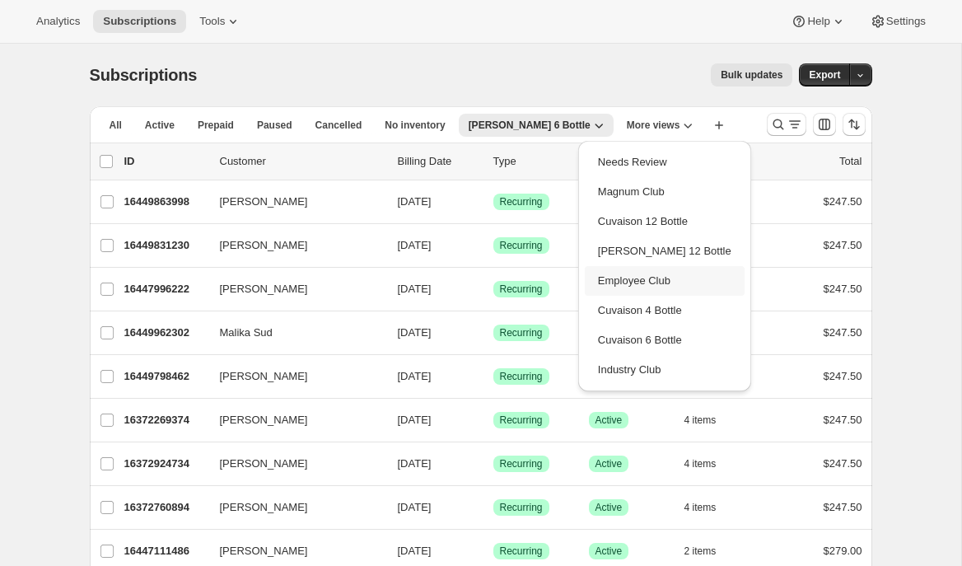
click at [622, 286] on button "Employee Club" at bounding box center [665, 281] width 160 height 30
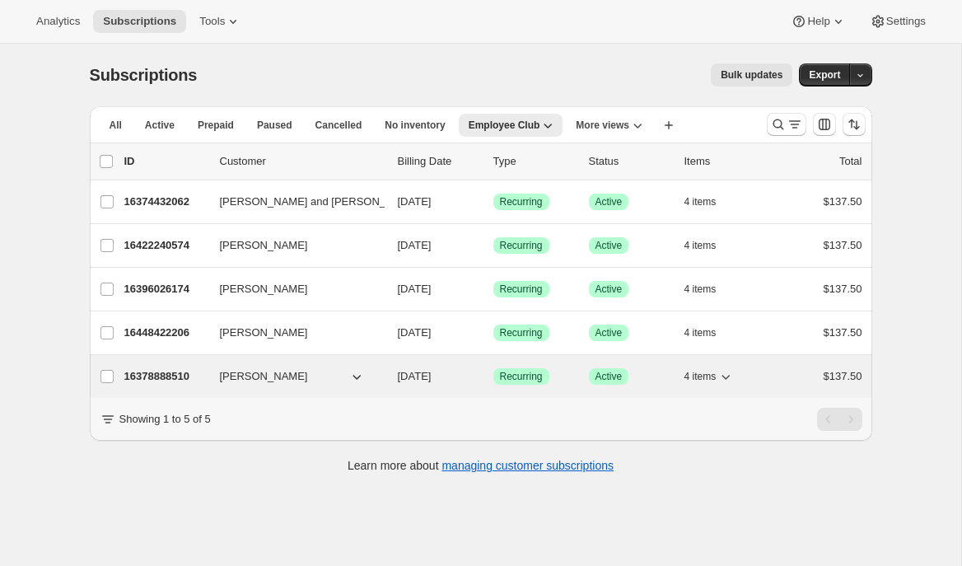
click at [143, 377] on p "16378888510" at bounding box center [165, 376] width 82 height 16
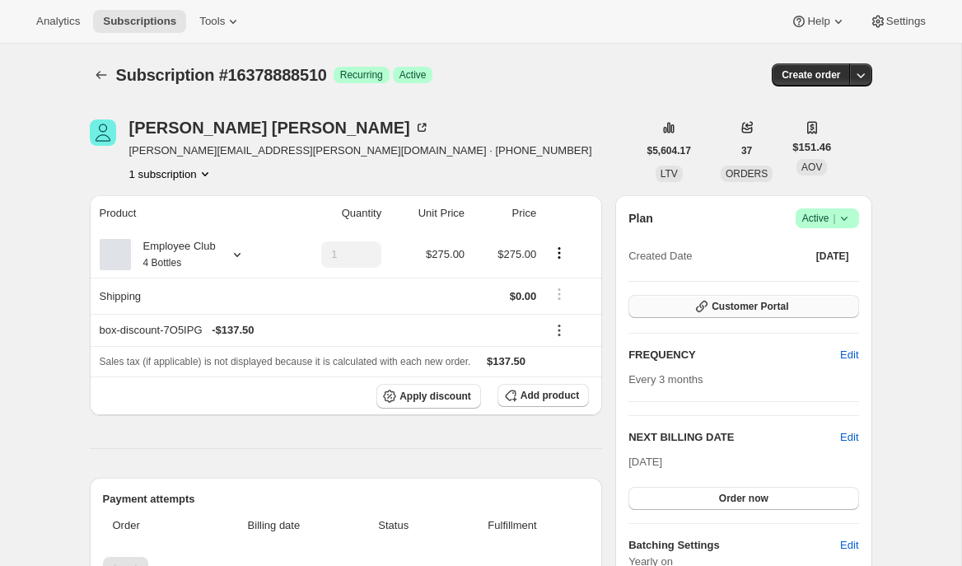
click at [694, 309] on icon "button" at bounding box center [702, 306] width 16 height 16
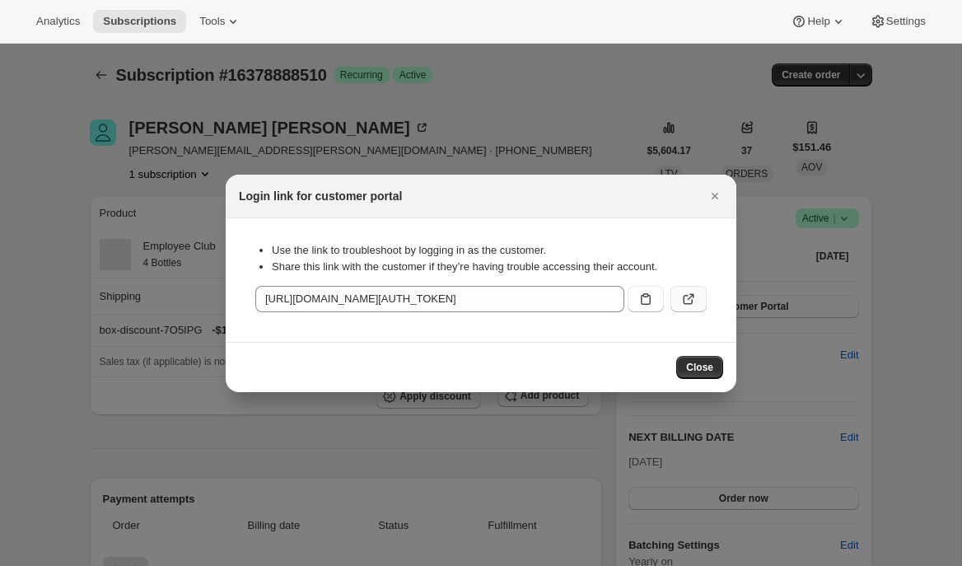
click at [688, 302] on icon ":rcmv:" at bounding box center [688, 299] width 16 height 16
click at [652, 297] on icon ":rcmv:" at bounding box center [646, 299] width 16 height 16
click at [722, 196] on icon "Close" at bounding box center [715, 196] width 16 height 16
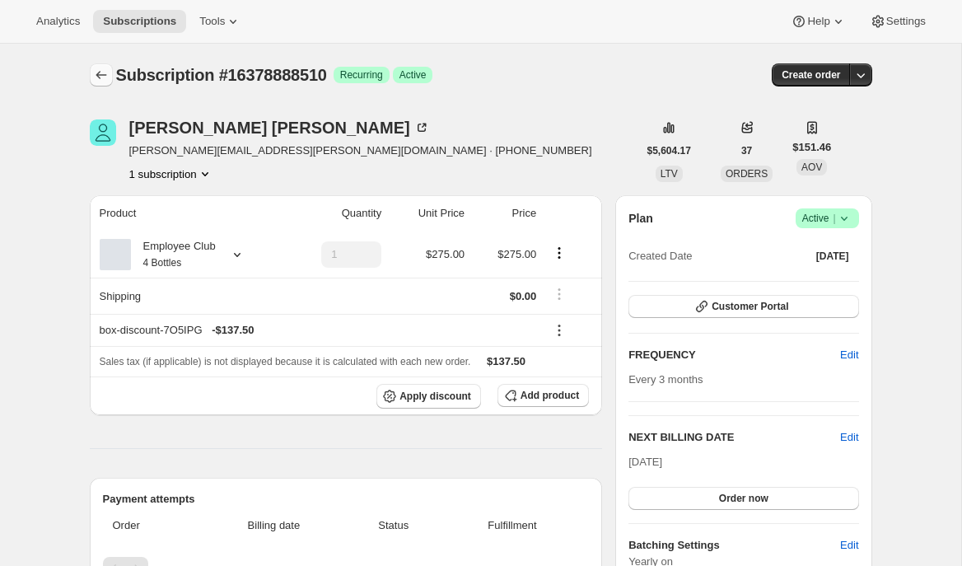
click at [98, 71] on icon "Subscriptions" at bounding box center [101, 75] width 16 height 16
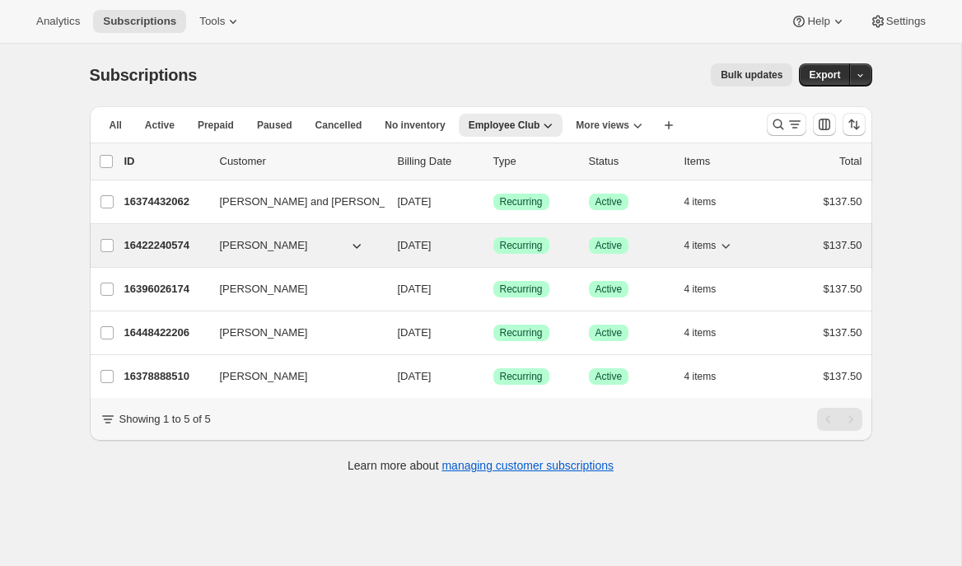
click at [166, 242] on p "16422240574" at bounding box center [165, 245] width 82 height 16
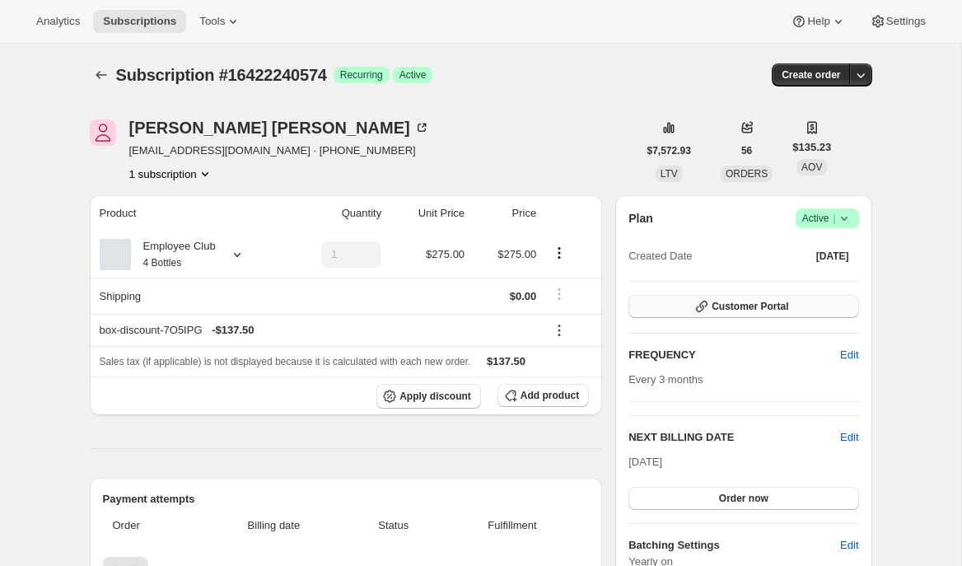
click at [707, 306] on icon "button" at bounding box center [702, 306] width 16 height 16
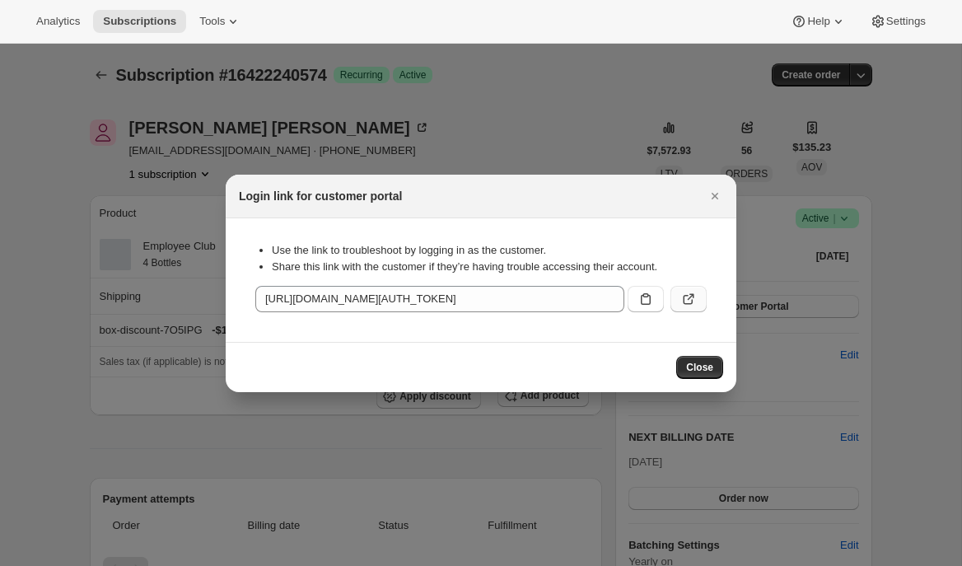
click at [689, 294] on icon ":rcsc:" at bounding box center [688, 299] width 16 height 16
click at [713, 189] on icon "Close" at bounding box center [715, 196] width 16 height 16
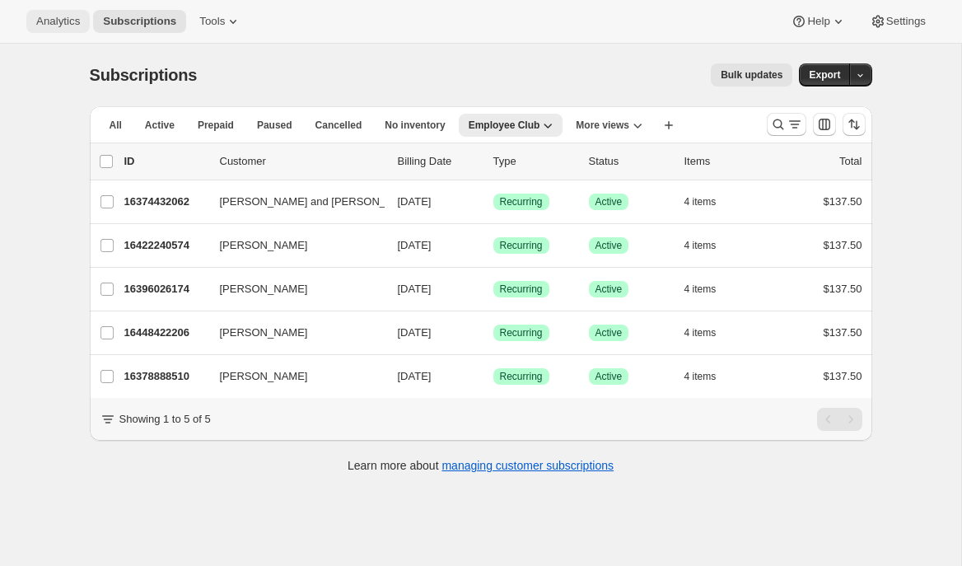
click at [64, 20] on span "Analytics" at bounding box center [58, 21] width 44 height 13
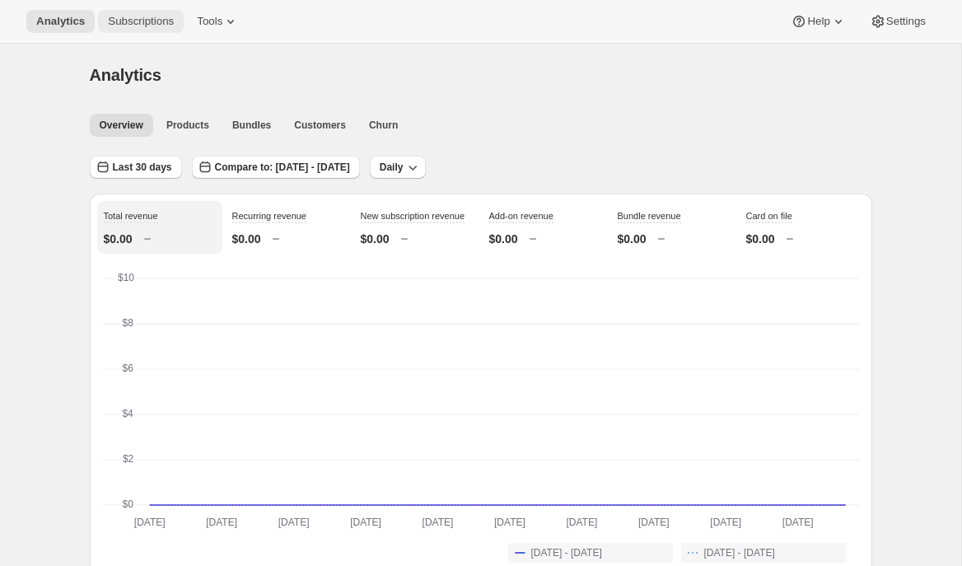
click at [143, 23] on span "Subscriptions" at bounding box center [141, 21] width 66 height 13
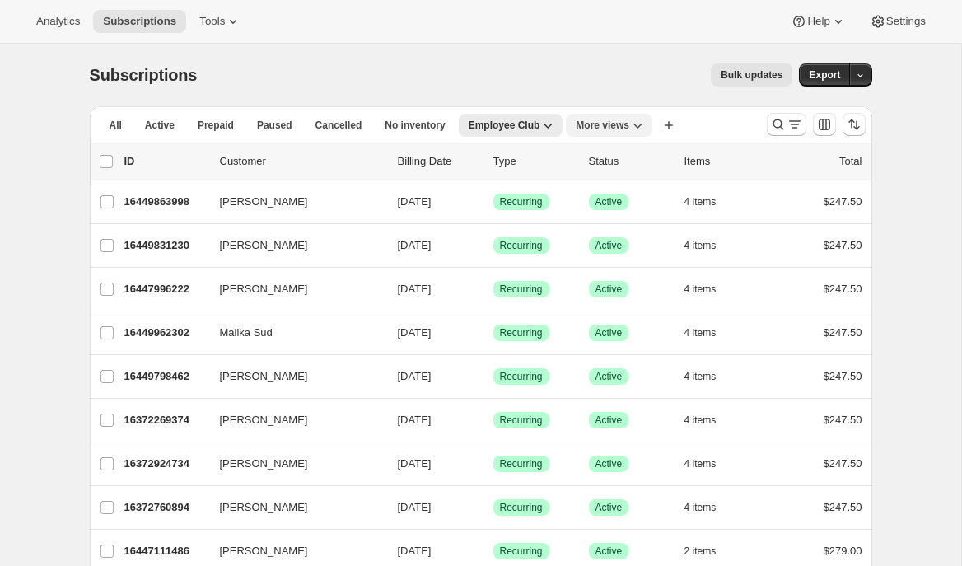
click at [641, 130] on icon "More views" at bounding box center [637, 125] width 16 height 16
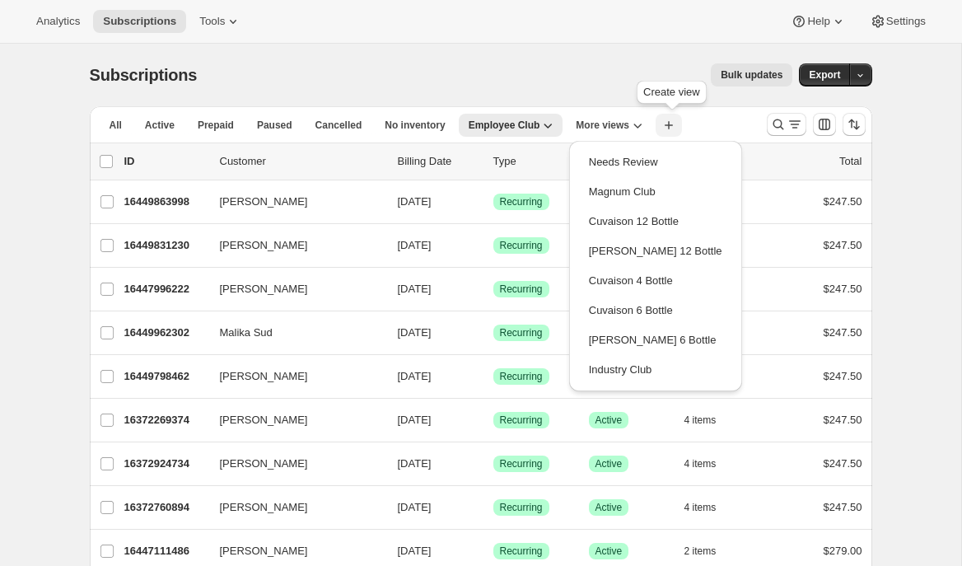
click at [674, 129] on icon "button" at bounding box center [669, 125] width 16 height 16
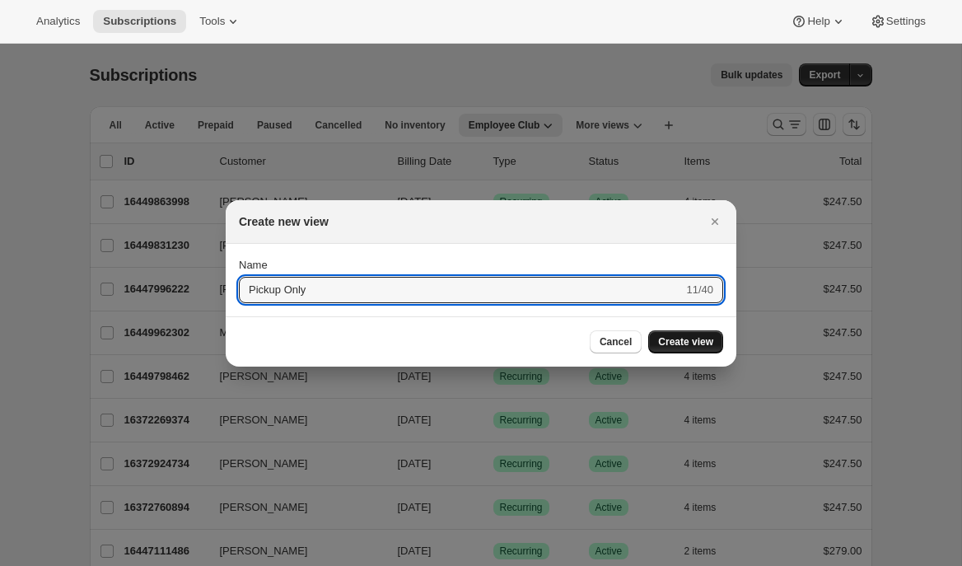
type input "Pickup Only"
click at [673, 346] on span "Create view" at bounding box center [685, 341] width 55 height 13
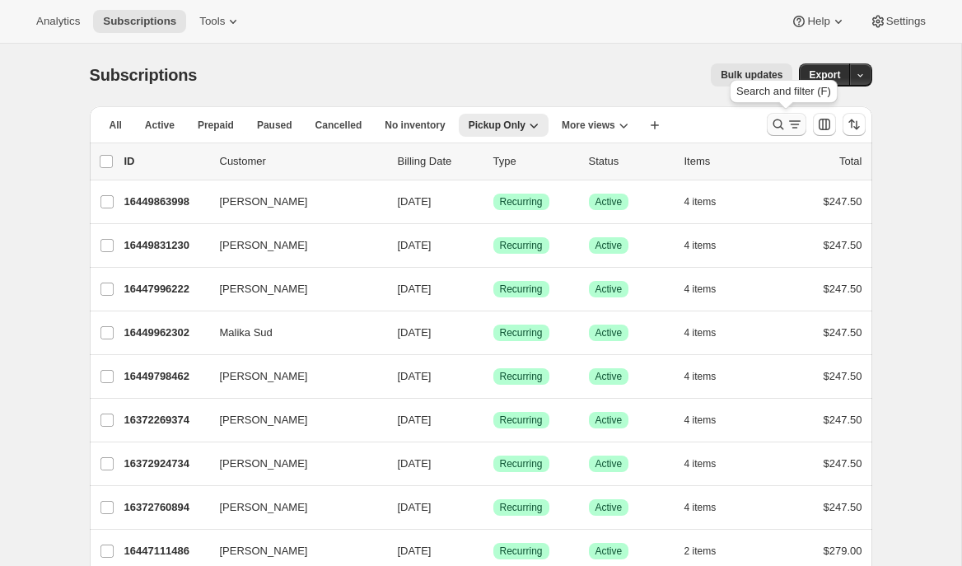
click at [781, 131] on icon "Search and filter results" at bounding box center [778, 124] width 16 height 16
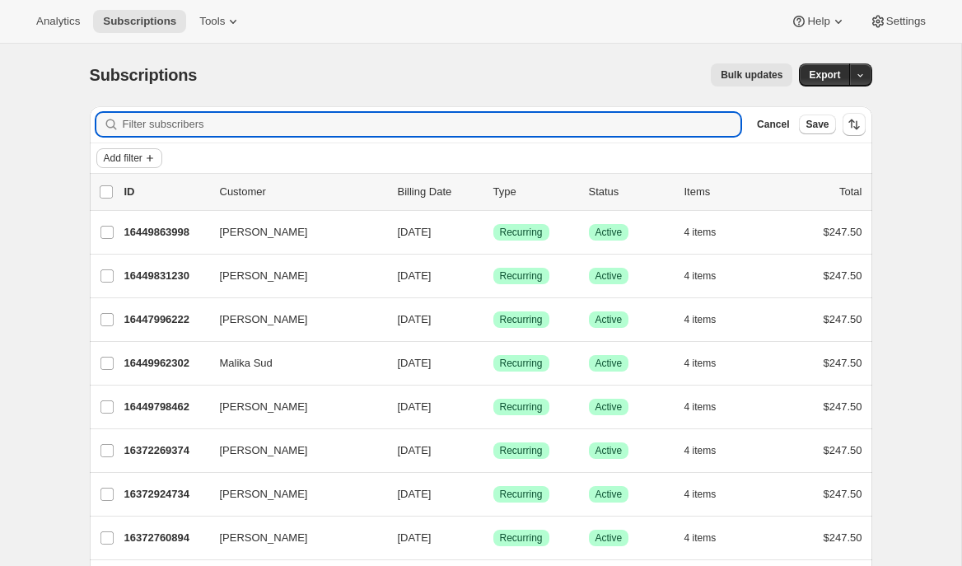
click at [130, 159] on span "Add filter" at bounding box center [123, 158] width 39 height 13
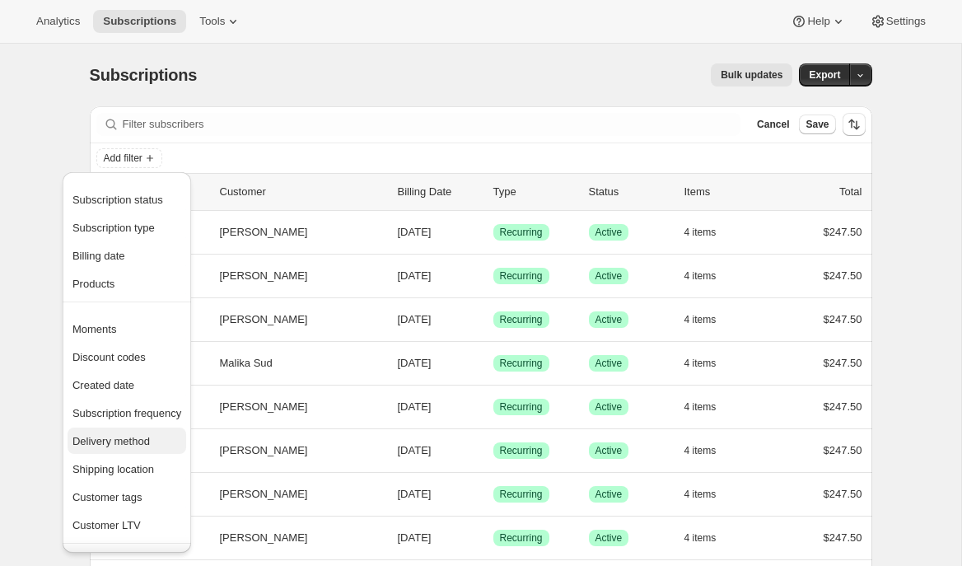
click at [120, 432] on button "Delivery method" at bounding box center [127, 441] width 119 height 26
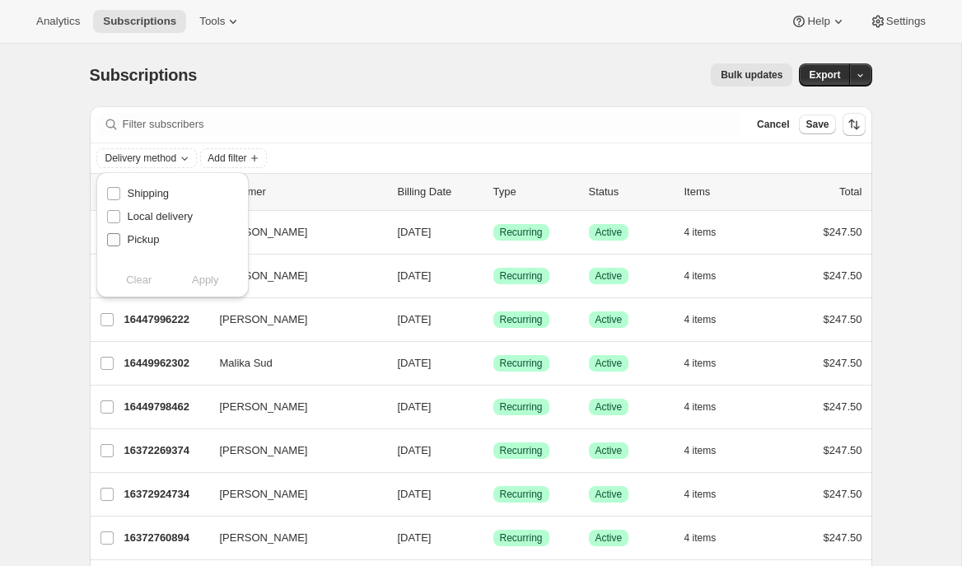
click at [157, 235] on span "Pickup" at bounding box center [144, 239] width 32 height 12
click at [120, 235] on input "Pickup" at bounding box center [113, 239] width 13 height 13
checkbox input "true"
click at [209, 280] on span "Apply" at bounding box center [205, 280] width 27 height 16
click at [262, 162] on span "Add filter" at bounding box center [262, 158] width 39 height 13
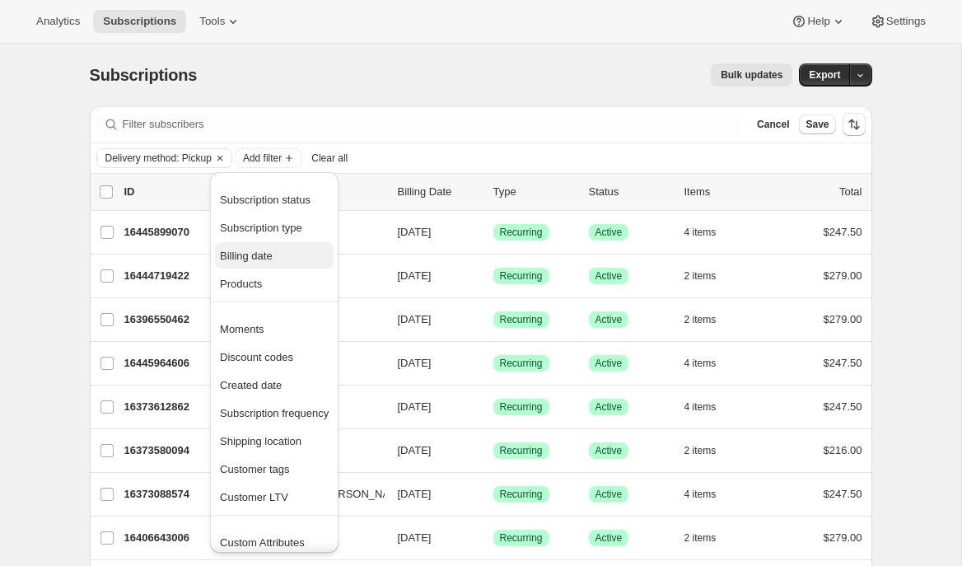
click at [254, 255] on span "Billing date" at bounding box center [246, 256] width 53 height 12
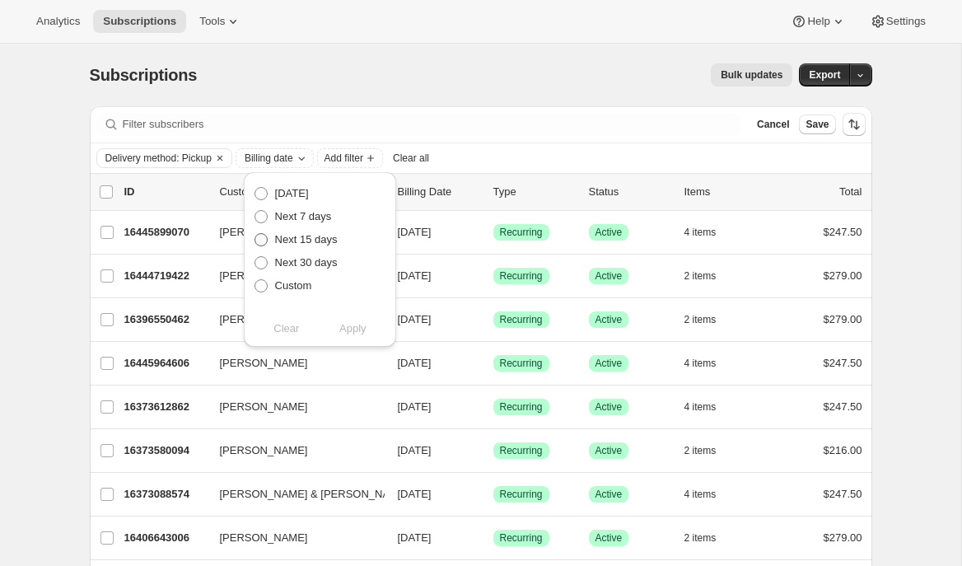
click at [292, 241] on span "Next 15 days" at bounding box center [306, 239] width 63 height 12
click at [255, 234] on input "Next 15 days" at bounding box center [255, 233] width 1 height 1
radio input "true"
click at [360, 322] on span "Apply" at bounding box center [352, 328] width 27 height 16
click at [827, 124] on span "Save" at bounding box center [817, 124] width 23 height 13
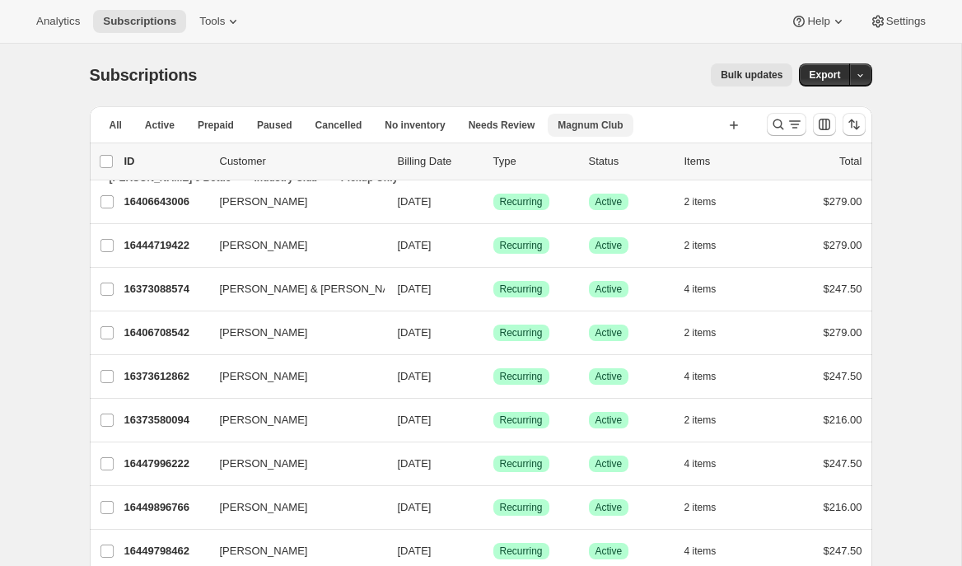
click at [618, 123] on span "Magnum Club" at bounding box center [590, 125] width 65 height 13
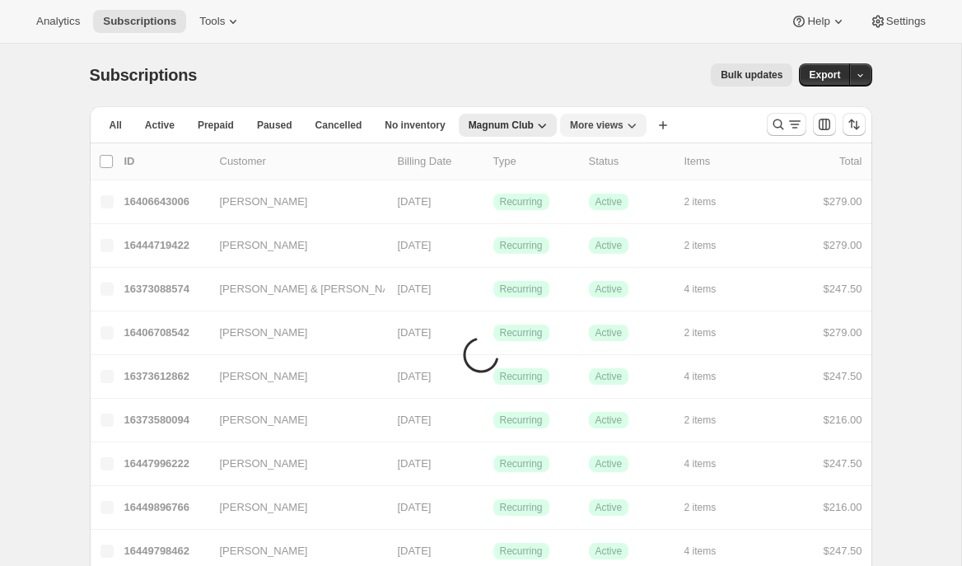
click at [634, 124] on icon "More views" at bounding box center [632, 125] width 16 height 16
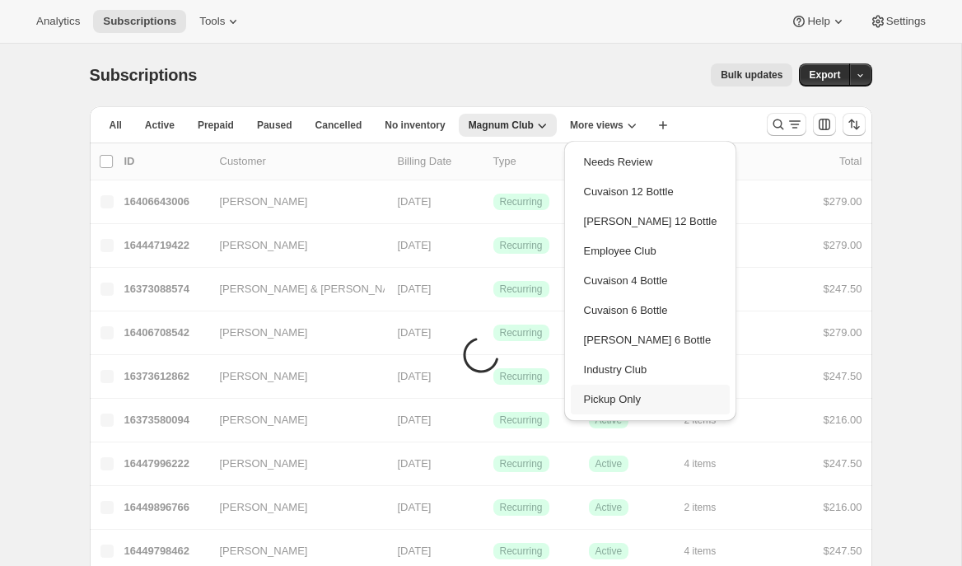
click at [602, 399] on button "Pickup Only" at bounding box center [651, 400] width 160 height 30
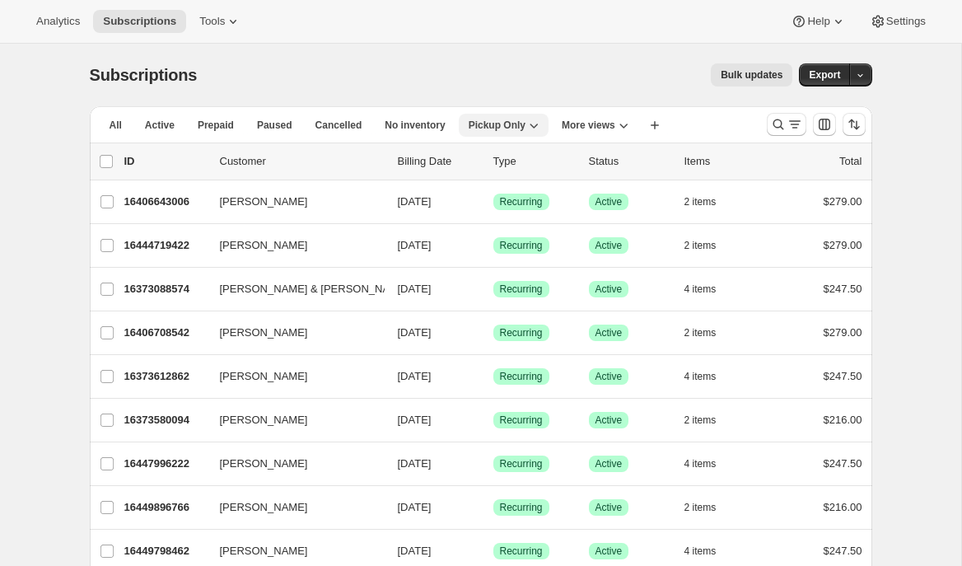
click at [523, 122] on span "Pickup Only" at bounding box center [497, 125] width 57 height 13
click at [779, 128] on icon "Search and filter results" at bounding box center [778, 124] width 16 height 16
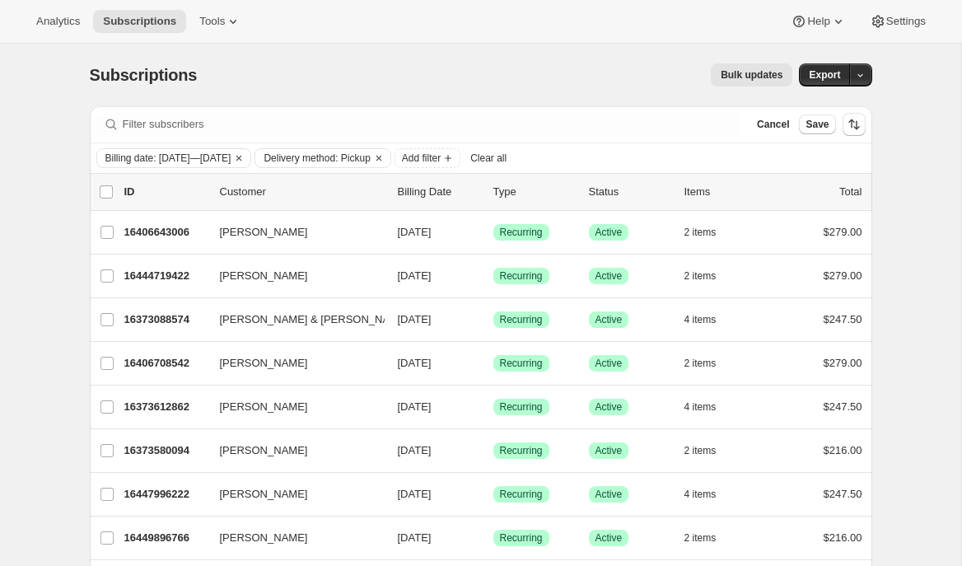
click at [814, 126] on span "Save" at bounding box center [817, 124] width 23 height 13
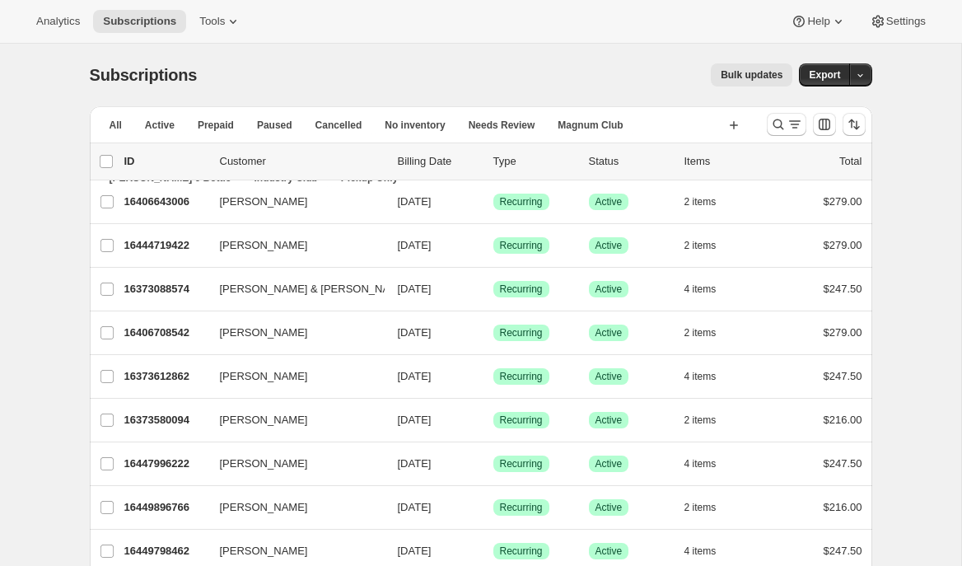
click at [676, 120] on ul "All Active Prepaid Paused Cancelled No inventory Needs Review Magnum Club Cuvai…" at bounding box center [408, 151] width 624 height 76
click at [550, 68] on div "Bulk updates" at bounding box center [505, 74] width 576 height 23
click at [624, 116] on button "Magnum Club" at bounding box center [590, 125] width 85 height 23
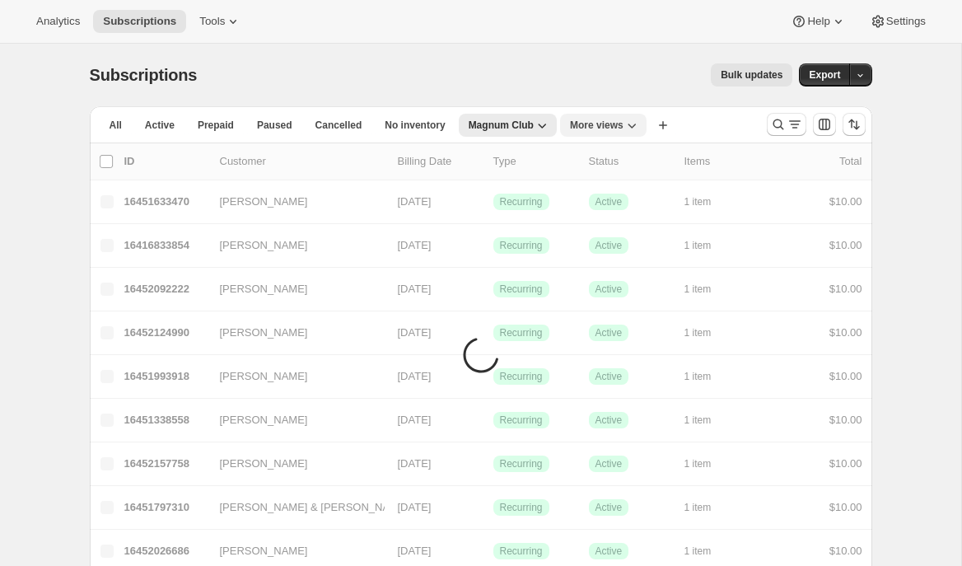
click at [637, 123] on icon "More views" at bounding box center [632, 125] width 16 height 16
click at [507, 75] on div "Bulk updates" at bounding box center [505, 74] width 576 height 23
click at [515, 78] on div "Bulk updates" at bounding box center [505, 74] width 576 height 23
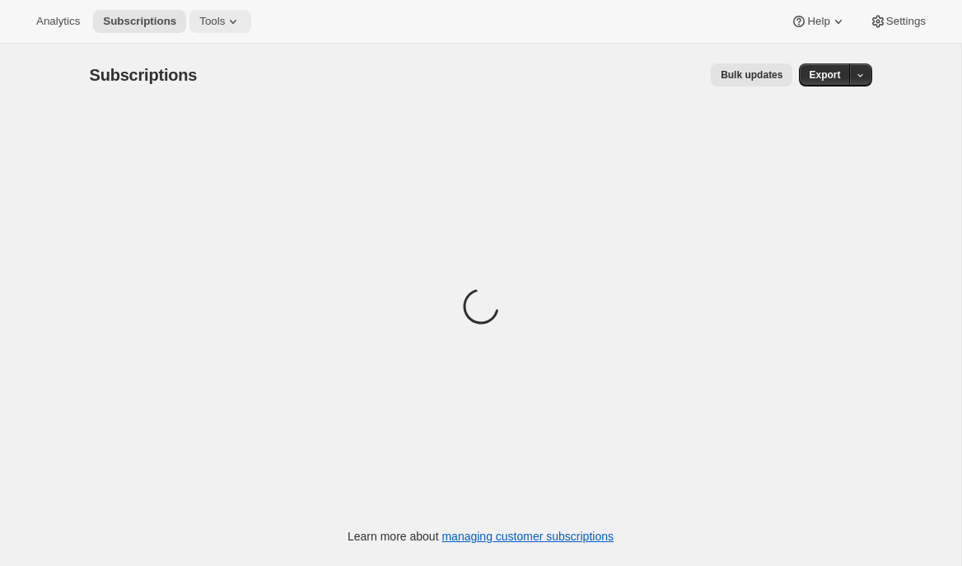
click at [231, 22] on icon at bounding box center [233, 21] width 16 height 16
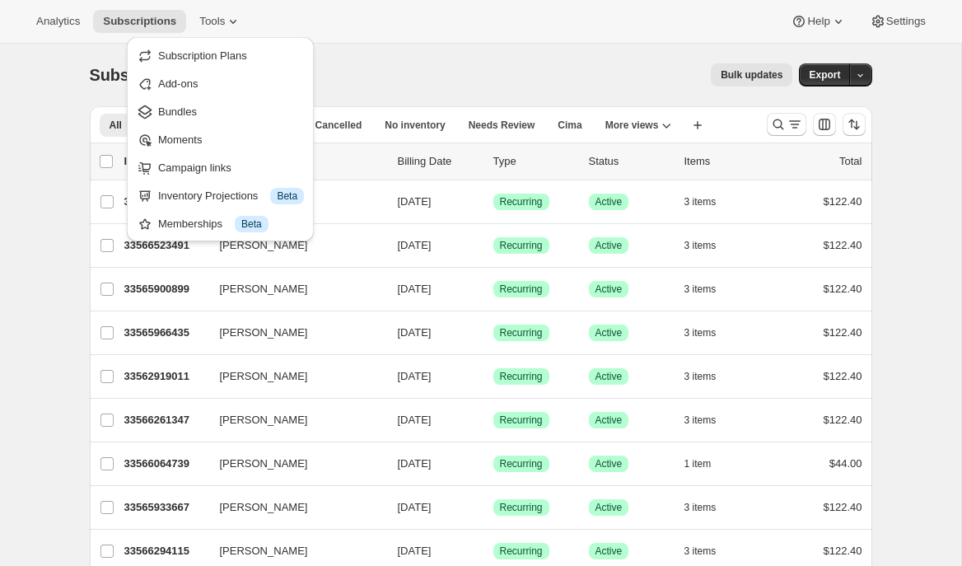
click at [401, 78] on div "Bulk updates" at bounding box center [505, 74] width 576 height 23
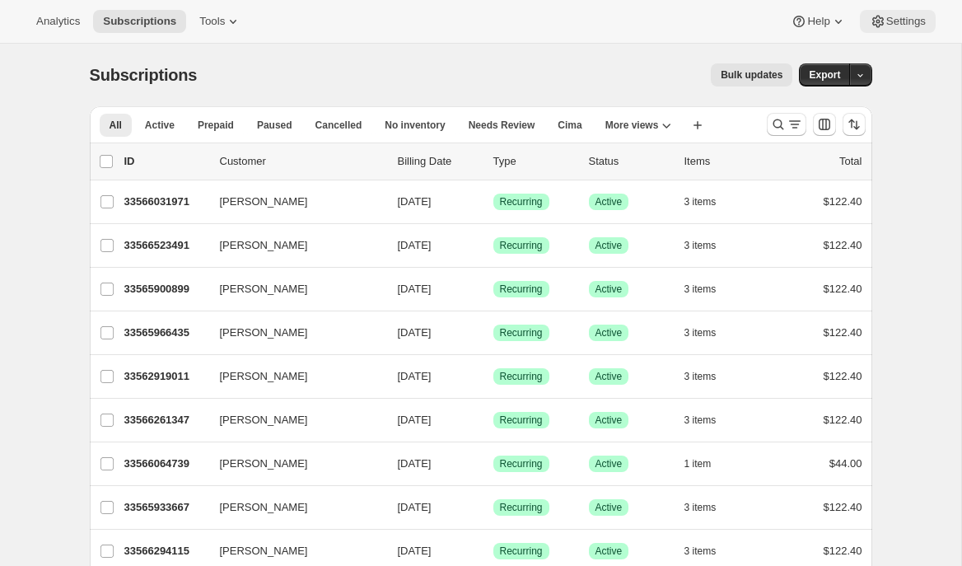
click at [903, 31] on button "Settings" at bounding box center [898, 21] width 76 height 23
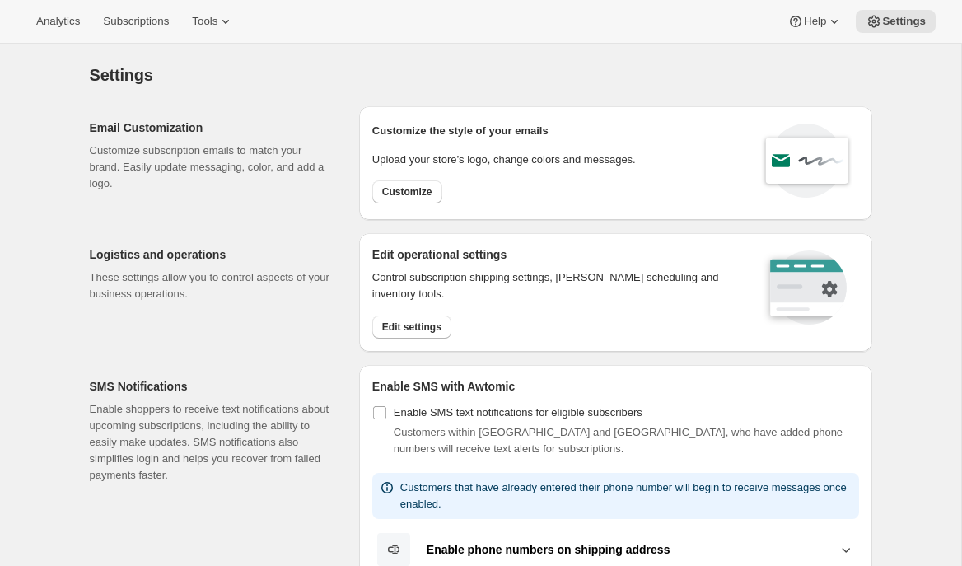
scroll to position [37, 0]
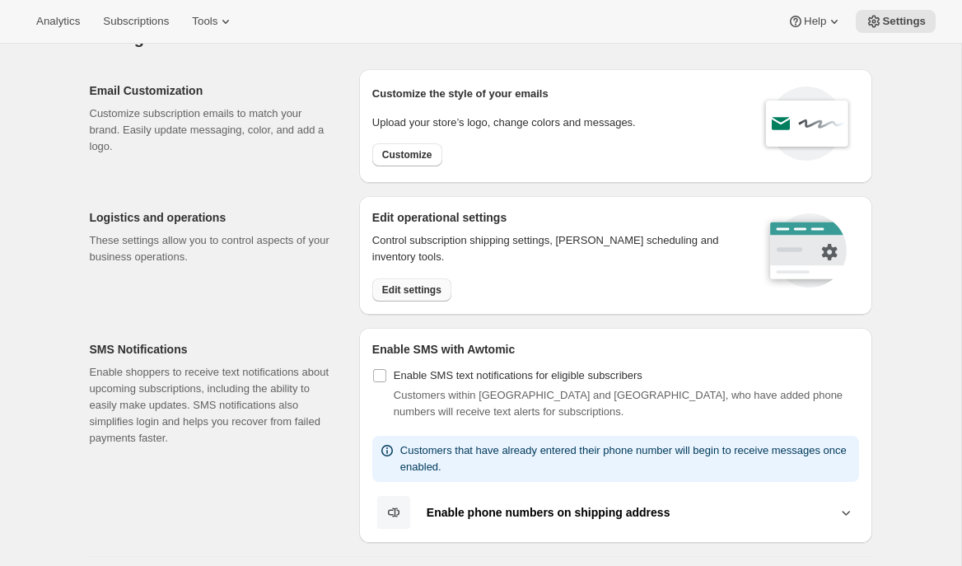
click at [426, 290] on span "Edit settings" at bounding box center [411, 289] width 59 height 13
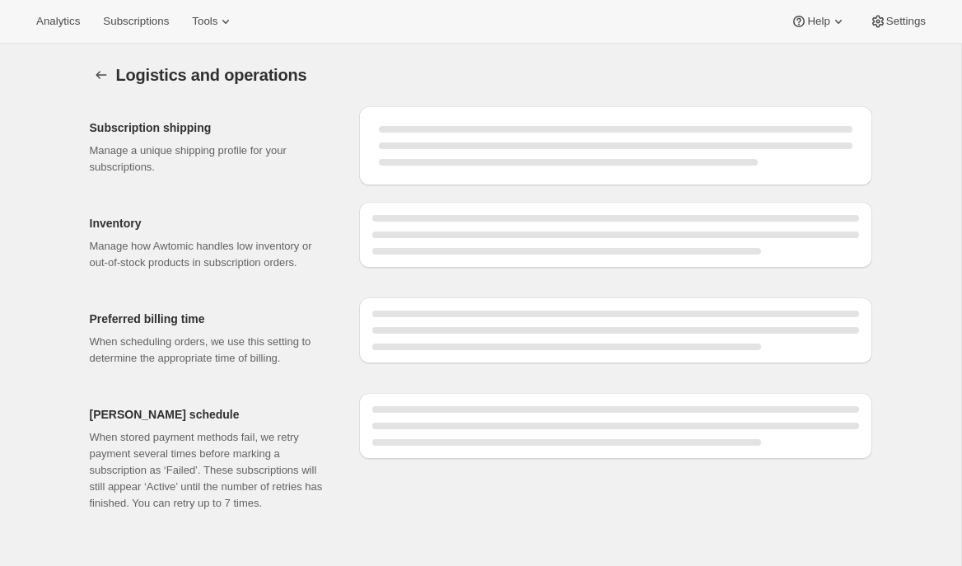
select select "DAY"
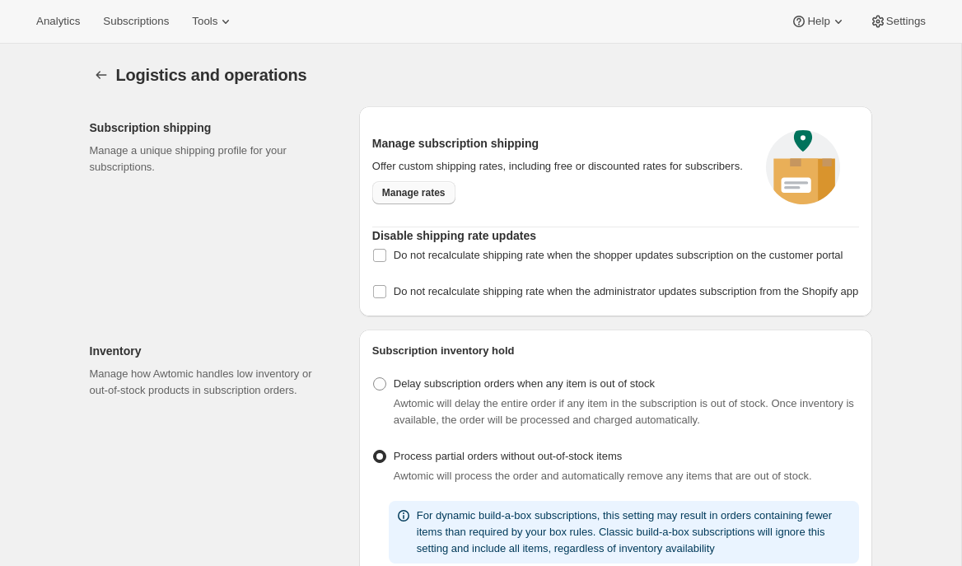
click at [428, 199] on span "Manage rates" at bounding box center [413, 192] width 63 height 13
click at [100, 77] on icon "Settings" at bounding box center [101, 75] width 16 height 16
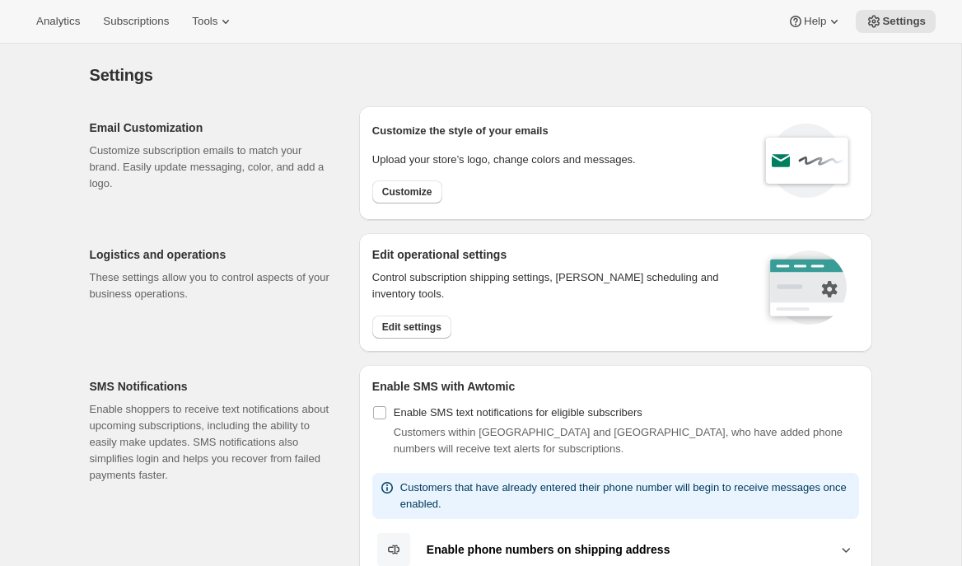
click at [385, 341] on div "Edit operational settings Control subscription shipping settings, dunning sched…" at bounding box center [615, 292] width 513 height 119
click at [386, 329] on span "Edit settings" at bounding box center [411, 326] width 59 height 13
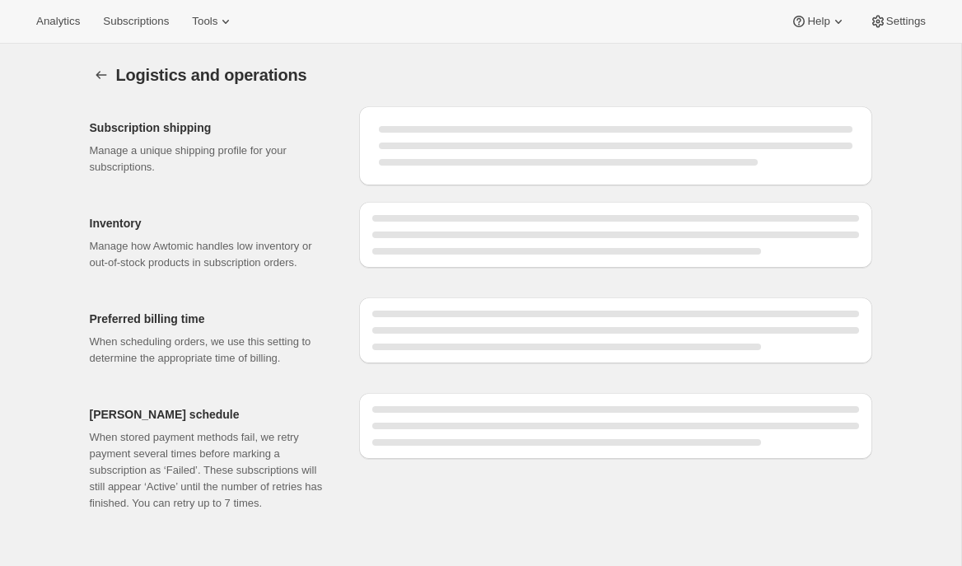
select select "DAY"
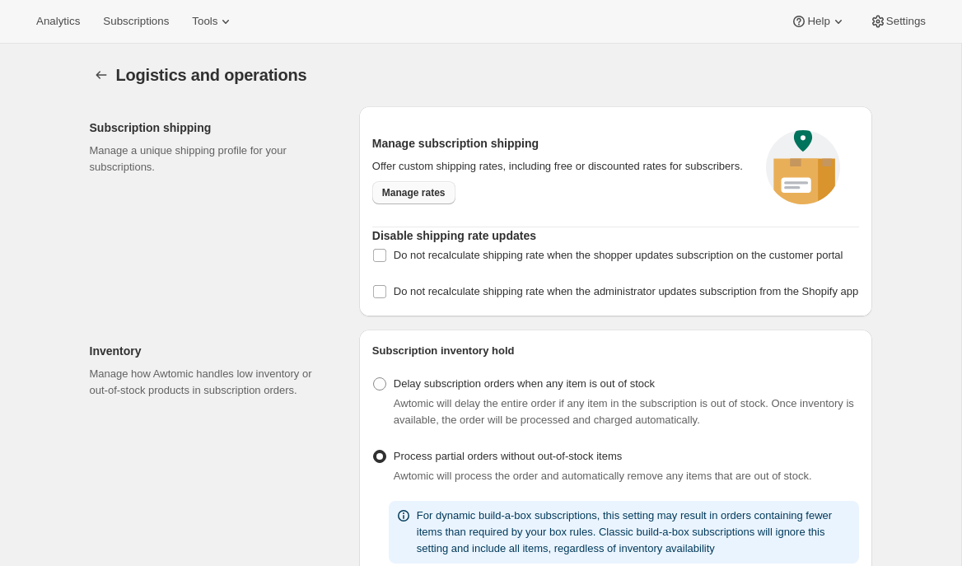
click at [423, 199] on span "Manage rates" at bounding box center [413, 192] width 63 height 13
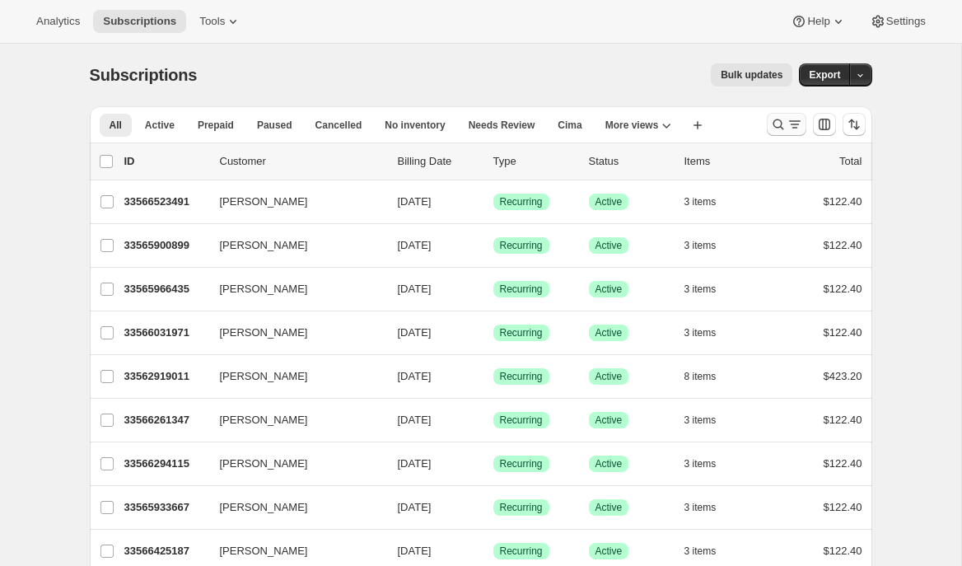
click at [769, 128] on button "Search and filter results" at bounding box center [787, 124] width 40 height 23
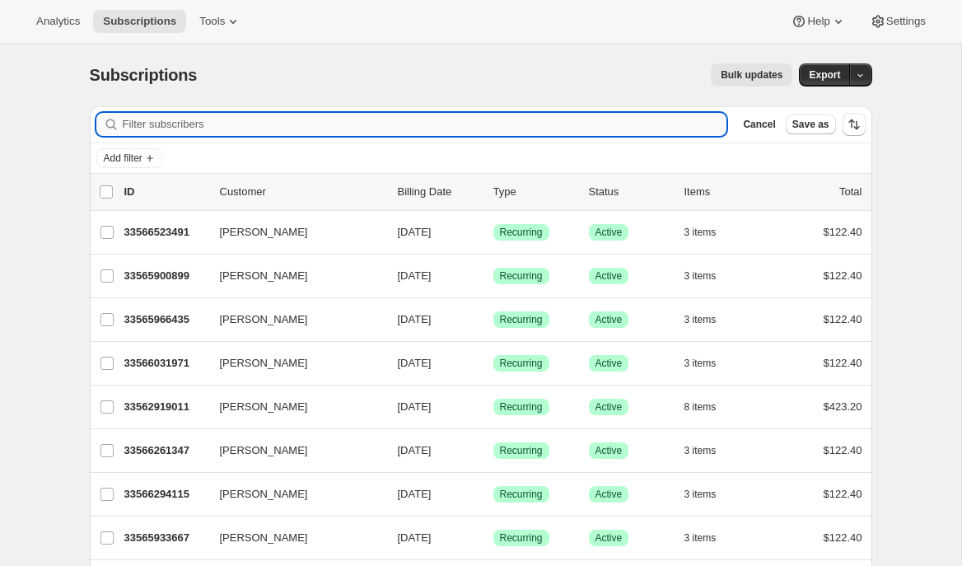
click at [354, 119] on input "Filter subscribers" at bounding box center [425, 124] width 605 height 23
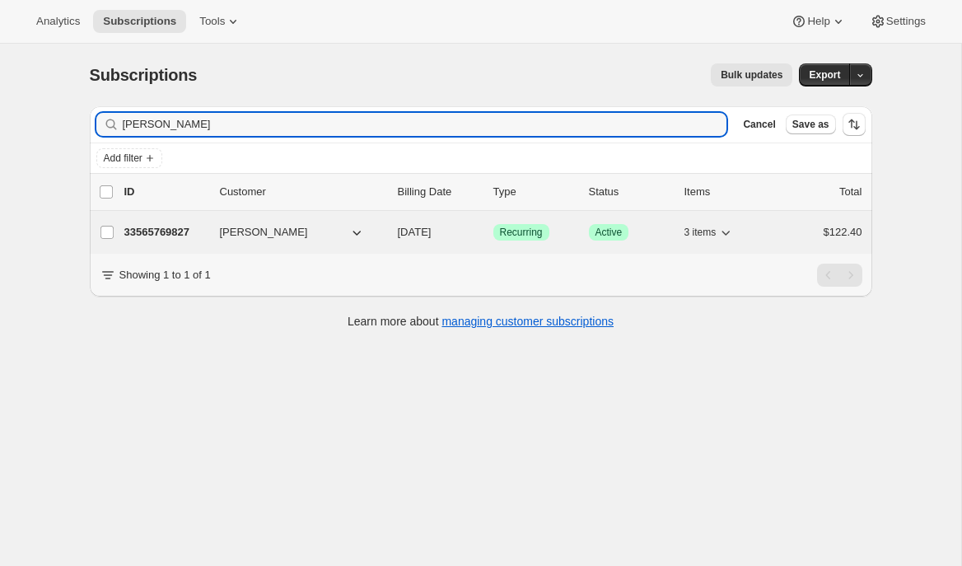
type input "Joel blumb"
click at [187, 239] on p "33565769827" at bounding box center [165, 232] width 82 height 16
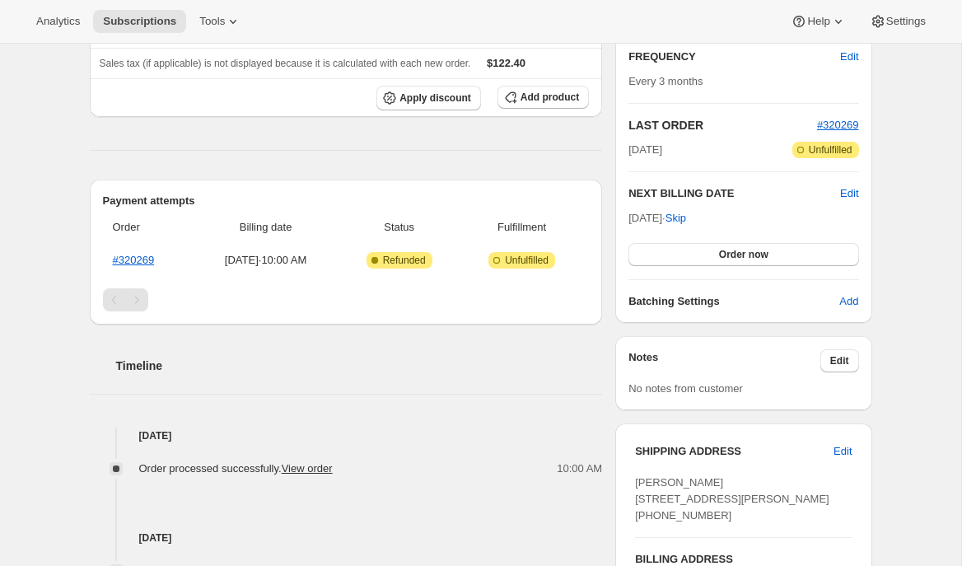
scroll to position [295, 0]
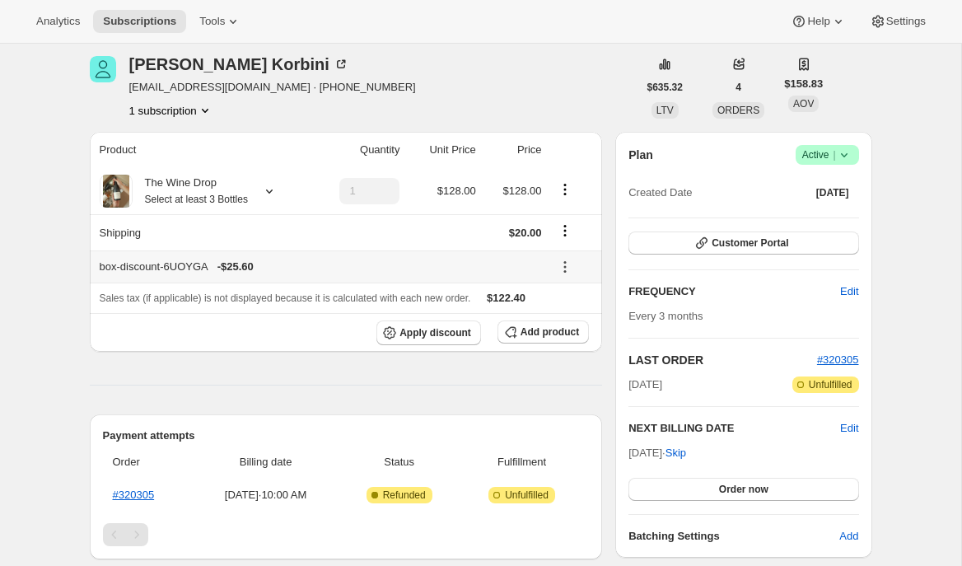
scroll to position [2, 0]
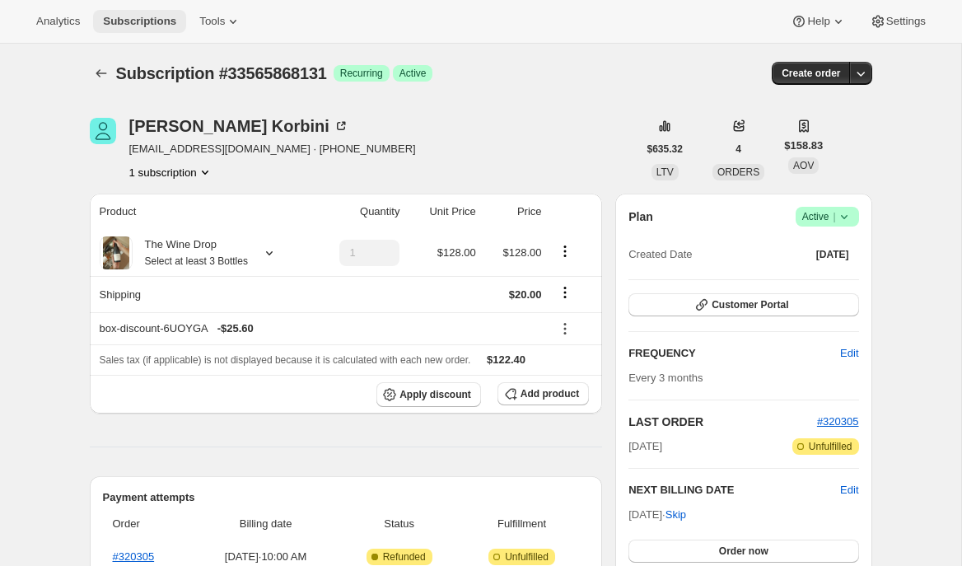
click at [138, 23] on span "Subscriptions" at bounding box center [139, 21] width 73 height 13
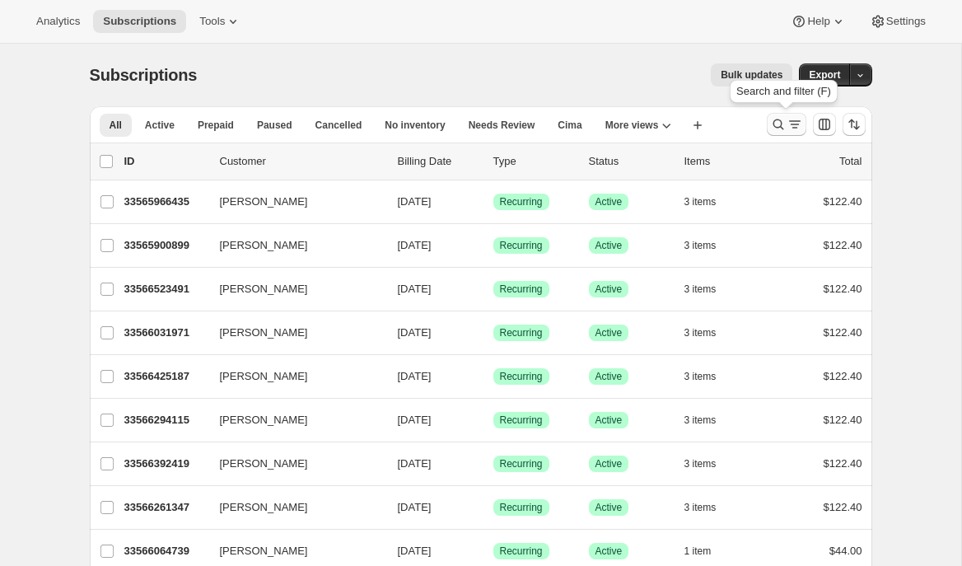
click at [785, 127] on icon "Search and filter results" at bounding box center [778, 124] width 16 height 16
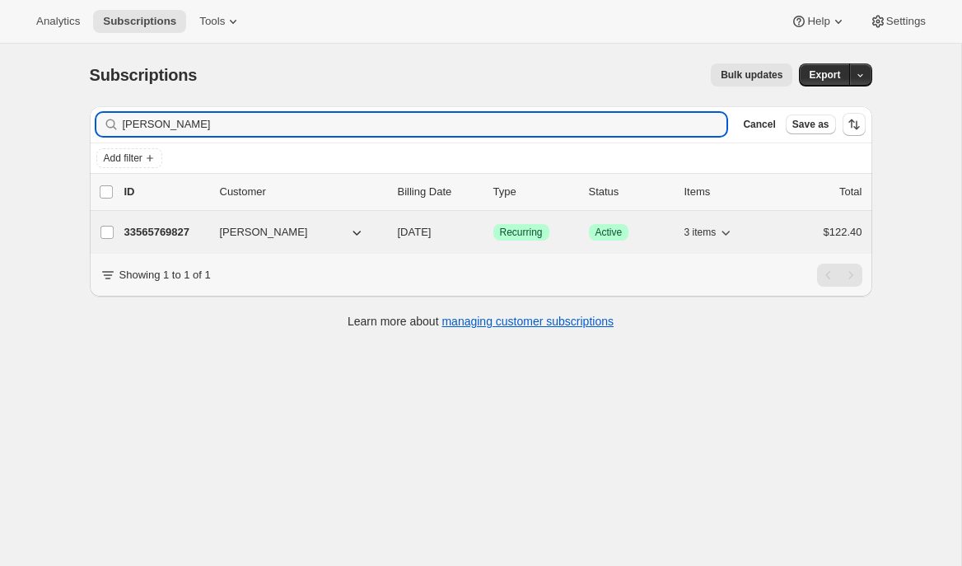
type input "joel"
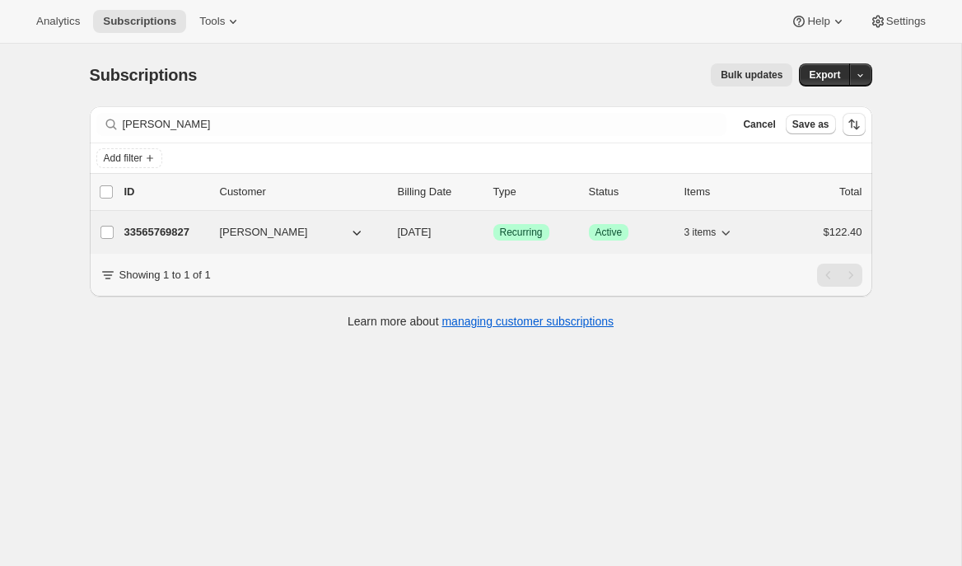
click at [158, 230] on p "33565769827" at bounding box center [165, 232] width 82 height 16
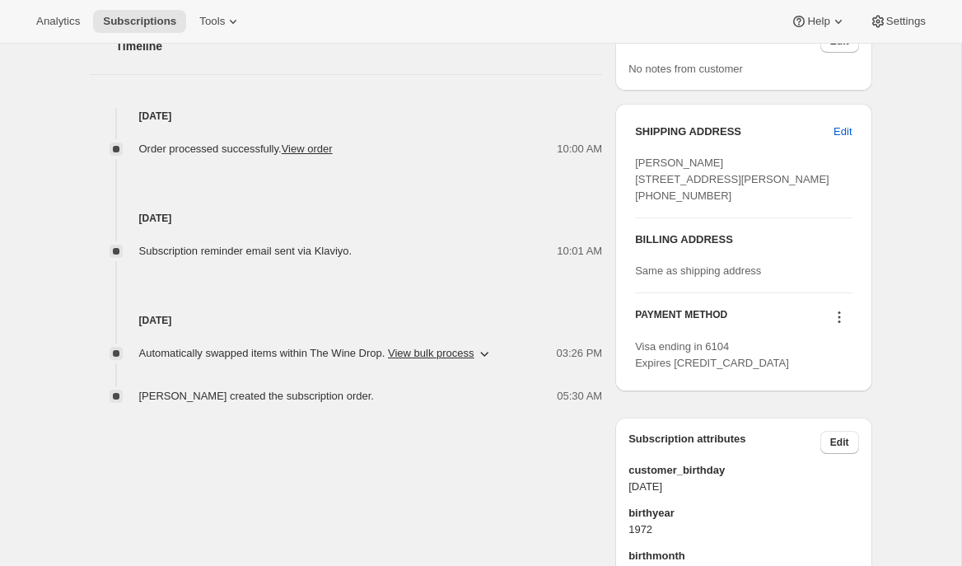
scroll to position [595, 0]
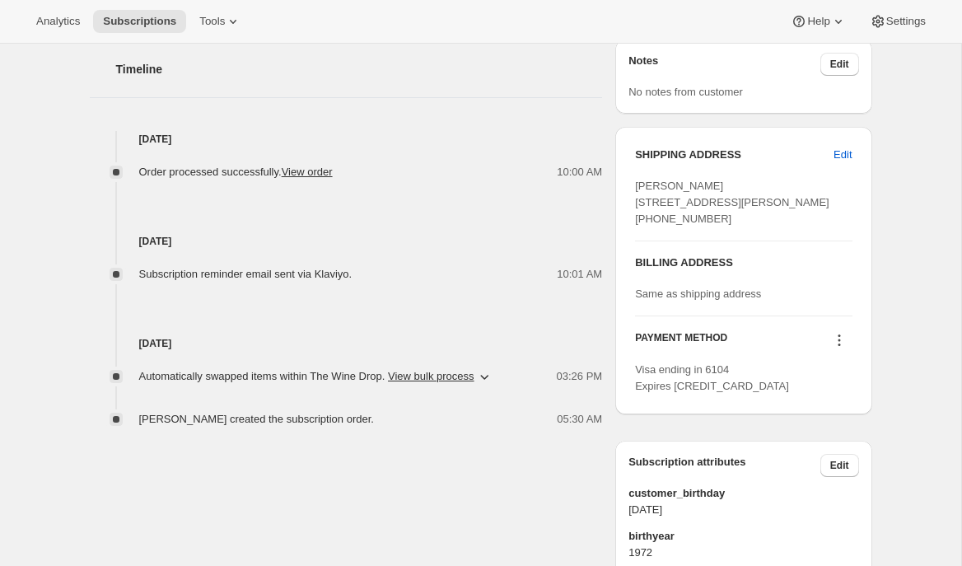
click at [841, 348] on icon at bounding box center [839, 340] width 16 height 16
click at [825, 431] on span "Select payment method" at bounding box center [834, 432] width 113 height 12
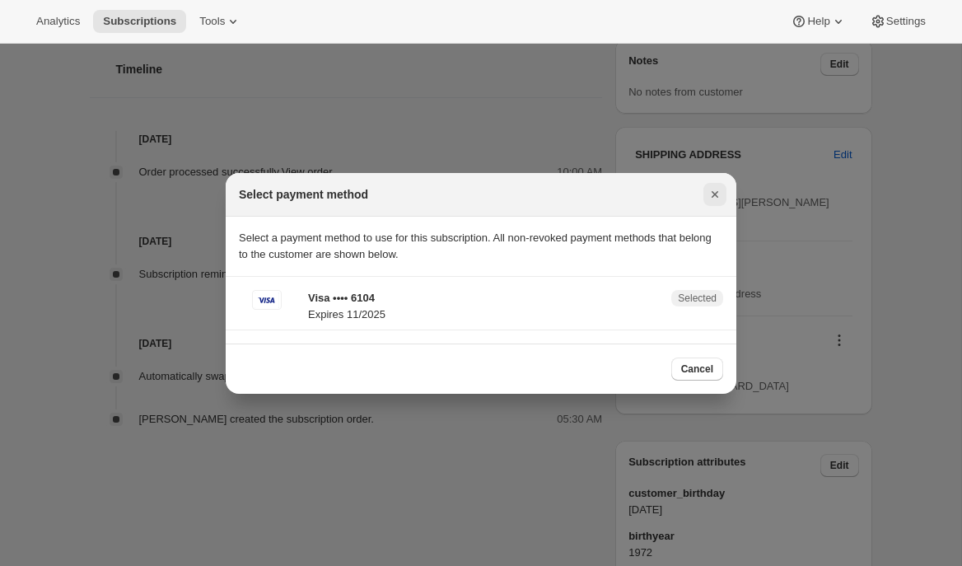
click at [713, 193] on icon "Close" at bounding box center [715, 194] width 7 height 7
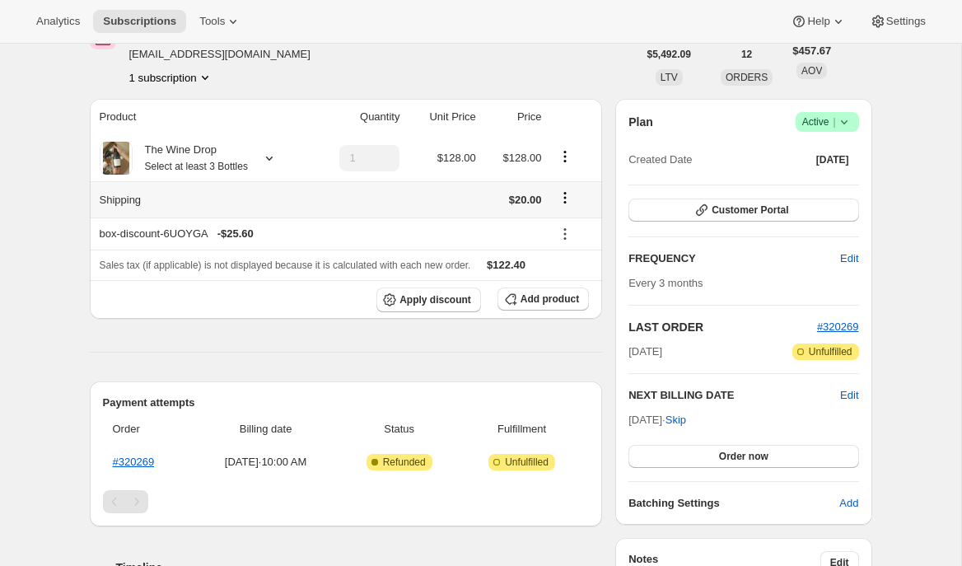
scroll to position [171, 0]
